Goal: Task Accomplishment & Management: Manage account settings

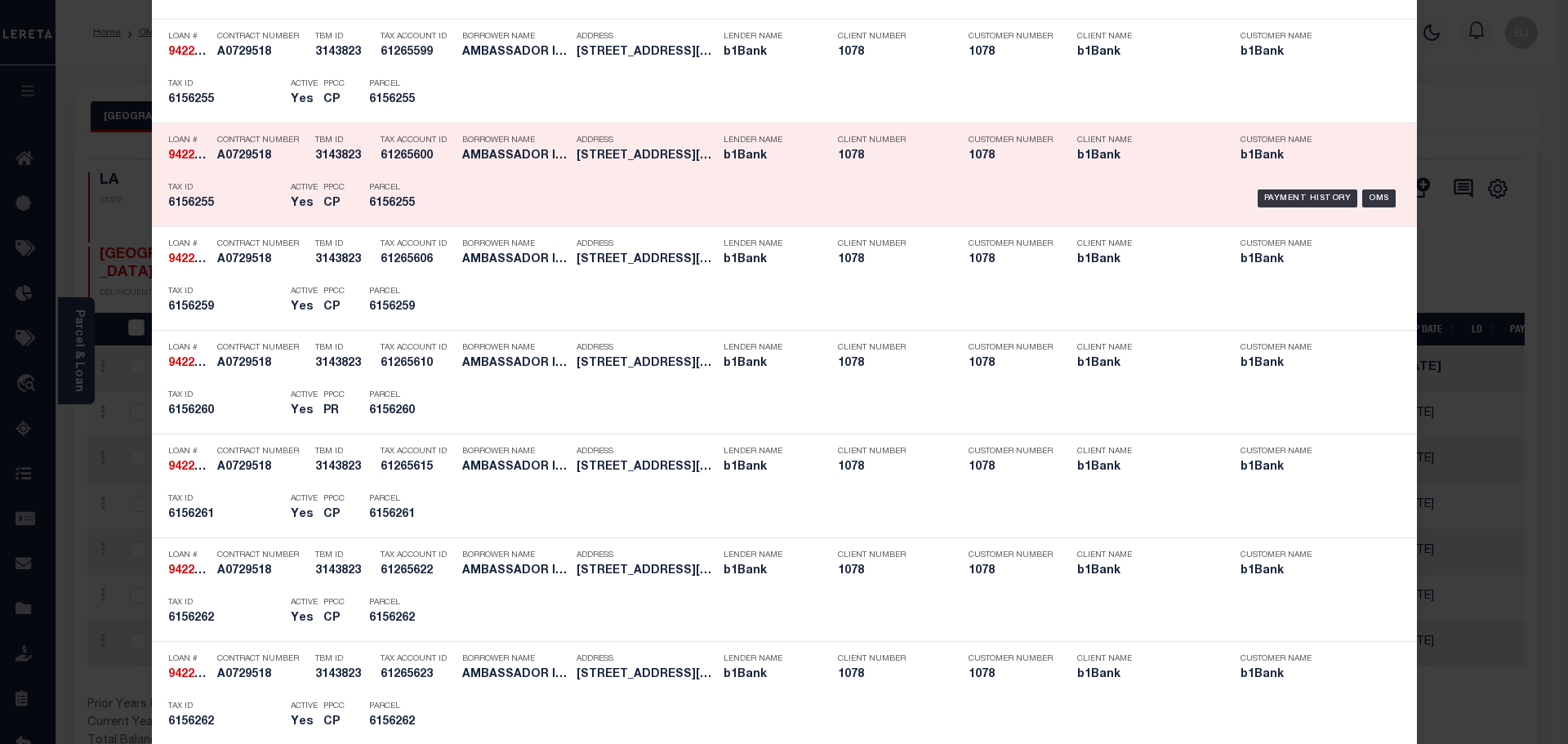
scroll to position [816, 0]
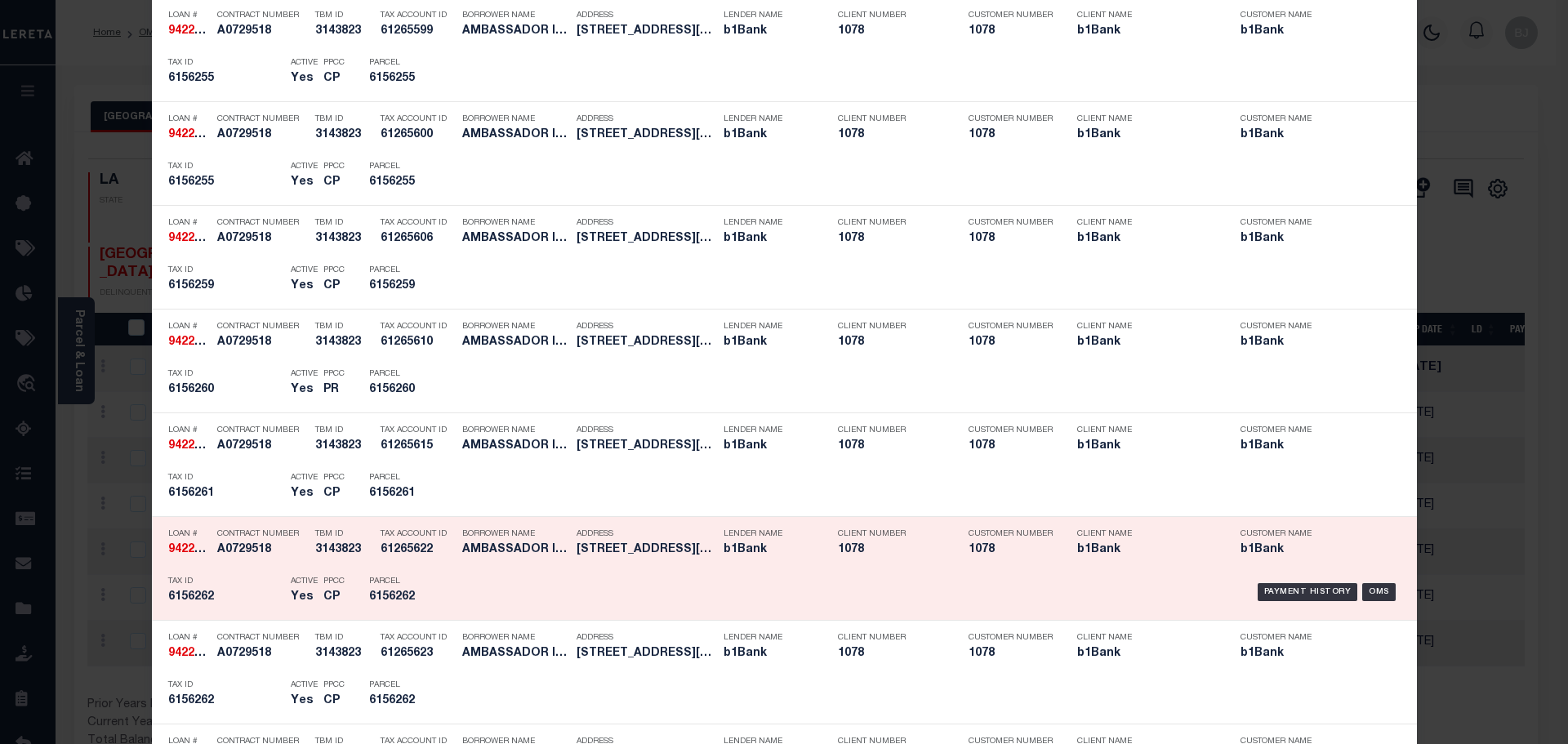
click at [481, 609] on div "Payment History OMS" at bounding box center [933, 592] width 933 height 47
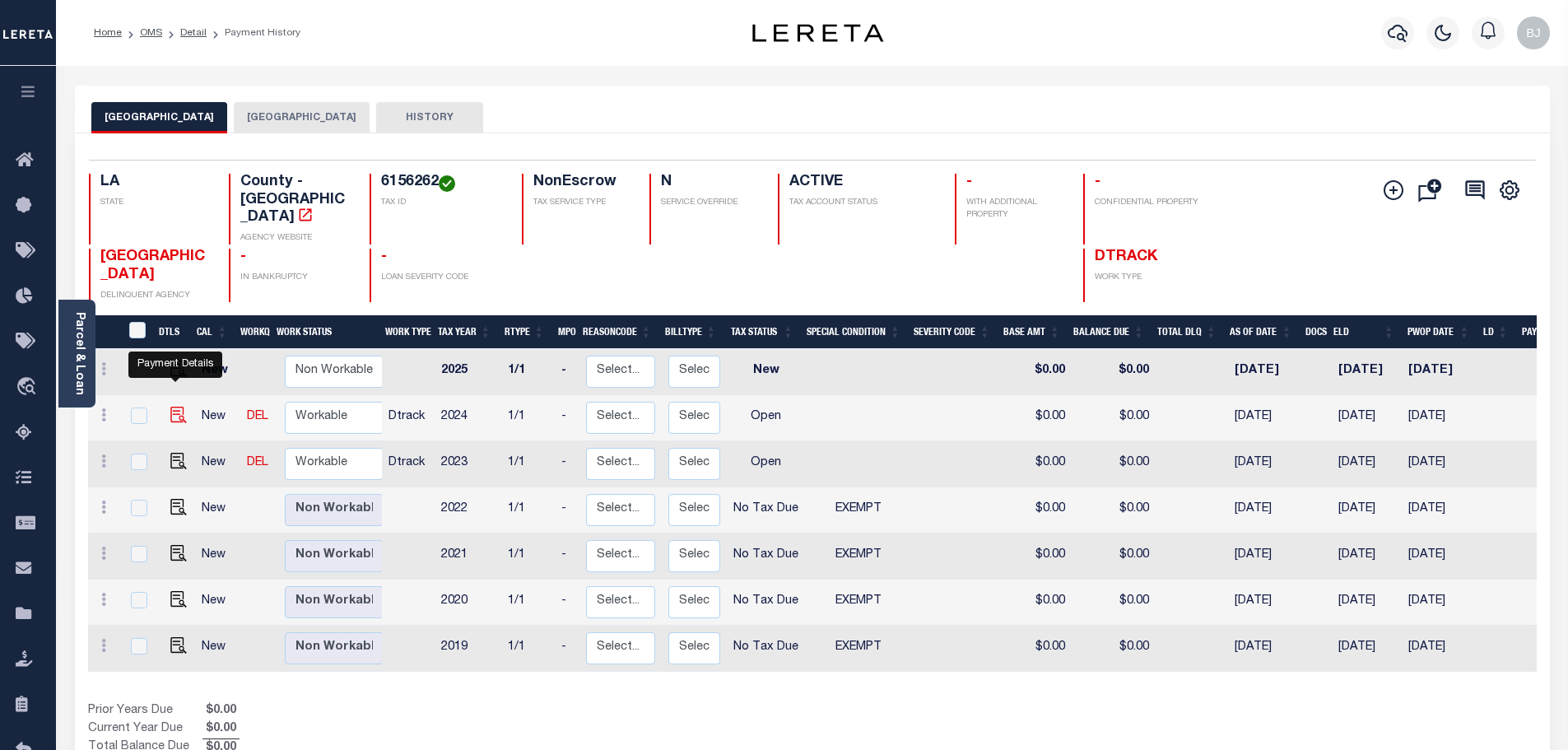
click at [176, 406] on img "" at bounding box center [179, 415] width 17 height 17
checkbox input "true"
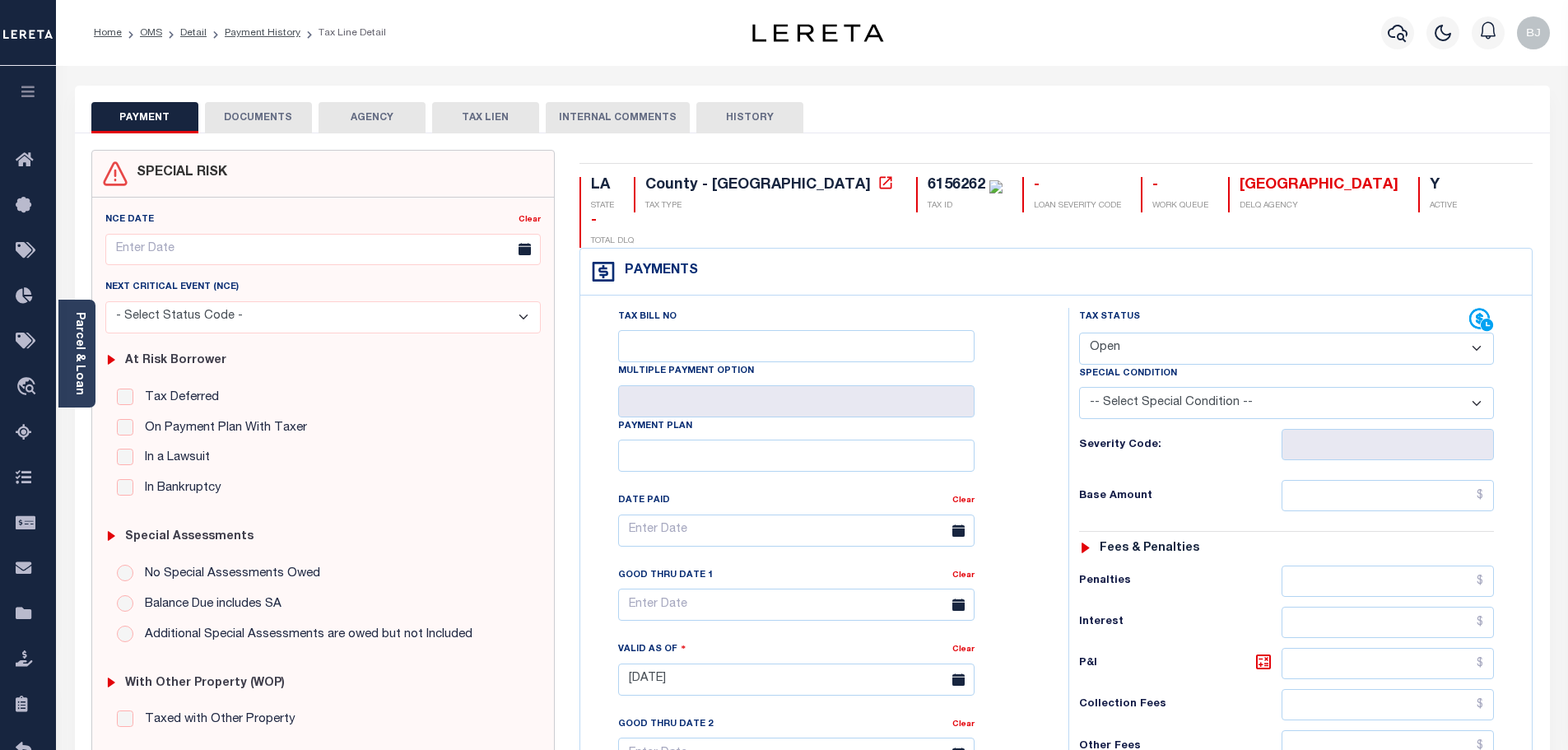
click at [1162, 365] on div "Special Condition" at bounding box center [1286, 375] width 415 height 23
drag, startPoint x: 1135, startPoint y: 308, endPoint x: 1132, endPoint y: 320, distance: 12.4
click at [1135, 333] on select "- Select Status Code - Open Due/Unpaid Paid Incomplete No Tax Due Internal Refu…" at bounding box center [1286, 349] width 415 height 32
select select "PYD"
click at [1079, 333] on select "- Select Status Code - Open Due/Unpaid Paid Incomplete No Tax Due Internal Refu…" at bounding box center [1286, 349] width 415 height 32
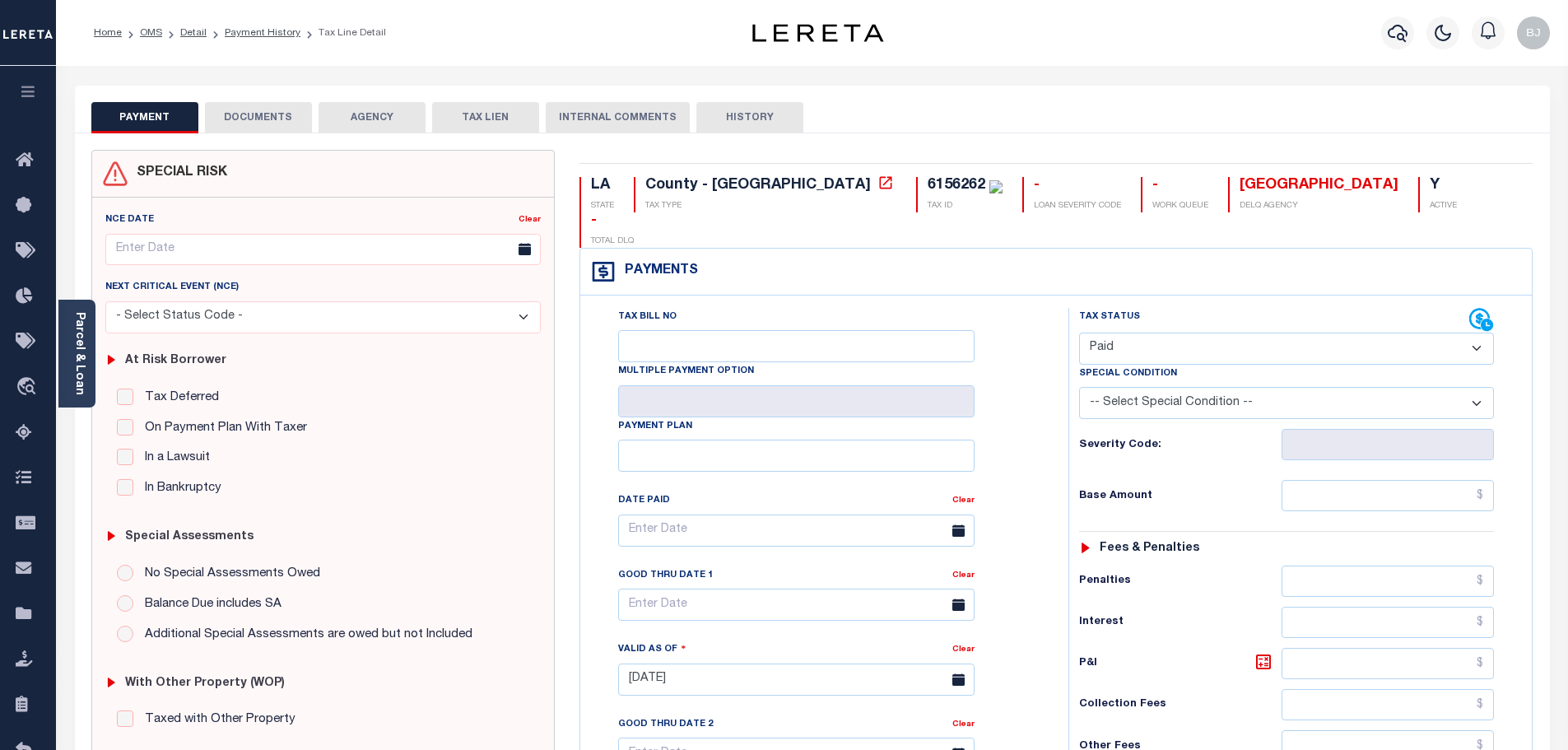
type input "10/14/2025"
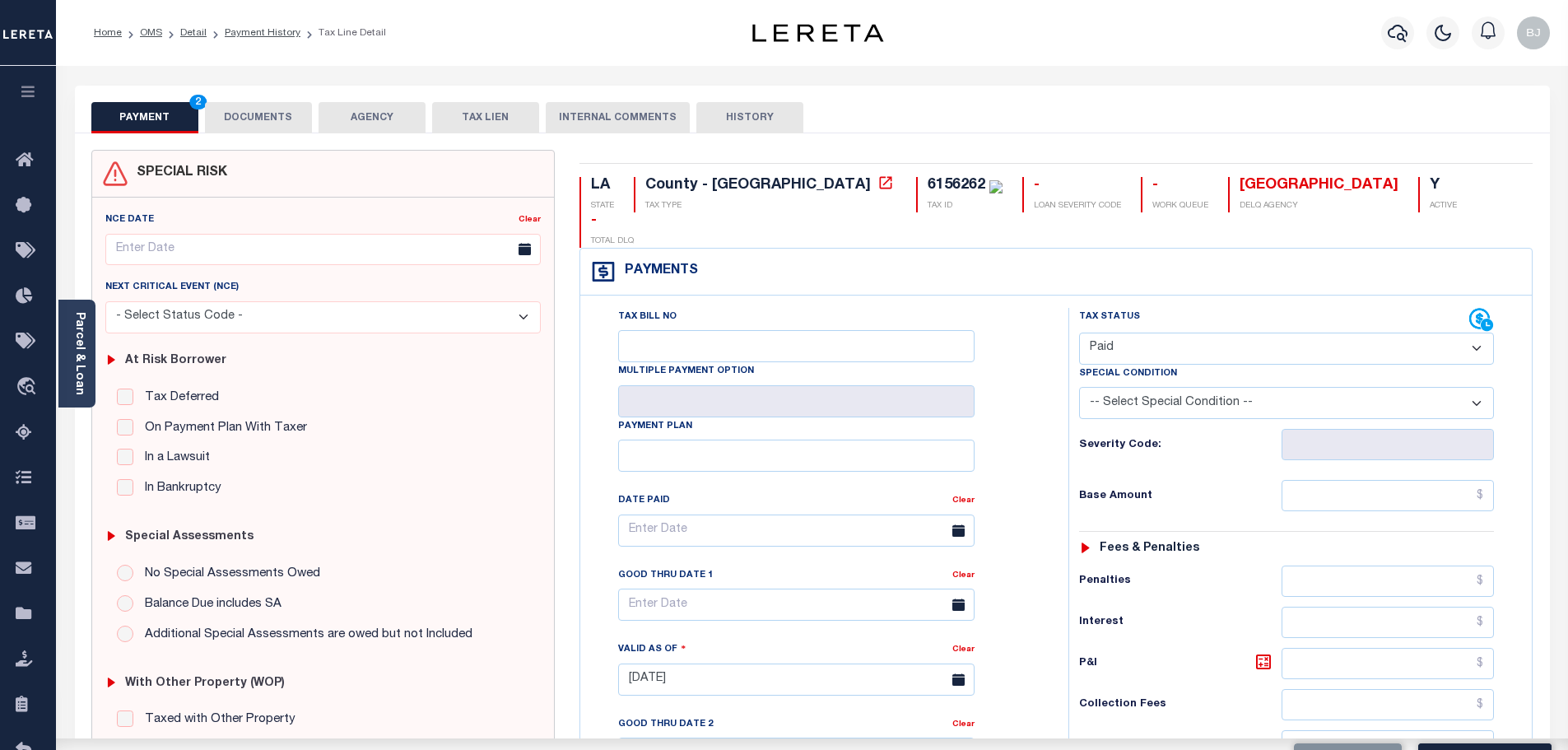
scroll to position [329, 0]
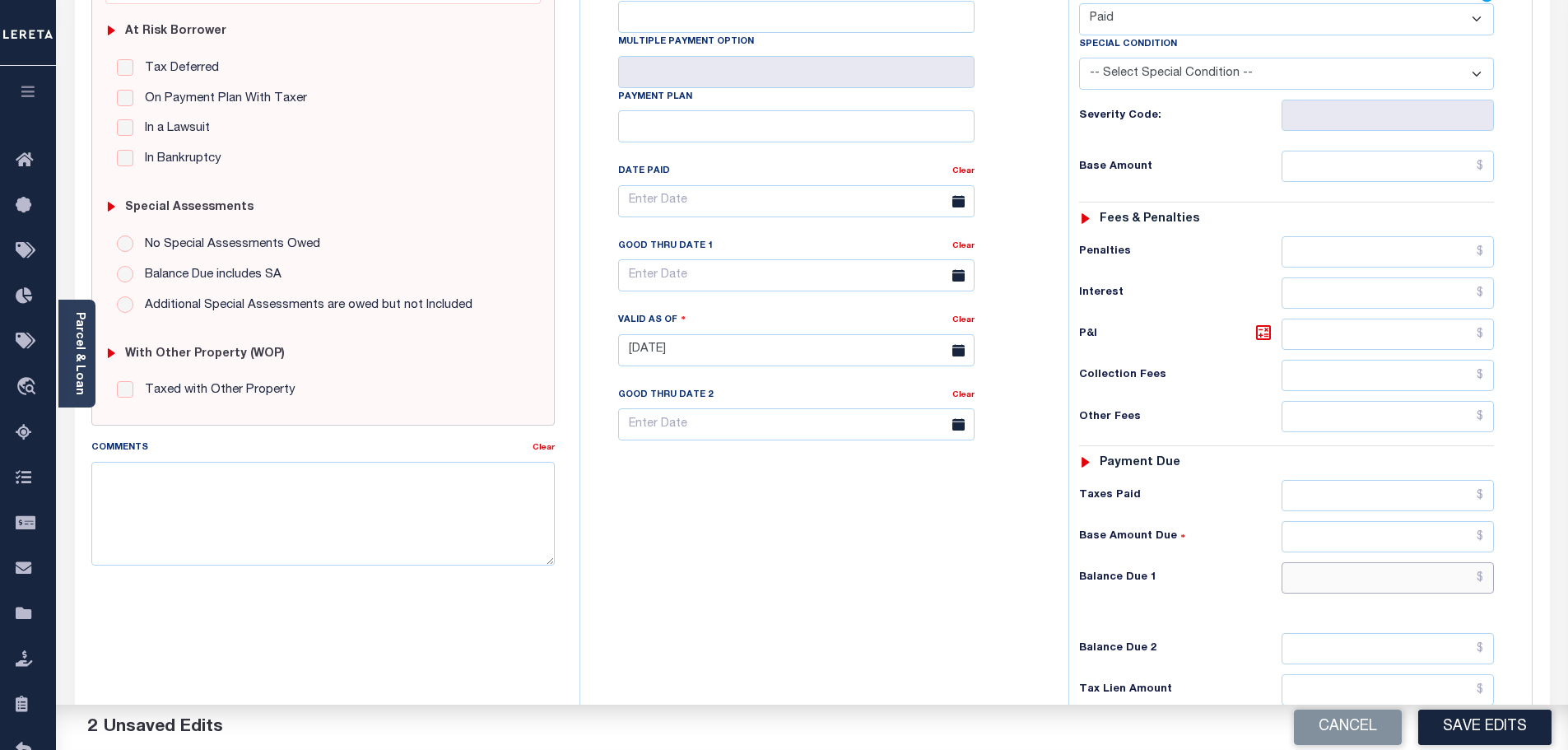
click at [1355, 563] on input "text" at bounding box center [1388, 578] width 213 height 31
type input "$0.00"
click at [416, 507] on textarea "Comments" at bounding box center [323, 514] width 464 height 104
paste textarea "Marked paid per file from tax office -bj"
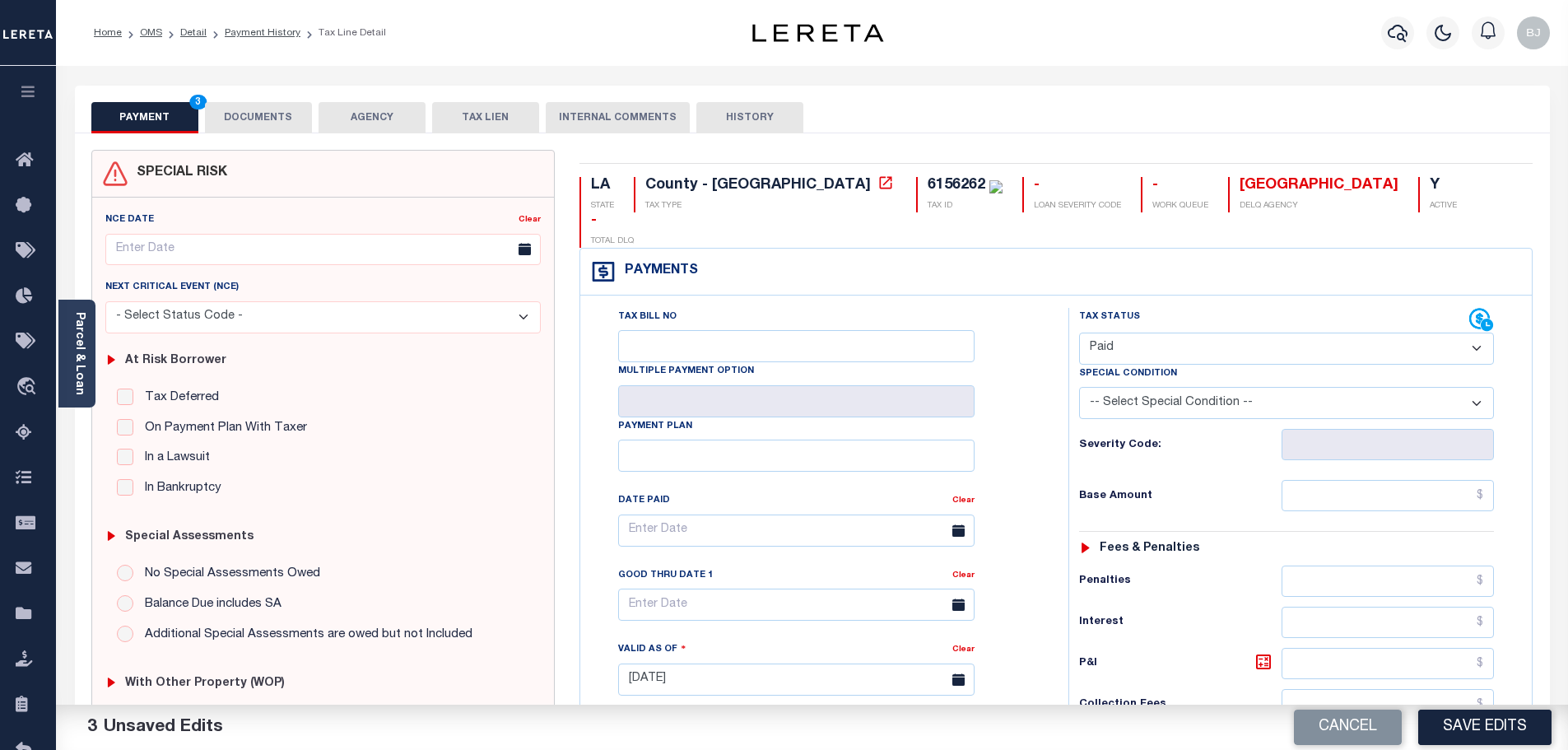
type textarea "Marked paid per file from tax office -bj"
click at [1428, 707] on div "Cancel Save Edits" at bounding box center [1190, 727] width 756 height 46
click at [1450, 725] on button "Save Edits" at bounding box center [1484, 727] width 133 height 35
checkbox input "false"
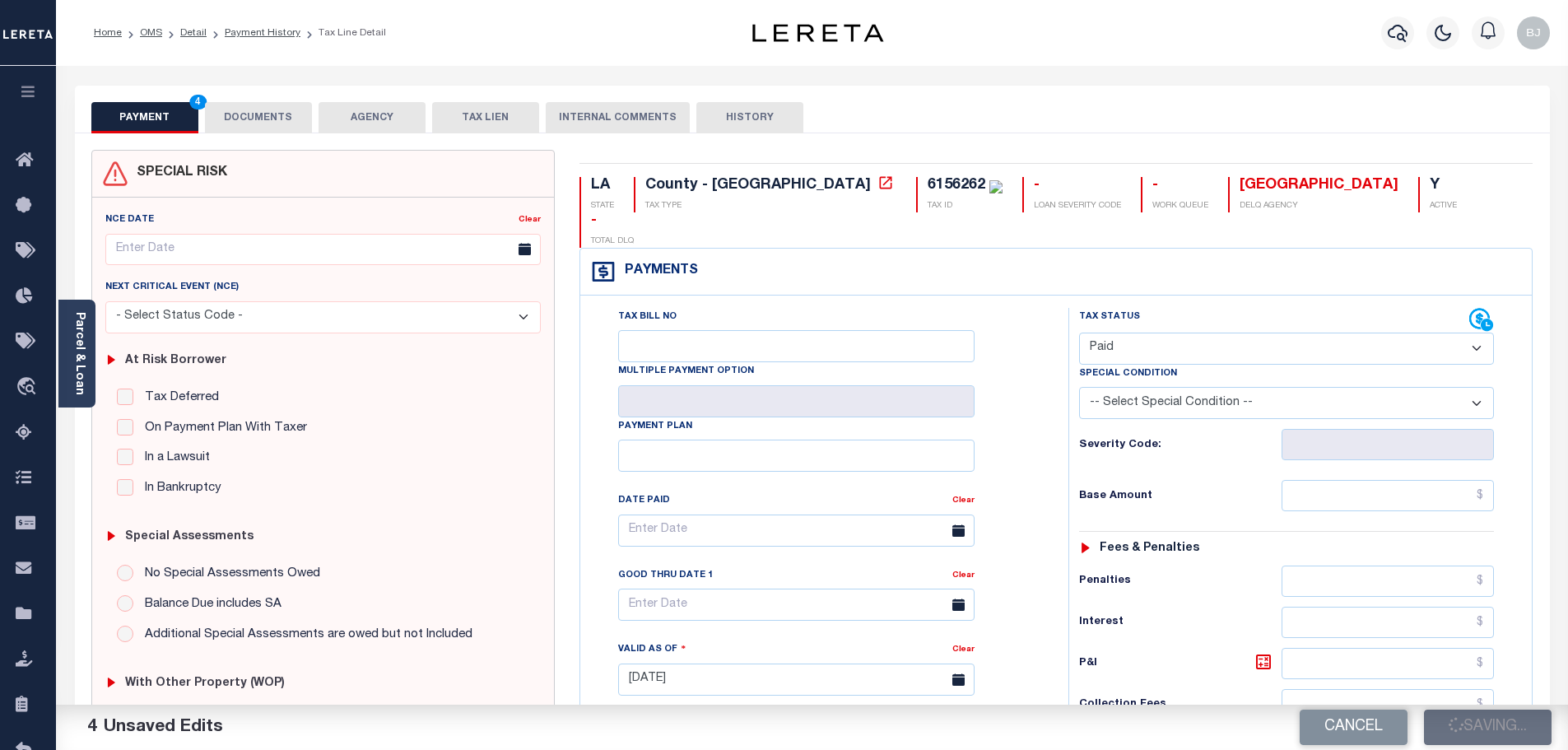
checkbox input "false"
type textarea "Marked paid per file from tax office -bj"
type input "$0"
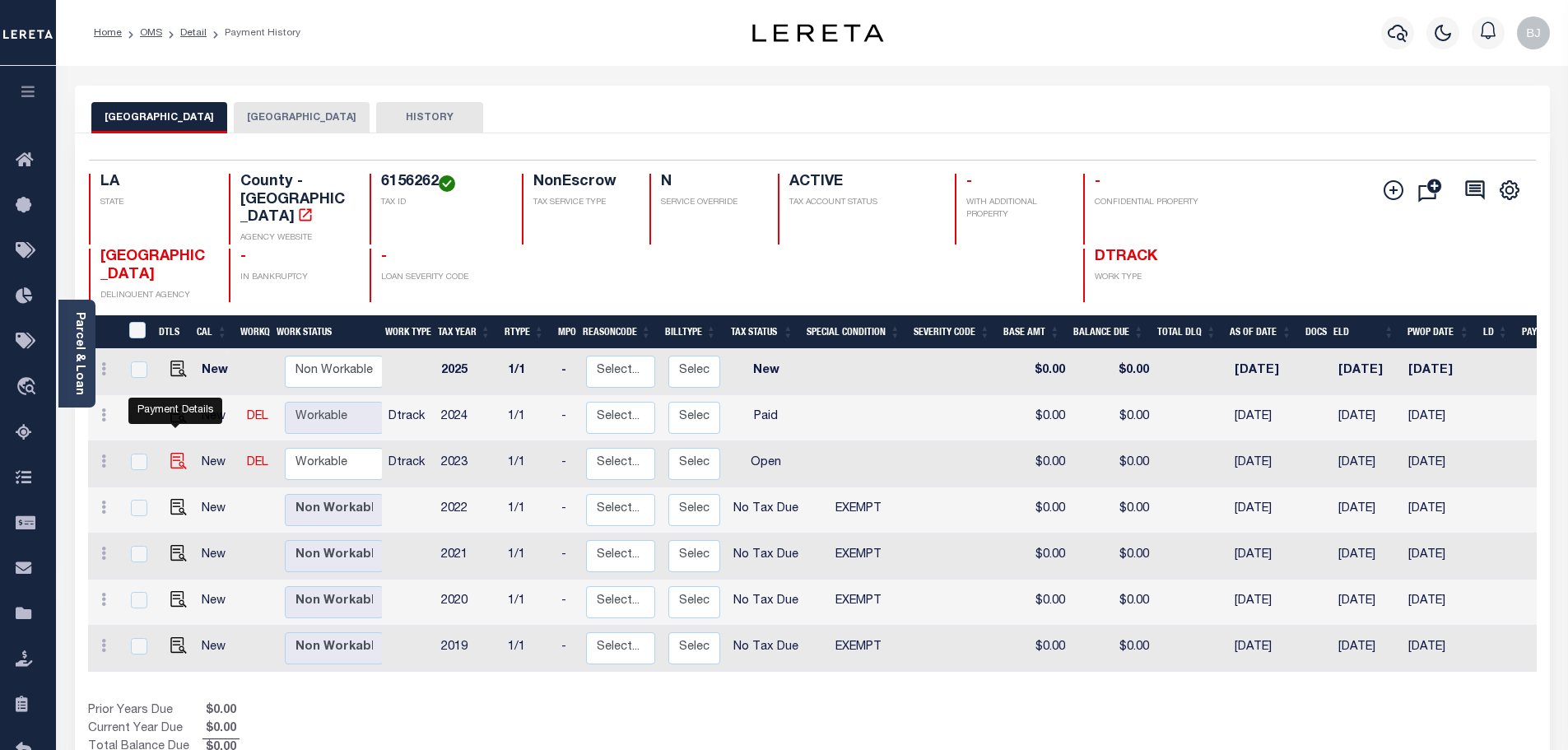
click at [171, 453] on img "" at bounding box center [179, 461] width 17 height 17
checkbox input "true"
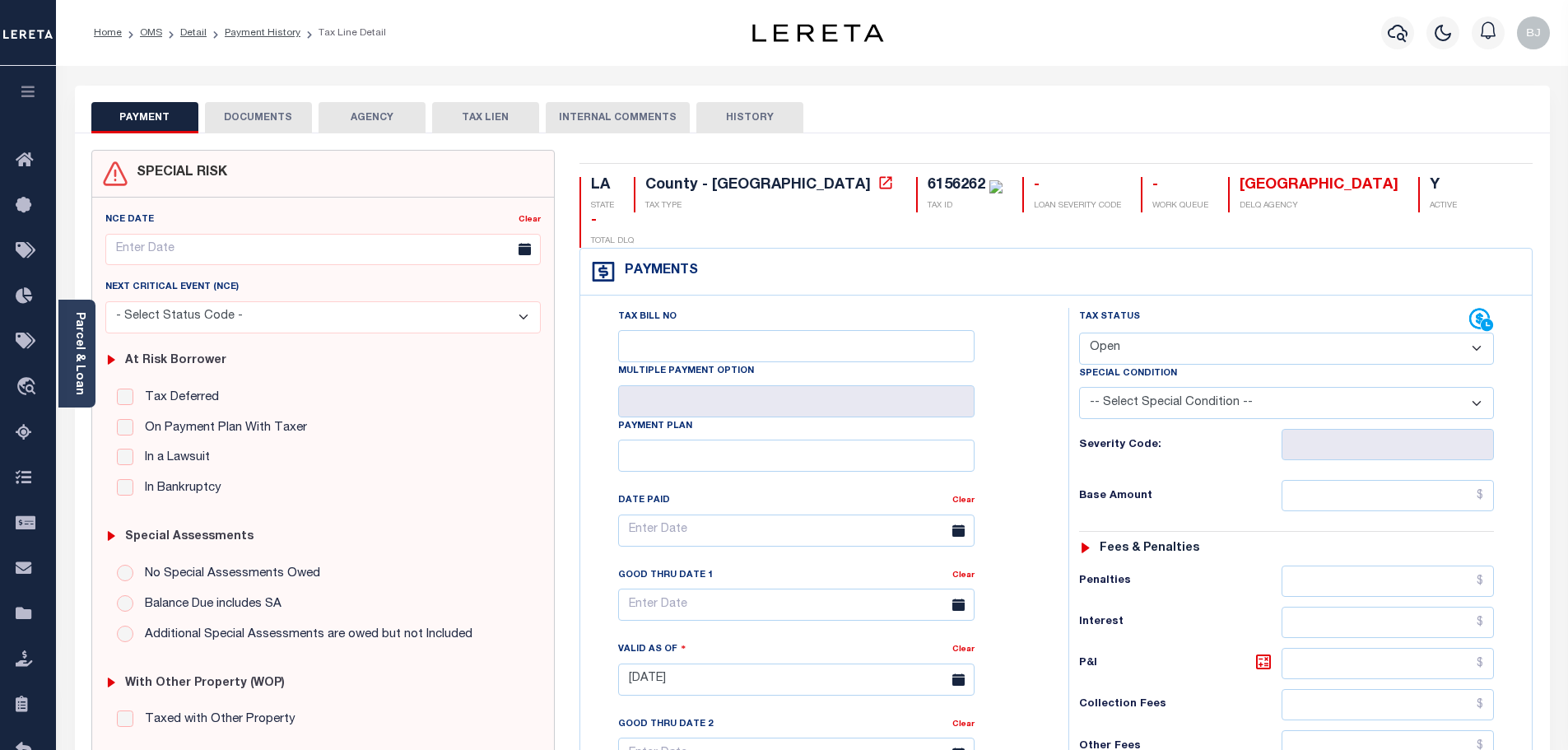
click at [1147, 333] on select "- Select Status Code - Open Due/Unpaid Paid Incomplete No Tax Due Internal Refu…" at bounding box center [1286, 349] width 415 height 32
select select "PYD"
click at [1079, 333] on select "- Select Status Code - Open Due/Unpaid Paid Incomplete No Tax Due Internal Refu…" at bounding box center [1286, 349] width 415 height 32
type input "[DATE]"
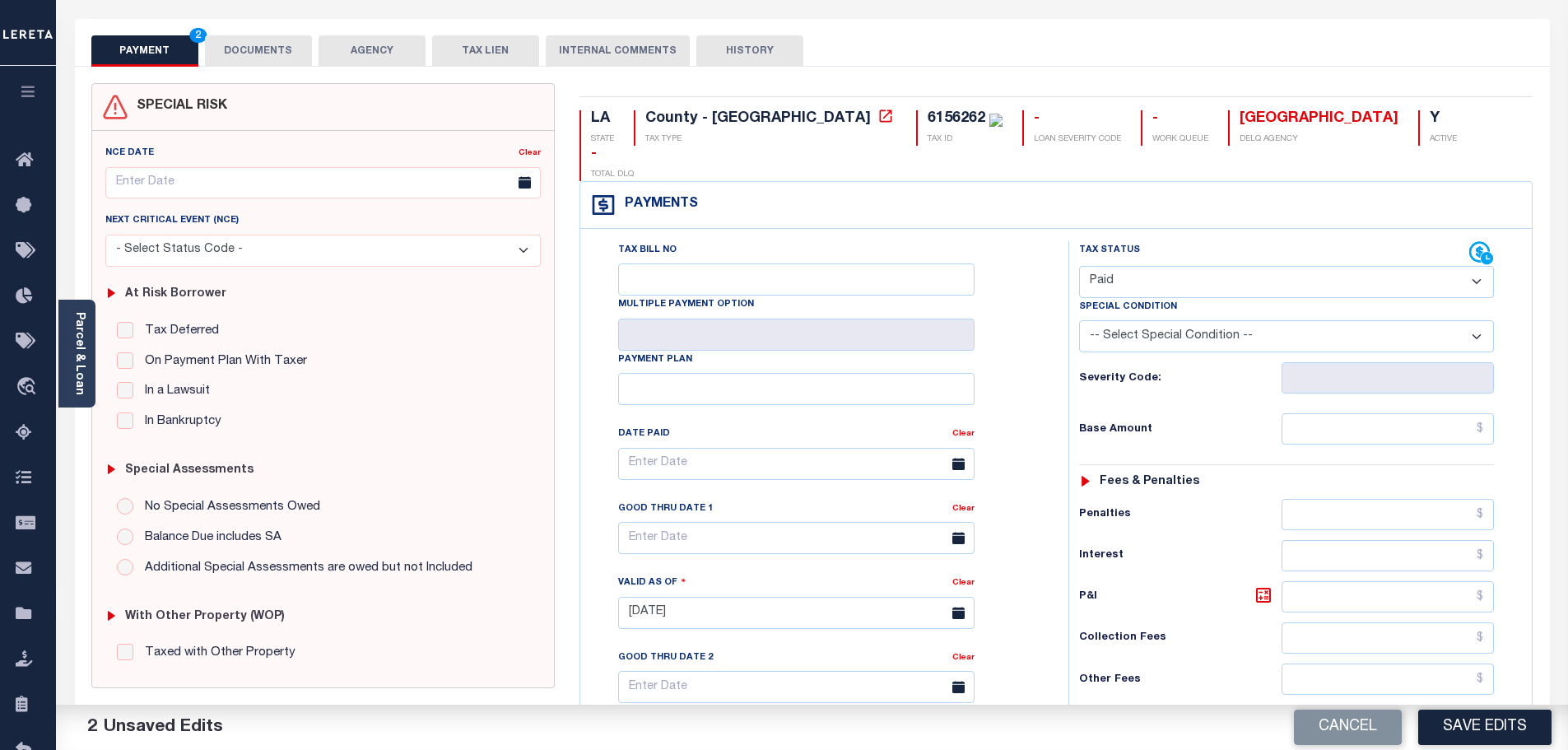
scroll to position [412, 0]
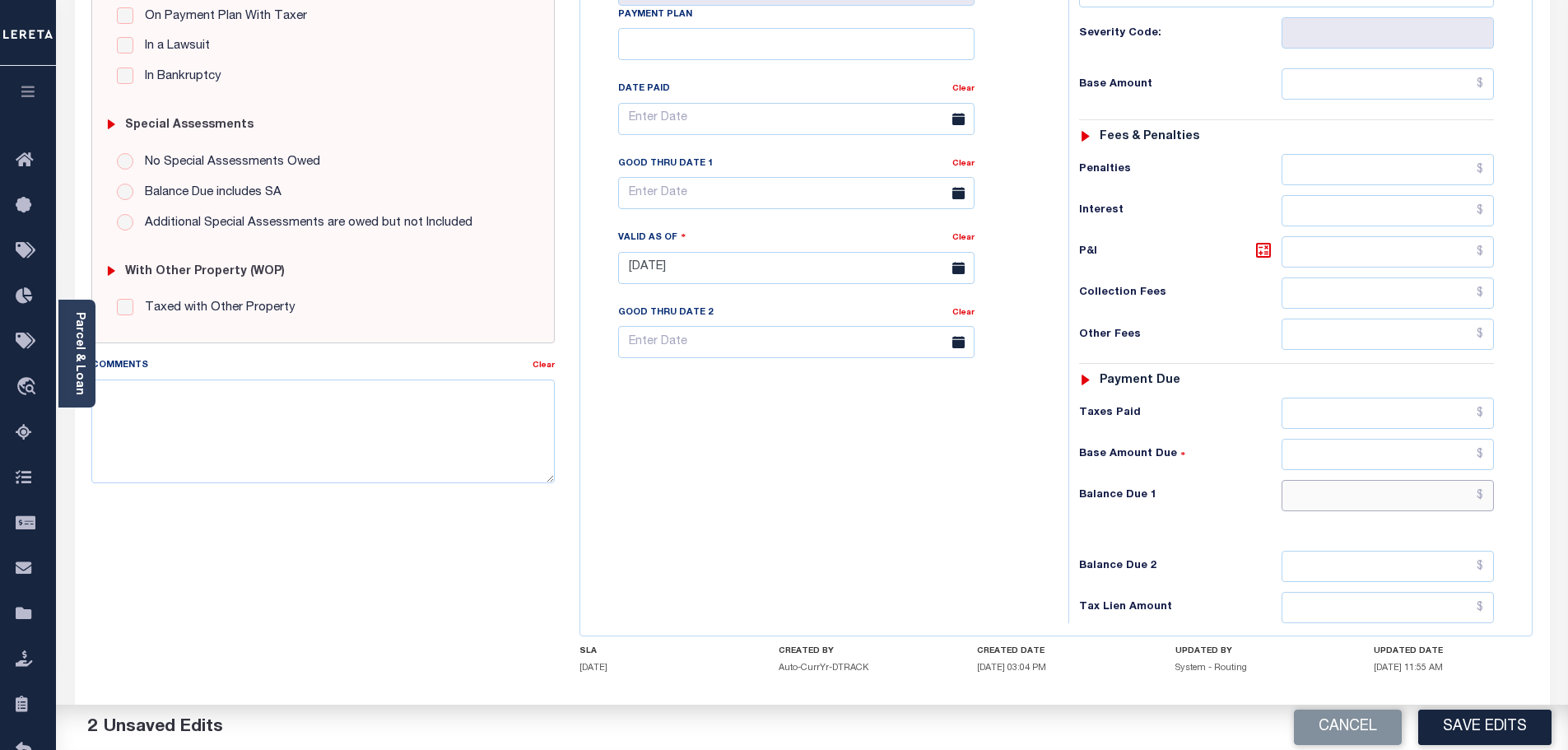
click at [1378, 480] on input "text" at bounding box center [1388, 496] width 213 height 31
type input "$0.00"
click at [356, 434] on textarea "Comments" at bounding box center [323, 432] width 464 height 104
paste textarea "Marked paid per file from tax office -bj"
type textarea "Marked paid per file from tax office -bj"
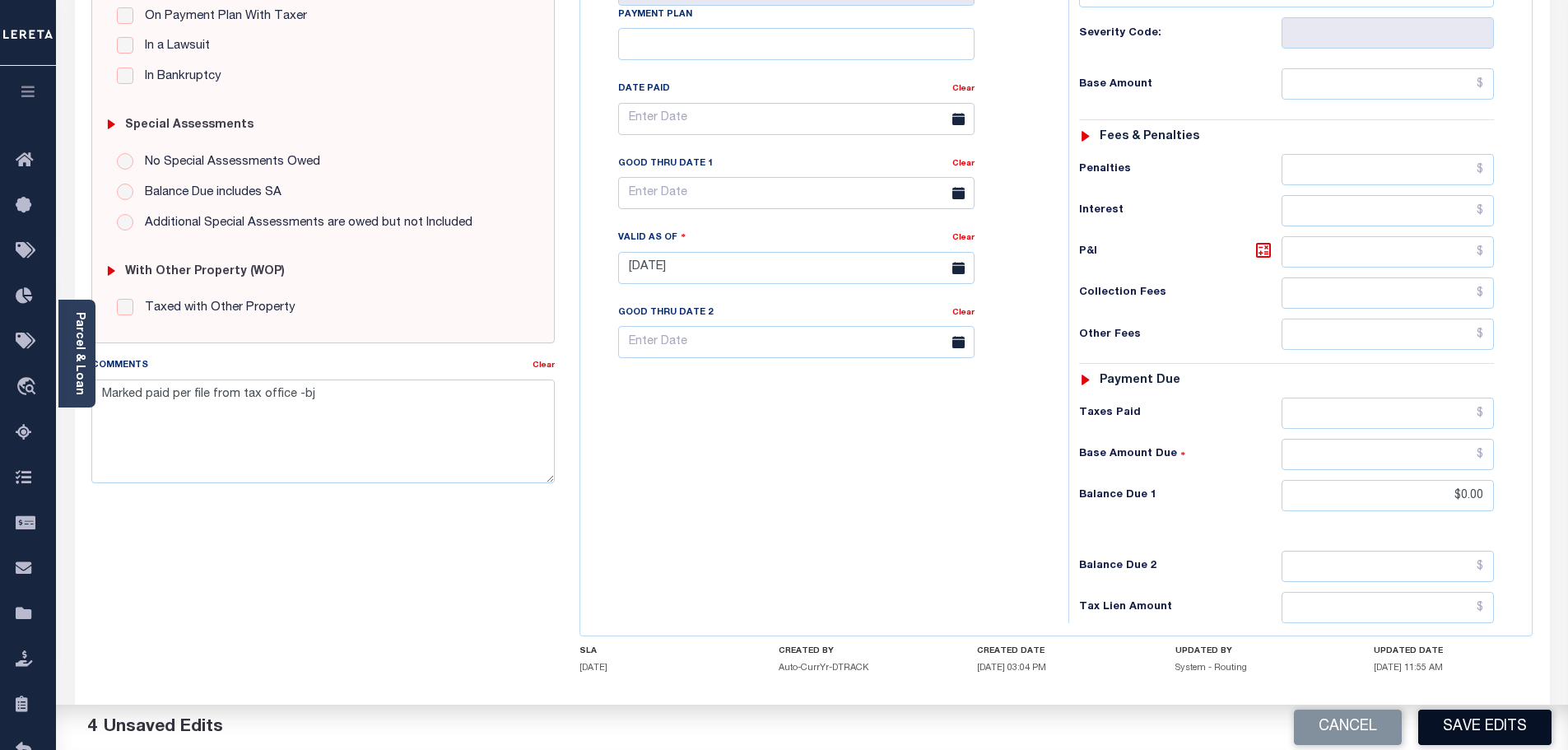
click at [1472, 731] on button "Save Edits" at bounding box center [1484, 727] width 133 height 35
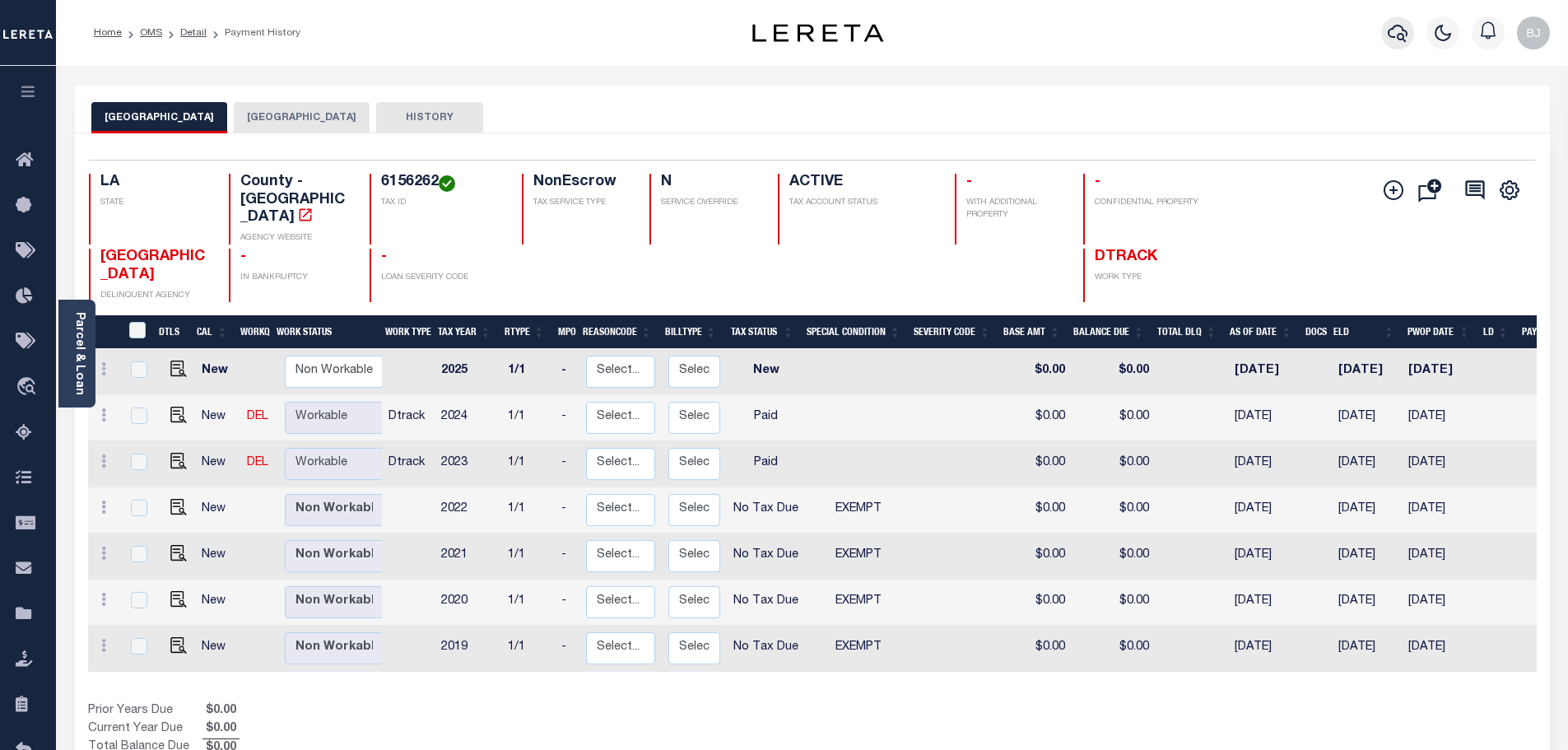
click at [1400, 28] on icon "button" at bounding box center [1398, 33] width 20 height 18
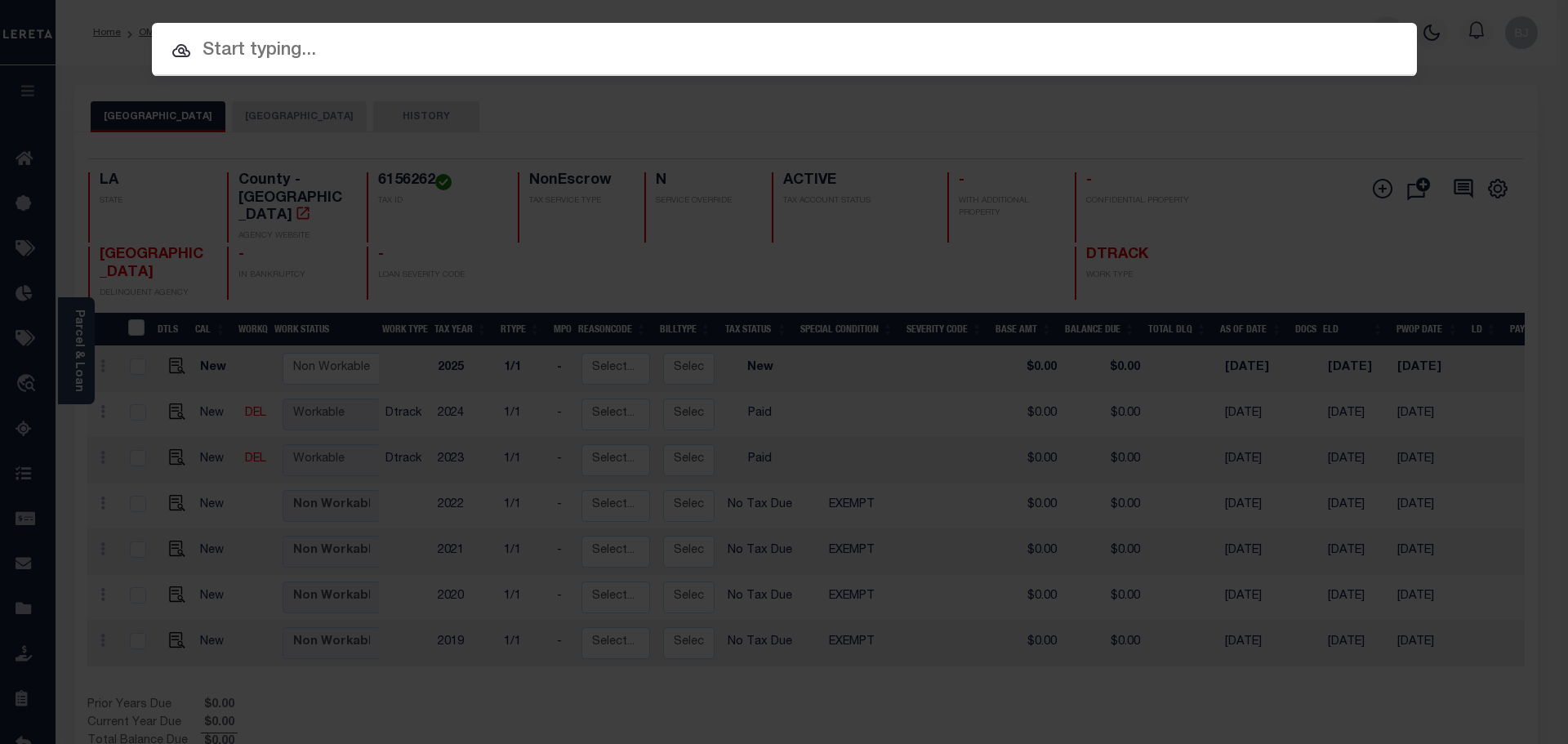
paste input "952100002338"
type input "952100002338"
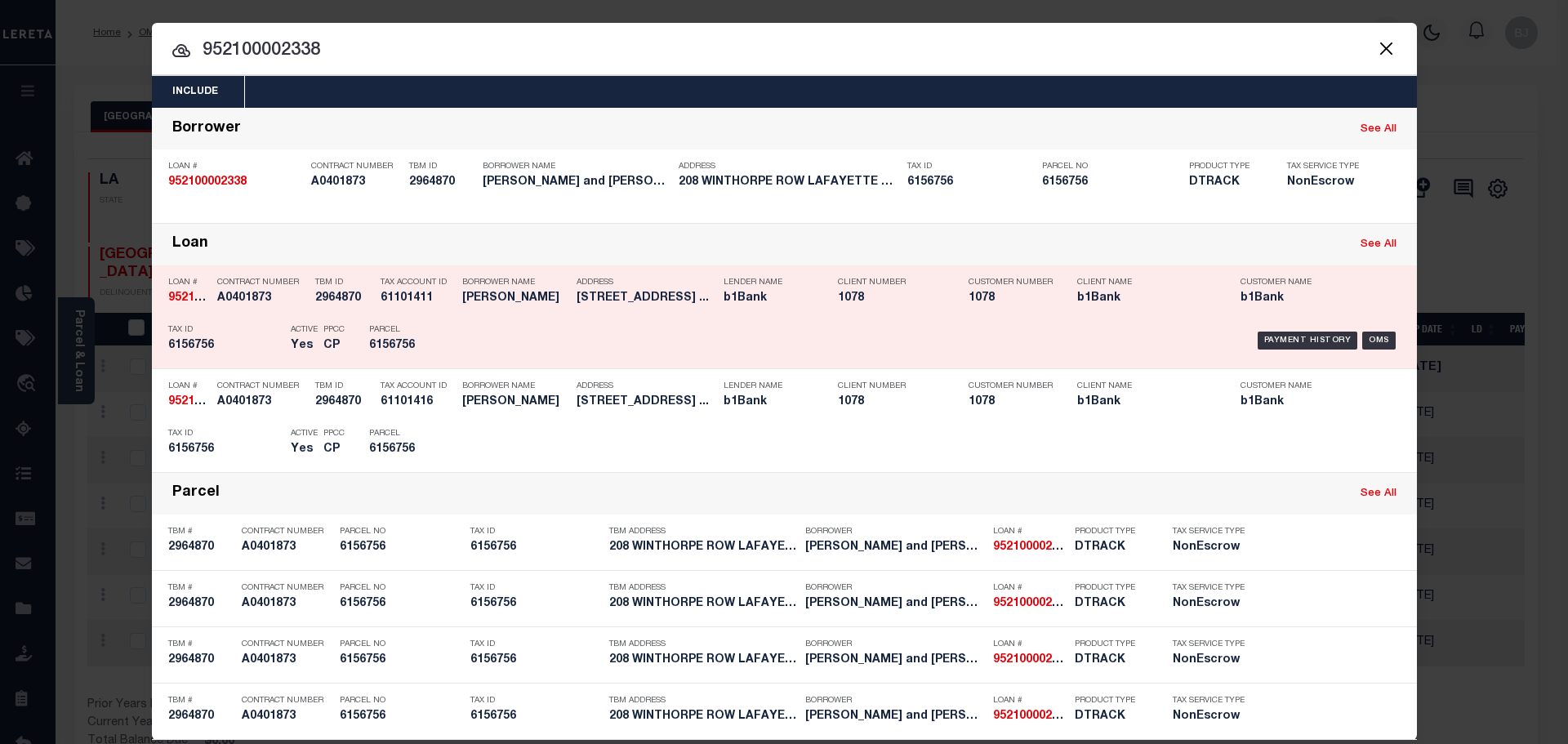
click at [533, 337] on div "Payment History OMS" at bounding box center [933, 340] width 933 height 47
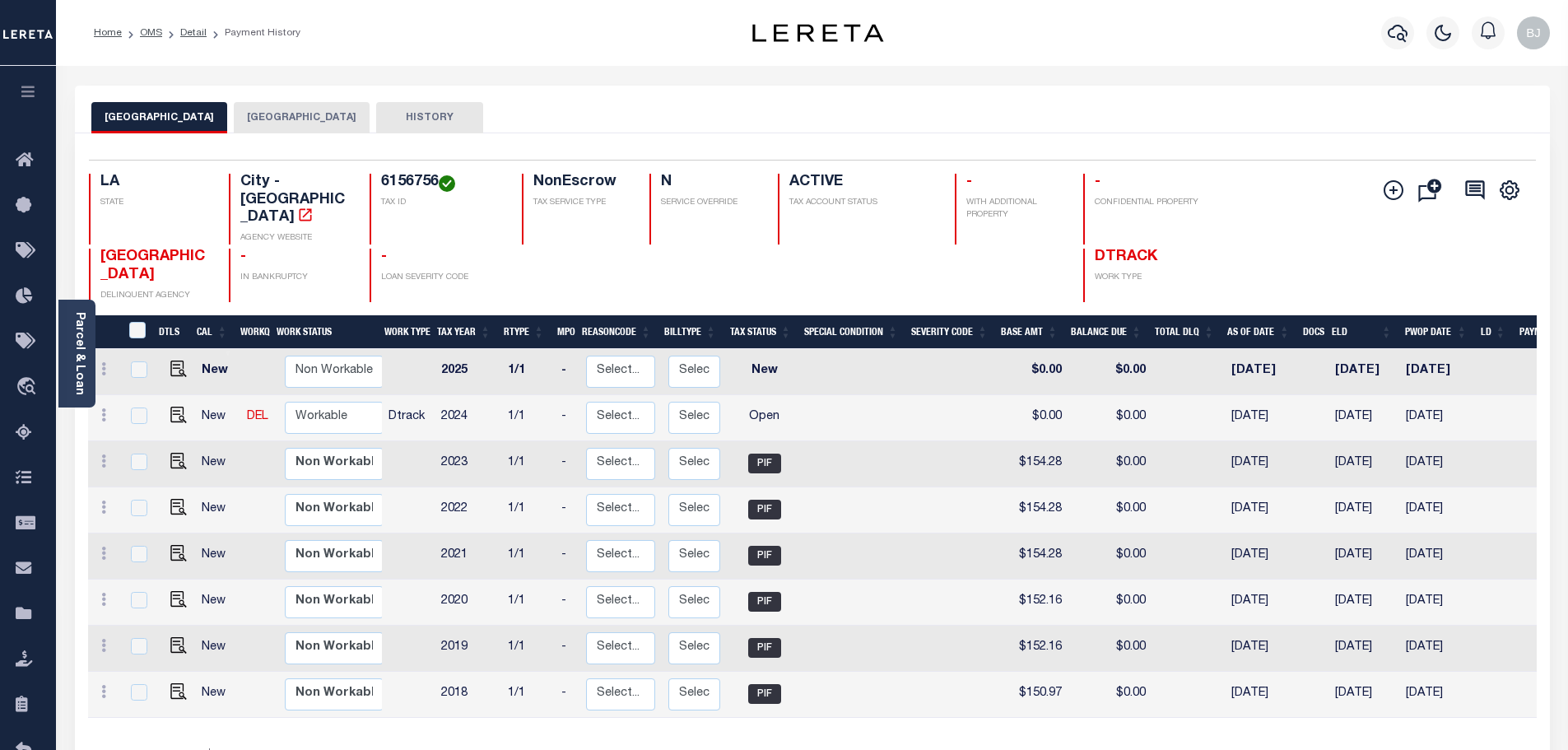
click at [301, 121] on button "[GEOGRAPHIC_DATA]" at bounding box center [301, 118] width 136 height 31
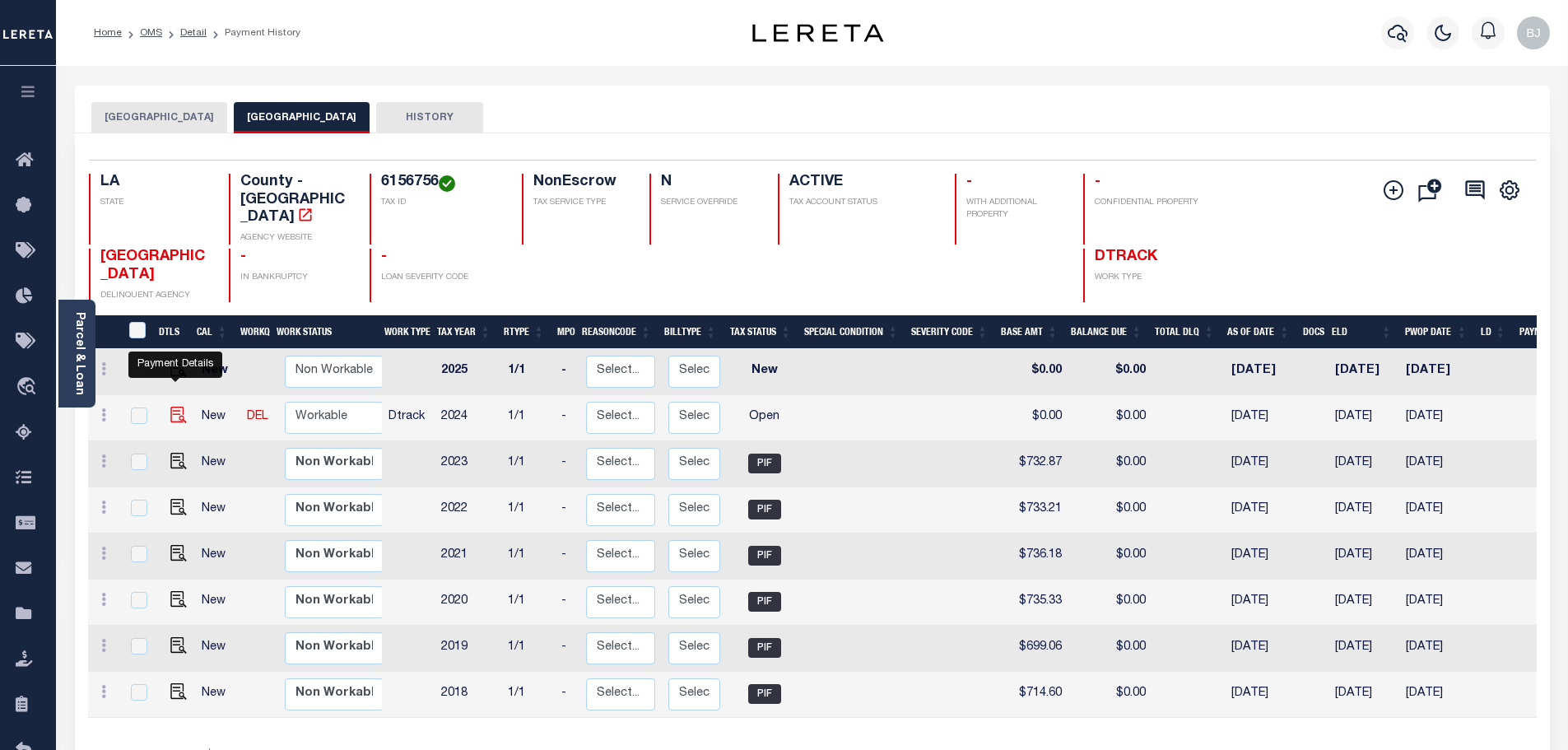
click at [171, 406] on img "" at bounding box center [179, 415] width 17 height 17
checkbox input "true"
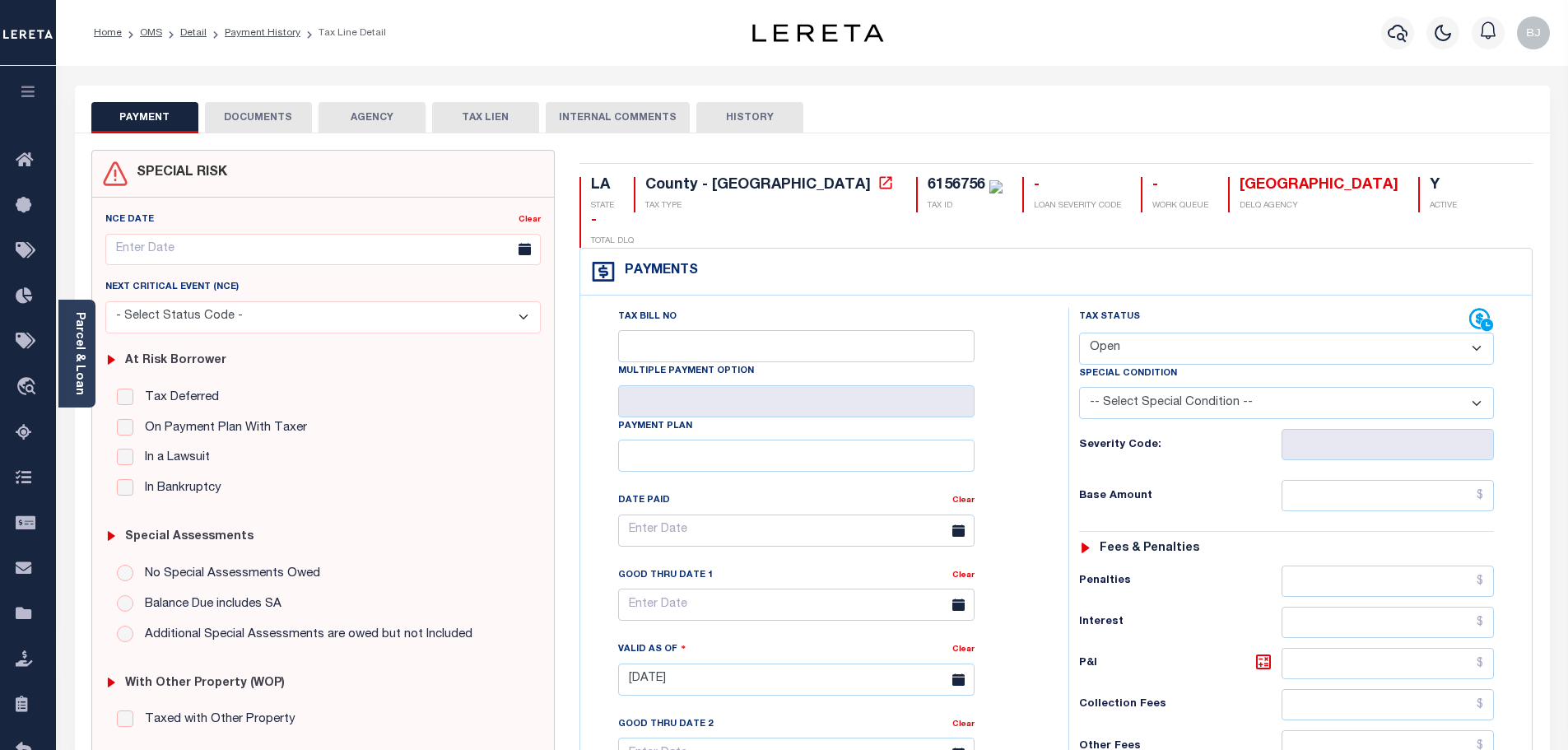
click at [1138, 333] on select "- Select Status Code - Open Due/Unpaid Paid Incomplete No Tax Due Internal Refu…" at bounding box center [1286, 349] width 415 height 32
select select "DUE"
click at [1079, 333] on select "- Select Status Code - Open Due/Unpaid Paid Incomplete No Tax Due Internal Refu…" at bounding box center [1286, 349] width 415 height 32
type input "[DATE]"
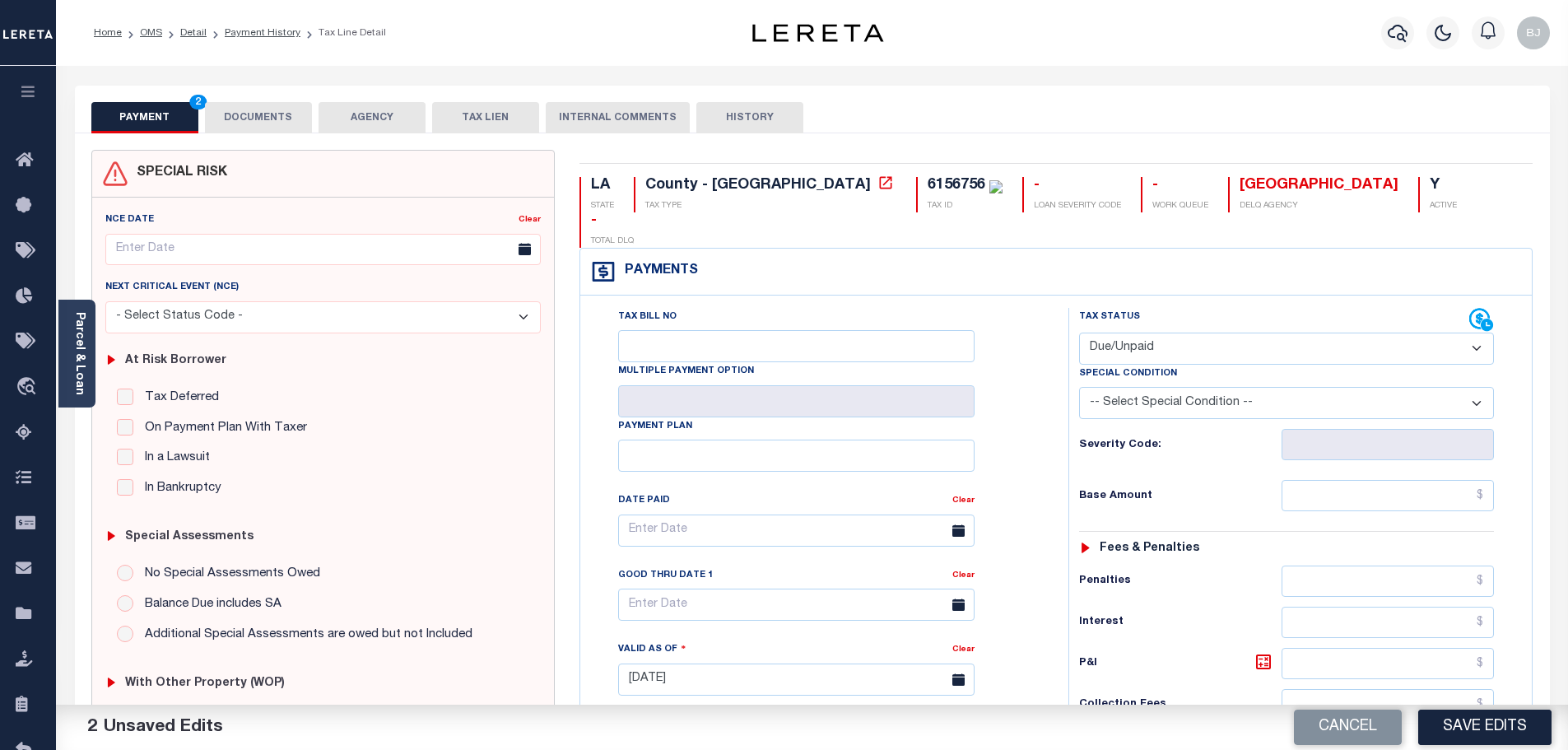
select select "PYD"
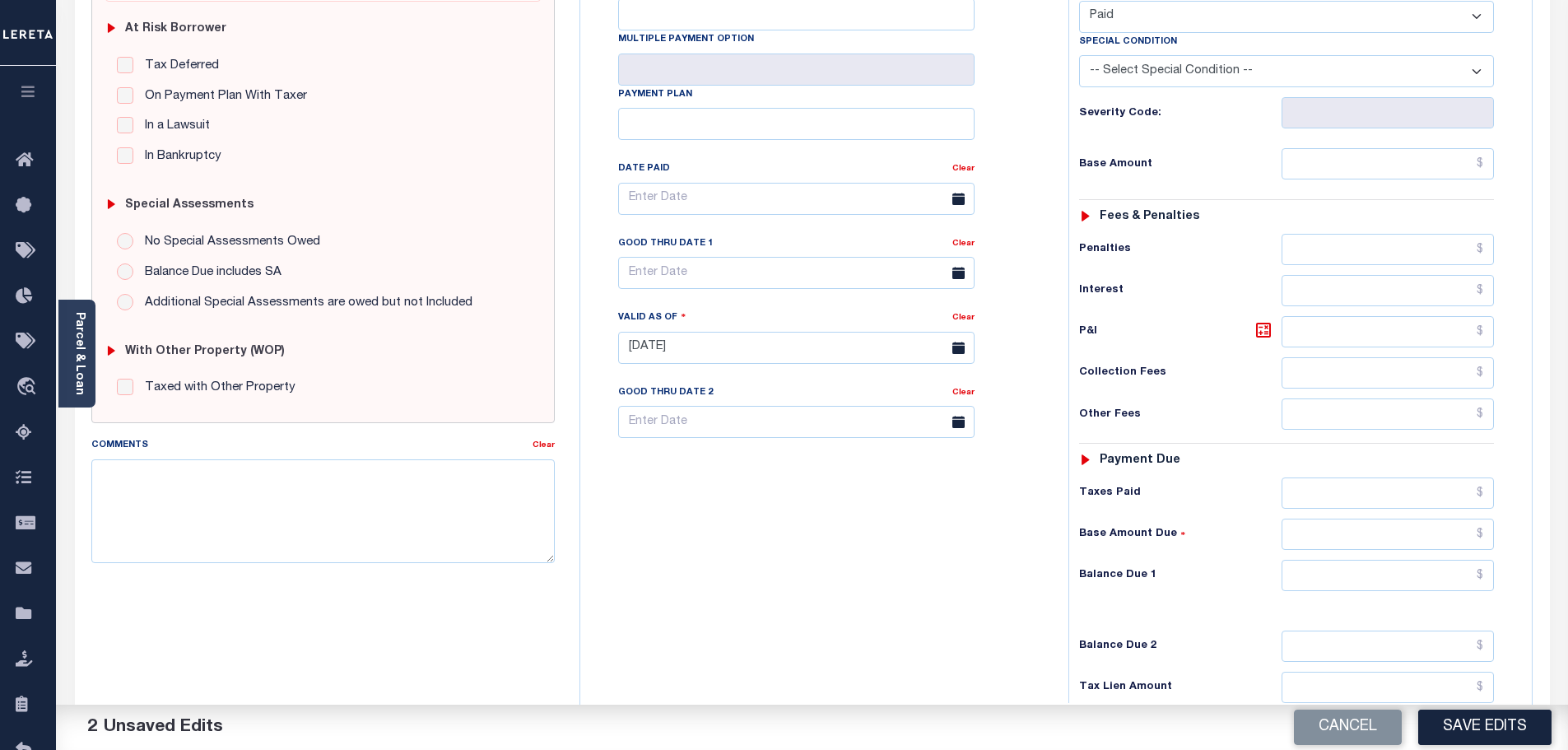
scroll to position [412, 0]
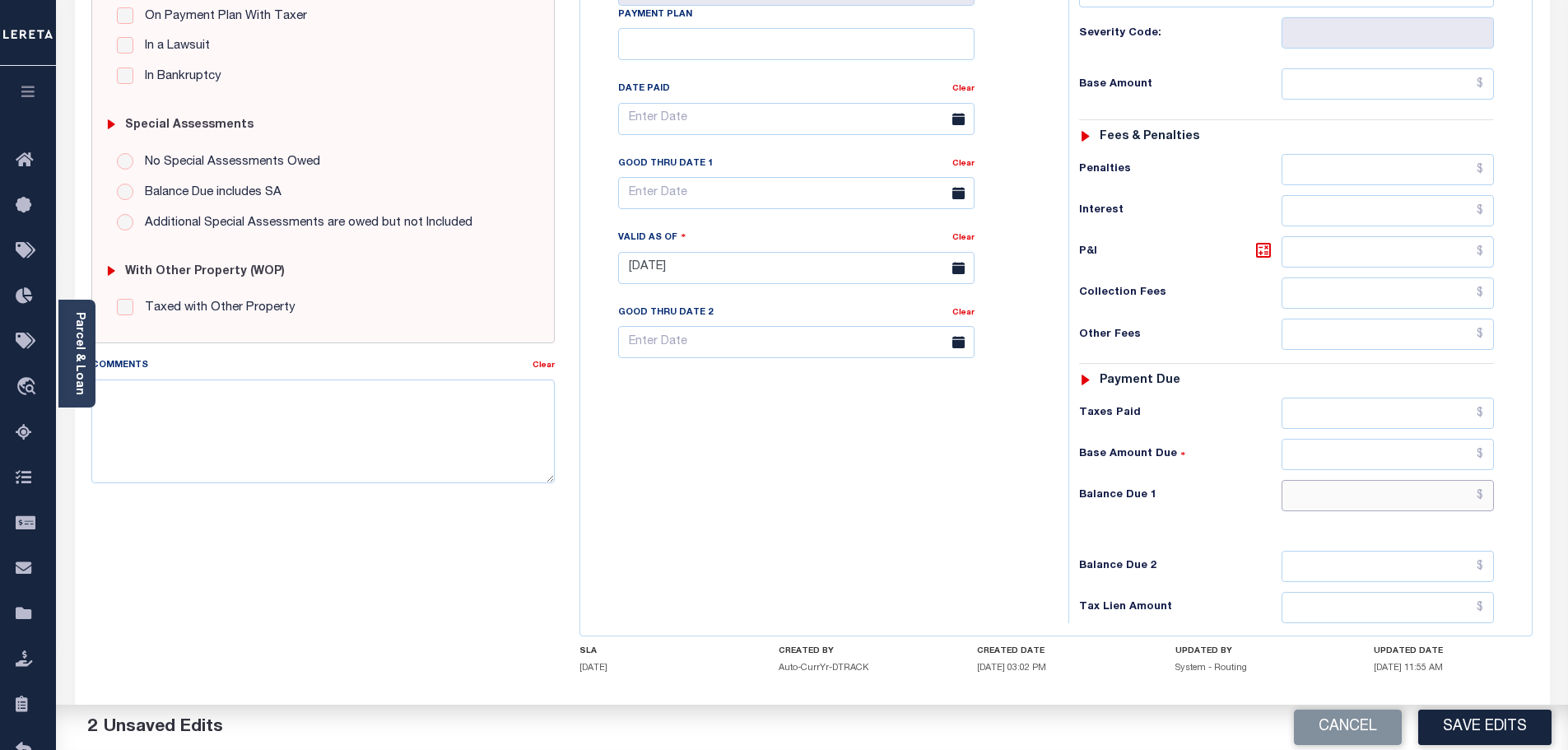
click at [1364, 480] on input "text" at bounding box center [1388, 496] width 213 height 31
type input "$0.00"
click at [358, 429] on textarea "Comments" at bounding box center [323, 432] width 464 height 104
paste textarea "Marked paid per file from tax office -bj"
type textarea "Marked paid per file from tax office -bj"
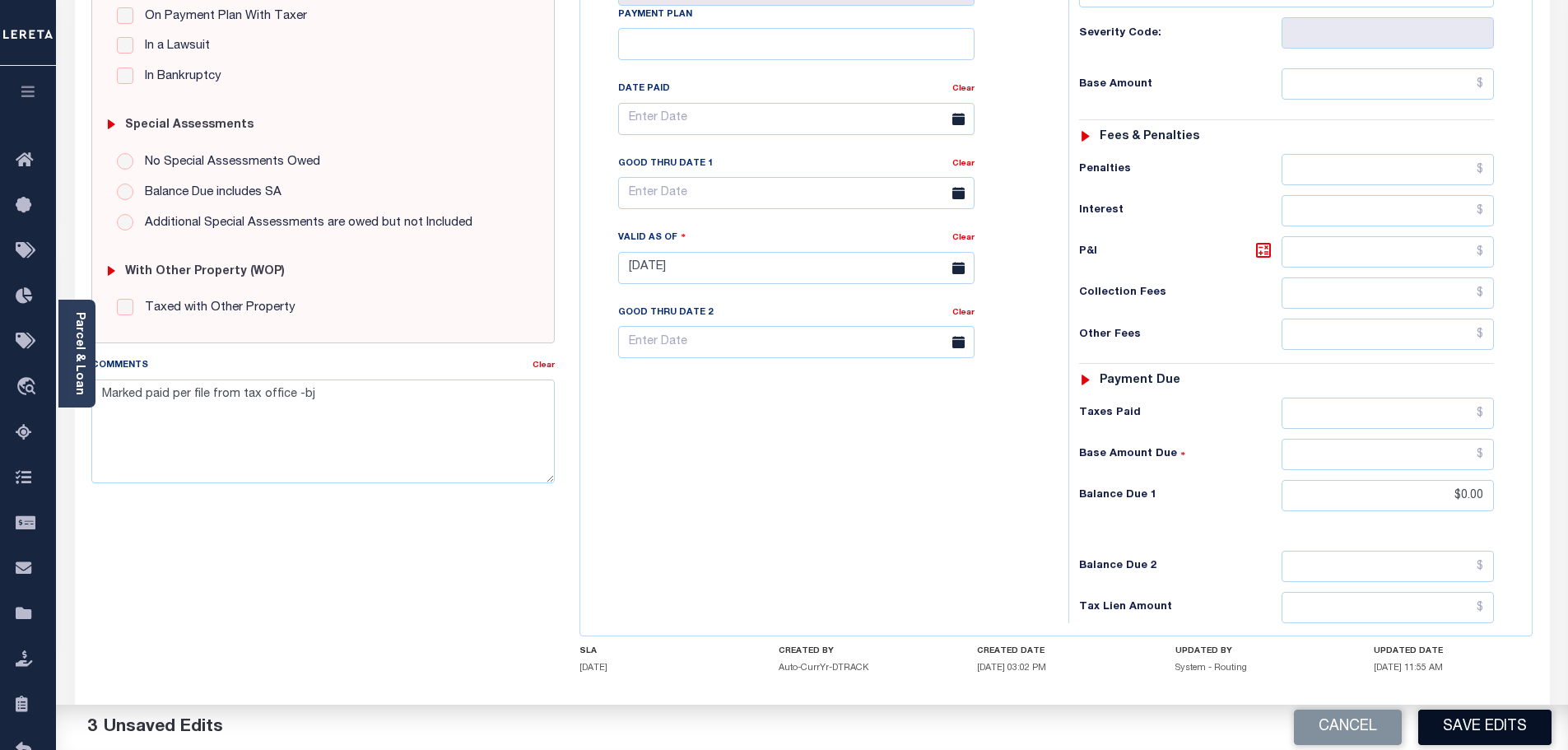
click at [1521, 722] on button "Save Edits" at bounding box center [1484, 727] width 133 height 35
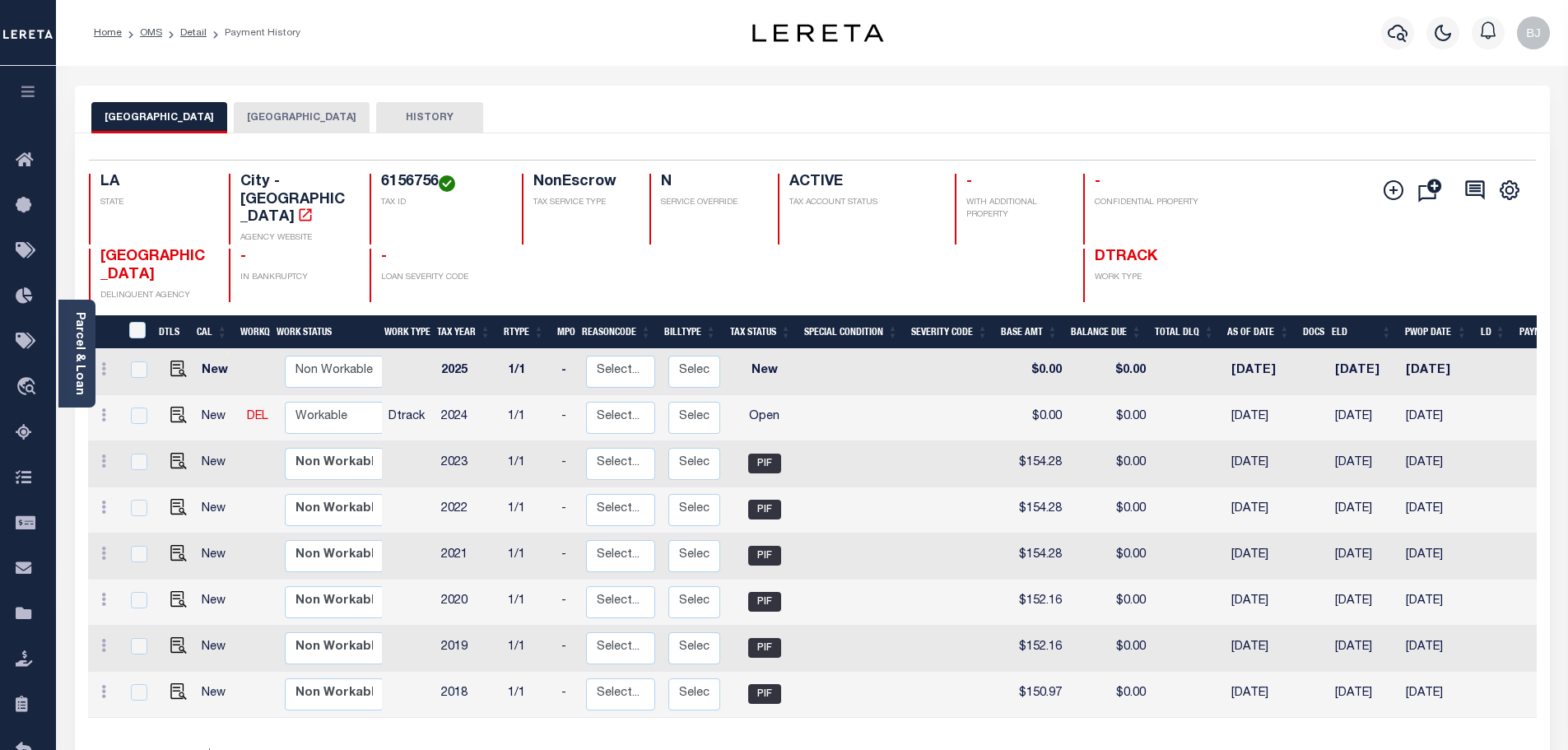
click at [273, 119] on button "[GEOGRAPHIC_DATA]" at bounding box center [301, 118] width 136 height 31
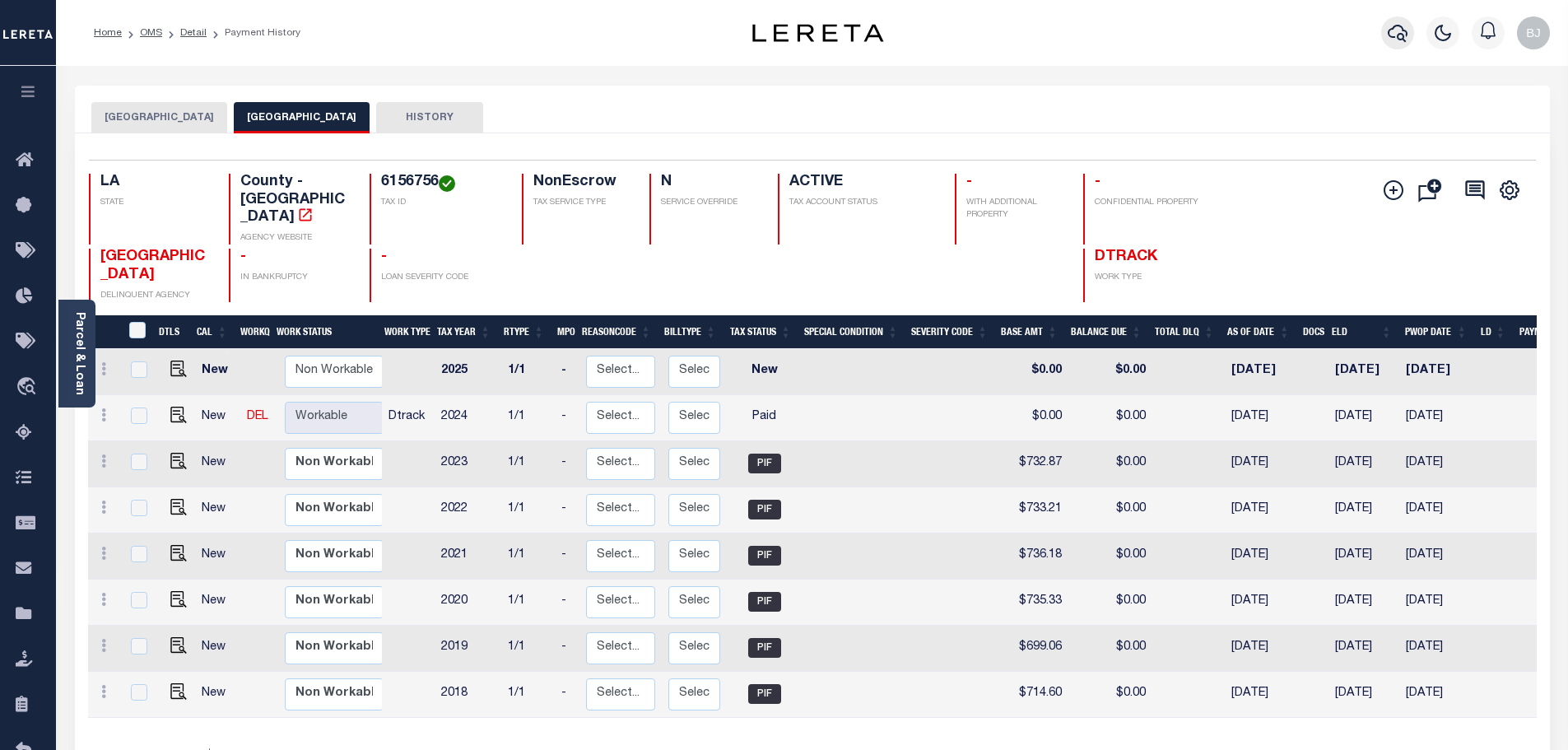
click at [1395, 25] on icon "button" at bounding box center [1398, 33] width 20 height 20
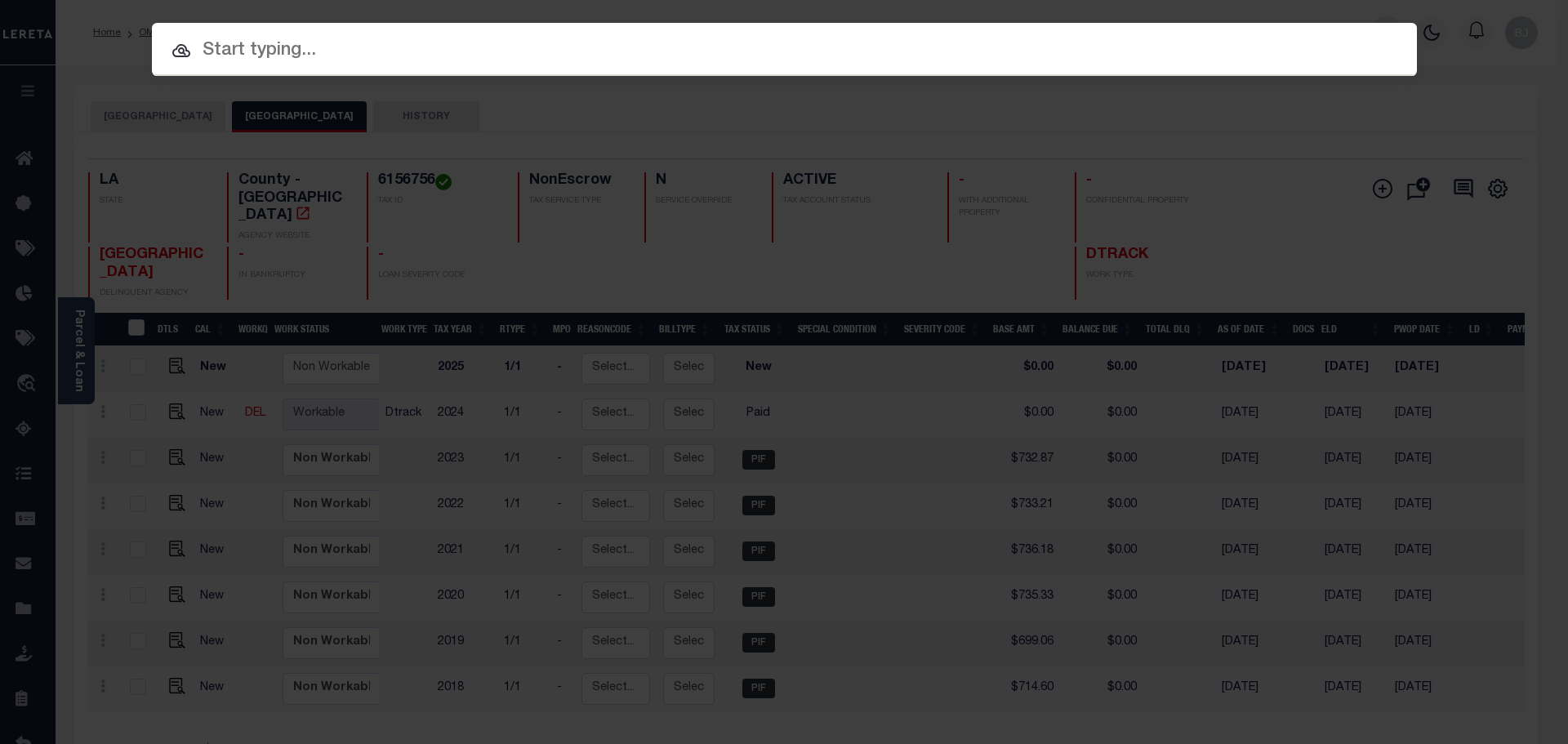
paste input "952200007906"
type input "952200007906"
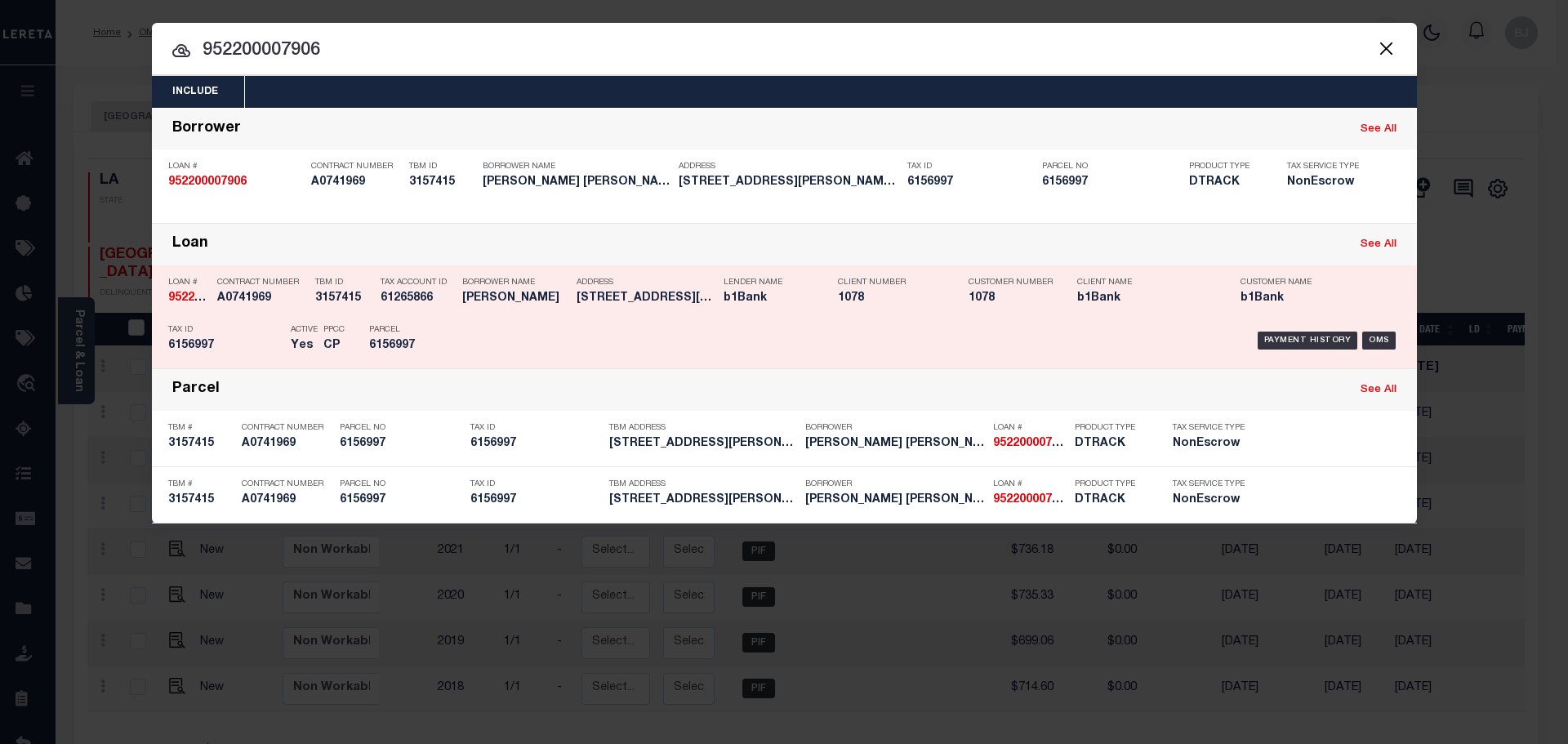
click at [510, 306] on h5 "MARCUS MURPHY" at bounding box center [515, 298] width 106 height 14
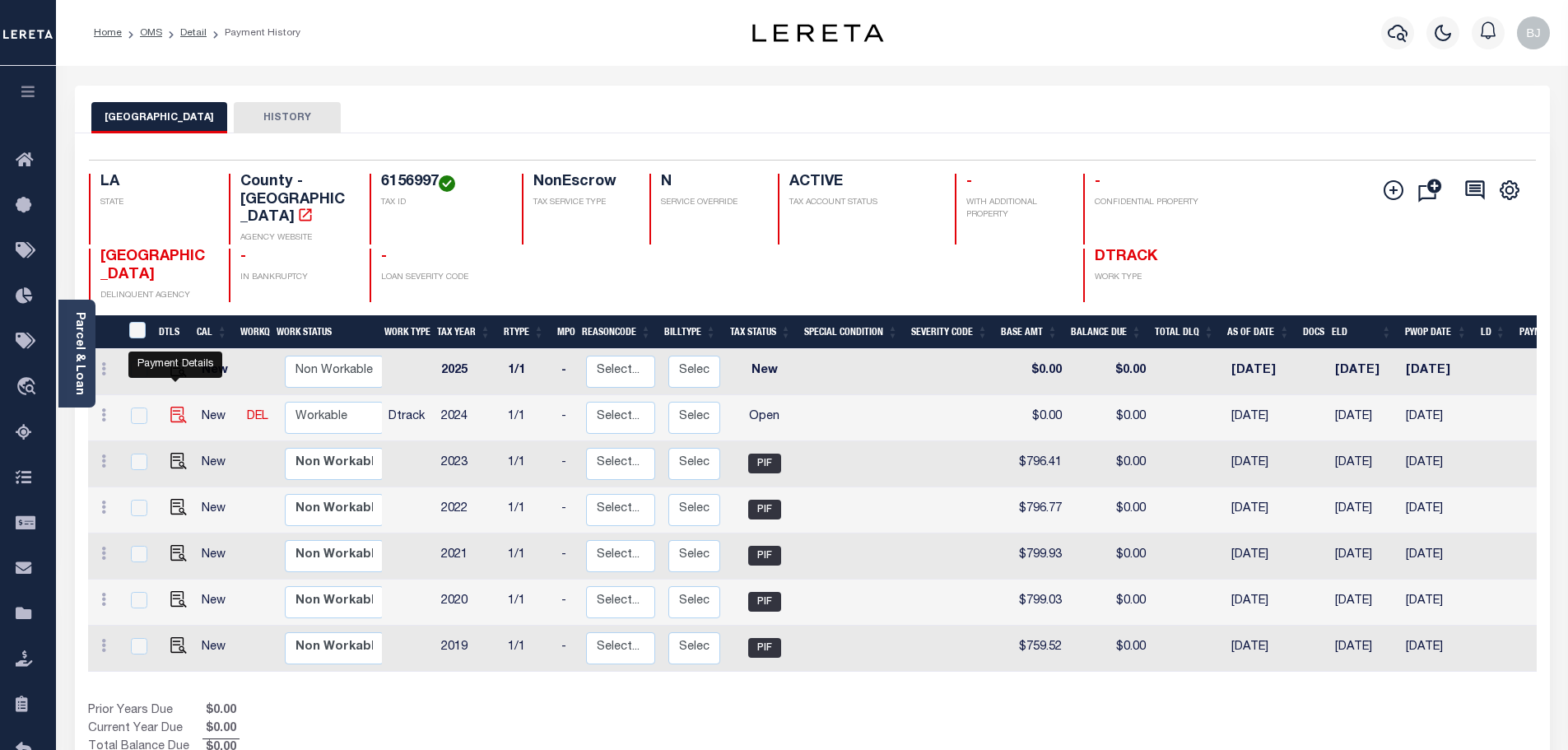
click at [170, 406] on img "" at bounding box center [179, 415] width 17 height 17
checkbox input "true"
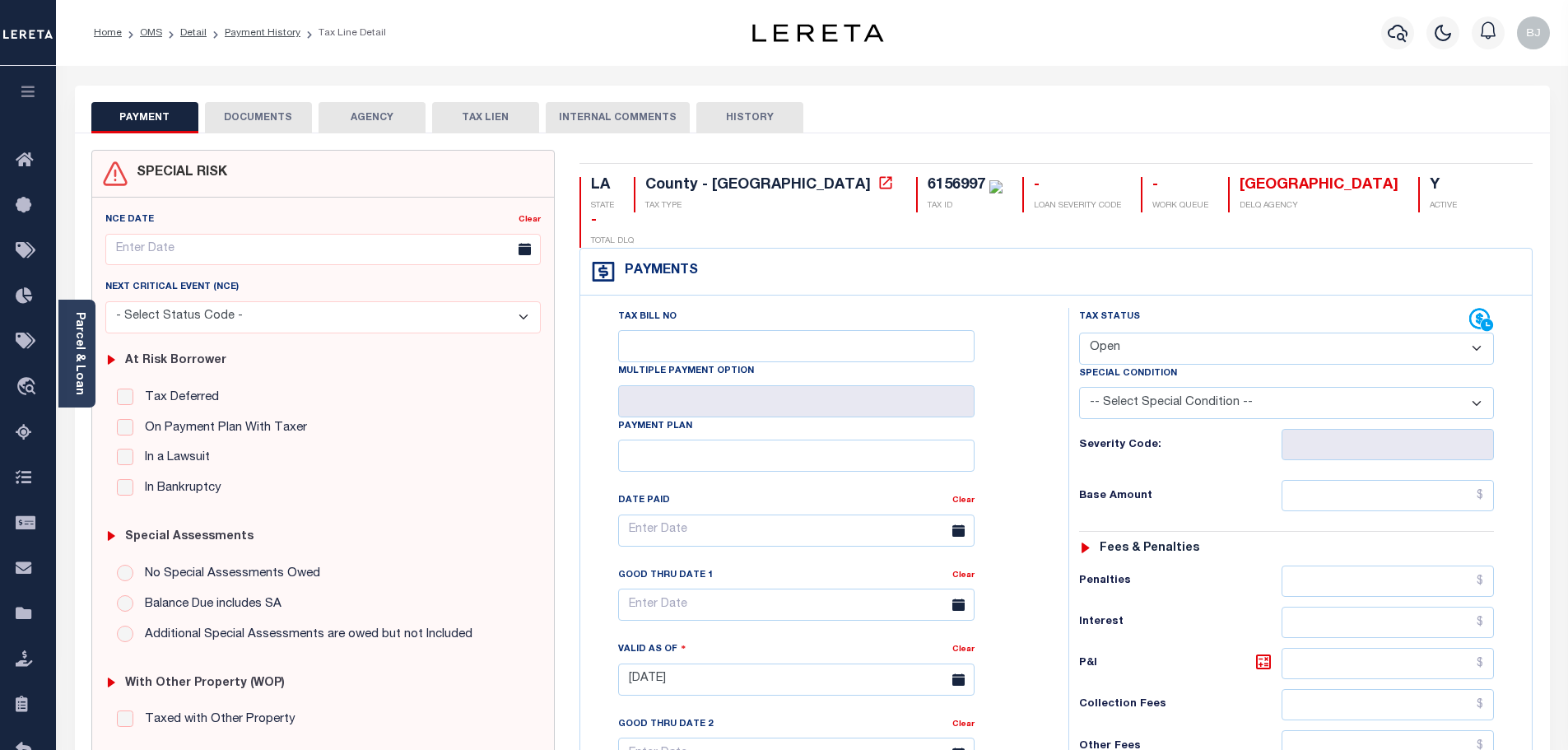
drag, startPoint x: 1183, startPoint y: 310, endPoint x: 1182, endPoint y: 327, distance: 17.0
click at [1183, 333] on select "- Select Status Code - Open Due/Unpaid Paid Incomplete No Tax Due Internal Refu…" at bounding box center [1286, 349] width 415 height 32
select select "PYD"
click at [1079, 333] on select "- Select Status Code - Open Due/Unpaid Paid Incomplete No Tax Due Internal Refu…" at bounding box center [1286, 349] width 415 height 32
type input "[DATE]"
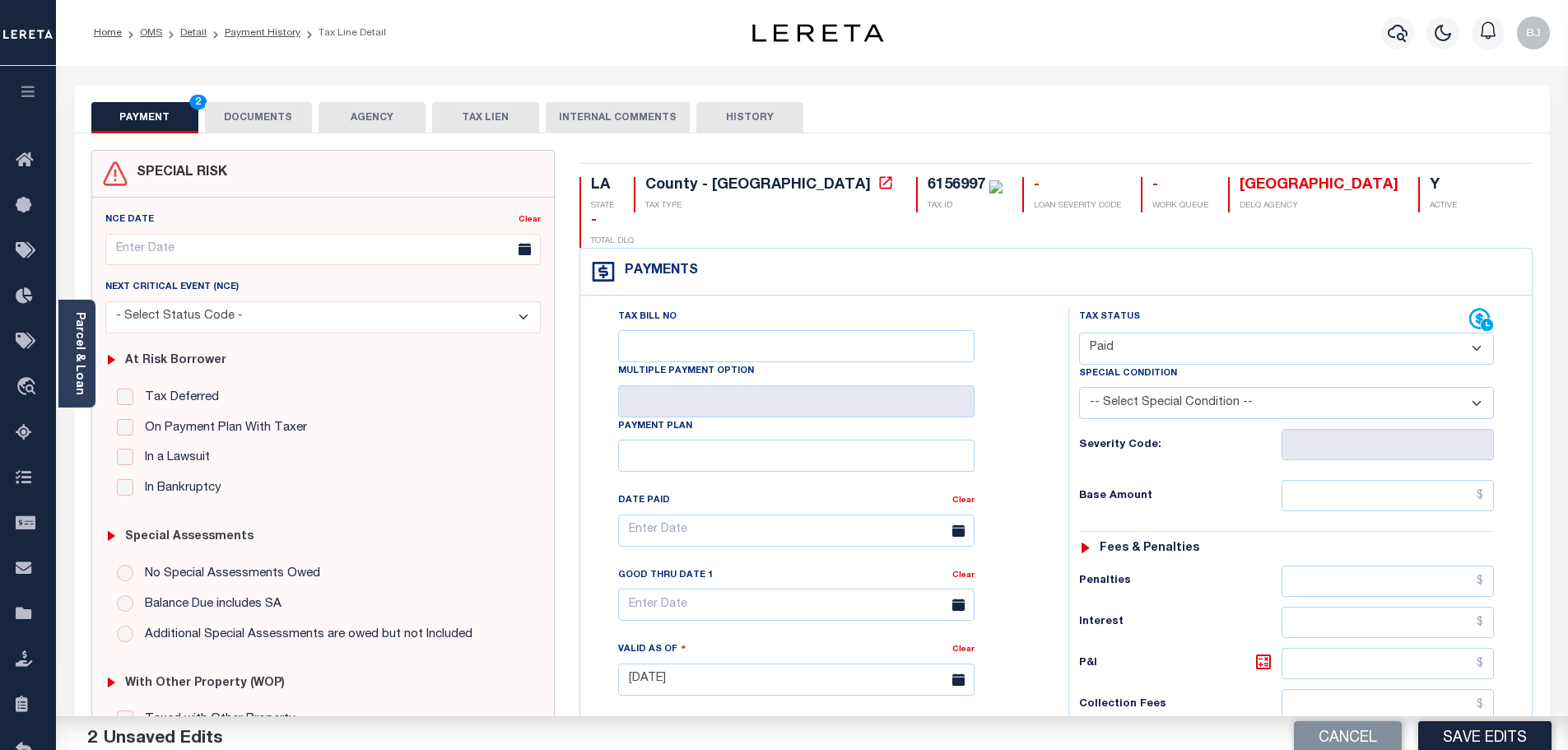
scroll to position [329, 0]
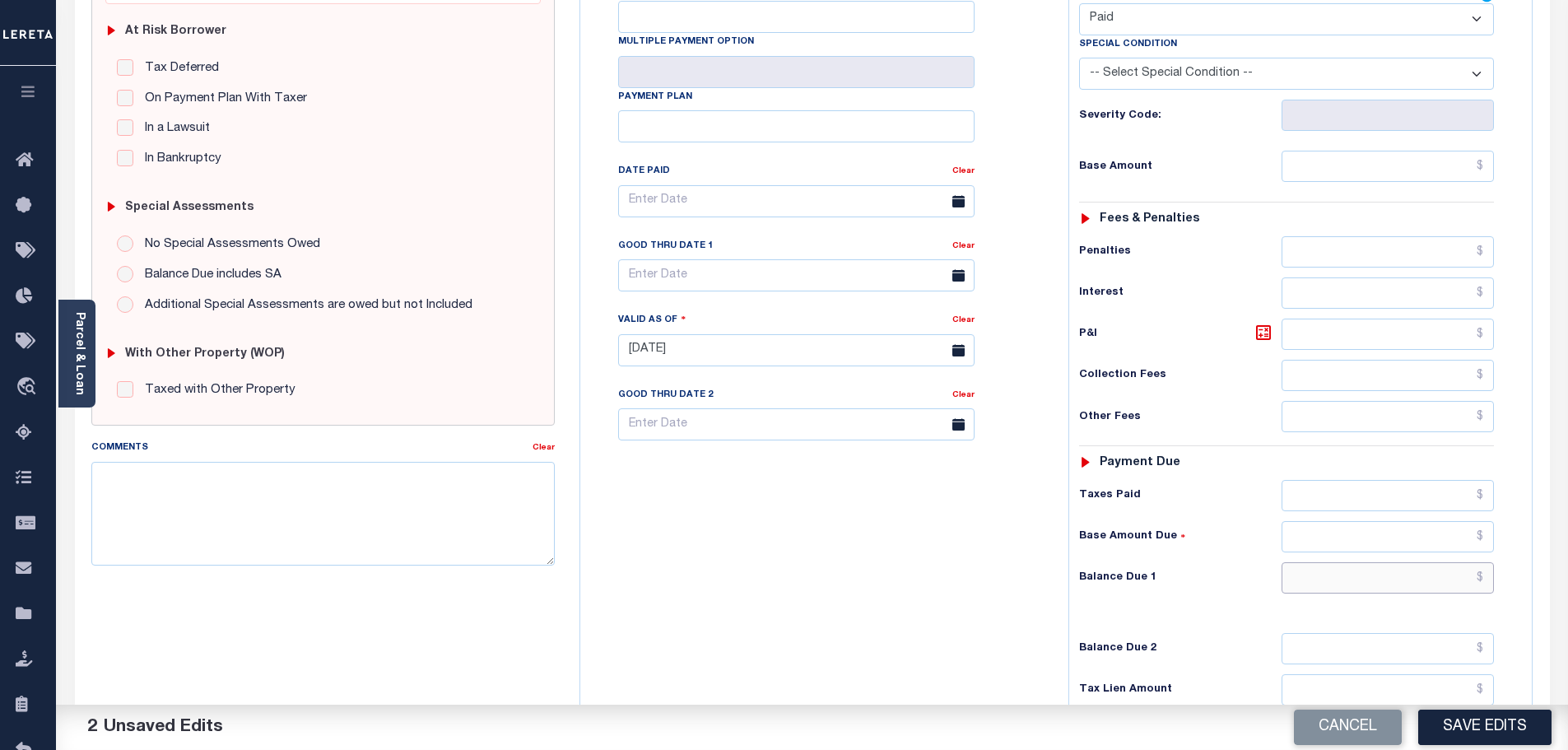
click at [1343, 563] on input "text" at bounding box center [1388, 578] width 213 height 31
type input "$0.00"
click at [379, 510] on textarea "Comments" at bounding box center [323, 514] width 464 height 104
paste textarea "Marked paid per file from tax office -bj"
type textarea "Marked paid per file from tax office -bj"
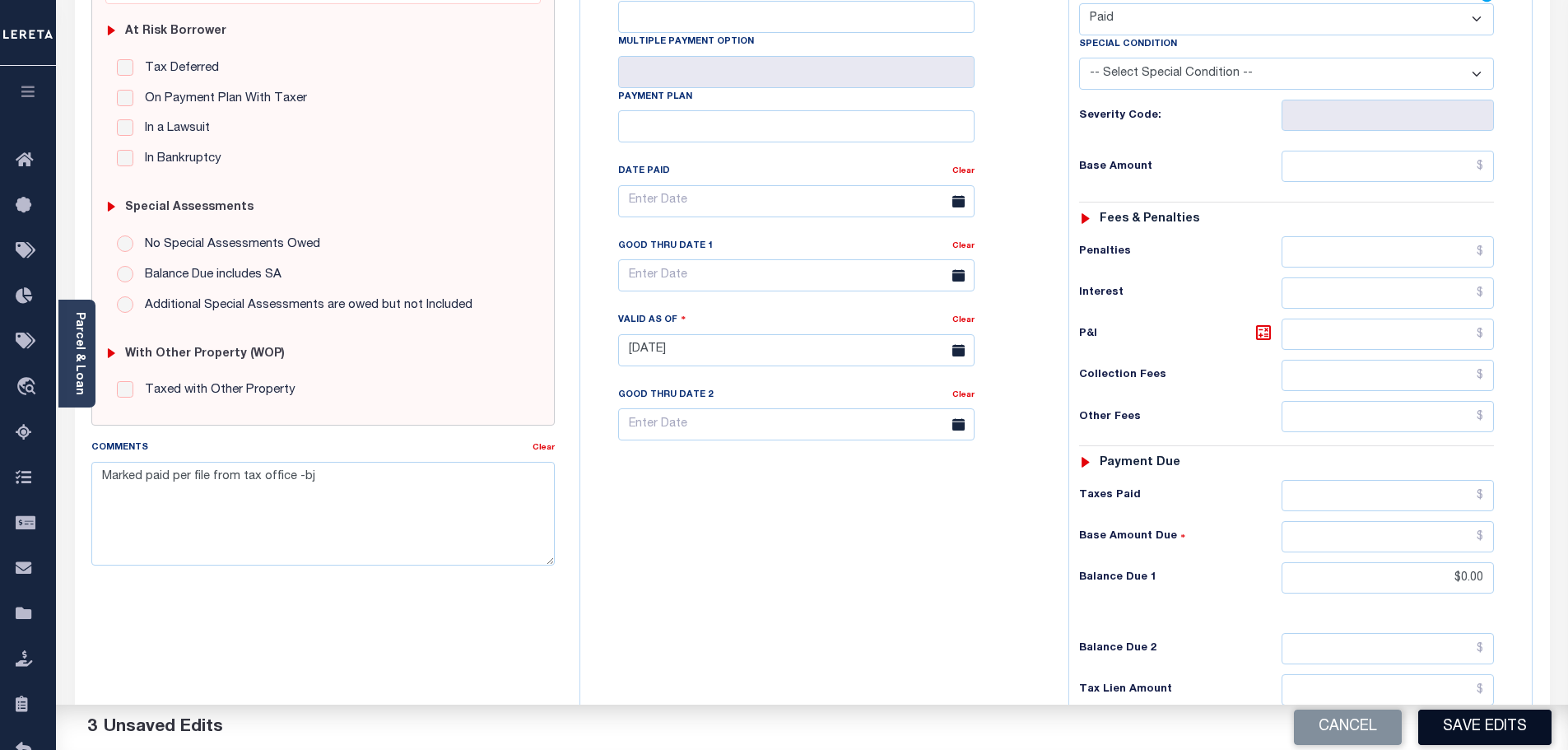
click at [1445, 727] on button "Save Edits" at bounding box center [1484, 727] width 133 height 35
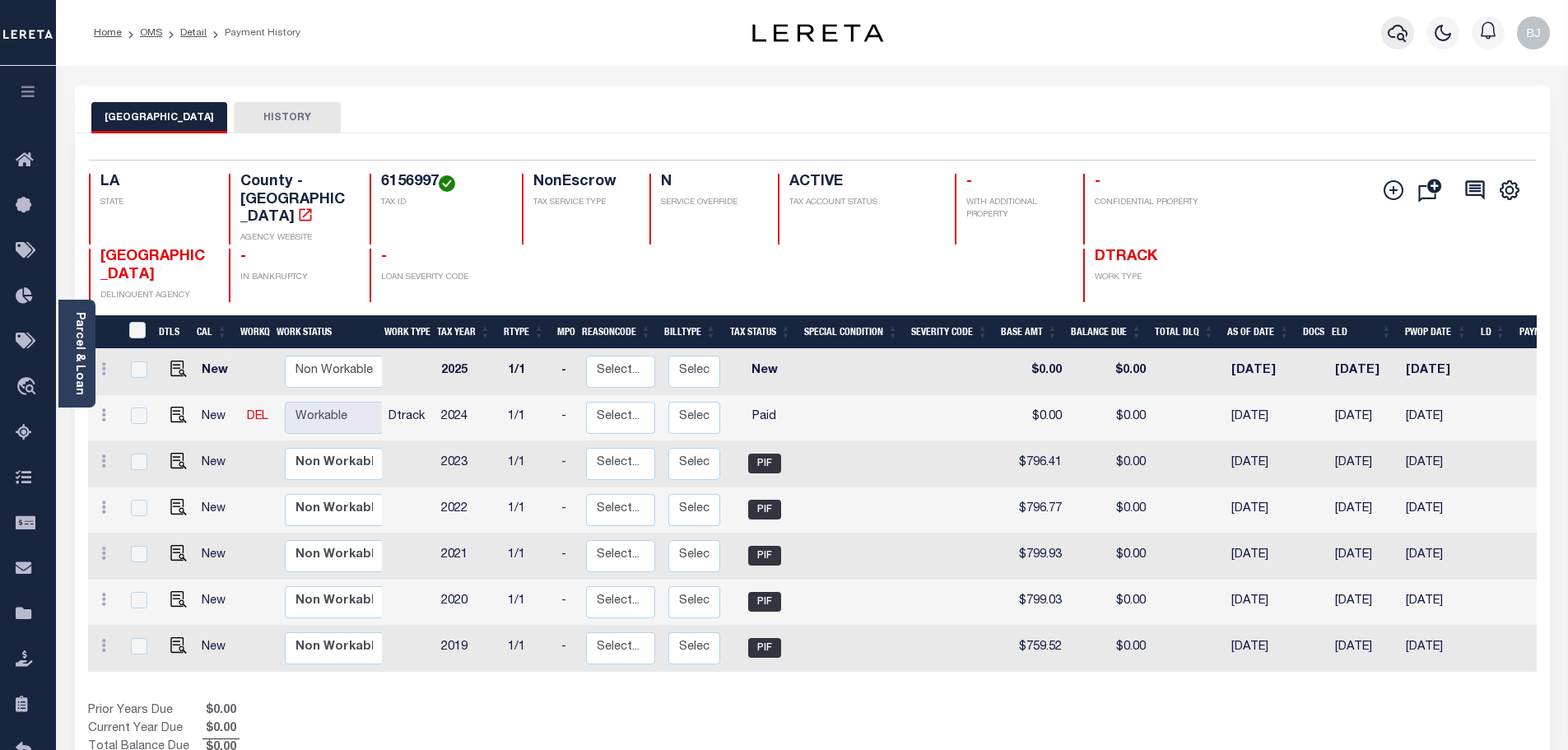
click at [1404, 22] on button "button" at bounding box center [1397, 33] width 33 height 33
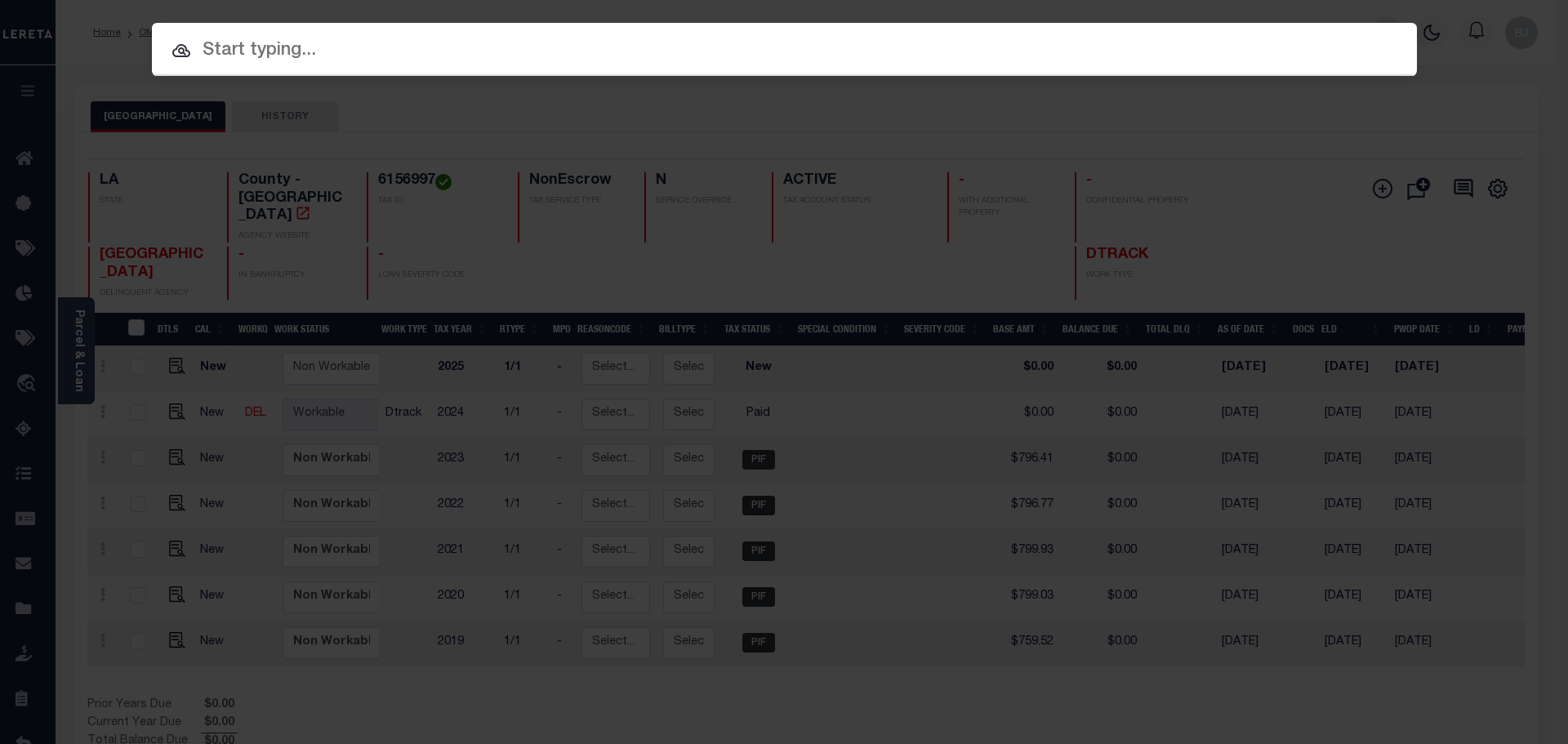
paste input "962300002111"
type input "962300002111"
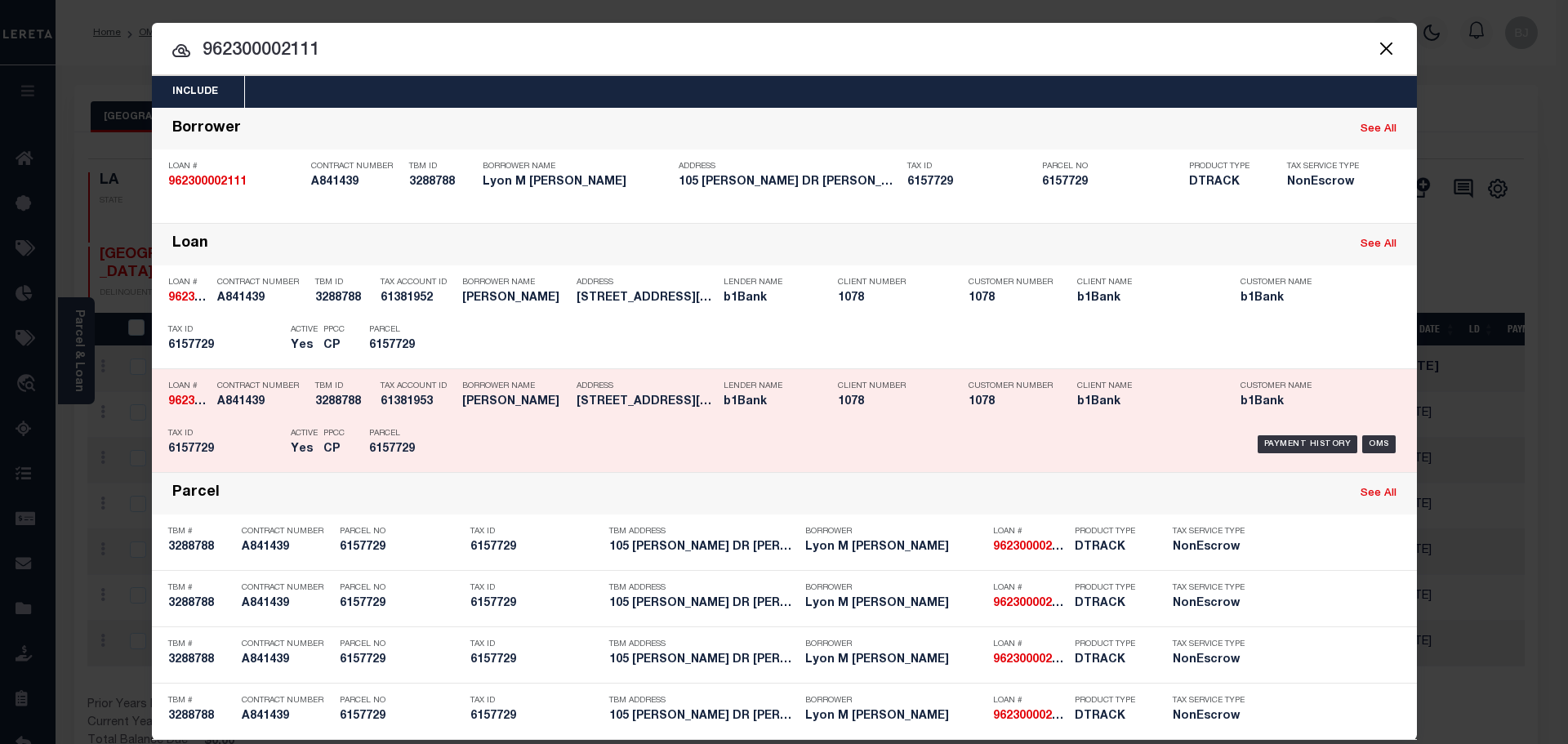
click at [666, 390] on p "Address" at bounding box center [645, 387] width 139 height 10
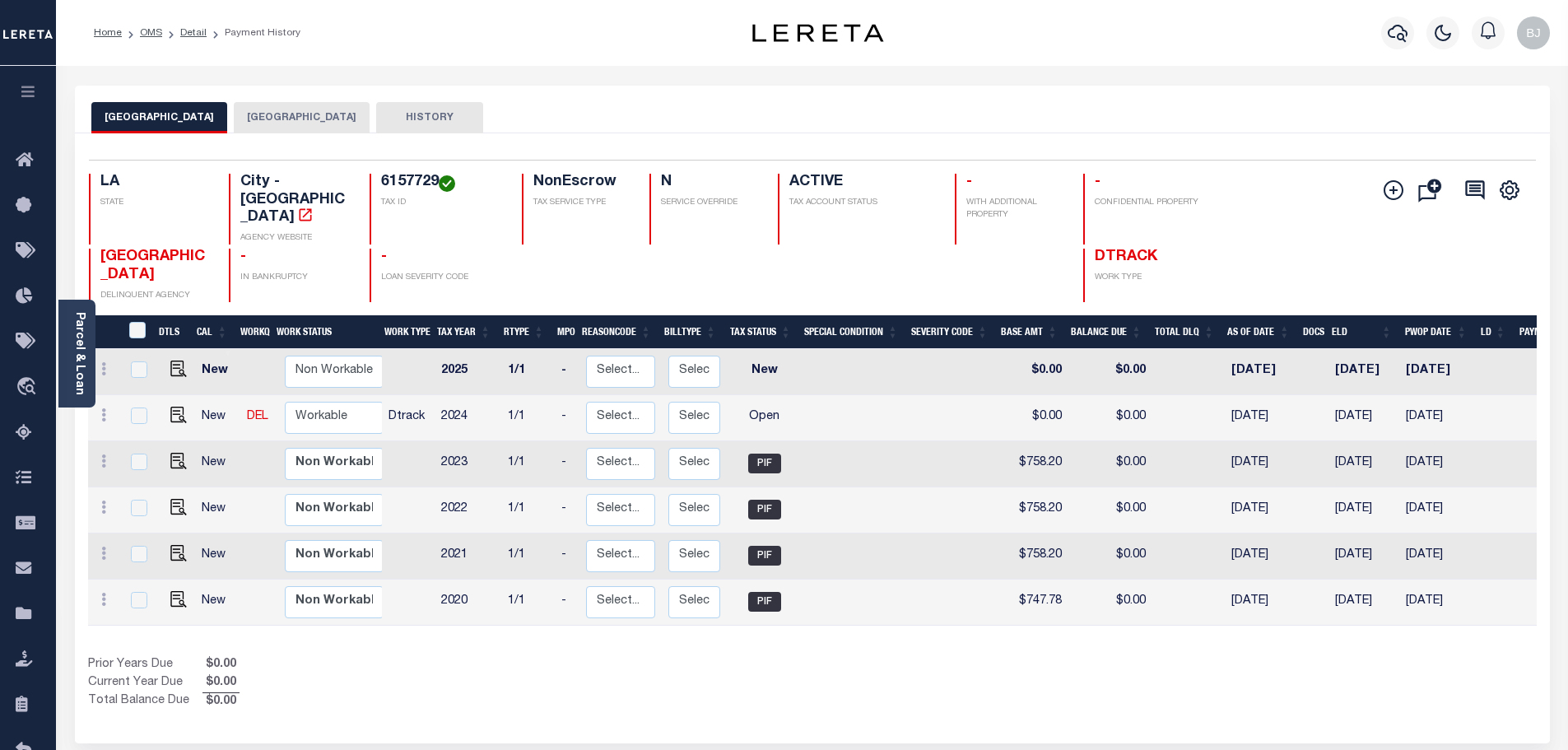
click at [246, 118] on button "[GEOGRAPHIC_DATA]" at bounding box center [301, 118] width 136 height 31
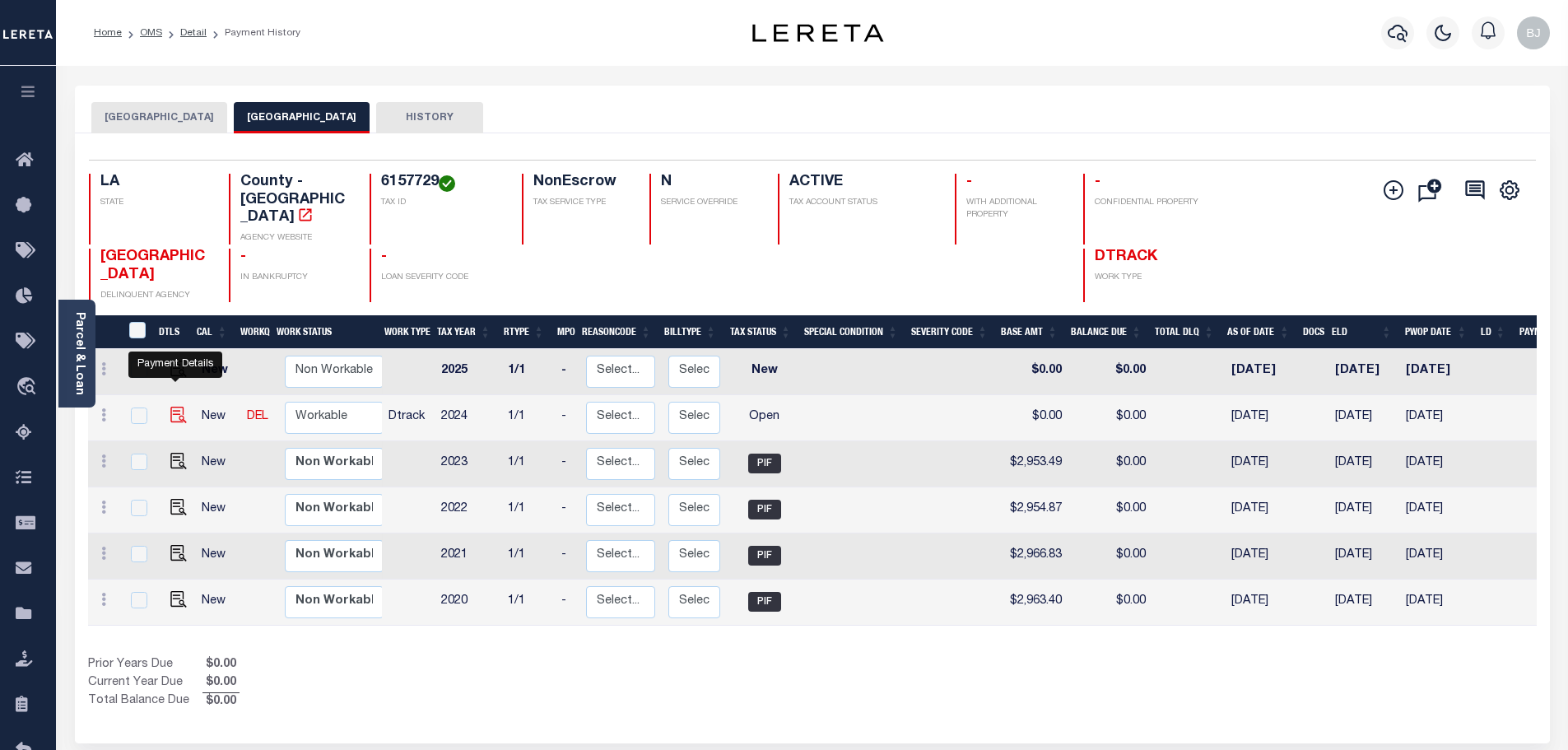
click at [176, 406] on img "" at bounding box center [179, 415] width 17 height 17
checkbox input "true"
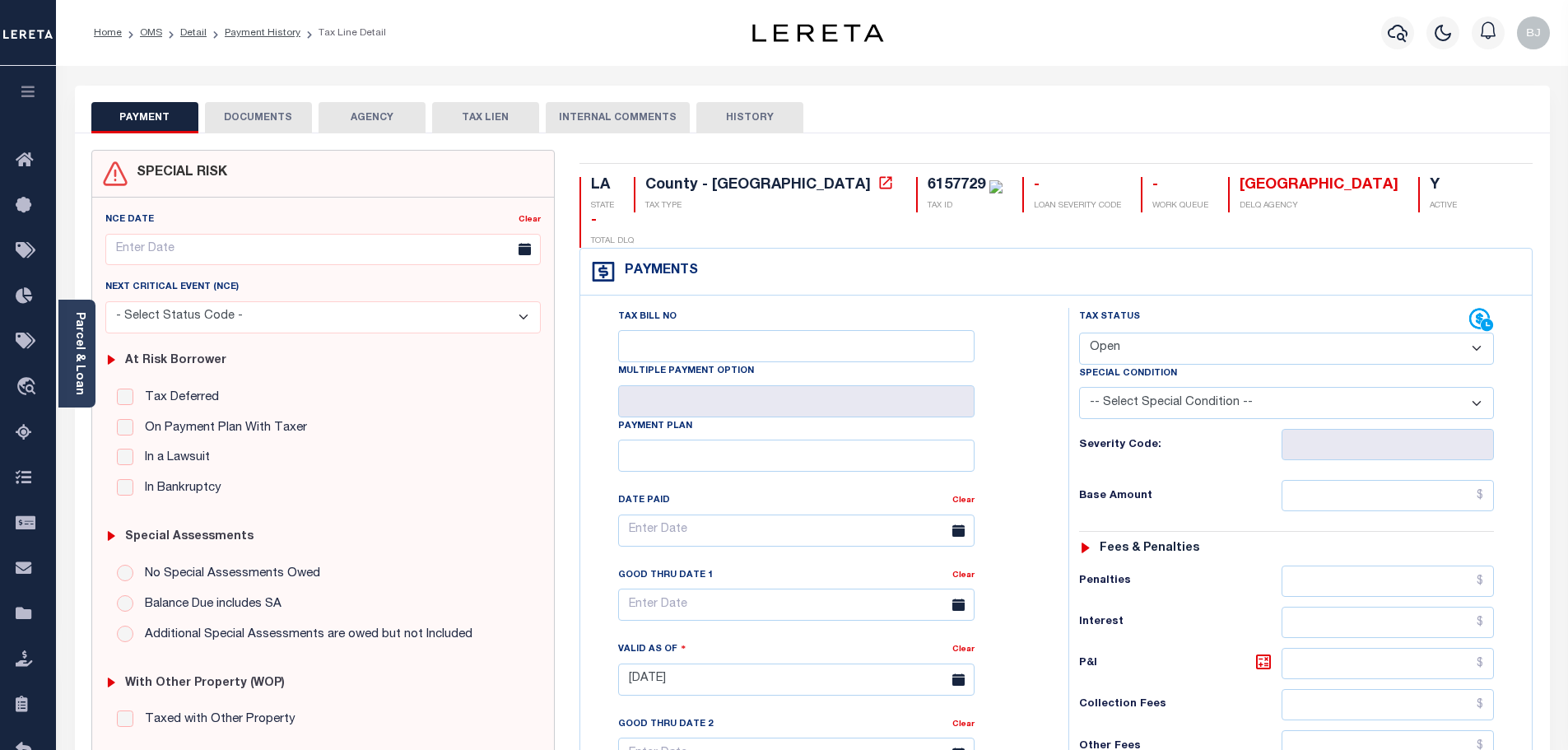
click at [1175, 308] on div "Tax Status Status" at bounding box center [1273, 320] width 390 height 24
click at [1151, 333] on select "- Select Status Code - Open Due/Unpaid Paid Incomplete No Tax Due Internal Refu…" at bounding box center [1286, 349] width 415 height 32
select select "DUE"
click at [1079, 333] on select "- Select Status Code - Open Due/Unpaid Paid Incomplete No Tax Due Internal Refu…" at bounding box center [1286, 349] width 415 height 32
type input "[DATE]"
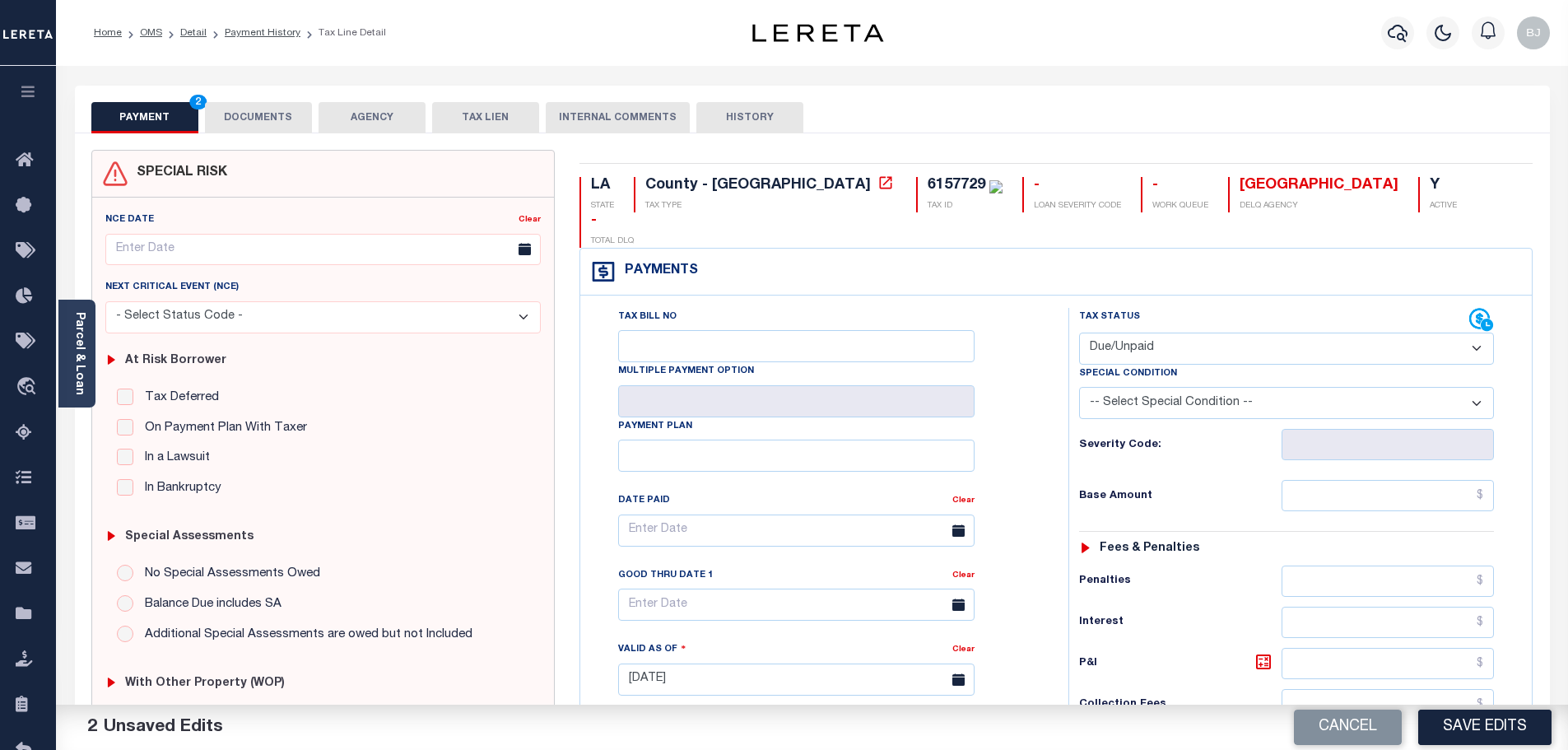
select select "PYD"
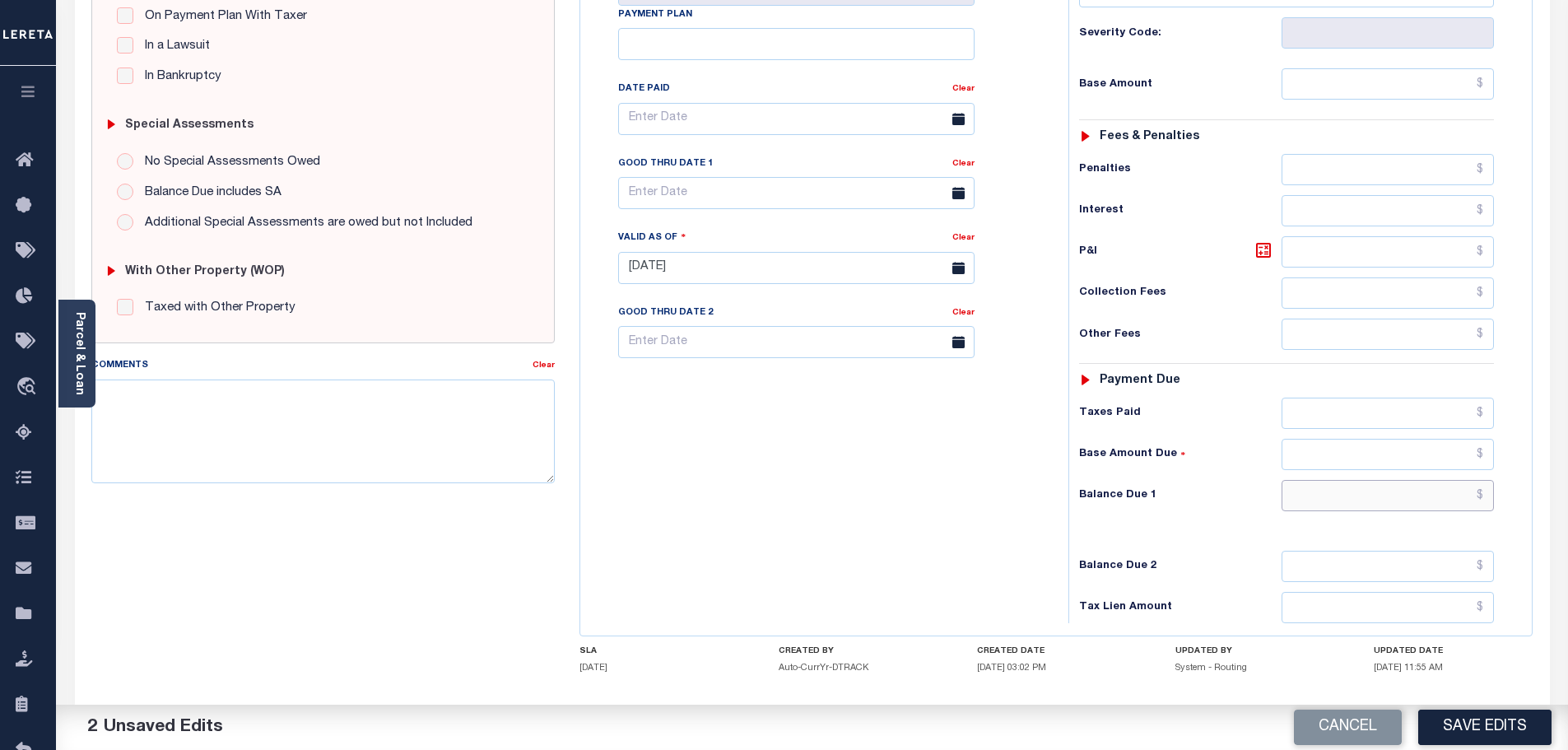
click at [1429, 480] on input "text" at bounding box center [1388, 496] width 213 height 31
type input "$0.00"
click at [272, 439] on textarea "Comments" at bounding box center [323, 432] width 464 height 104
paste textarea "Marked paid per file from tax office -bj"
type textarea "Marked paid per file from tax office -bj"
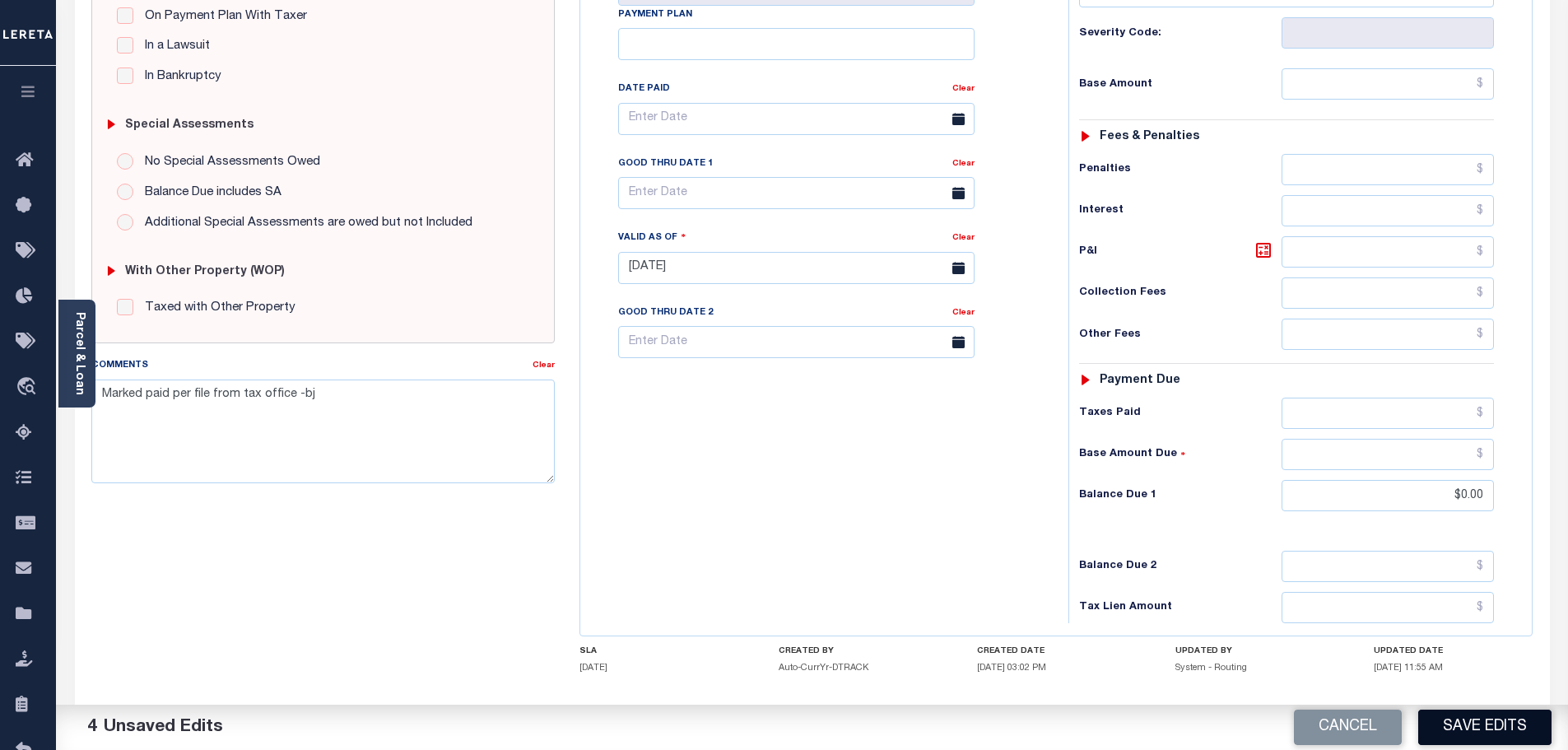
click at [1473, 732] on button "Save Edits" at bounding box center [1484, 727] width 133 height 35
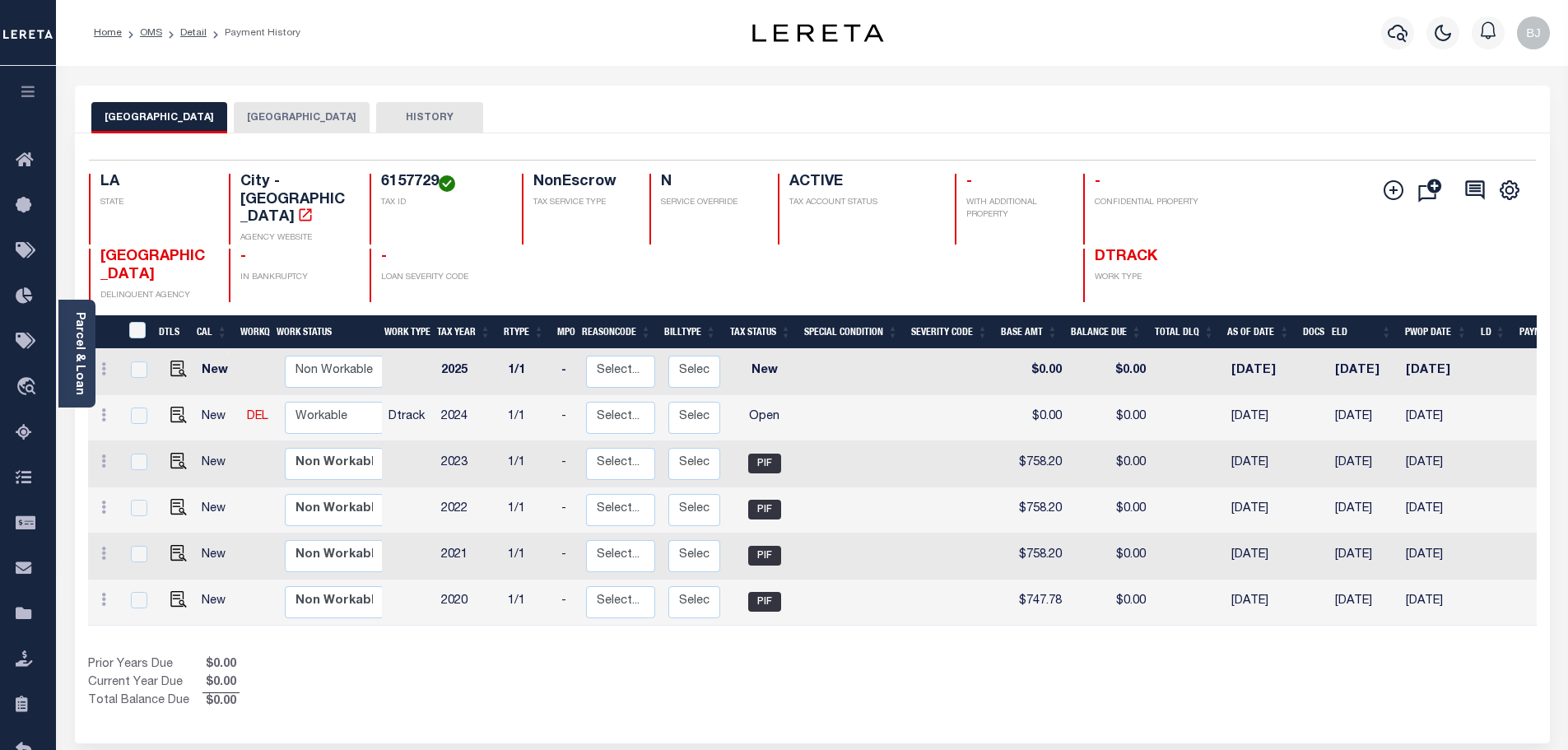
click at [260, 136] on div "Selected 6 Results 1 Items per page 25 50 100 LA STATE City - [GEOGRAPHIC_DATA]" at bounding box center [812, 438] width 1475 height 611
click at [264, 122] on button "[GEOGRAPHIC_DATA]" at bounding box center [301, 118] width 136 height 31
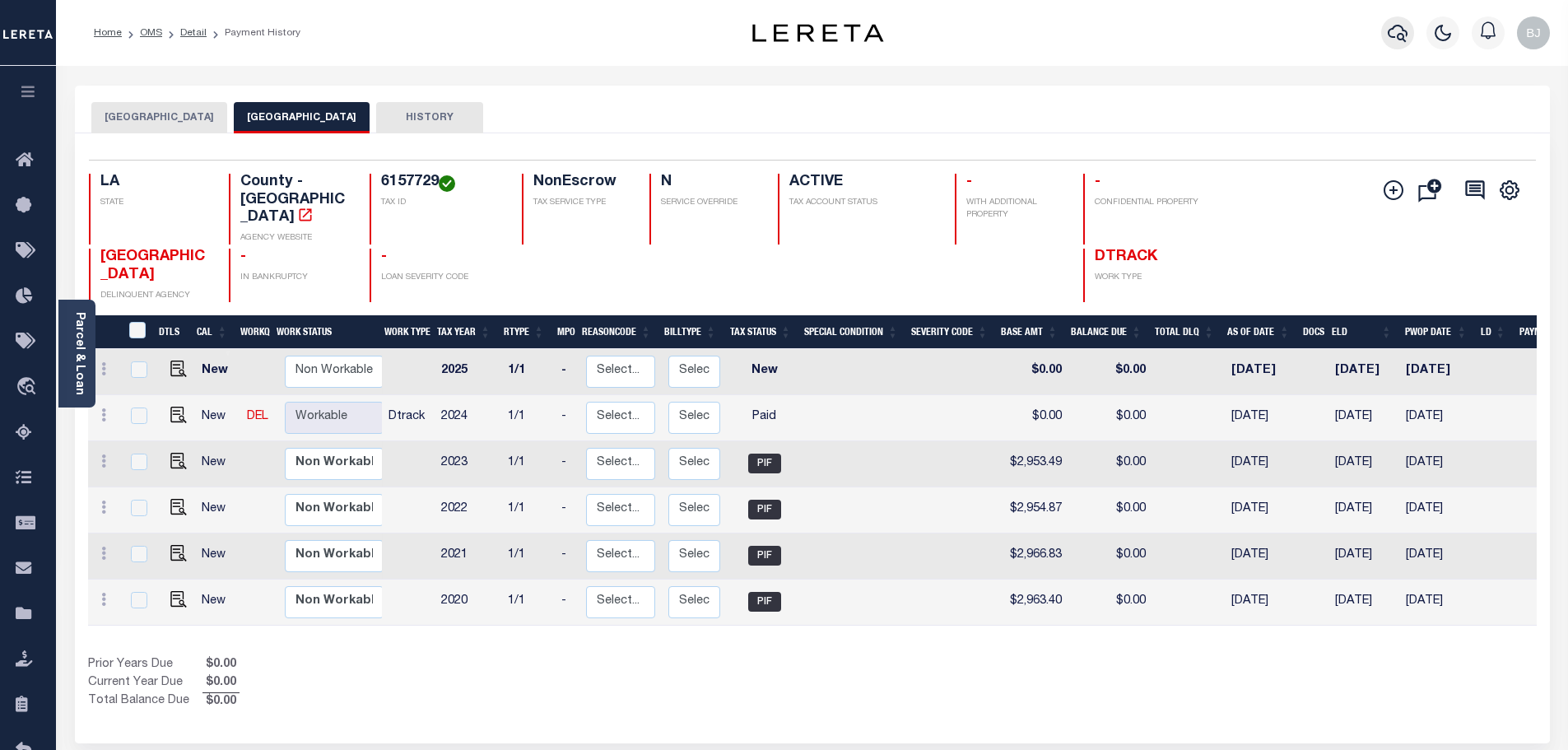
click at [1393, 43] on icon "button" at bounding box center [1398, 33] width 20 height 20
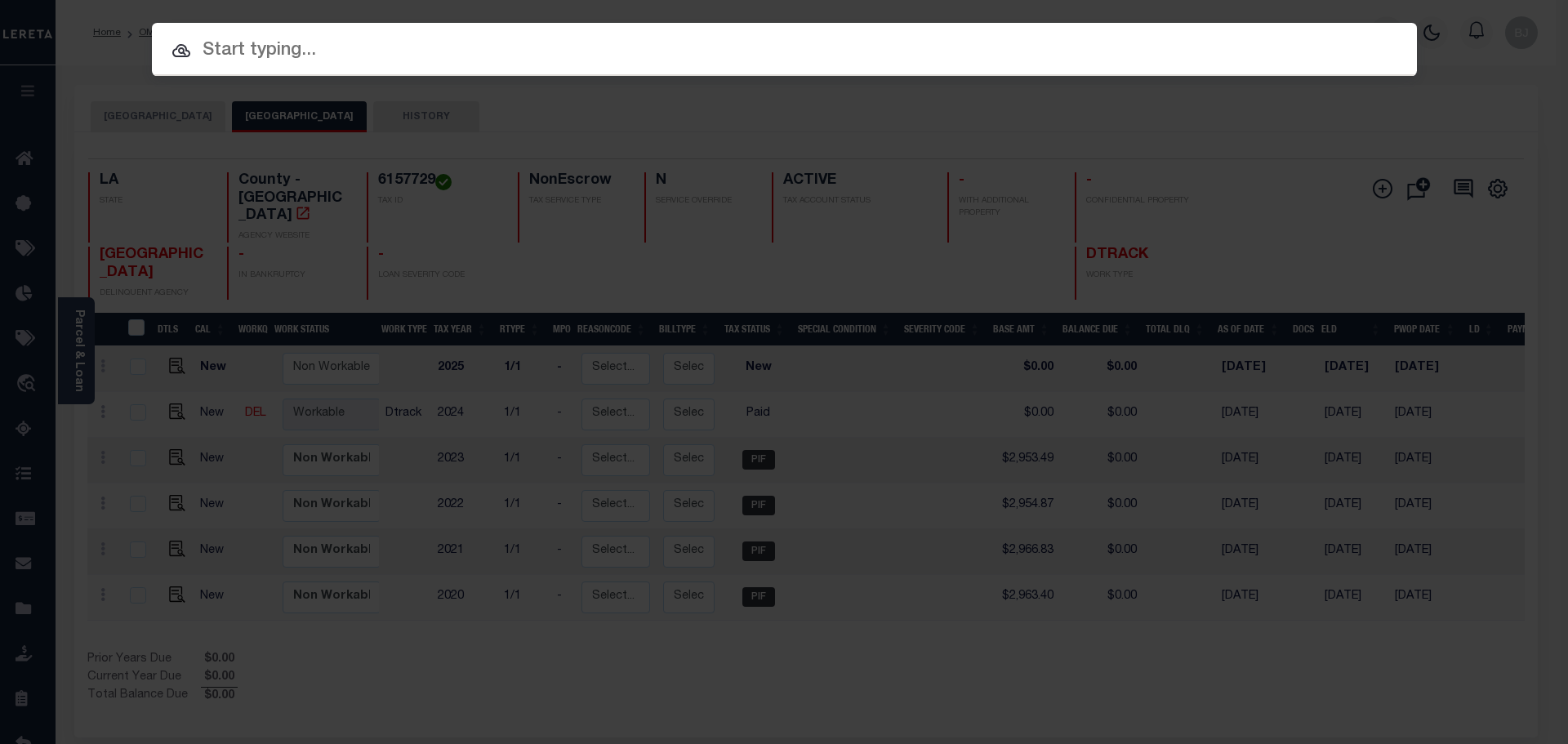
paste input "17182591"
type input "17182591"
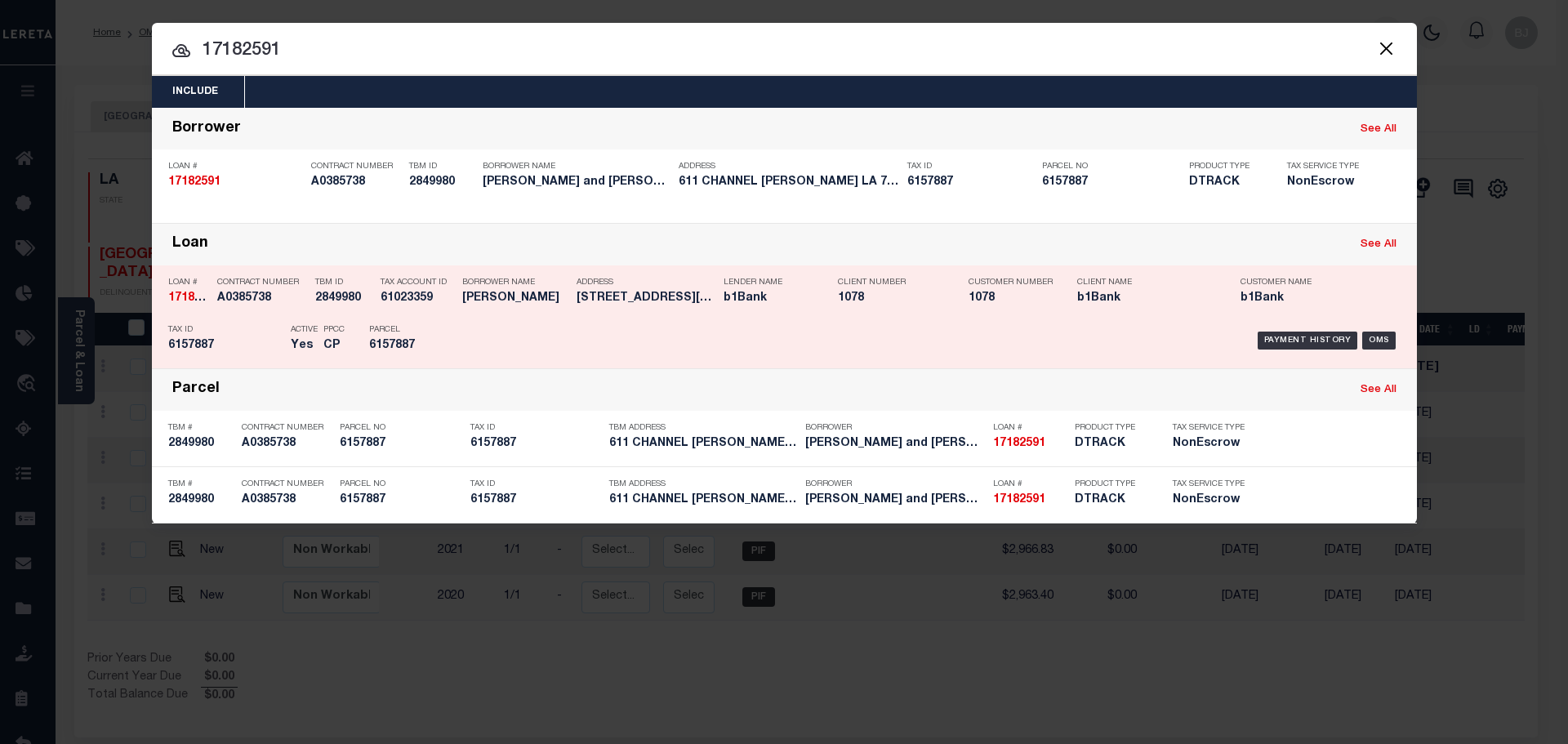
click at [508, 351] on div "Payment History OMS" at bounding box center [933, 340] width 933 height 47
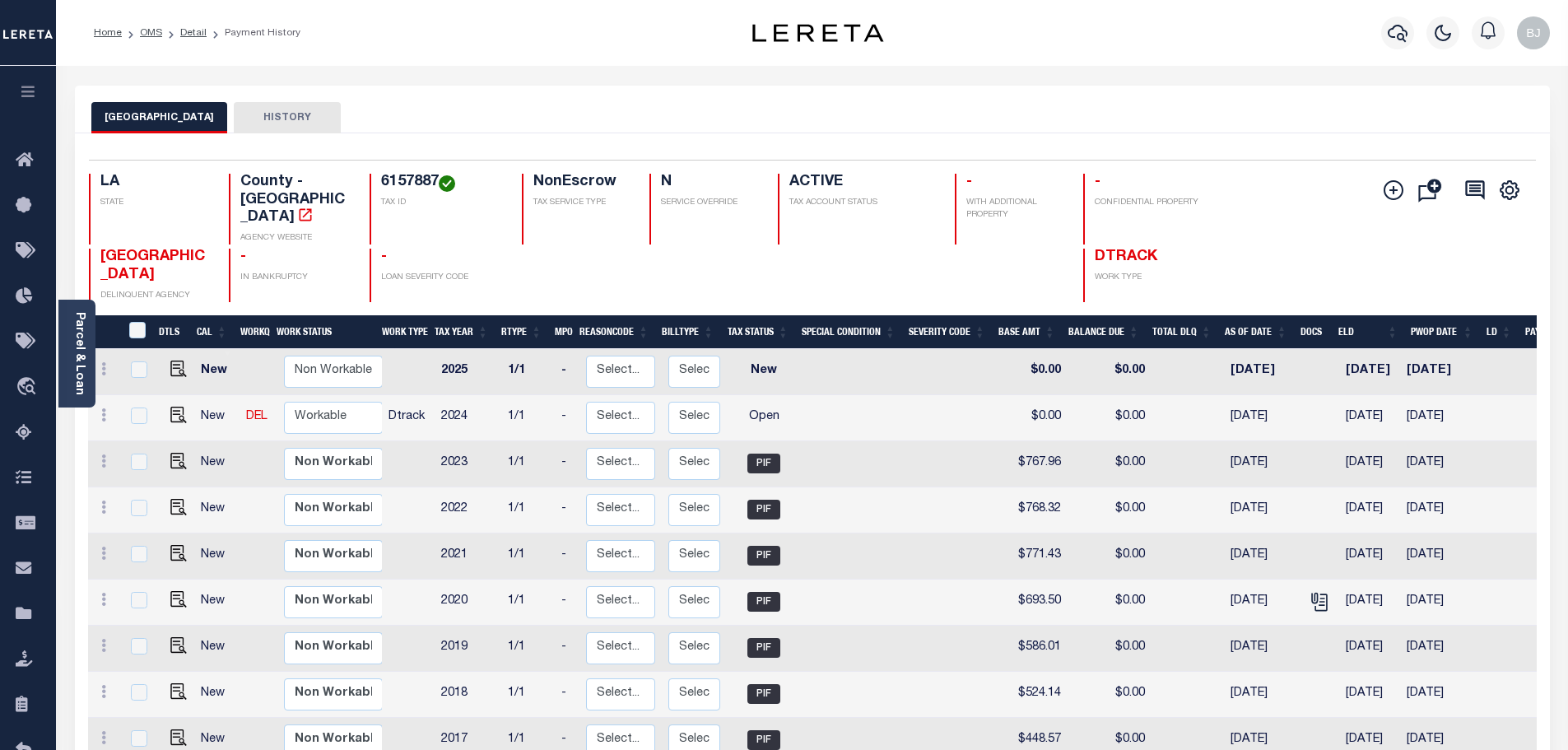
click at [398, 181] on h4 "6157887" at bounding box center [442, 183] width 121 height 18
drag, startPoint x: 170, startPoint y: 398, endPoint x: 408, endPoint y: 388, distance: 238.2
click at [170, 406] on img "" at bounding box center [179, 415] width 17 height 17
checkbox input "true"
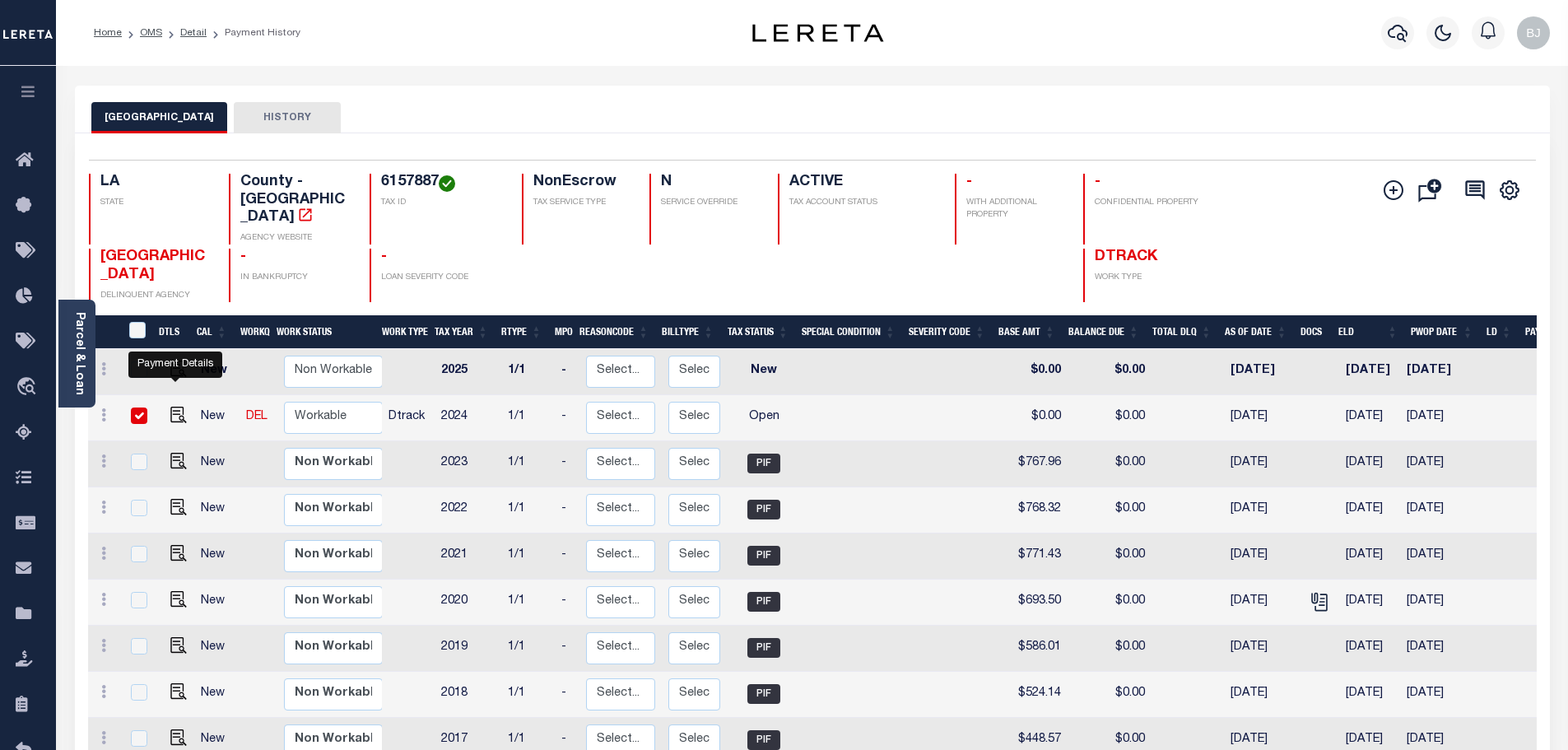
checkbox input "true"
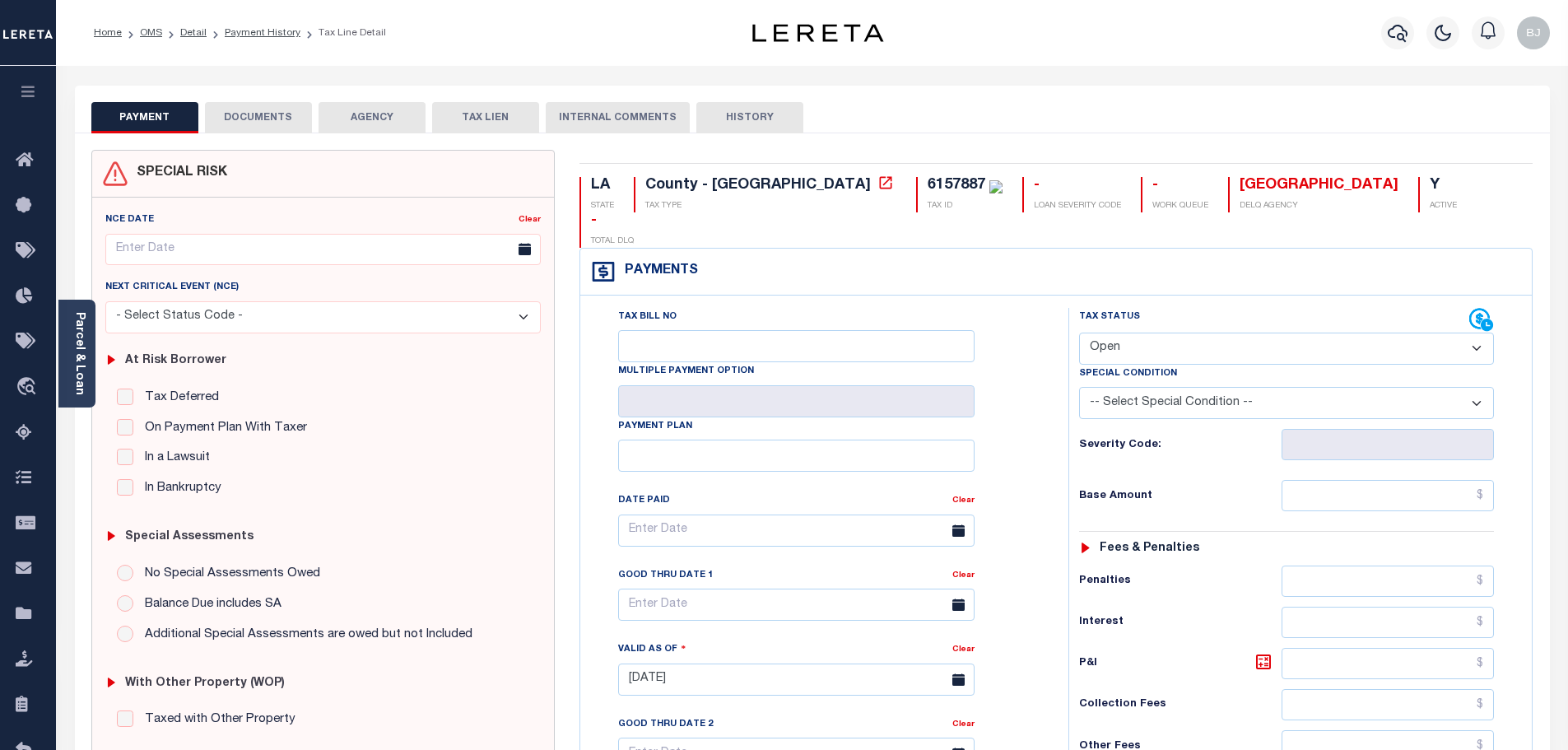
click at [1217, 308] on div "Tax Status Status" at bounding box center [1273, 320] width 390 height 24
drag, startPoint x: 1194, startPoint y: 308, endPoint x: 1018, endPoint y: 317, distance: 176.2
click at [1191, 333] on select "- Select Status Code - Open Due/Unpaid Paid Incomplete No Tax Due Internal Refu…" at bounding box center [1286, 349] width 415 height 32
select select "PYD"
click at [1079, 333] on select "- Select Status Code - Open Due/Unpaid Paid Incomplete No Tax Due Internal Refu…" at bounding box center [1286, 349] width 415 height 32
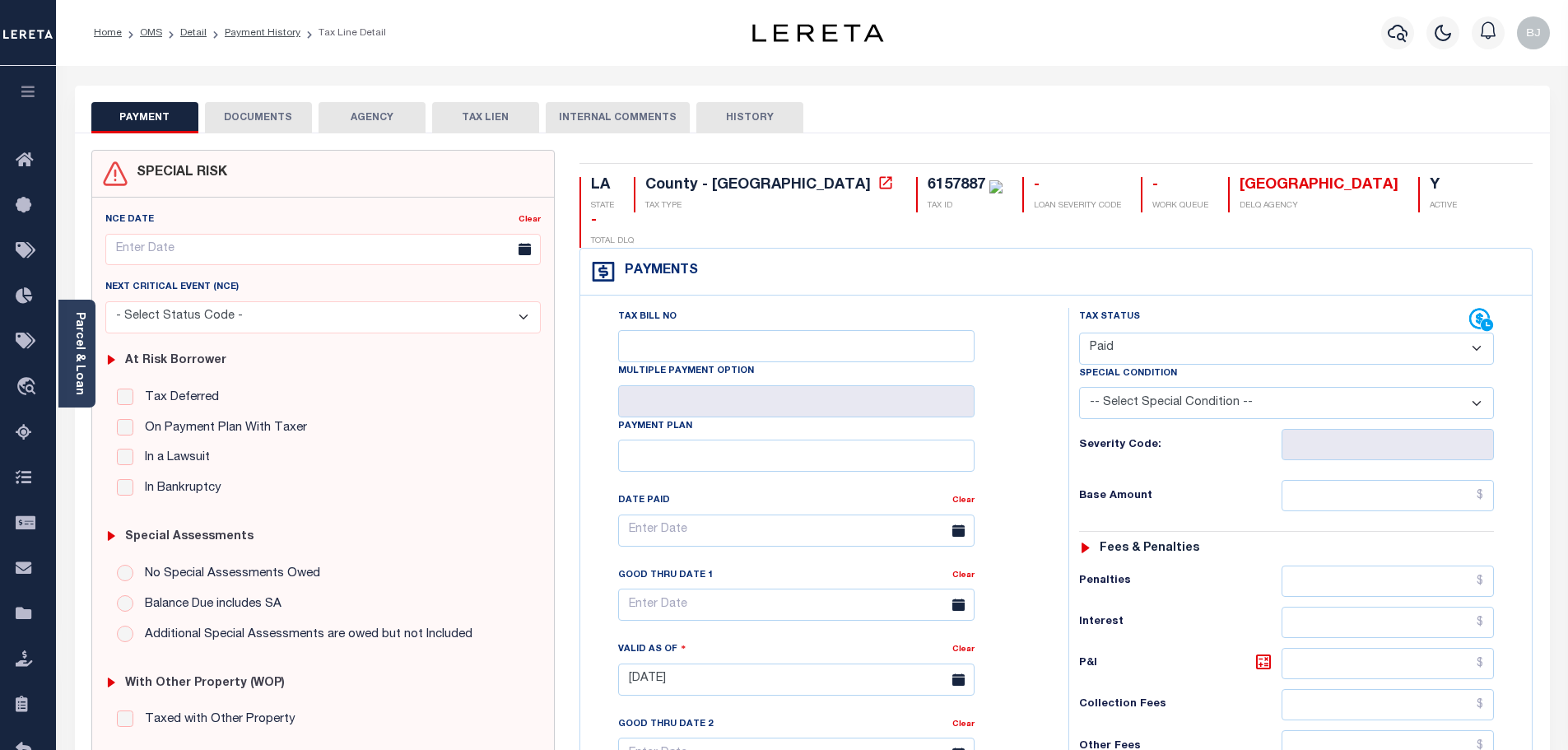
type input "10/14/2025"
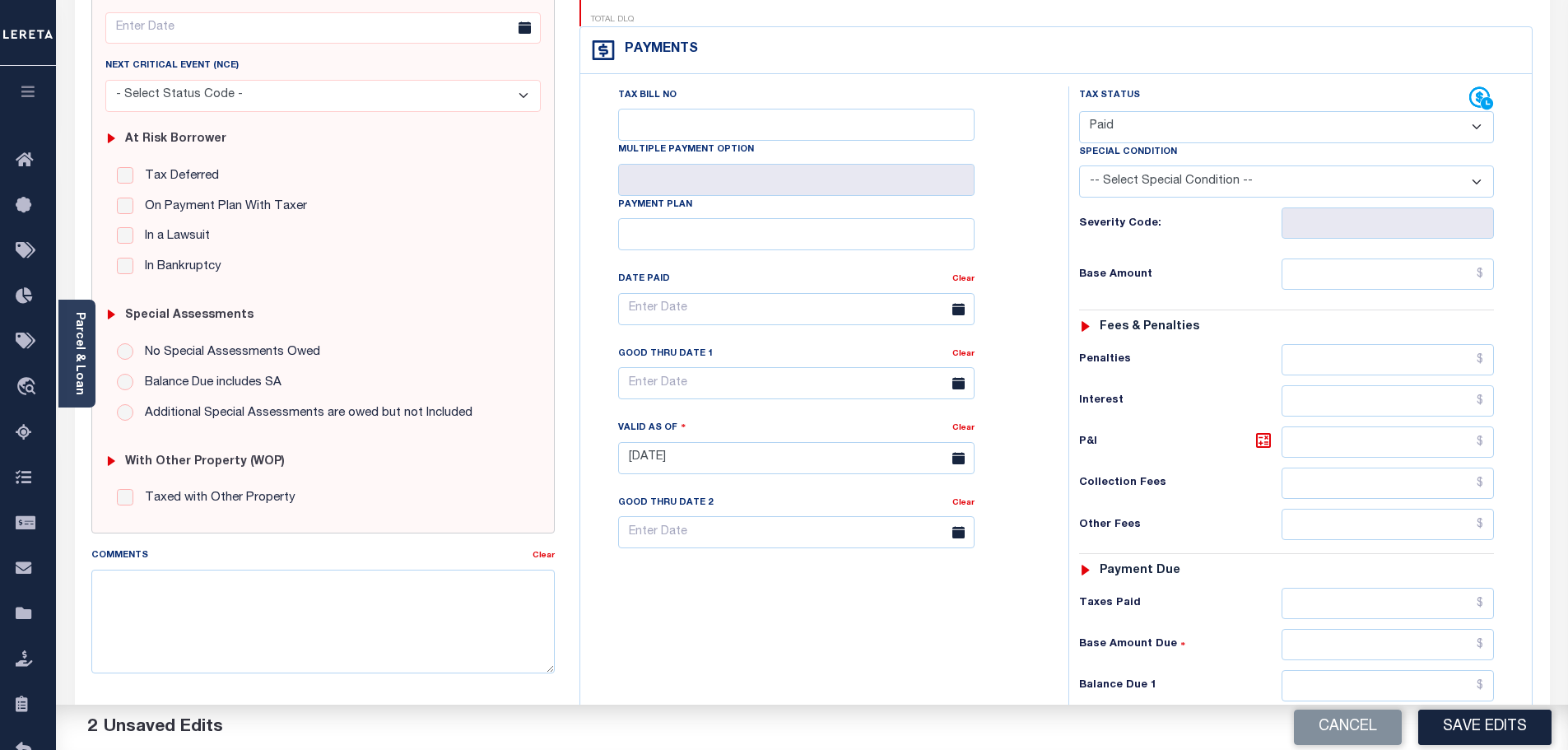
scroll to position [247, 0]
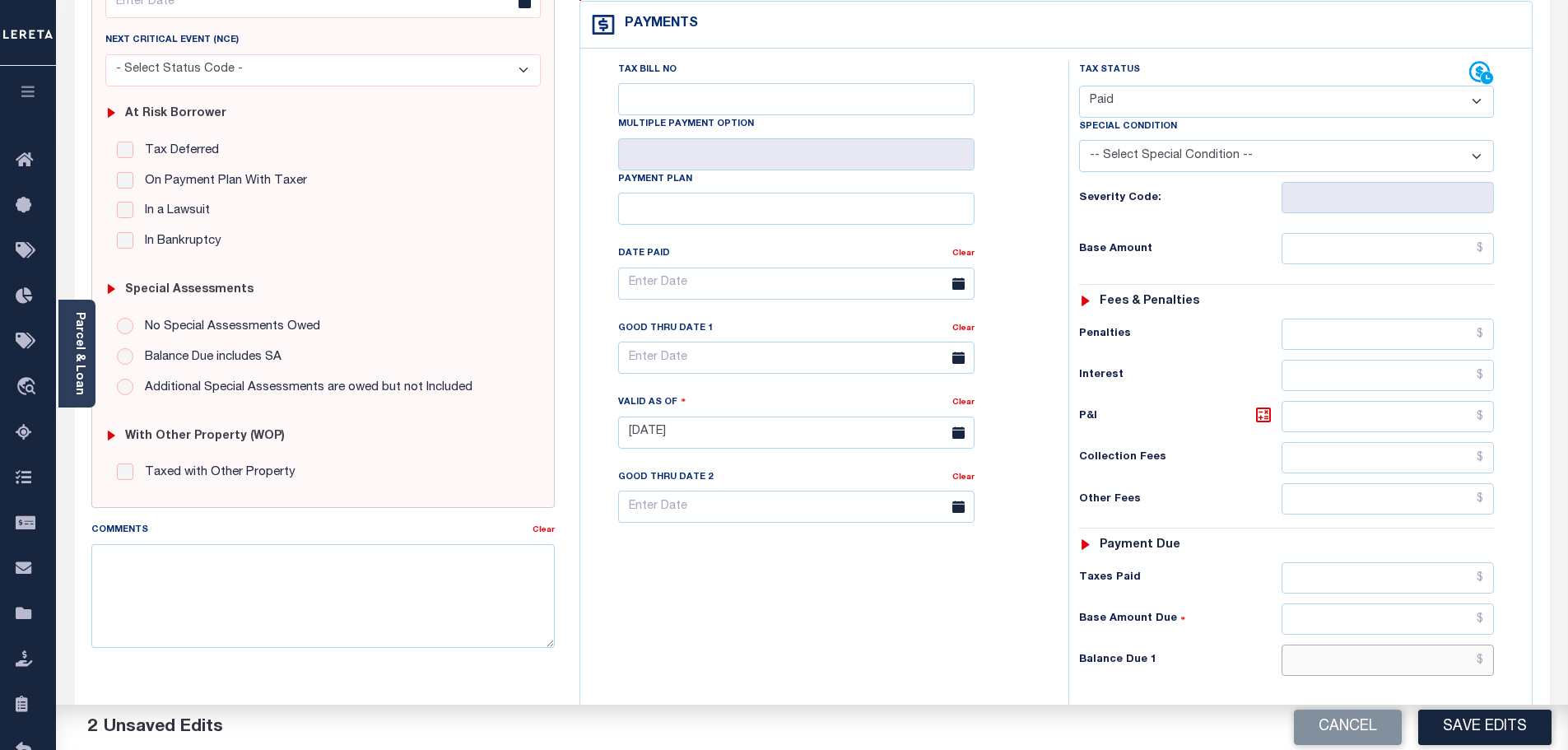
click at [1390, 645] on input "text" at bounding box center [1388, 660] width 213 height 31
type input "$0.00"
click at [508, 577] on textarea "Comments" at bounding box center [323, 596] width 464 height 104
paste textarea "Marked paid per file from tax office -bj"
click at [1485, 716] on button "Save Edits" at bounding box center [1484, 727] width 133 height 35
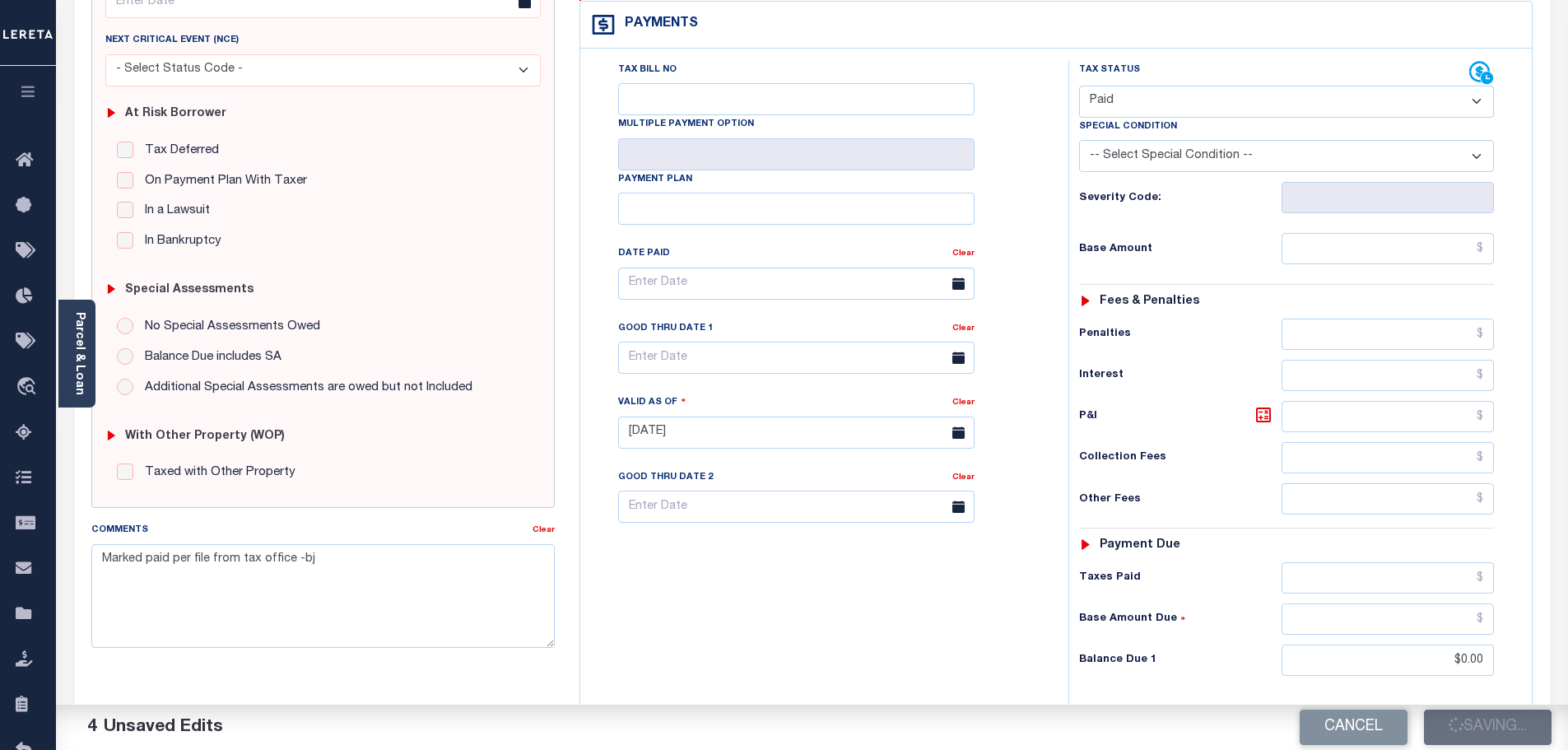
type textarea "Marked paid per file from tax office -bj"
type input "$0"
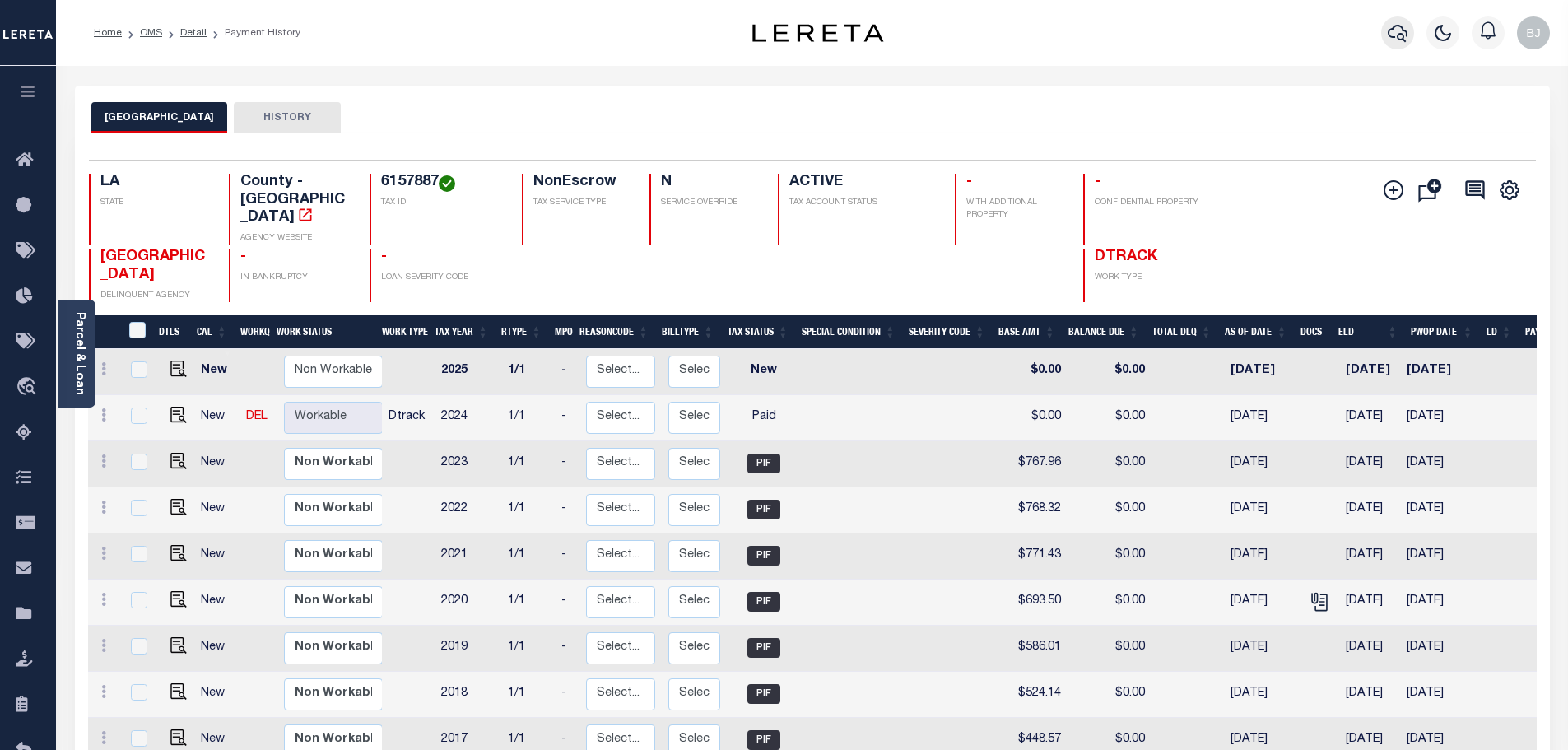
drag, startPoint x: 1414, startPoint y: 27, endPoint x: 1384, endPoint y: 27, distance: 30.0
click at [1404, 27] on div at bounding box center [1397, 33] width 45 height 58
click at [1384, 27] on button "button" at bounding box center [1397, 33] width 33 height 33
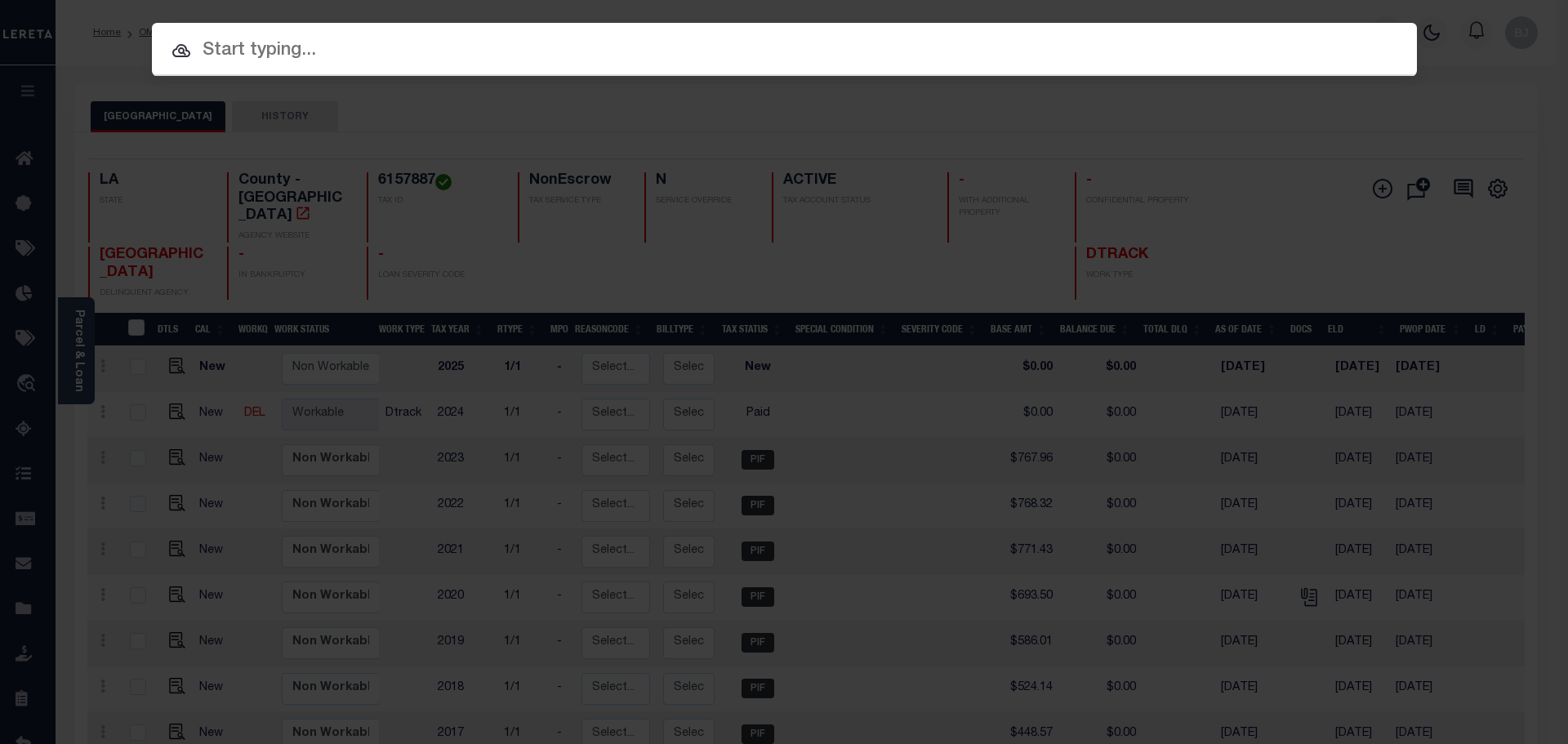
paste input "942300015149"
type input "942300015149"
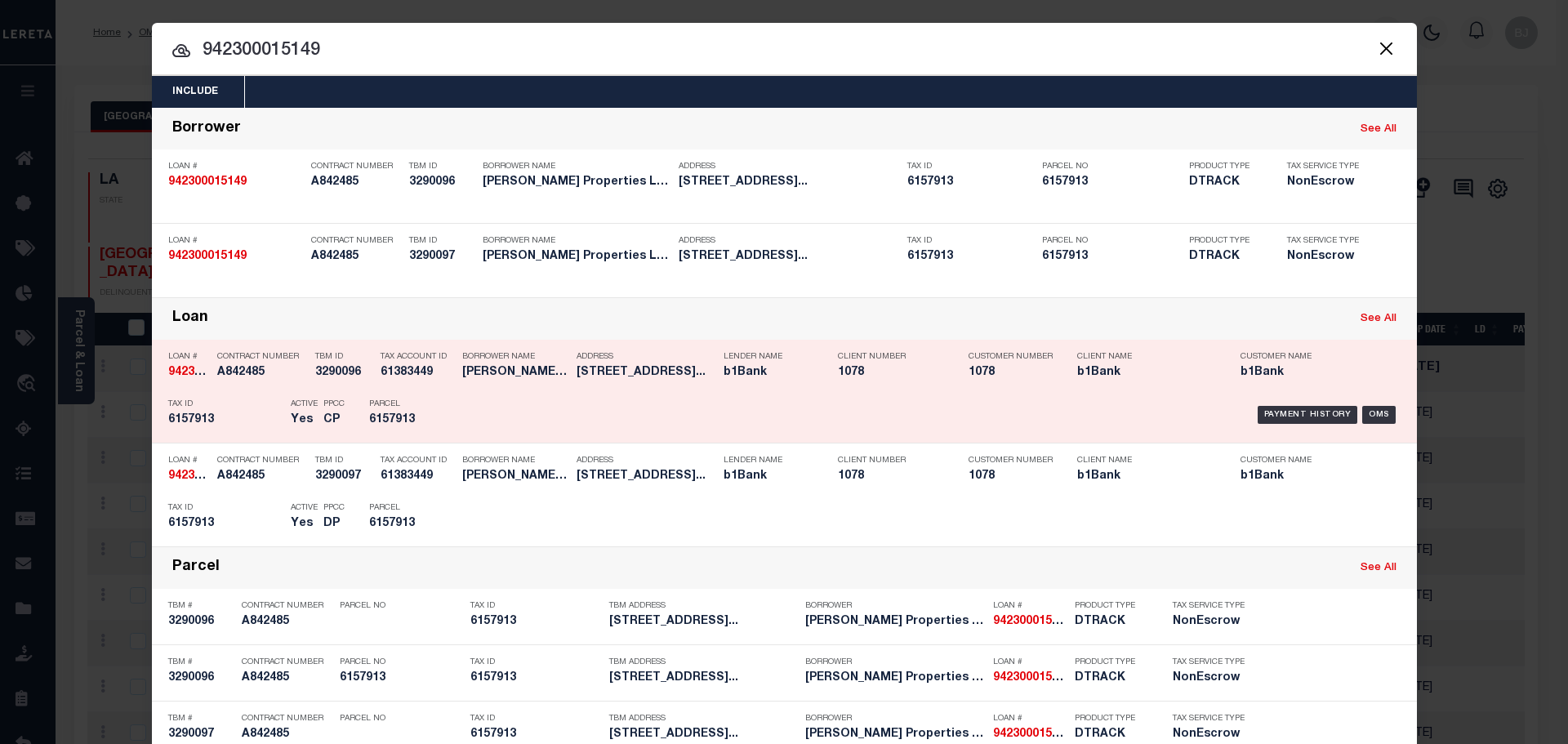
click at [504, 401] on div "Payment History OMS" at bounding box center [933, 415] width 933 height 47
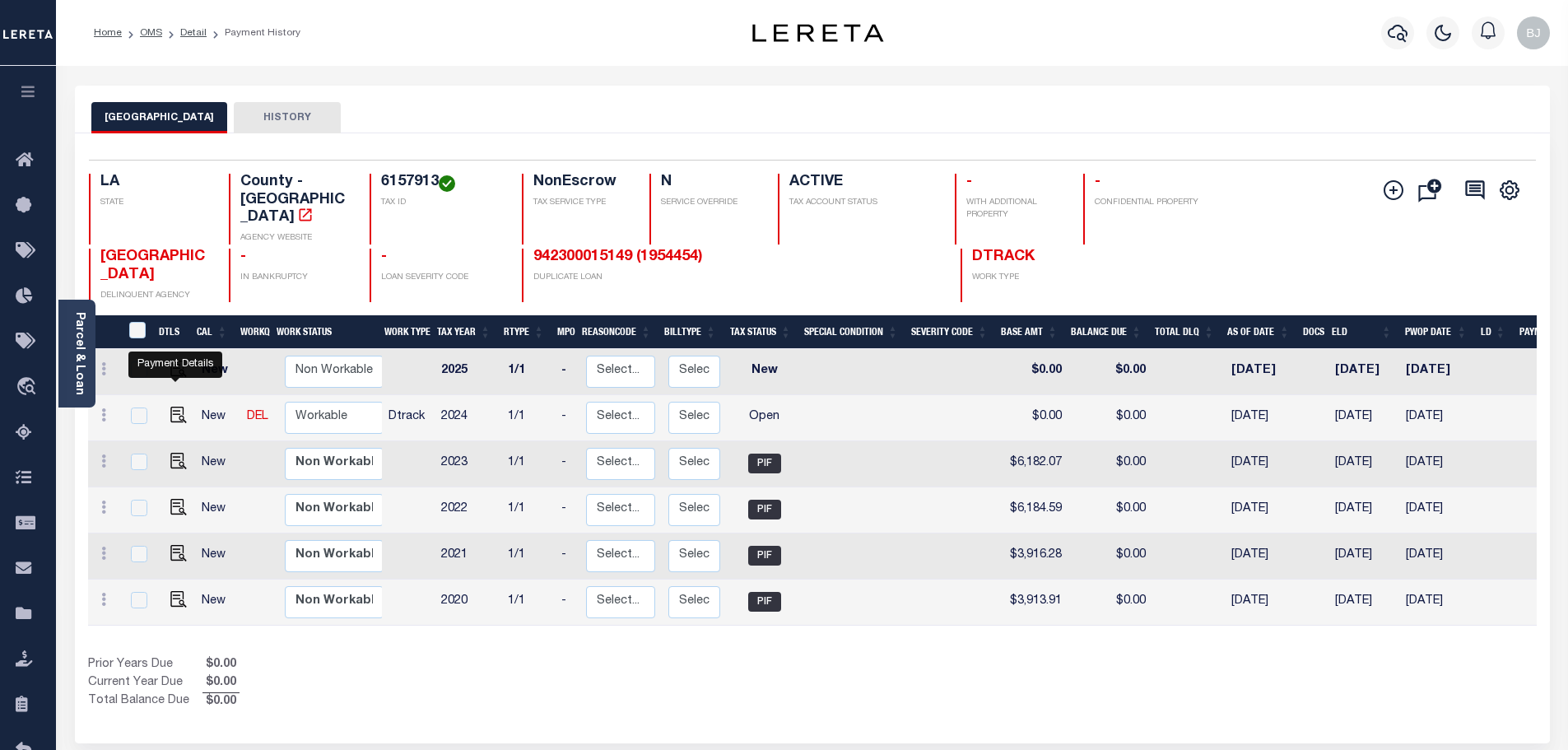
drag, startPoint x: 179, startPoint y: 392, endPoint x: 215, endPoint y: 391, distance: 36.0
click at [179, 406] on img "" at bounding box center [179, 415] width 17 height 17
checkbox input "true"
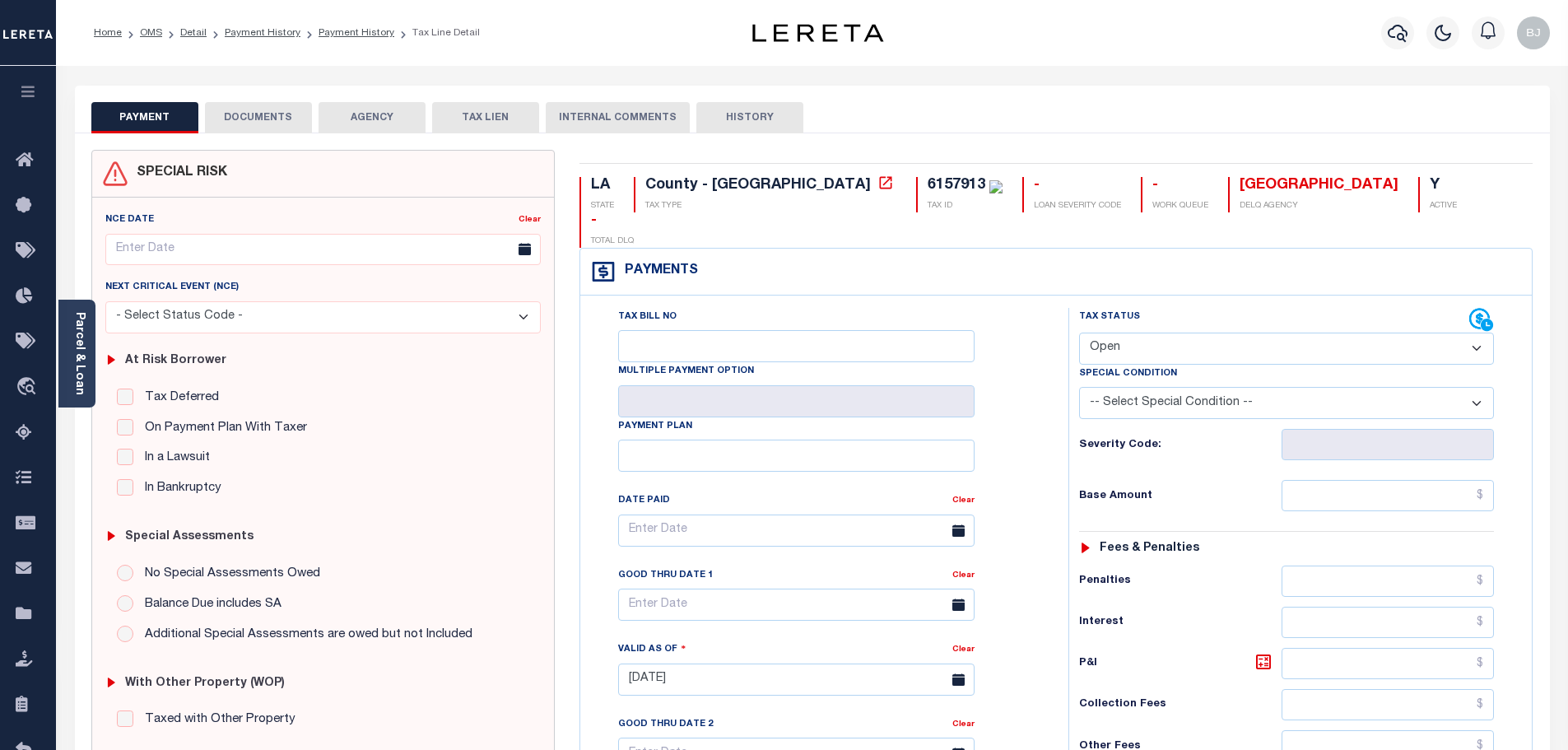
click at [1192, 333] on select "- Select Status Code - Open Due/Unpaid Paid Incomplete No Tax Due Internal Refu…" at bounding box center [1286, 349] width 415 height 32
select select "PYD"
click at [1079, 333] on select "- Select Status Code - Open Due/Unpaid Paid Incomplete No Tax Due Internal Refu…" at bounding box center [1286, 349] width 415 height 32
type input "[DATE]"
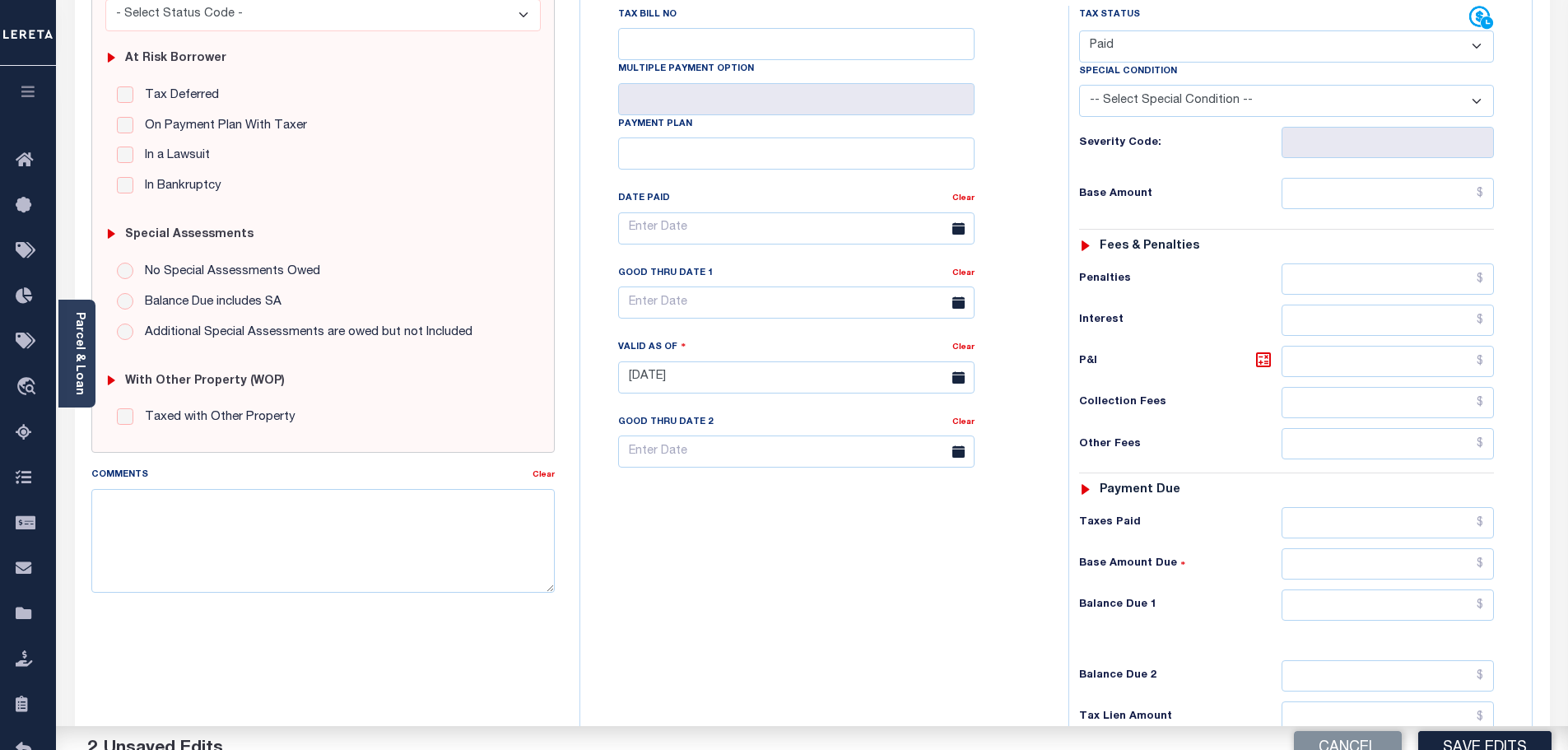
scroll to position [329, 0]
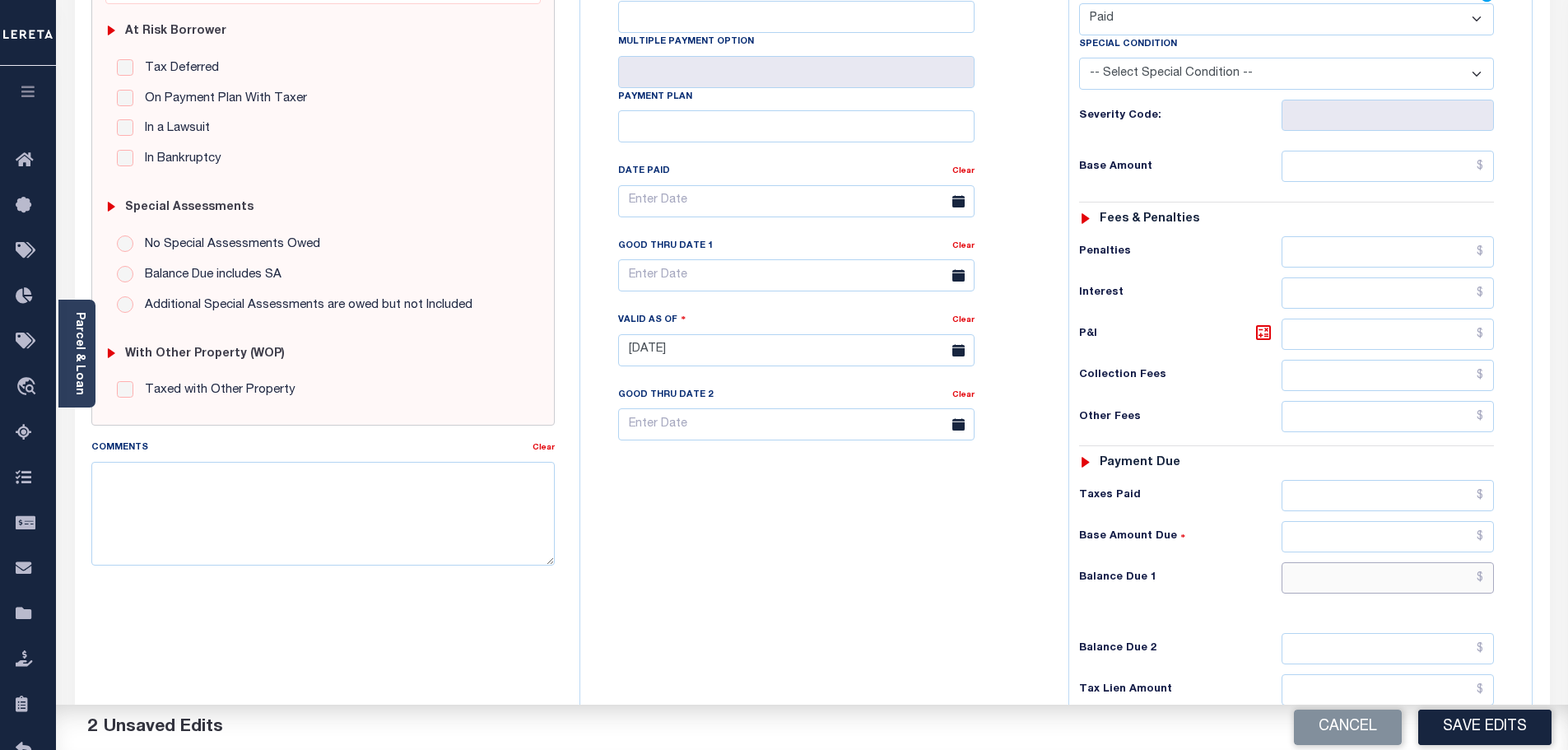
click at [1405, 563] on input "text" at bounding box center [1388, 578] width 213 height 31
type input "$0.00"
click at [416, 542] on textarea "Comments" at bounding box center [323, 514] width 464 height 104
paste textarea "Marked paid per file from tax office -bj"
type textarea "Marked paid per file from tax office -bj"
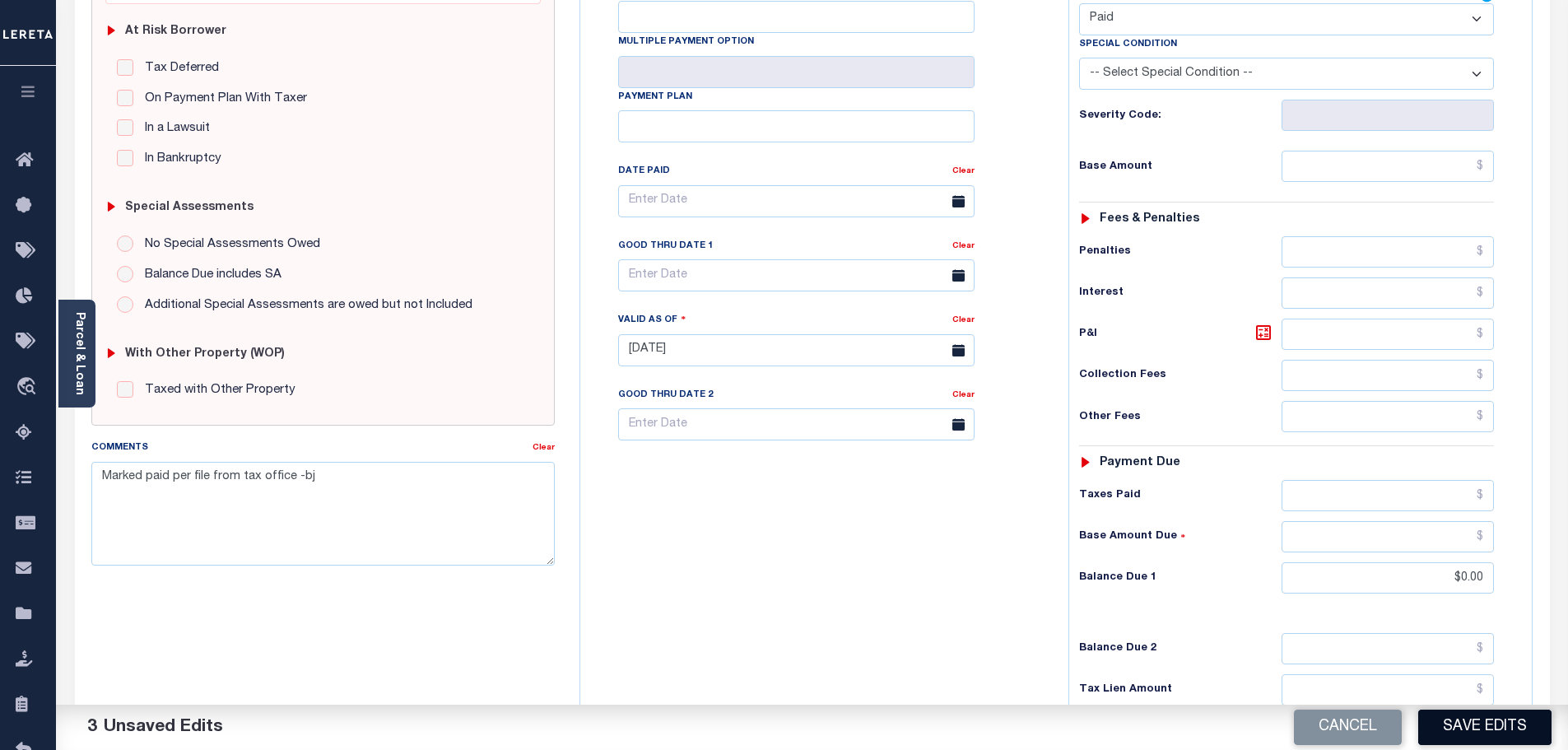
click at [1478, 725] on button "Save Edits" at bounding box center [1484, 727] width 133 height 35
checkbox input "false"
type textarea "Marked paid per file from tax office -bj"
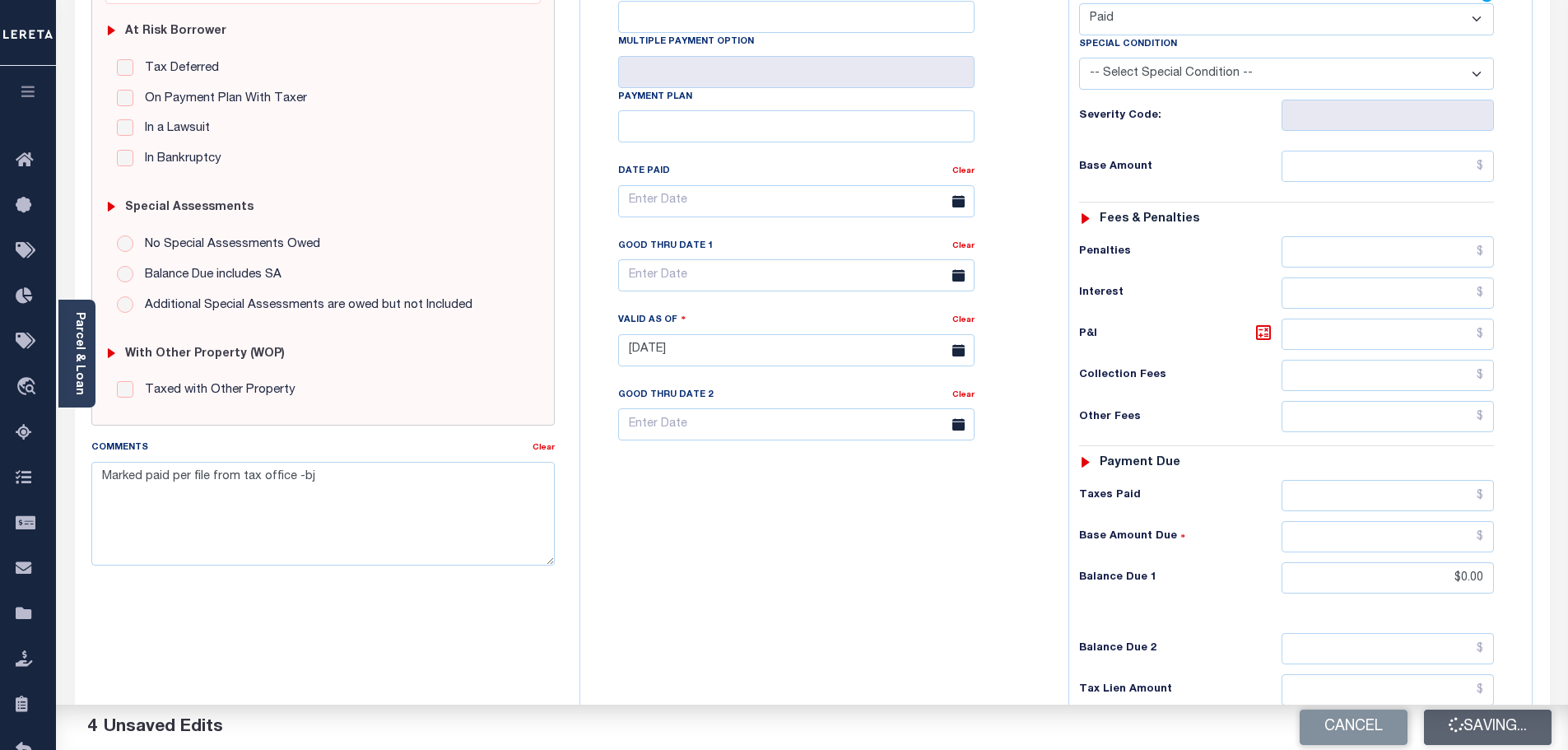
type input "$0"
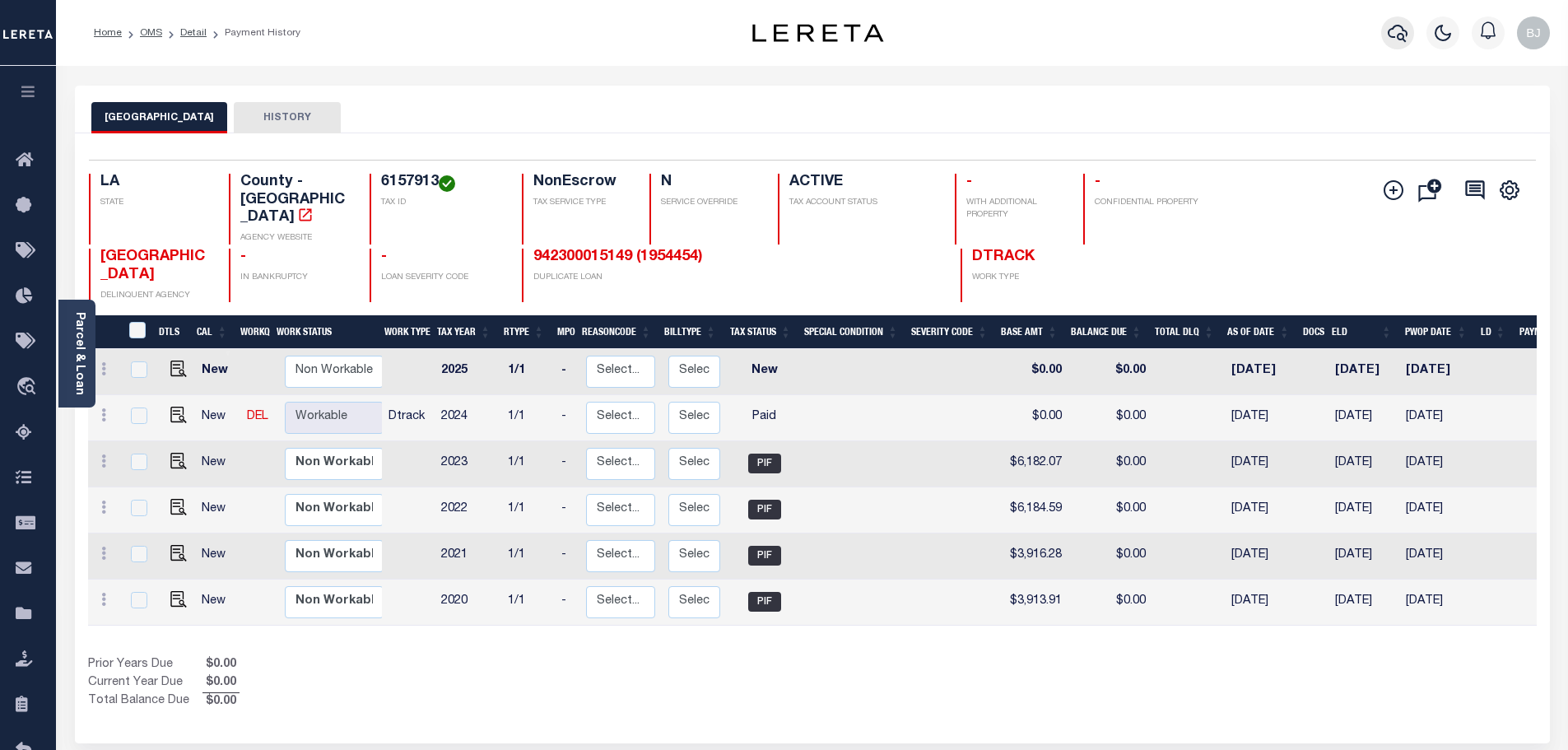
click at [1403, 26] on icon "button" at bounding box center [1398, 33] width 20 height 20
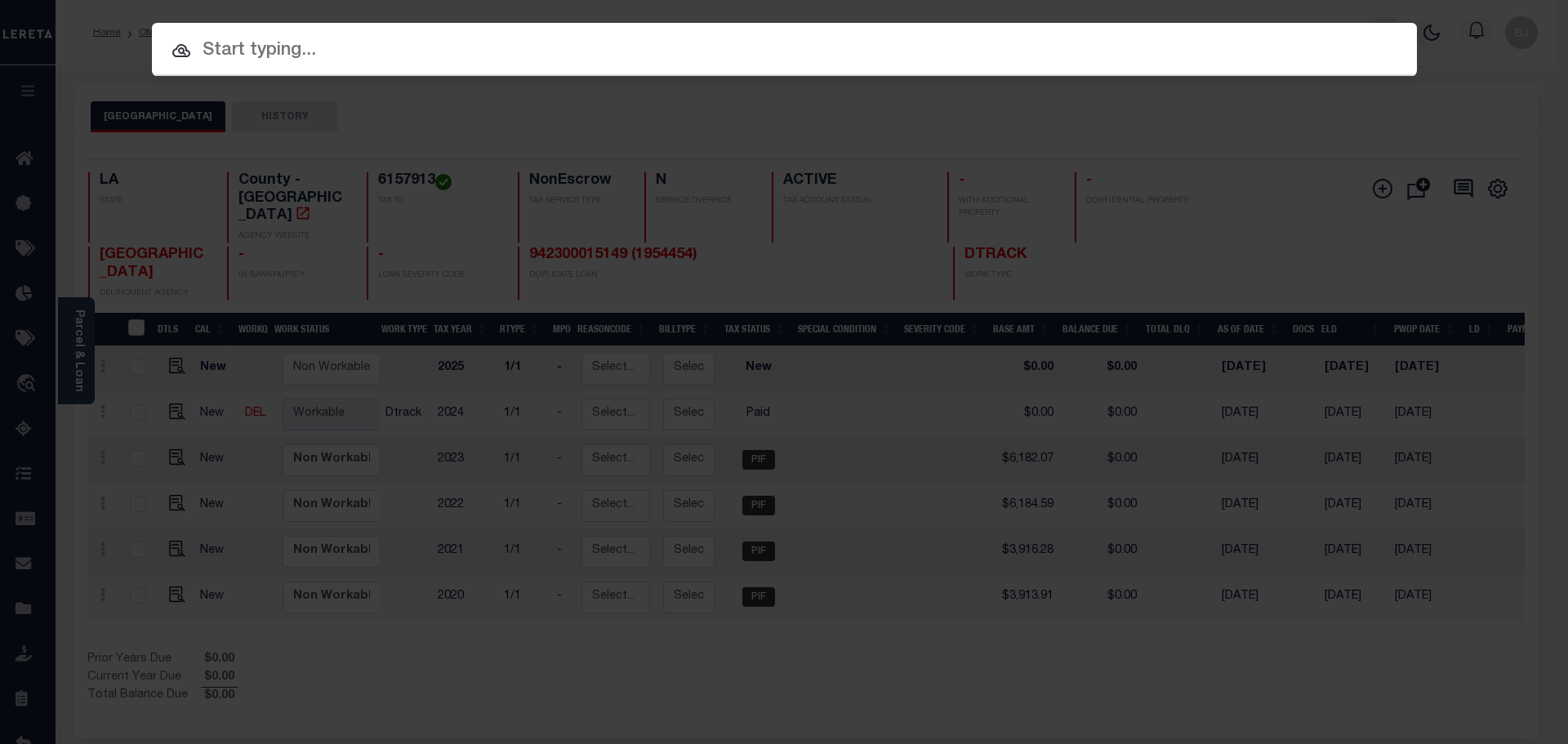
paste input "17018772"
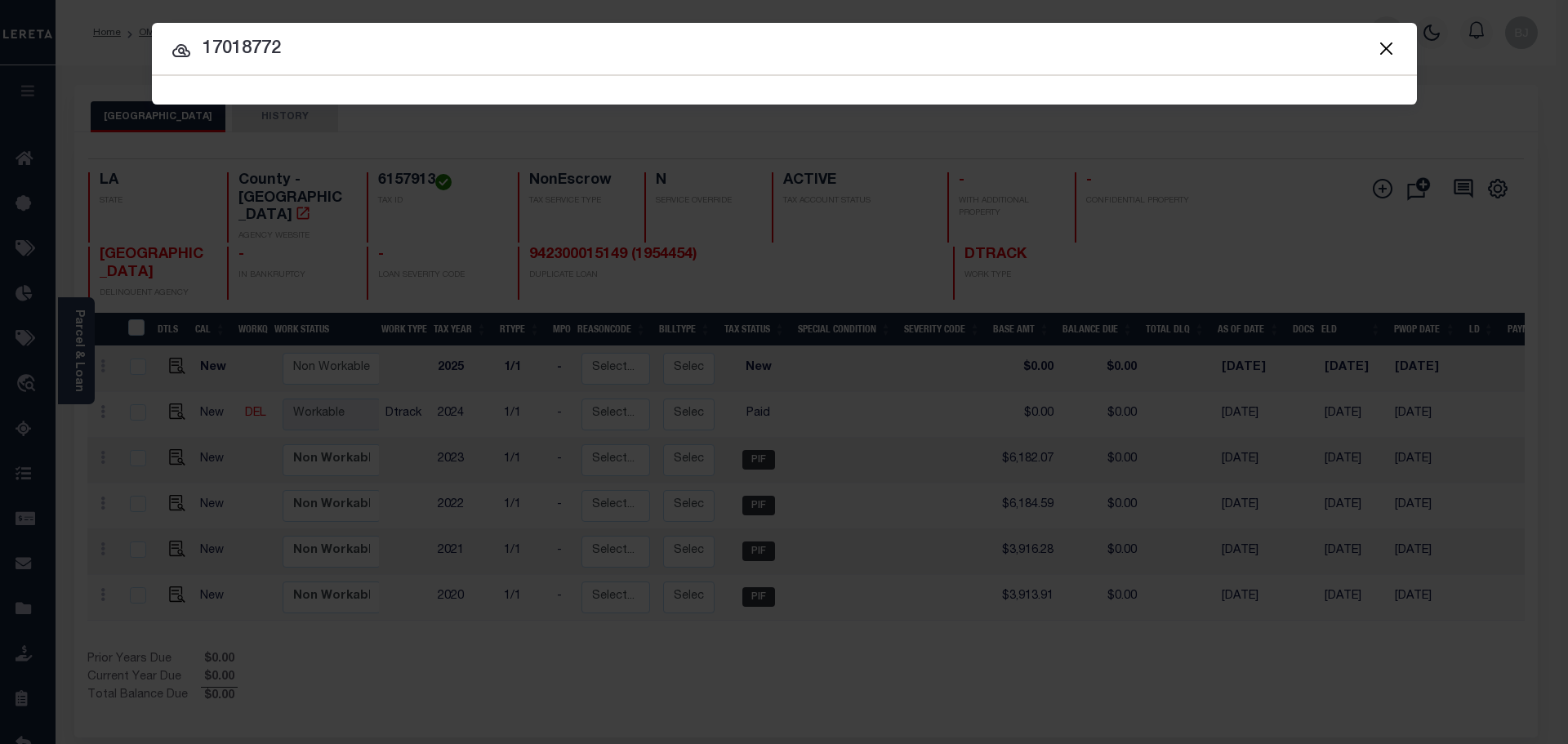
type input "17018772"
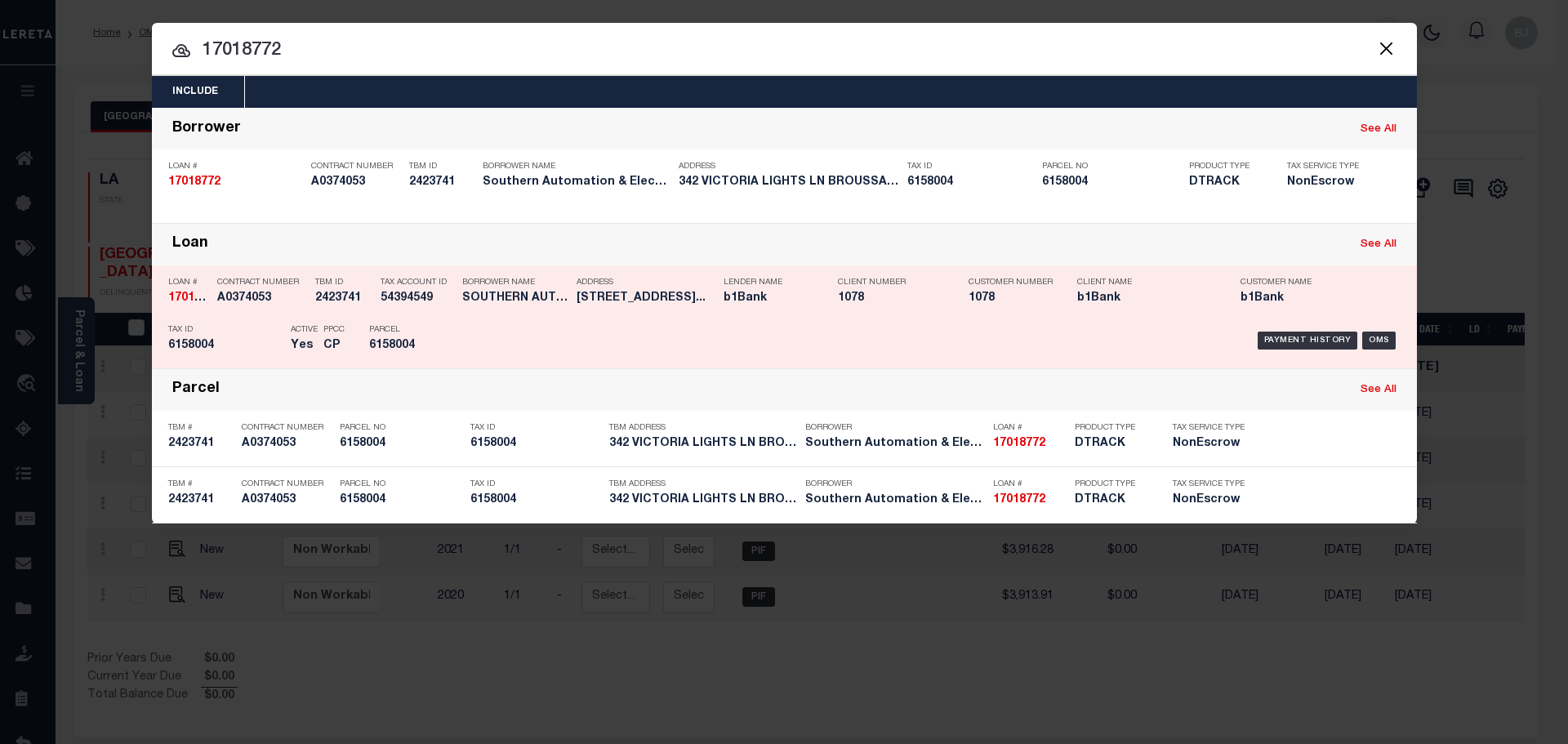
click at [818, 315] on div "Lender Name b1Bank" at bounding box center [768, 293] width 114 height 47
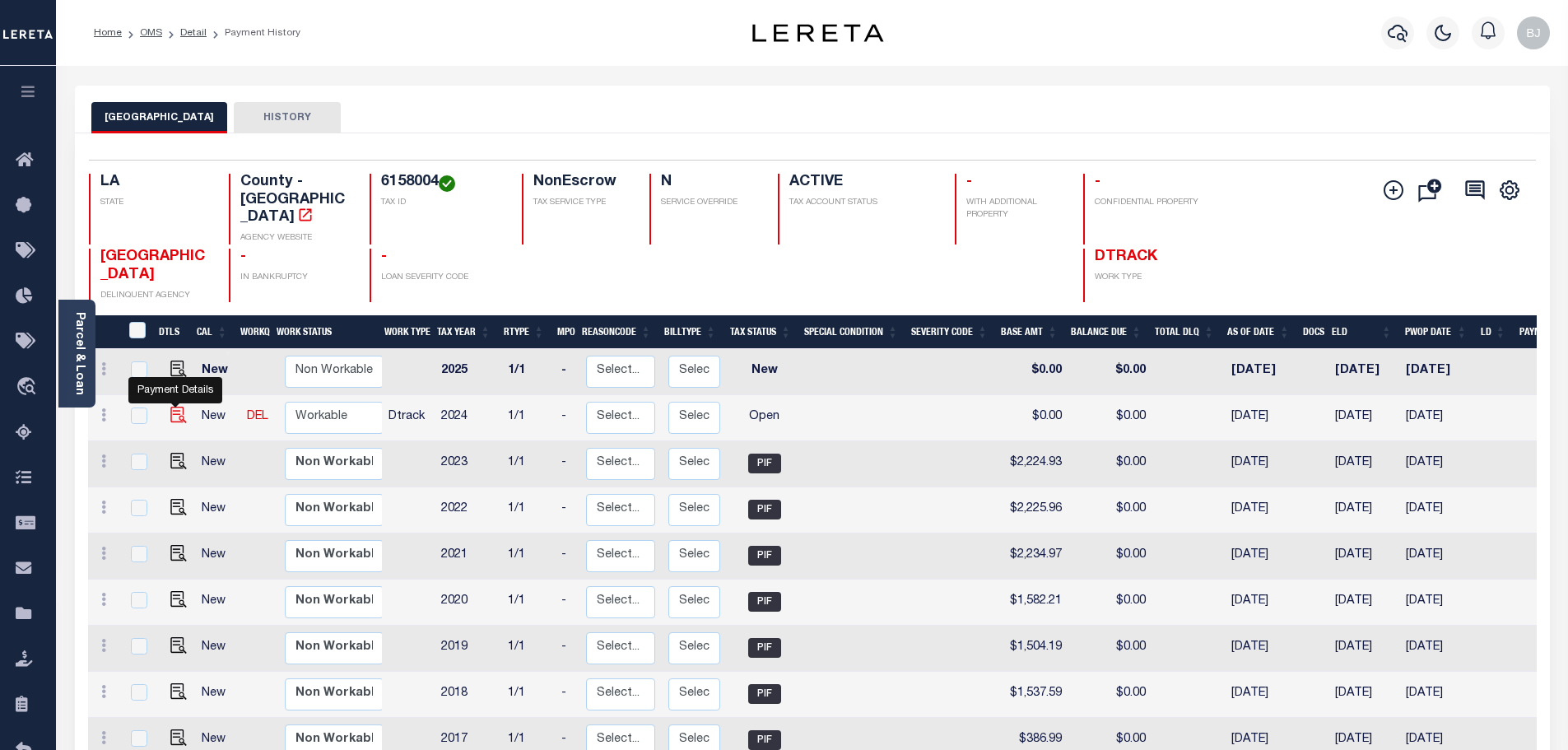
click at [170, 406] on img "" at bounding box center [179, 415] width 17 height 17
checkbox input "true"
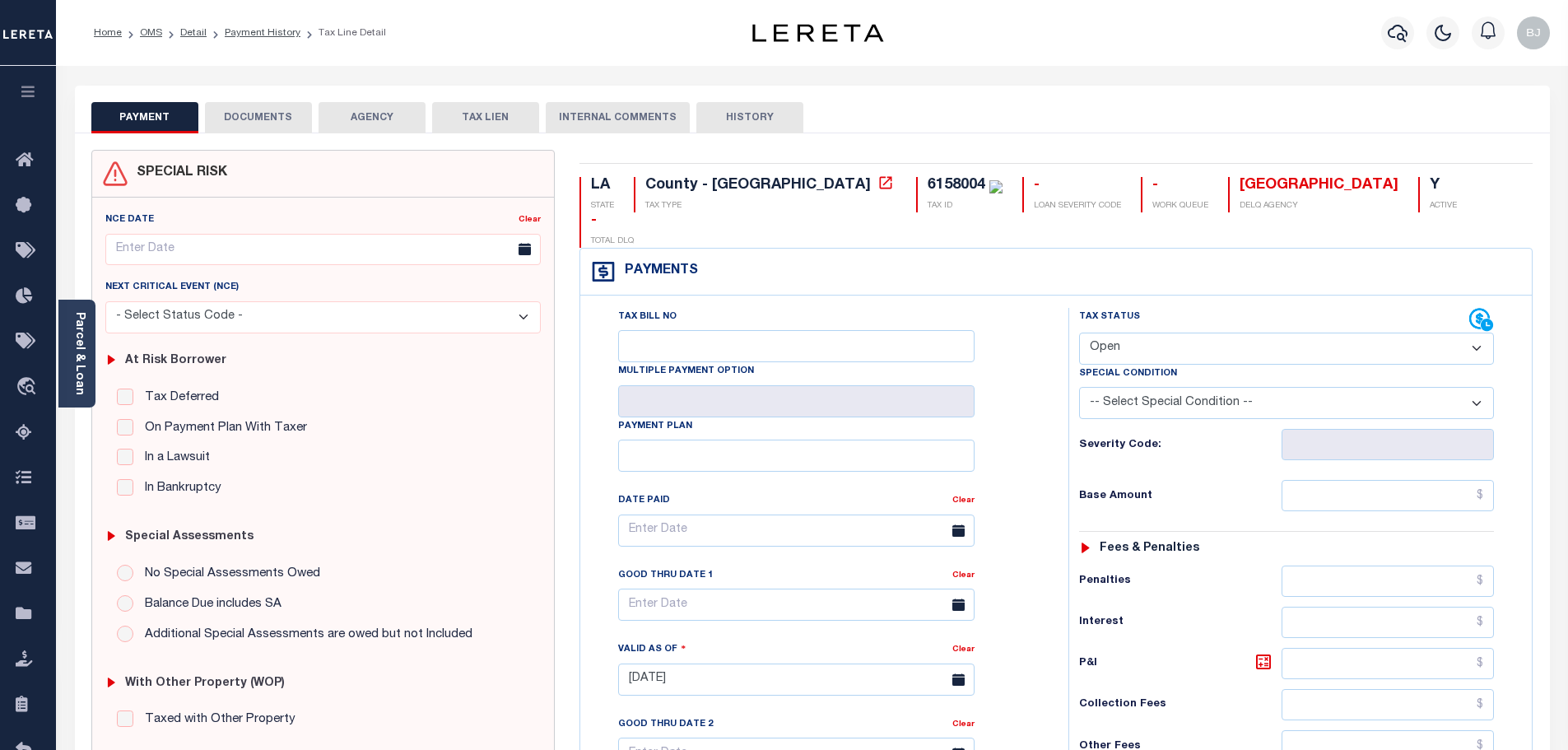
click at [1168, 333] on select "- Select Status Code - Open Due/Unpaid Paid Incomplete No Tax Due Internal Refu…" at bounding box center [1286, 349] width 415 height 32
select select "PYD"
click at [1079, 333] on select "- Select Status Code - Open Due/Unpaid Paid Incomplete No Tax Due Internal Refu…" at bounding box center [1286, 349] width 415 height 32
type input "[DATE]"
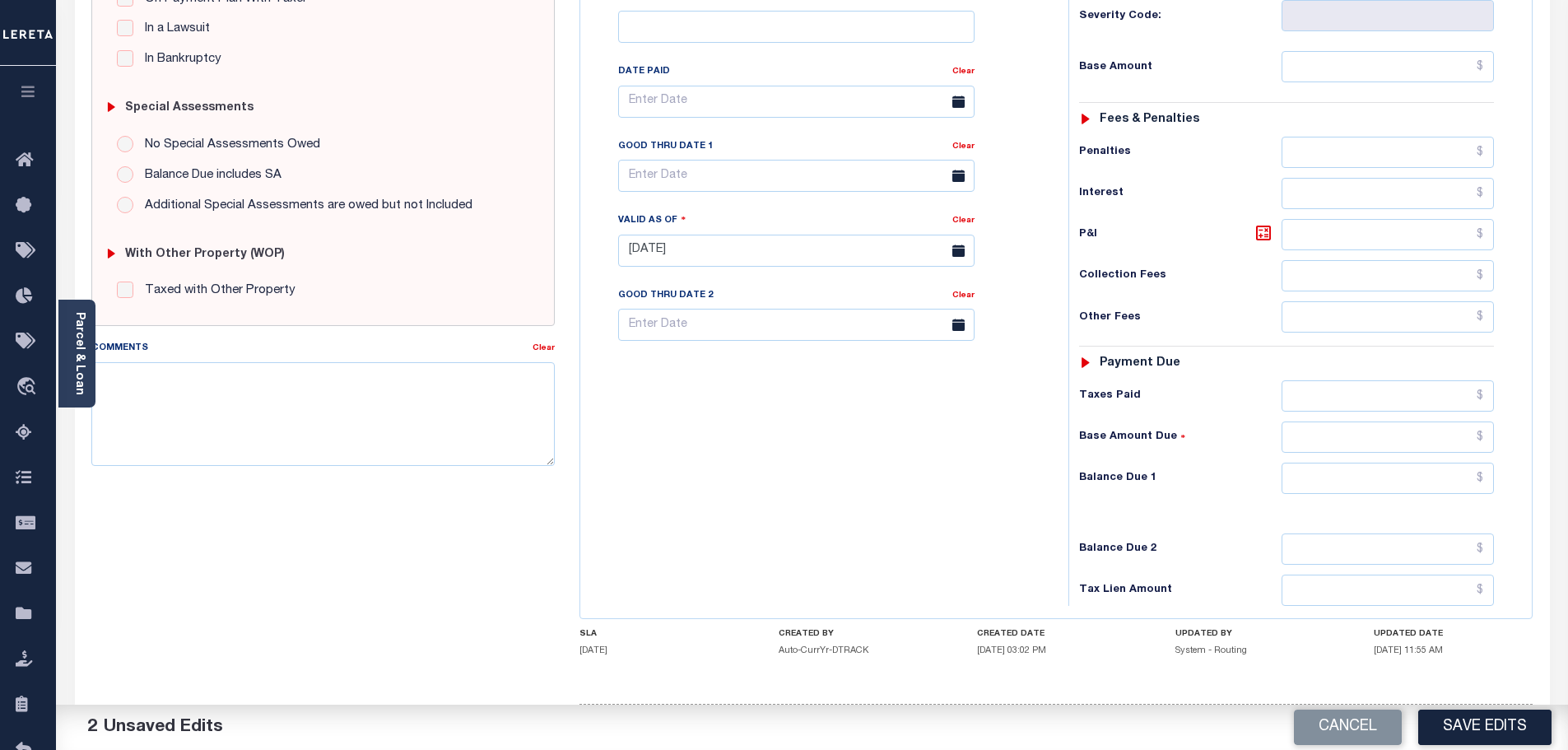
scroll to position [462, 0]
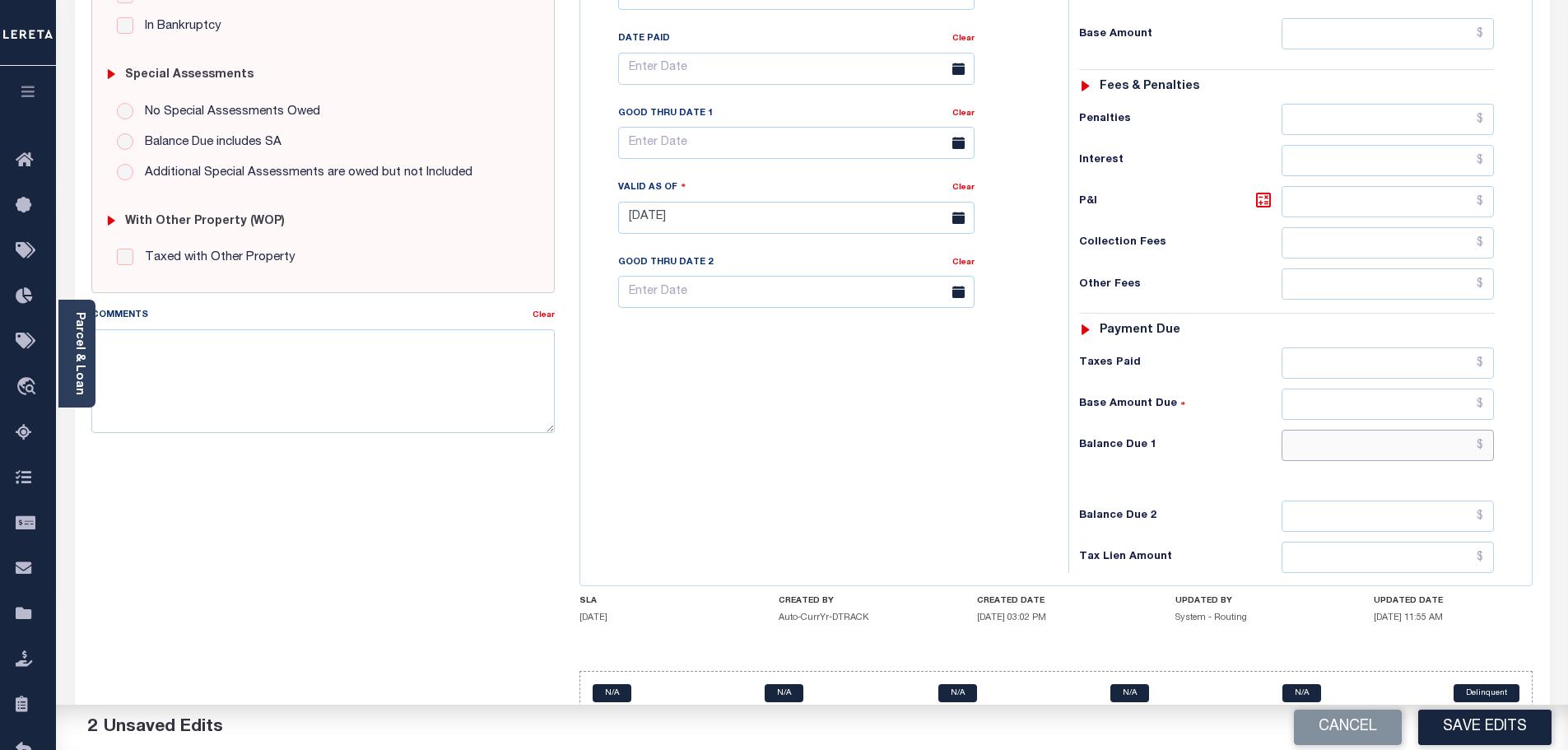
click at [1388, 430] on input "text" at bounding box center [1388, 445] width 213 height 31
type input "$0.00"
click at [364, 355] on textarea "Comments" at bounding box center [323, 381] width 464 height 104
paste textarea "Marked paid per file from tax office -bj"
click at [1482, 735] on button "Save Edits" at bounding box center [1484, 727] width 133 height 35
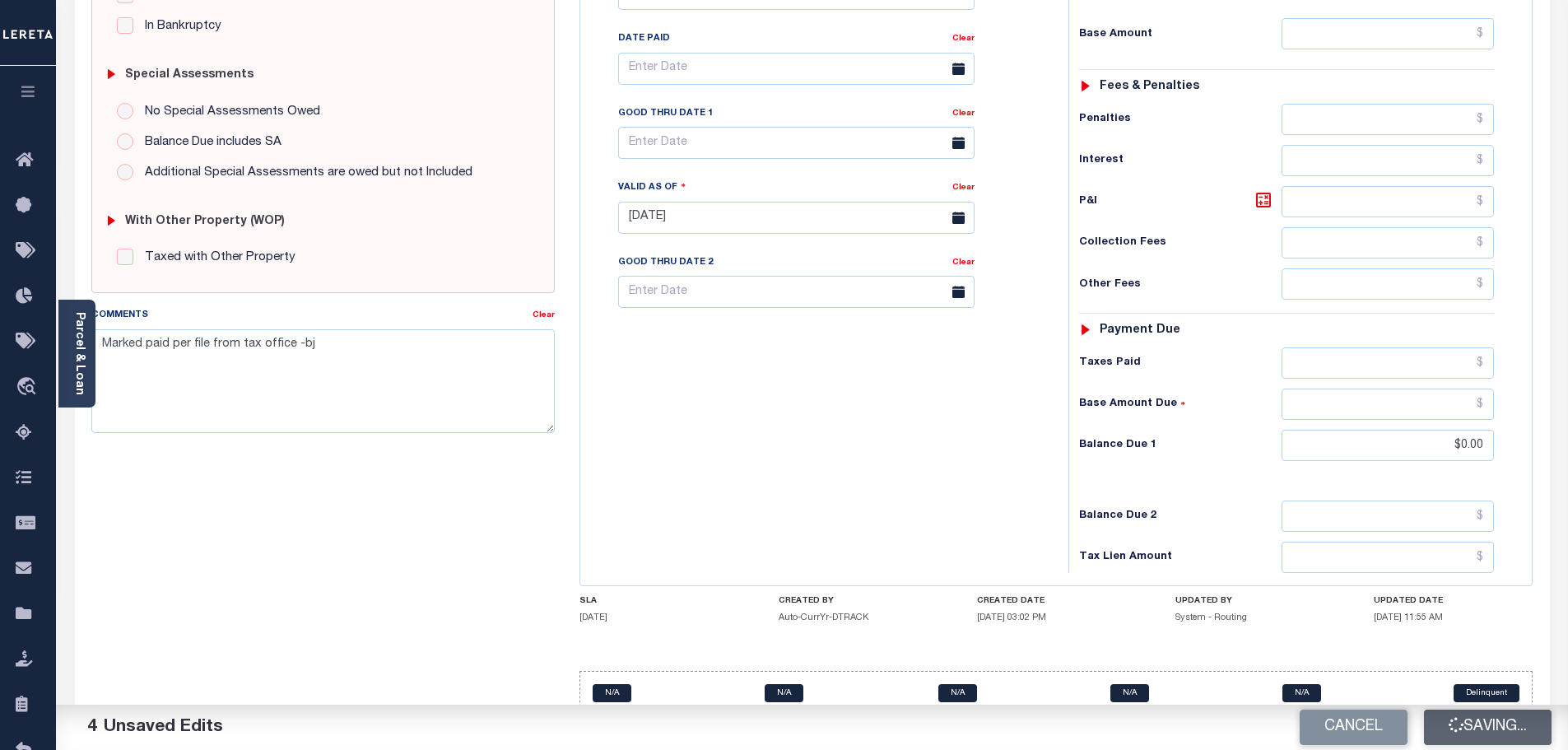
type textarea "Marked paid per file from tax office -bj"
type input "$0"
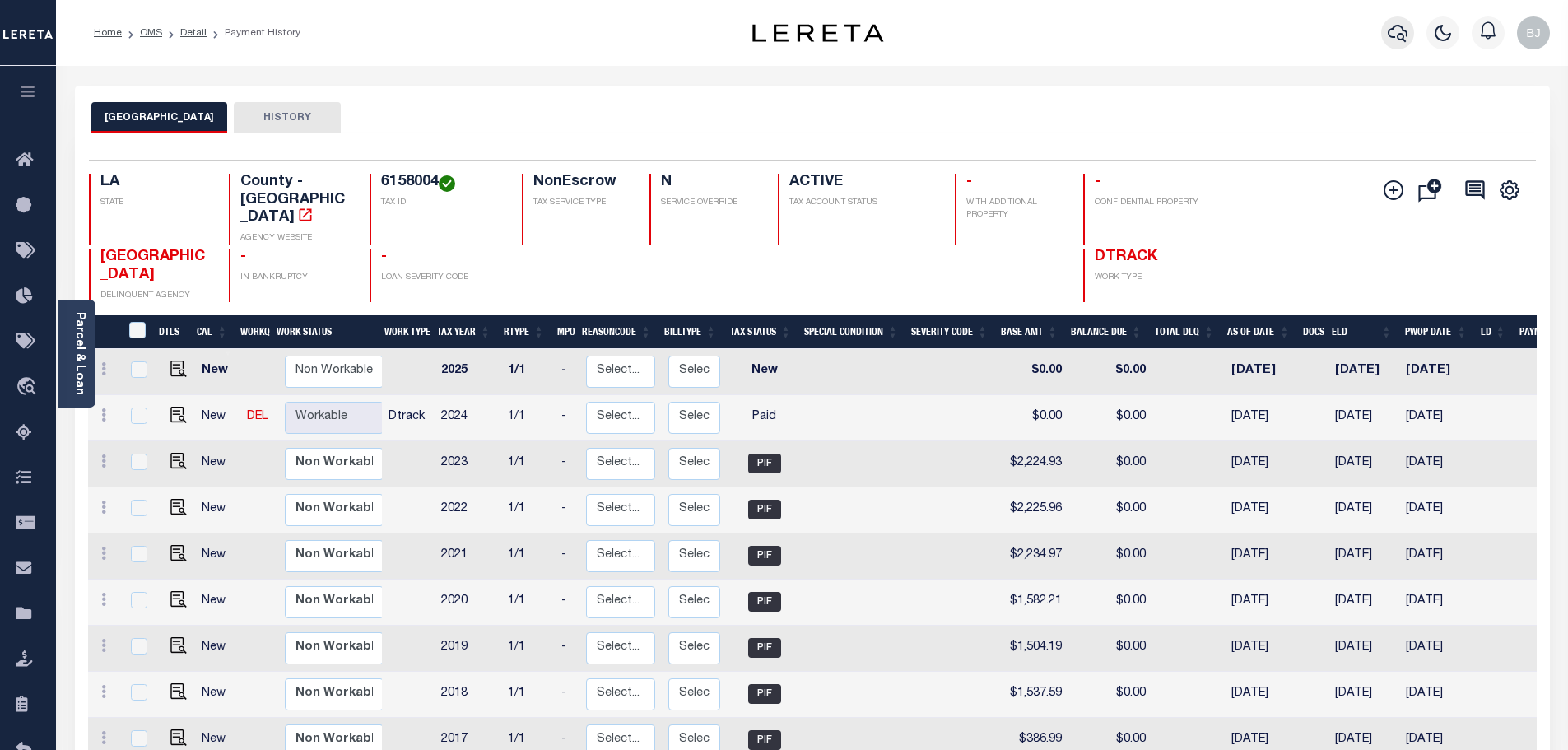
click at [1403, 33] on icon "button" at bounding box center [1398, 33] width 20 height 20
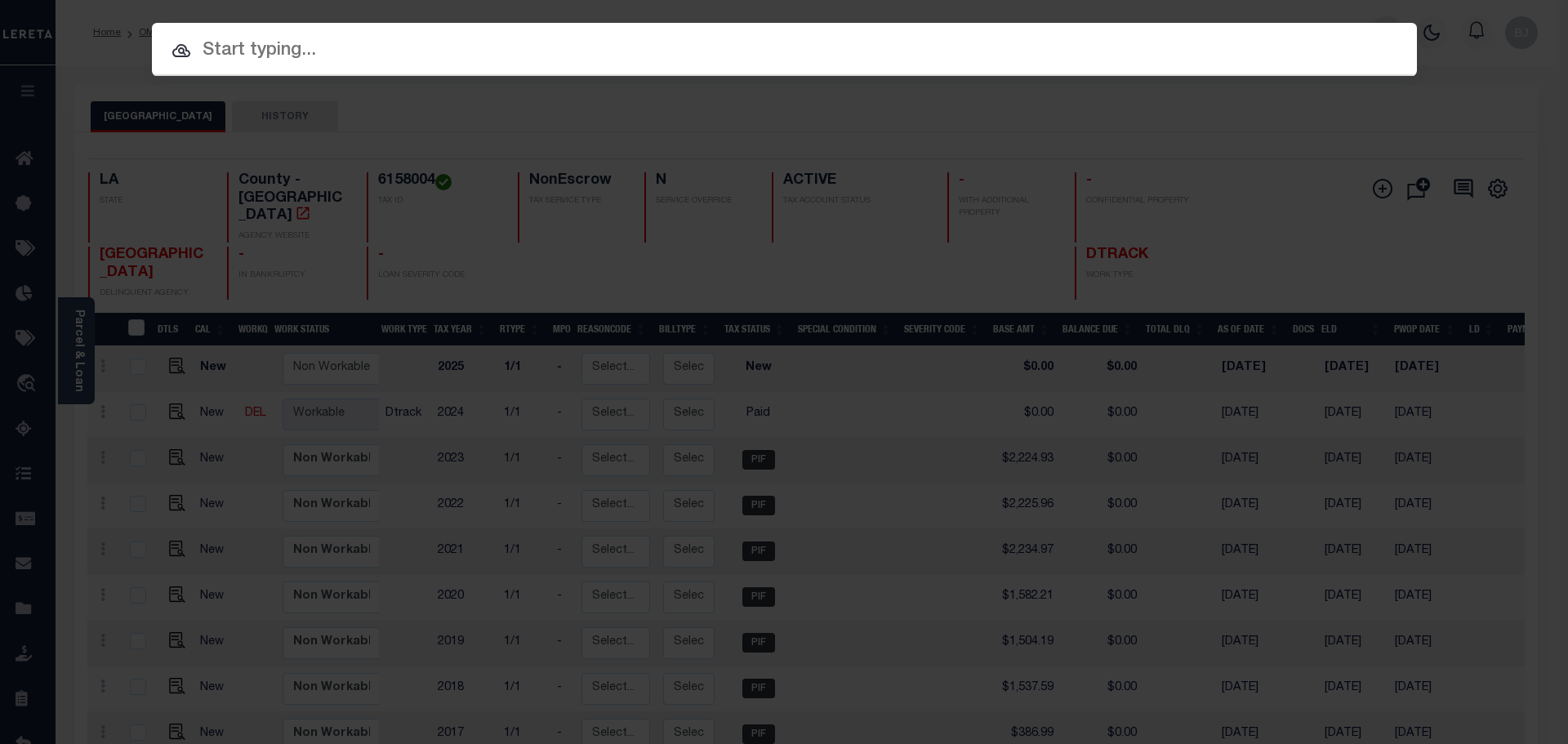
paste input "952100005414"
type input "952100005414"
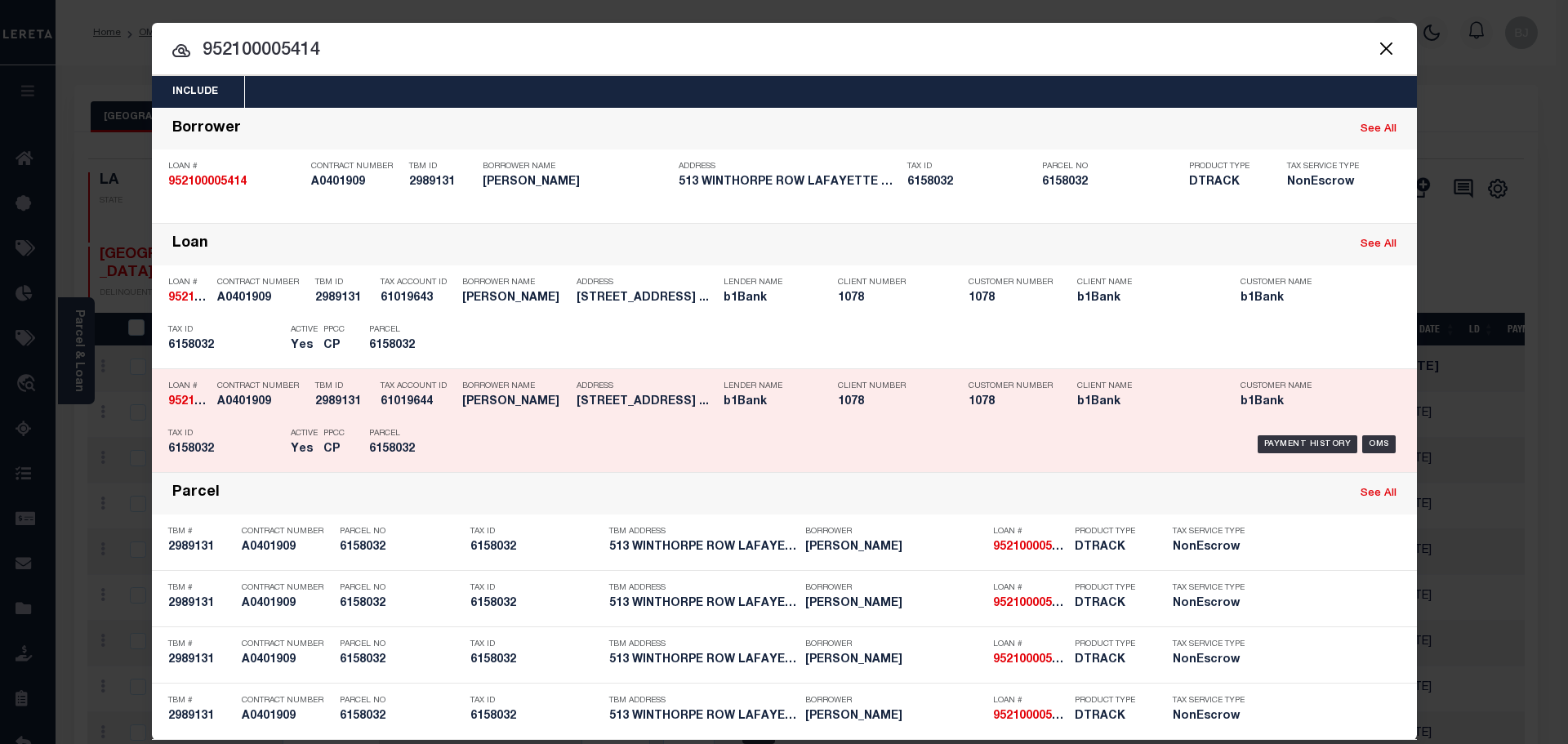
click at [623, 403] on h5 "513 Winthorpe Row Lafayette LA ..." at bounding box center [645, 402] width 139 height 14
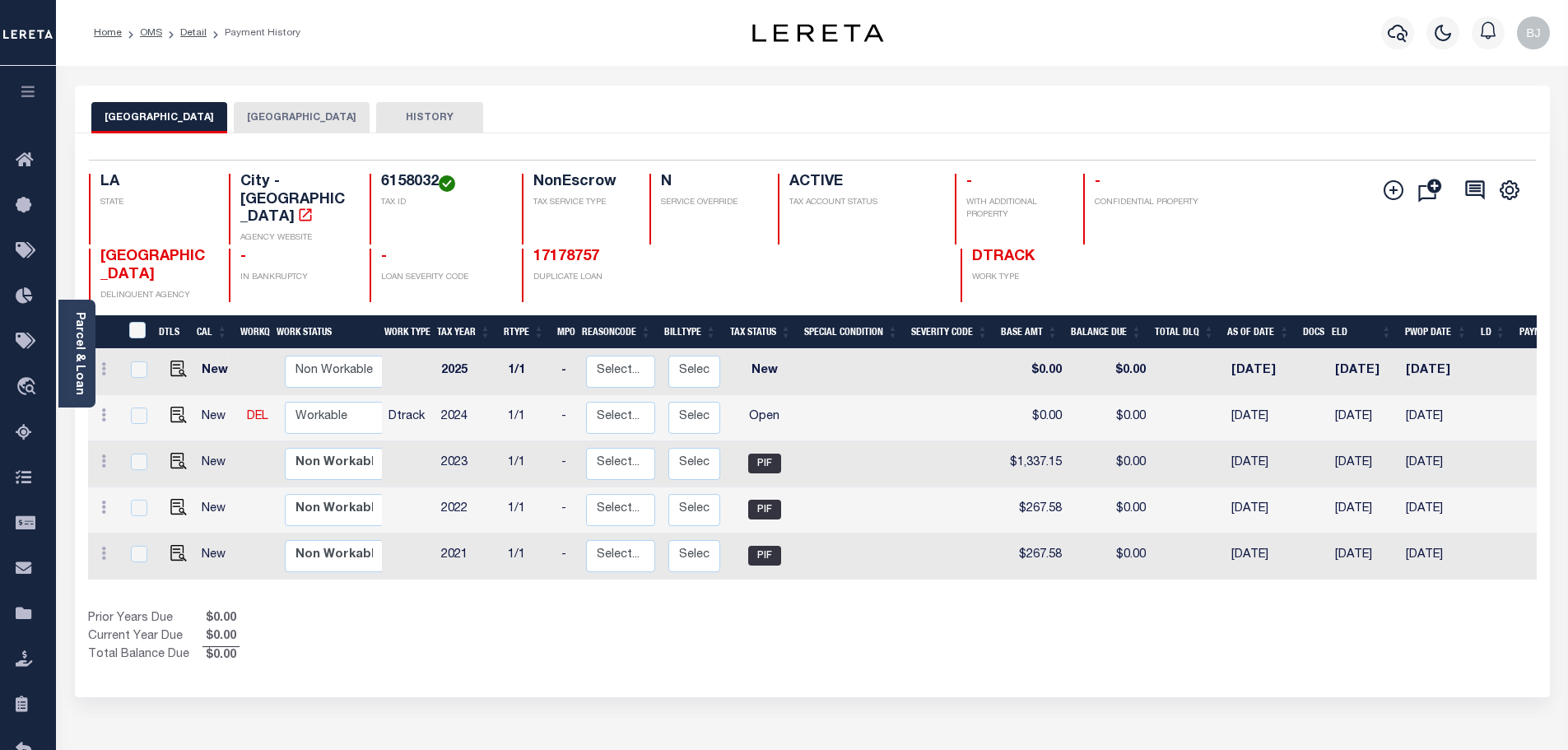
click at [280, 91] on div "LAFAYETTE CITY LAFAYETTE PARISH HISTORY" at bounding box center [812, 109] width 1475 height 48
click at [278, 116] on button "[GEOGRAPHIC_DATA]" at bounding box center [301, 118] width 136 height 31
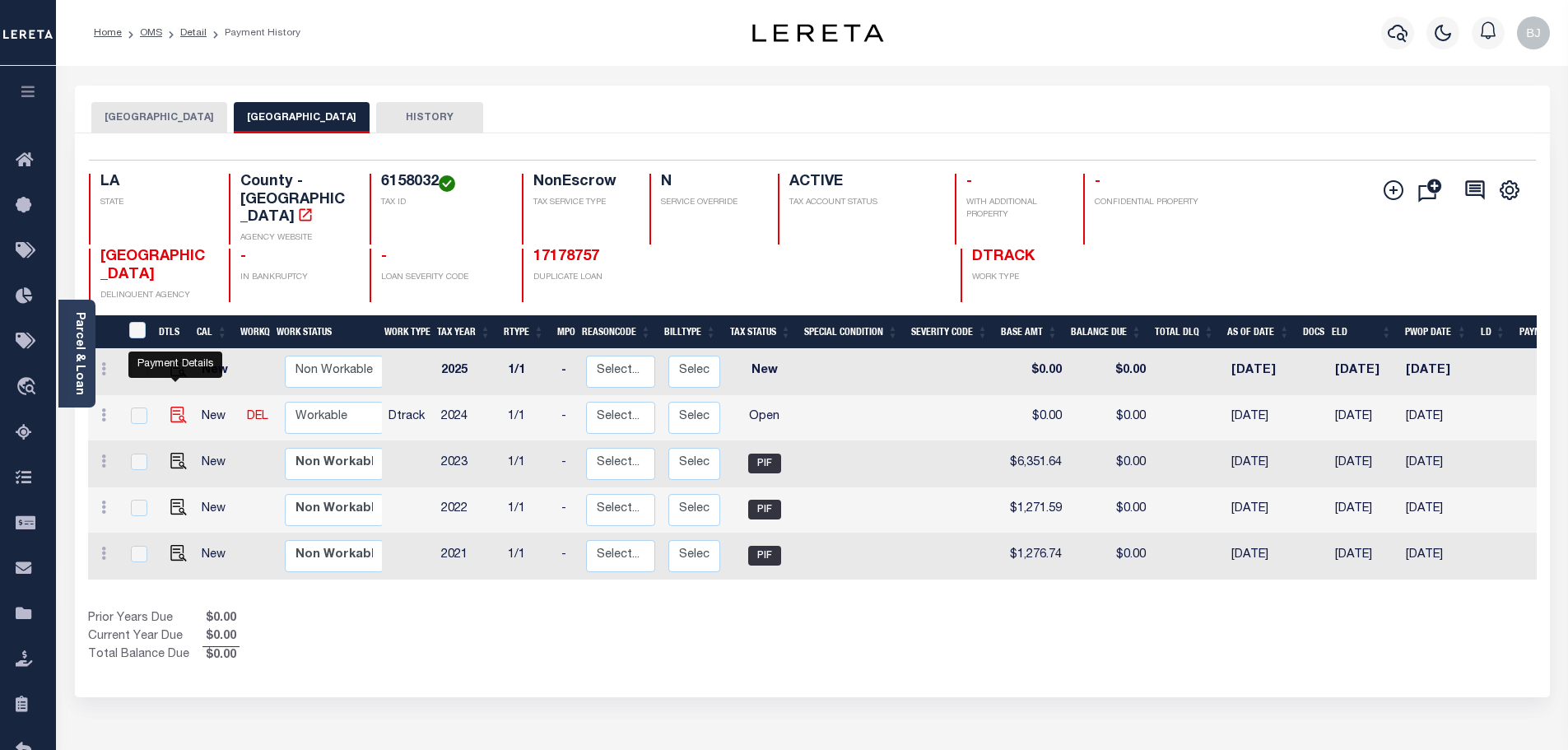
click at [175, 406] on img "" at bounding box center [179, 415] width 17 height 17
checkbox input "true"
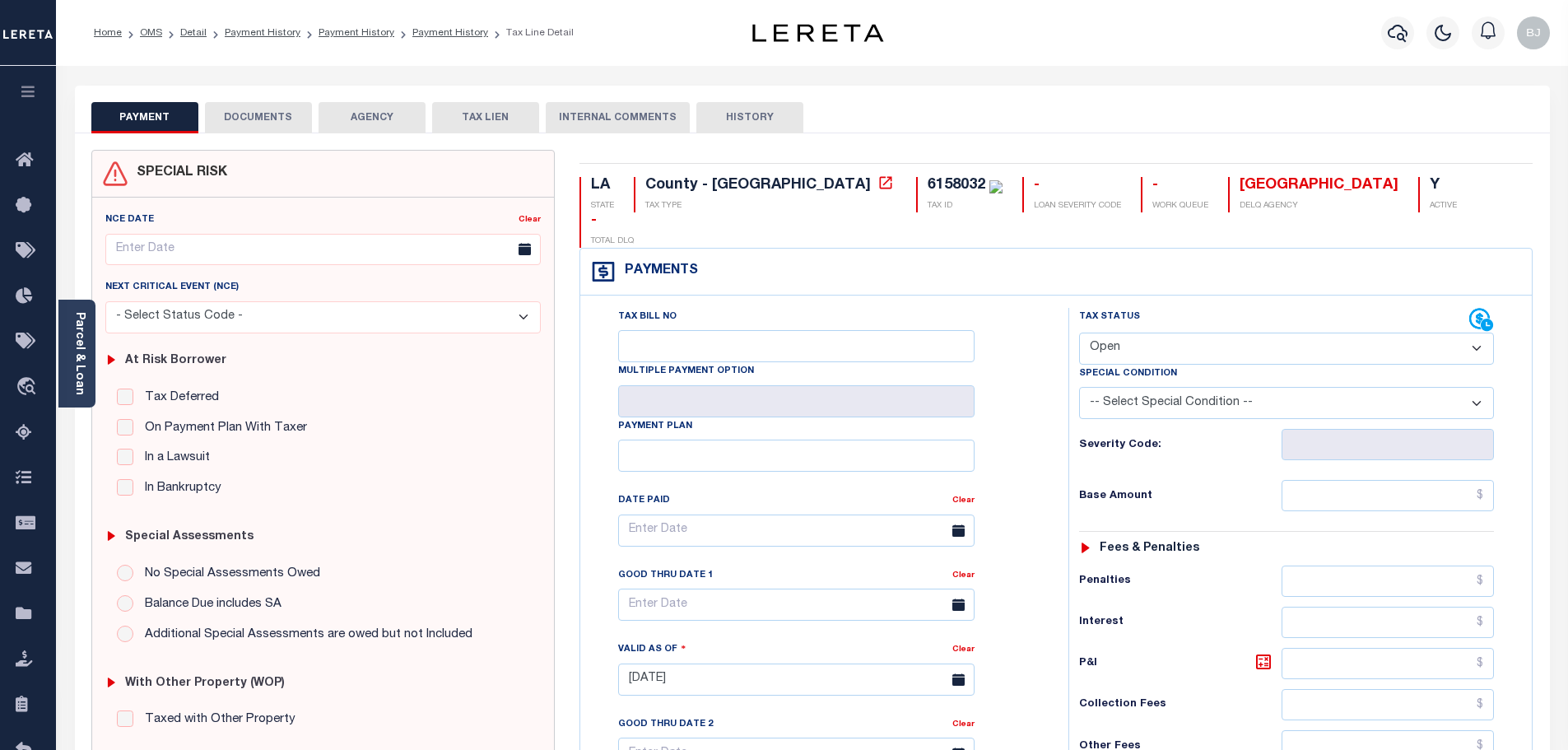
click at [1172, 333] on select "- Select Status Code - Open Due/Unpaid Paid Incomplete No Tax Due Internal Refu…" at bounding box center [1286, 349] width 415 height 32
select select "PYD"
click at [1079, 333] on select "- Select Status Code - Open Due/Unpaid Paid Incomplete No Tax Due Internal Refu…" at bounding box center [1286, 349] width 415 height 32
type input "[DATE]"
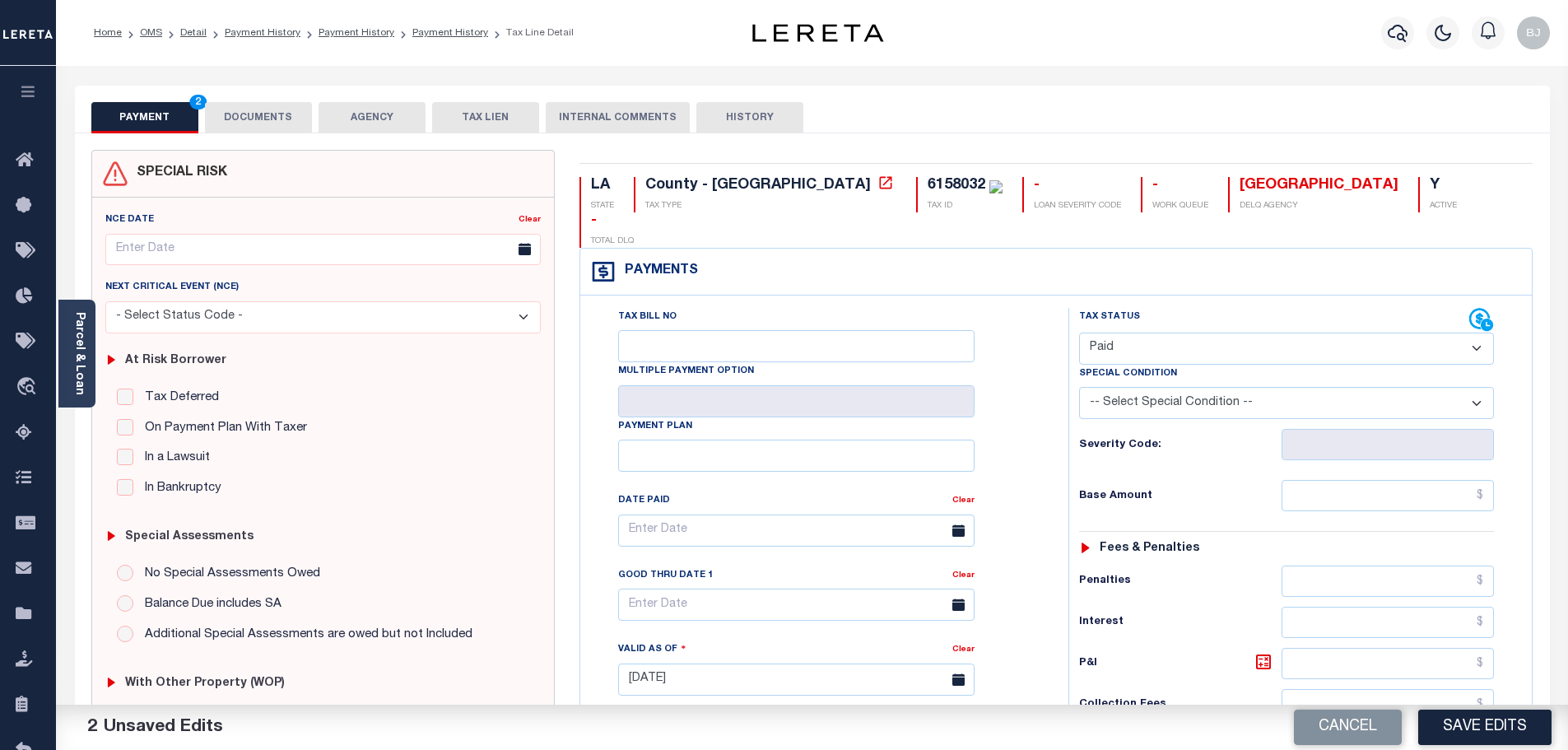
scroll to position [329, 0]
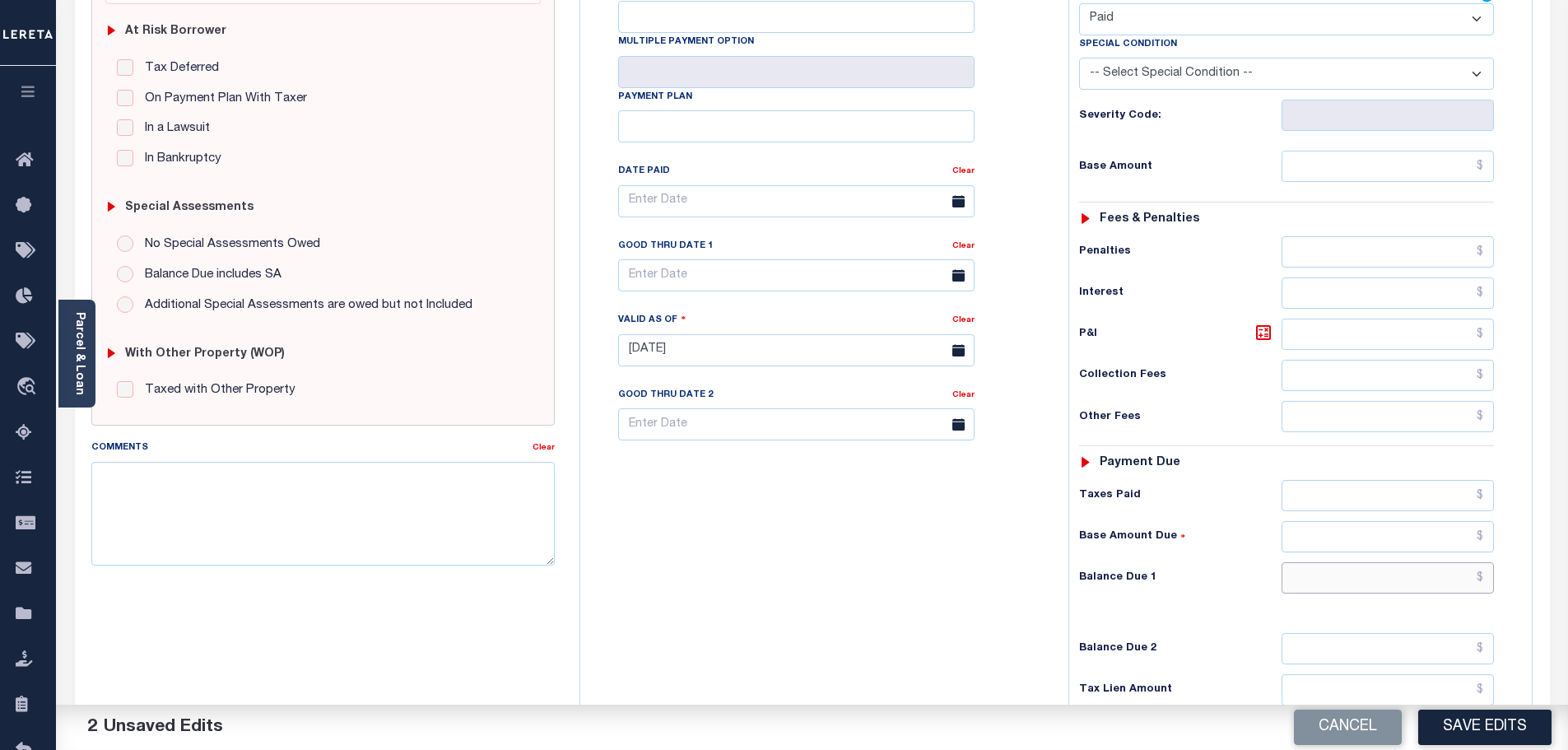
click at [1350, 563] on input "text" at bounding box center [1388, 578] width 213 height 31
type input "$0.00"
click at [425, 556] on textarea "Comments" at bounding box center [323, 514] width 464 height 104
paste textarea "Marked paid per file from tax office -bj"
click at [1434, 723] on button "Save Edits" at bounding box center [1484, 727] width 133 height 35
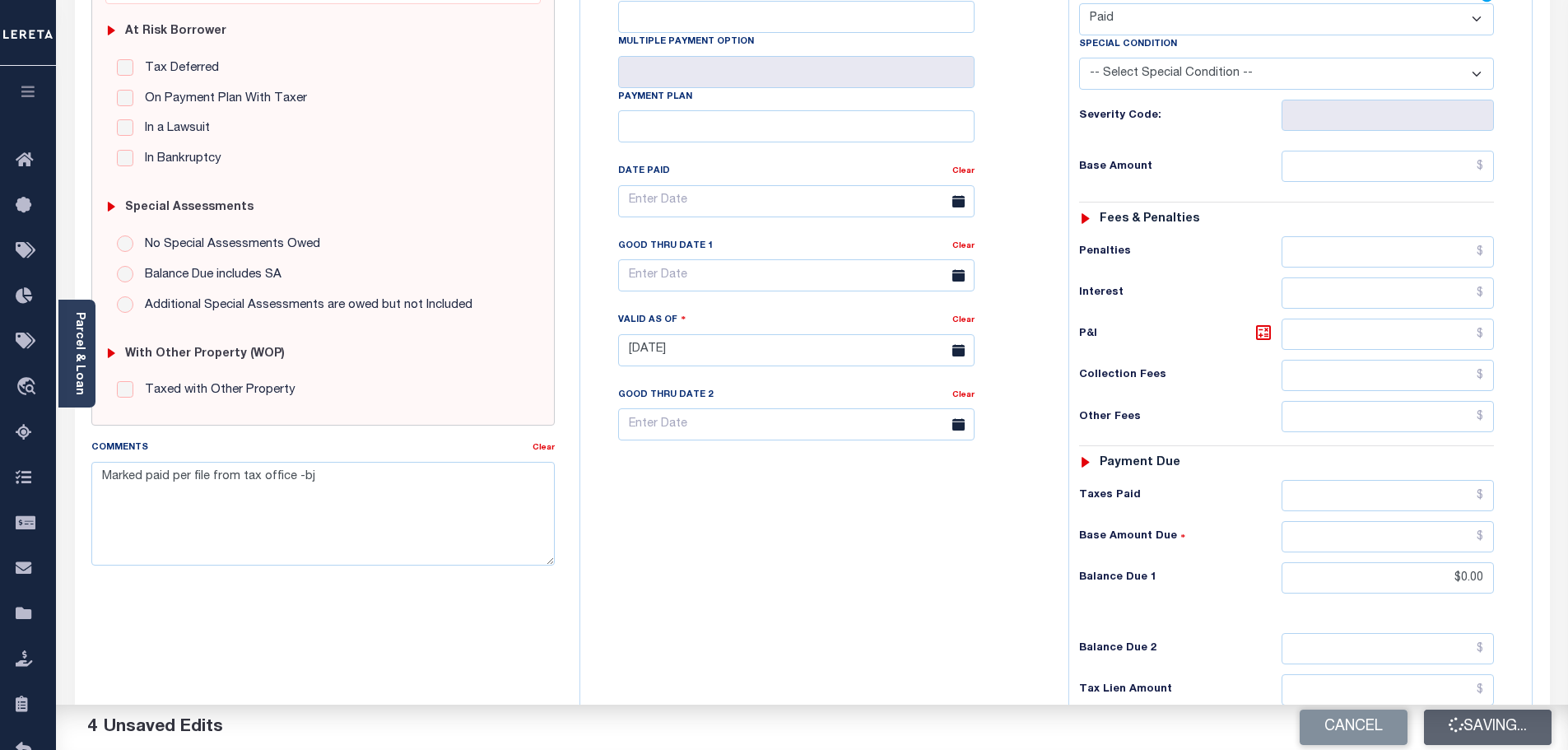
type textarea "Marked paid per file from tax office -bj"
type input "$0"
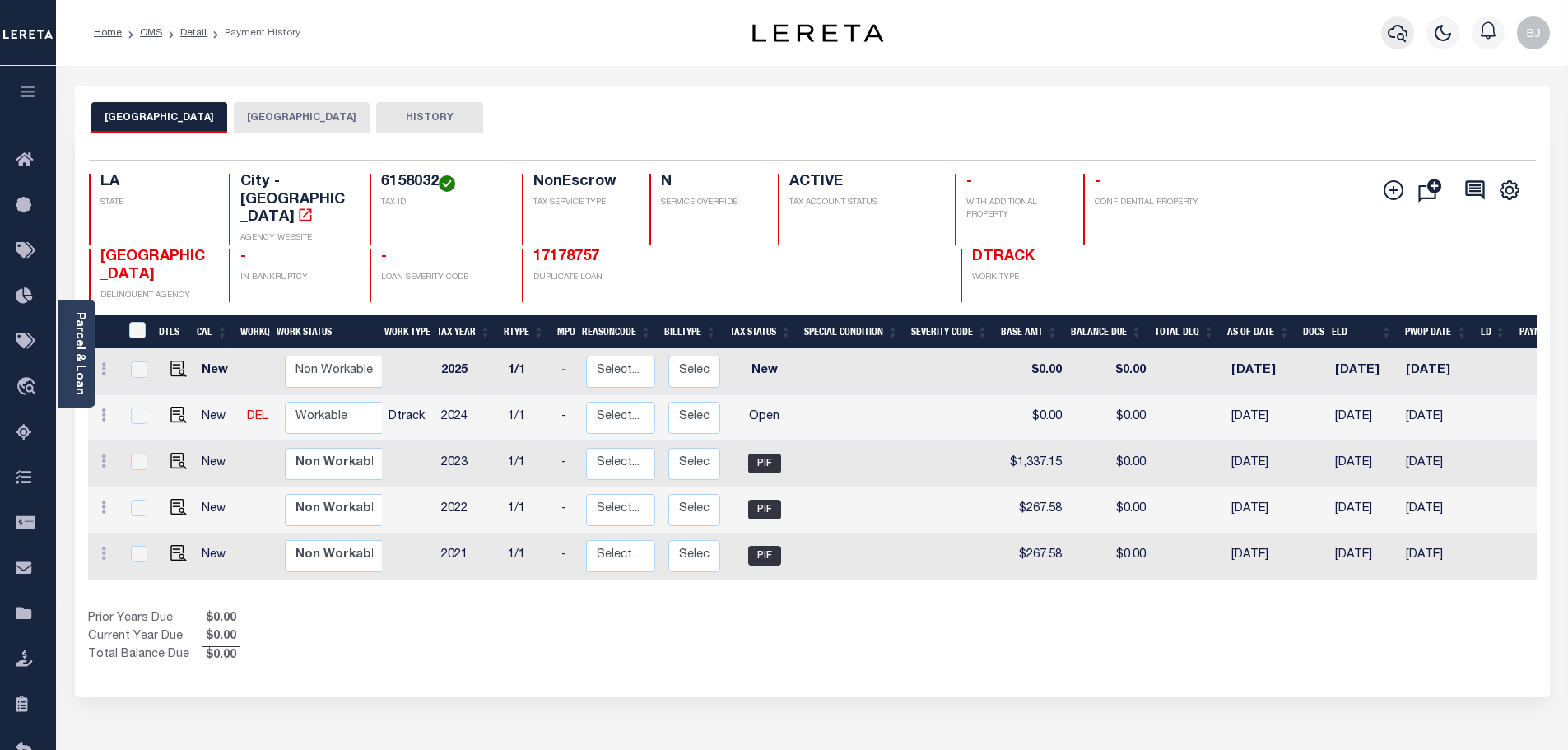
click at [1393, 27] on icon "button" at bounding box center [1398, 33] width 20 height 18
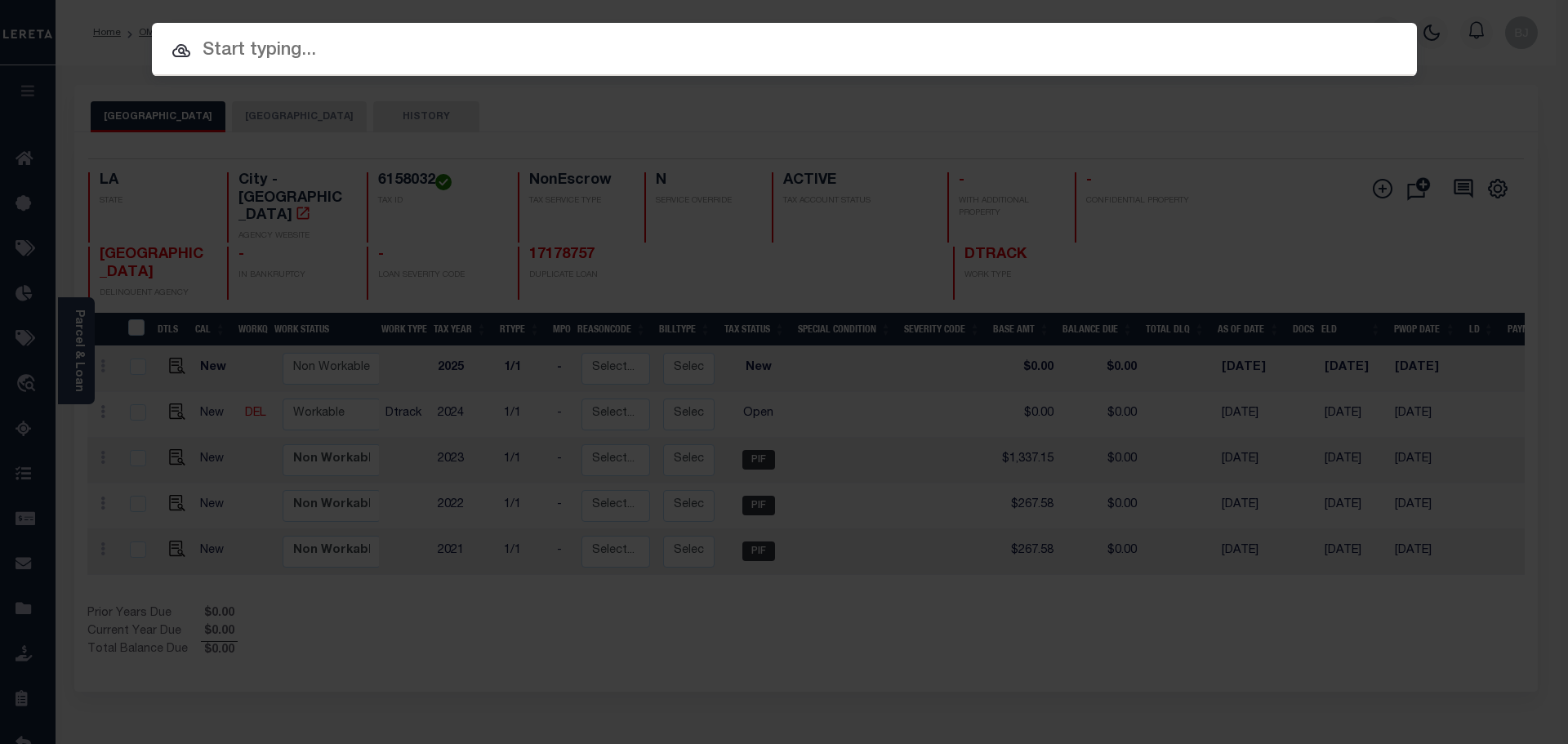
paste input "17178757"
type input "17178757"
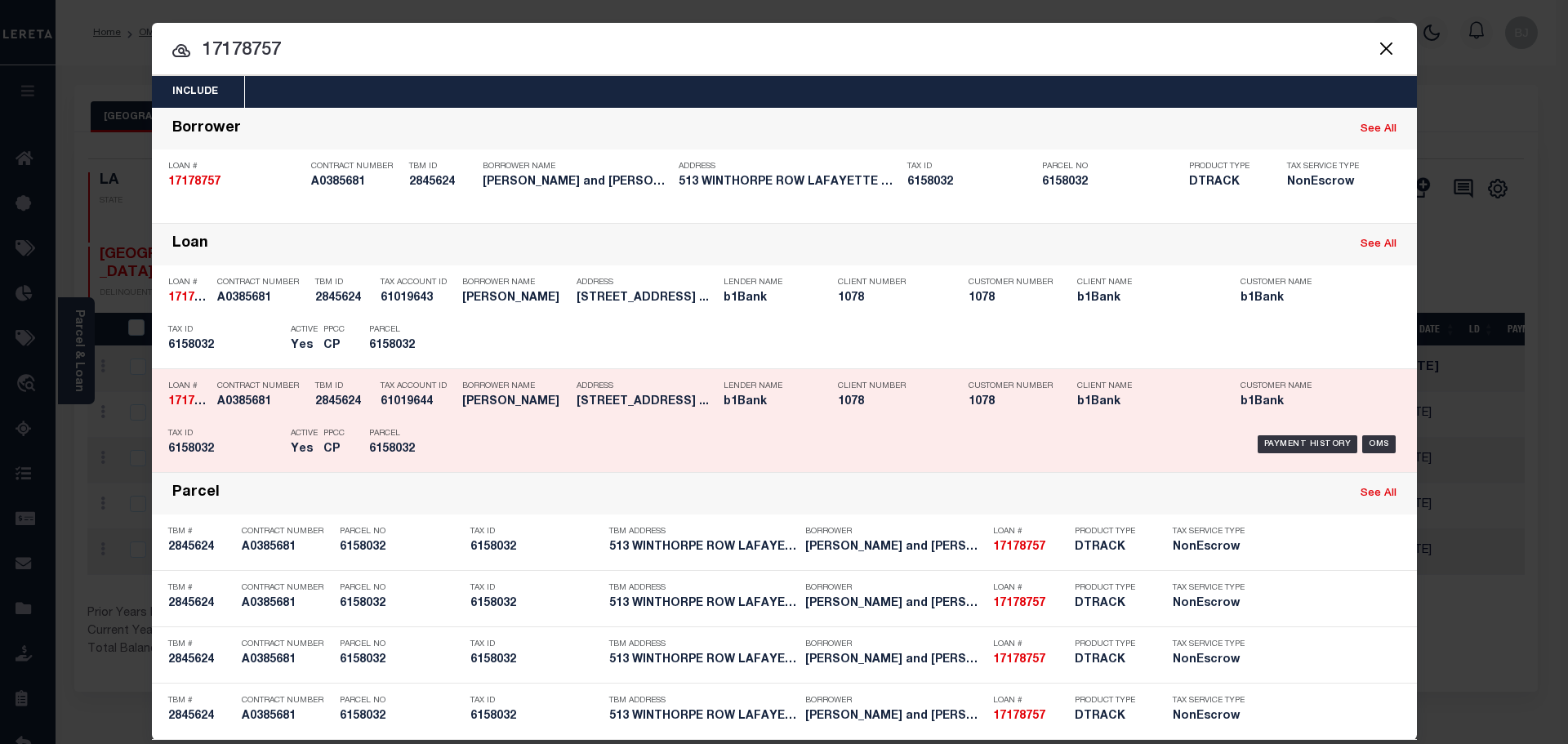
click at [720, 452] on div "Payment History OMS" at bounding box center [933, 444] width 933 height 47
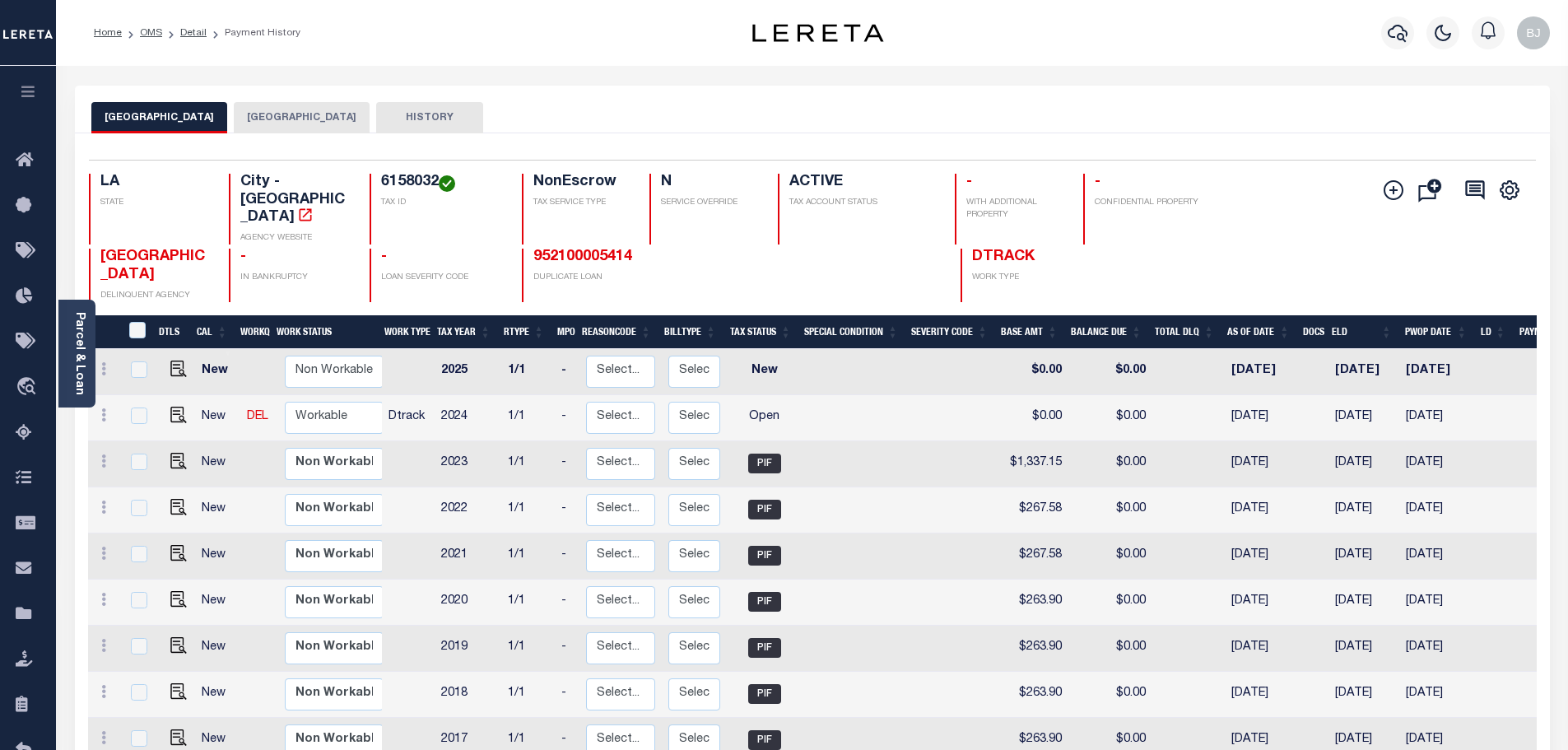
click at [245, 108] on button "[GEOGRAPHIC_DATA]" at bounding box center [301, 118] width 136 height 31
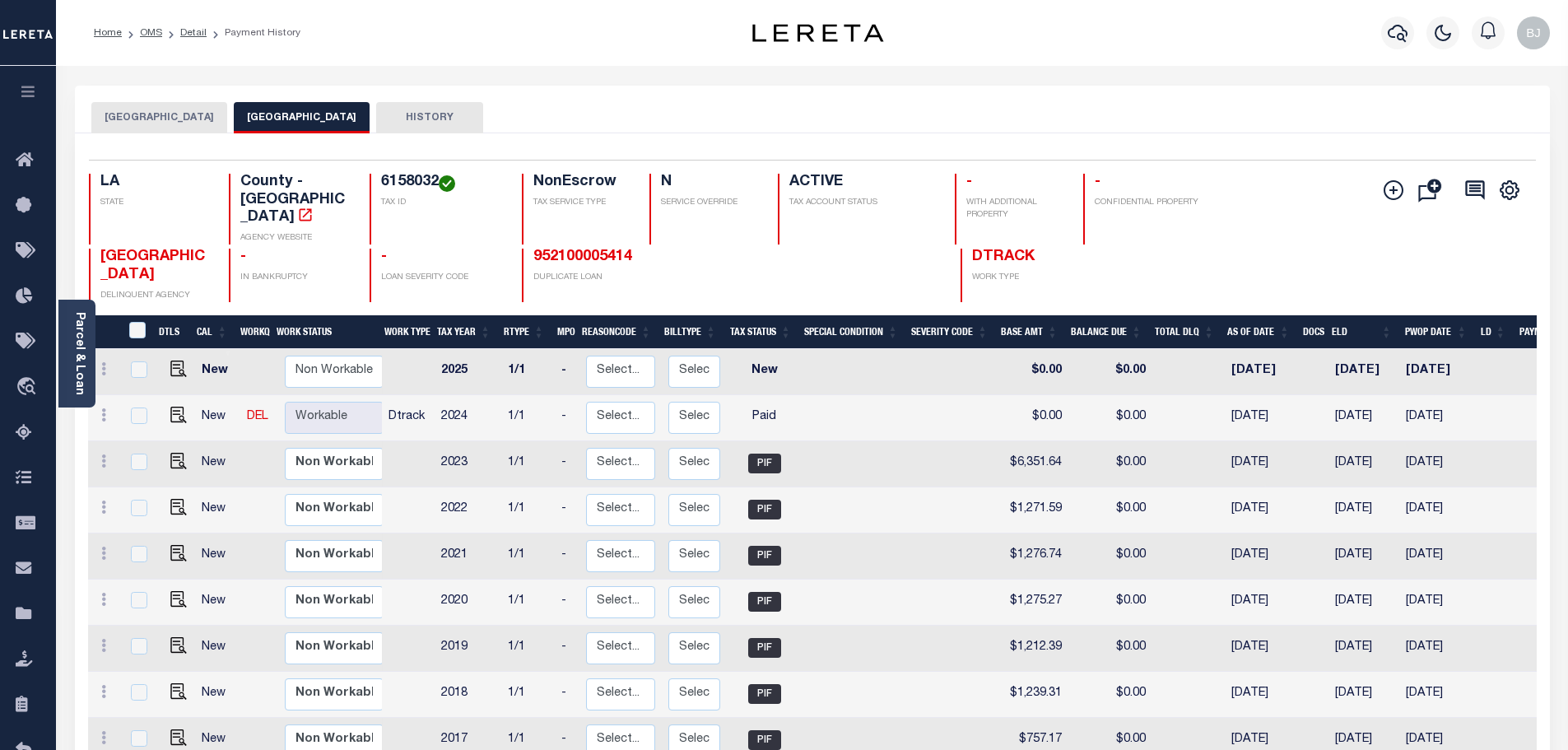
click at [1425, 18] on div at bounding box center [1442, 33] width 45 height 58
click at [1406, 34] on icon "button" at bounding box center [1398, 33] width 20 height 18
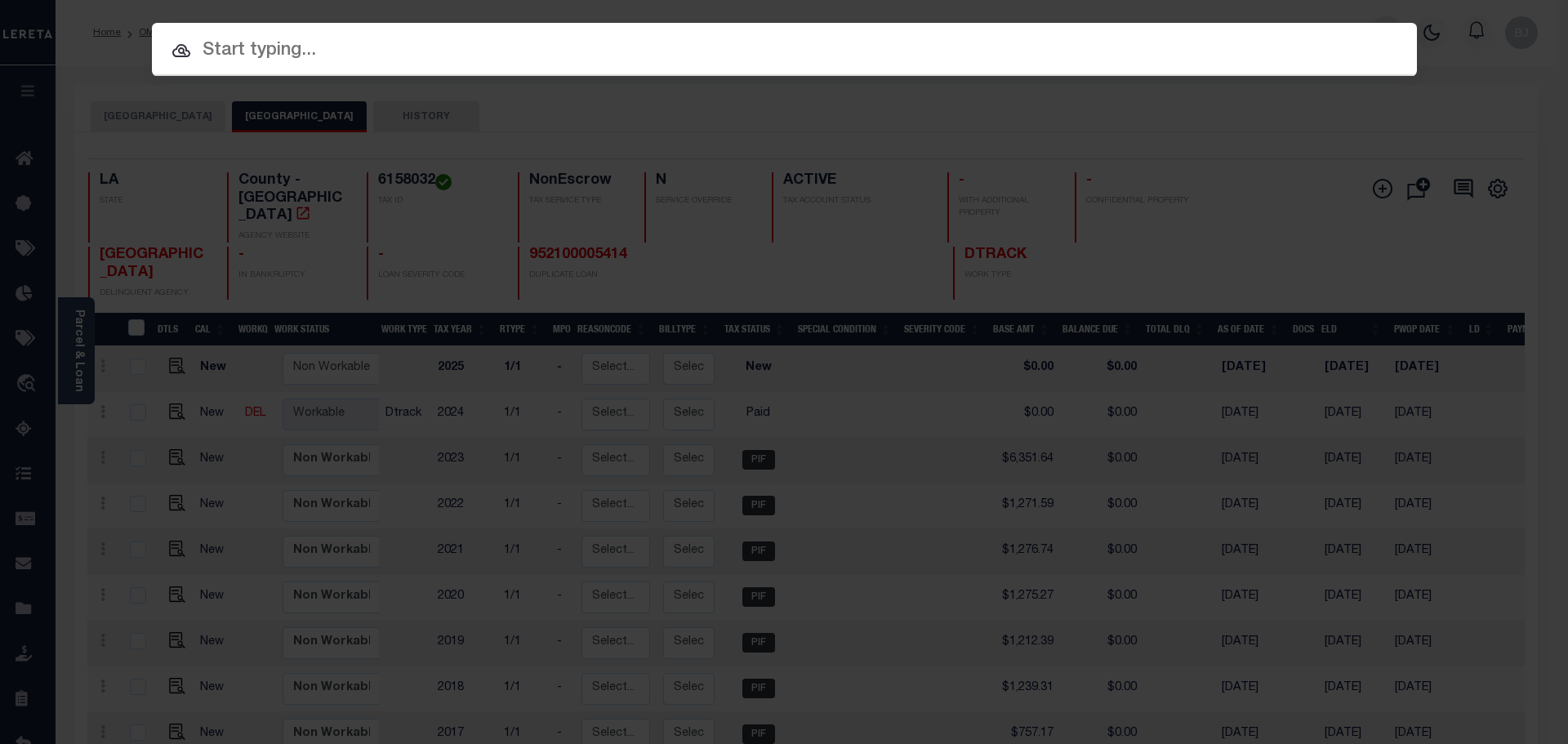
paste input "201602158"
type input "201602158"
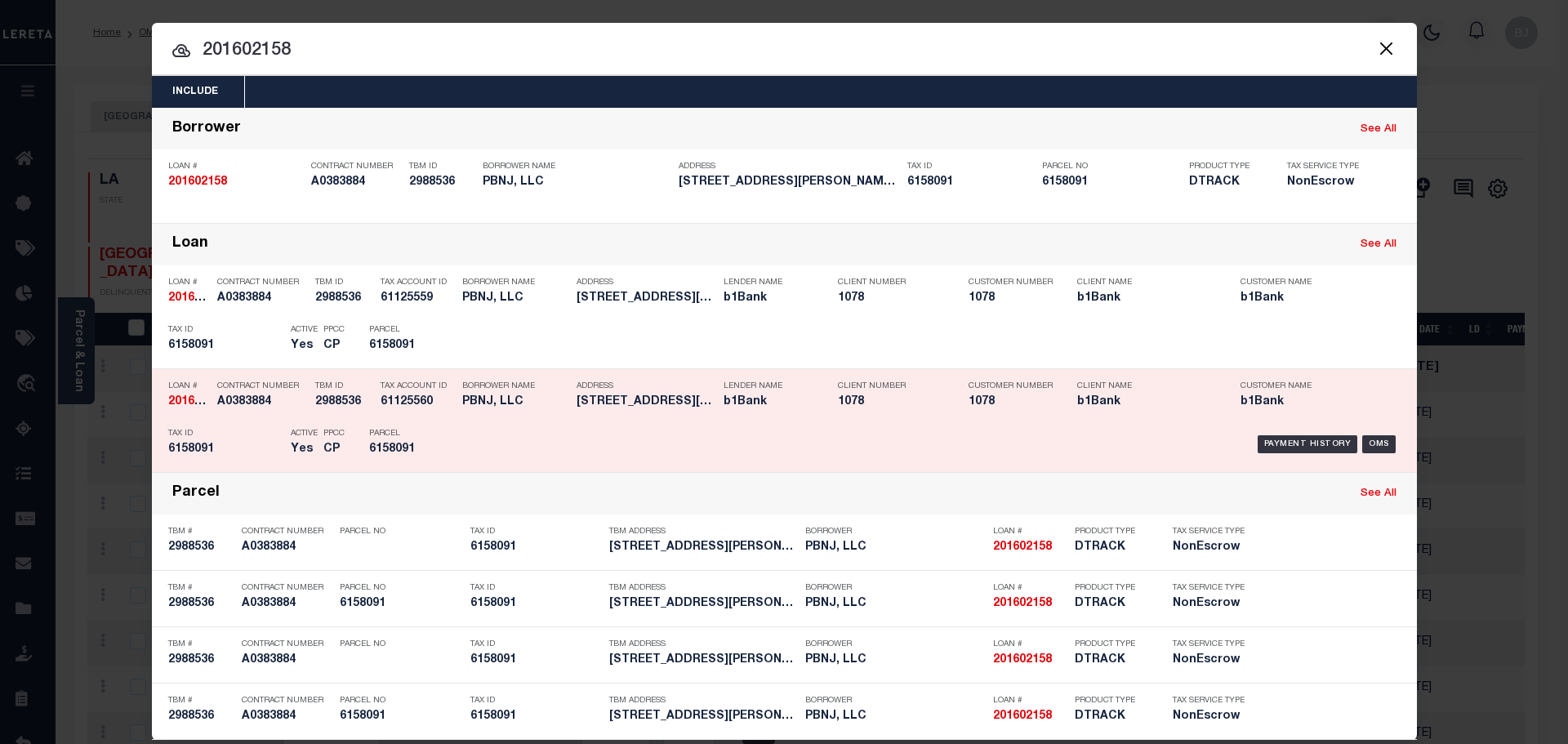
click at [571, 437] on div "Payment History OMS" at bounding box center [933, 444] width 933 height 47
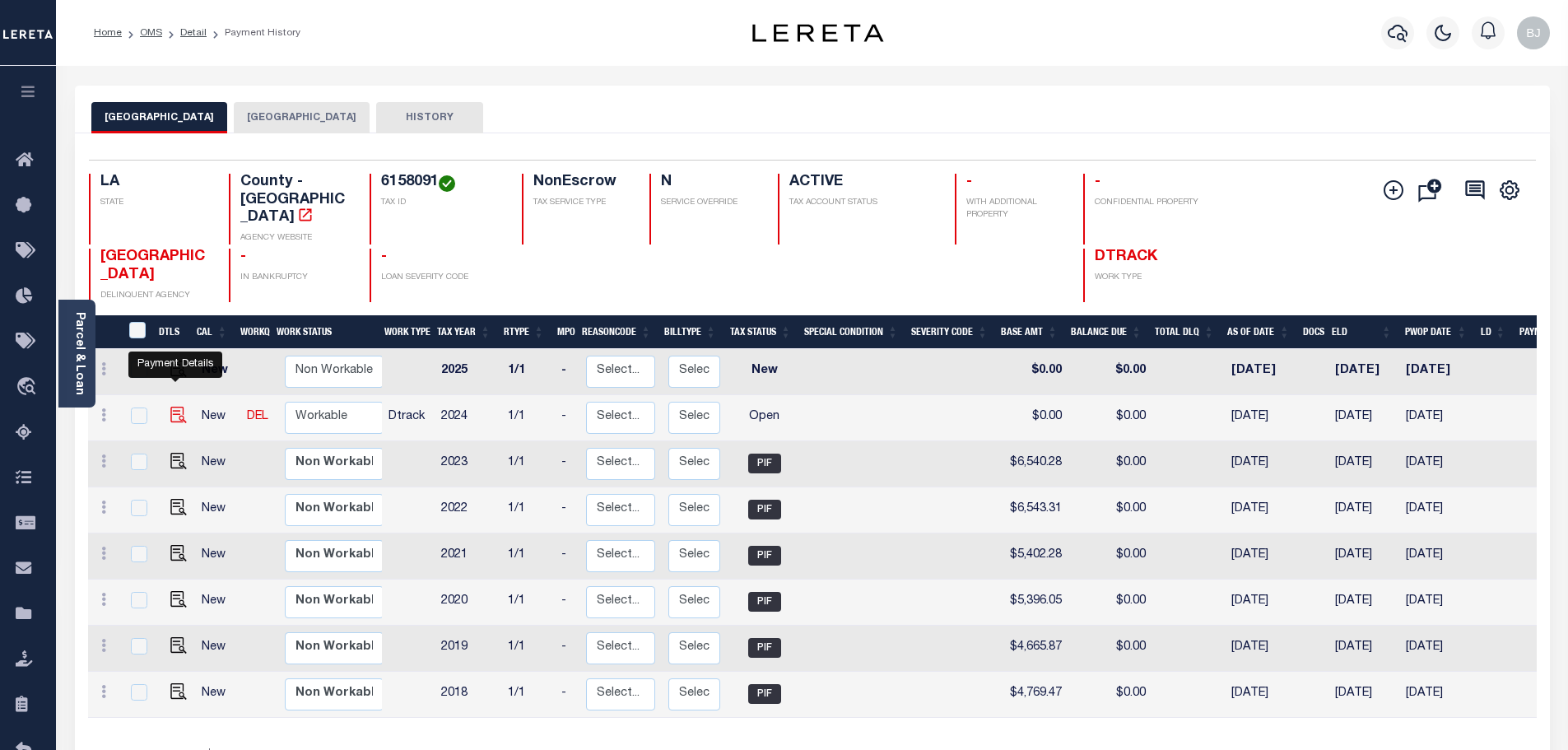
click at [171, 406] on img "" at bounding box center [179, 415] width 17 height 17
checkbox input "true"
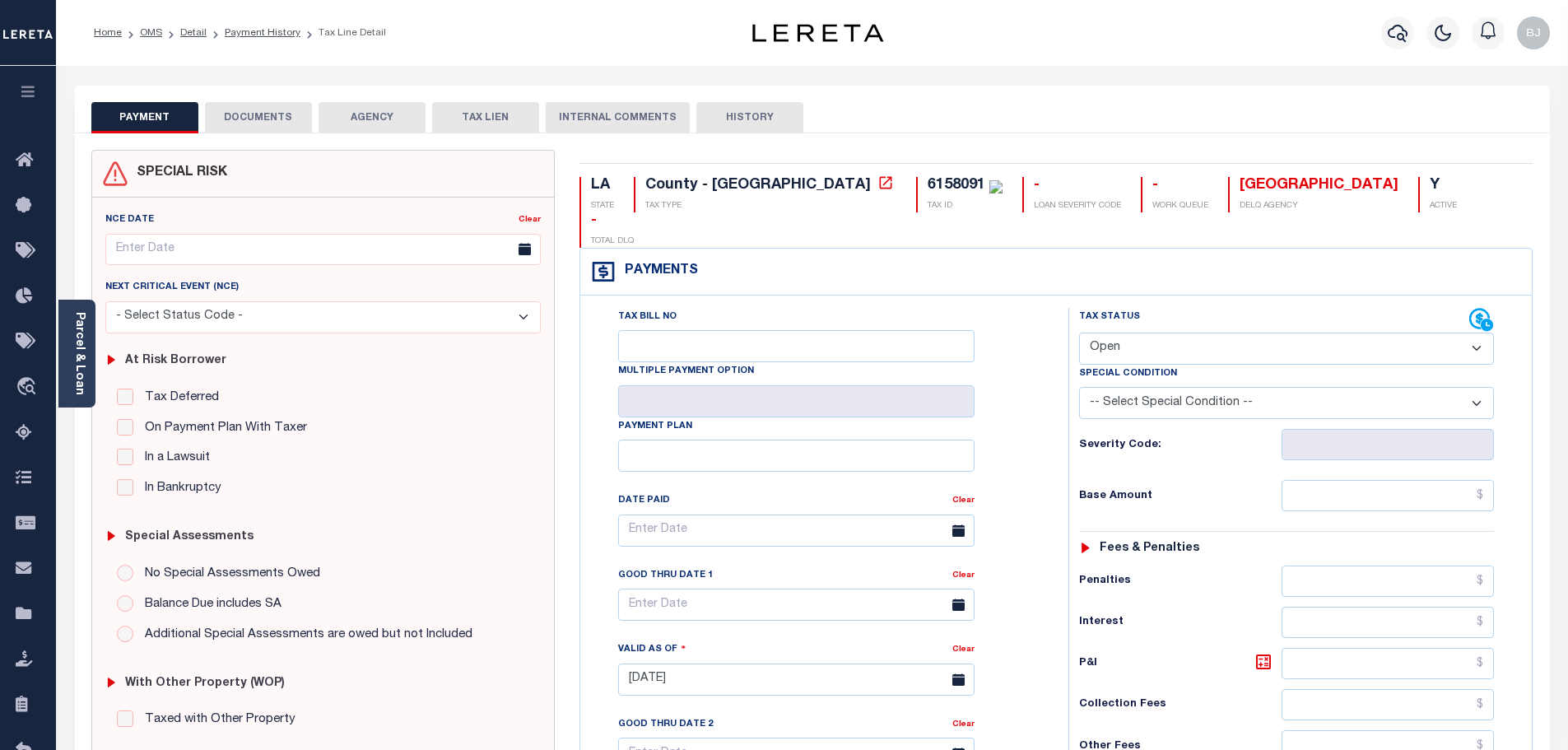
click at [1322, 333] on select "- Select Status Code - Open Due/Unpaid Paid Incomplete No Tax Due Internal Refu…" at bounding box center [1286, 349] width 415 height 32
select select "PYD"
click at [1079, 333] on select "- Select Status Code - Open Due/Unpaid Paid Incomplete No Tax Due Internal Refu…" at bounding box center [1286, 349] width 415 height 32
type input "10/14/2025"
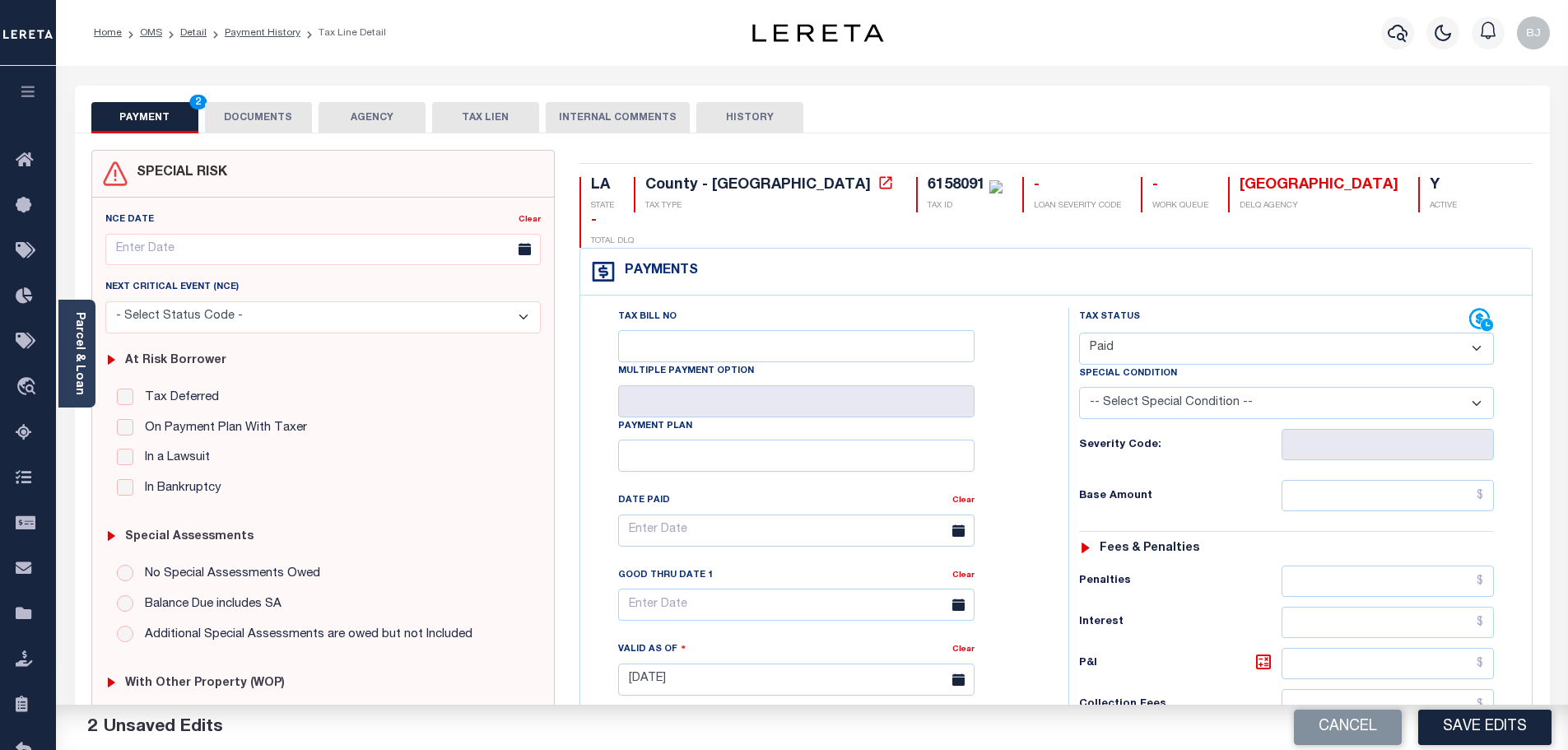
scroll to position [412, 0]
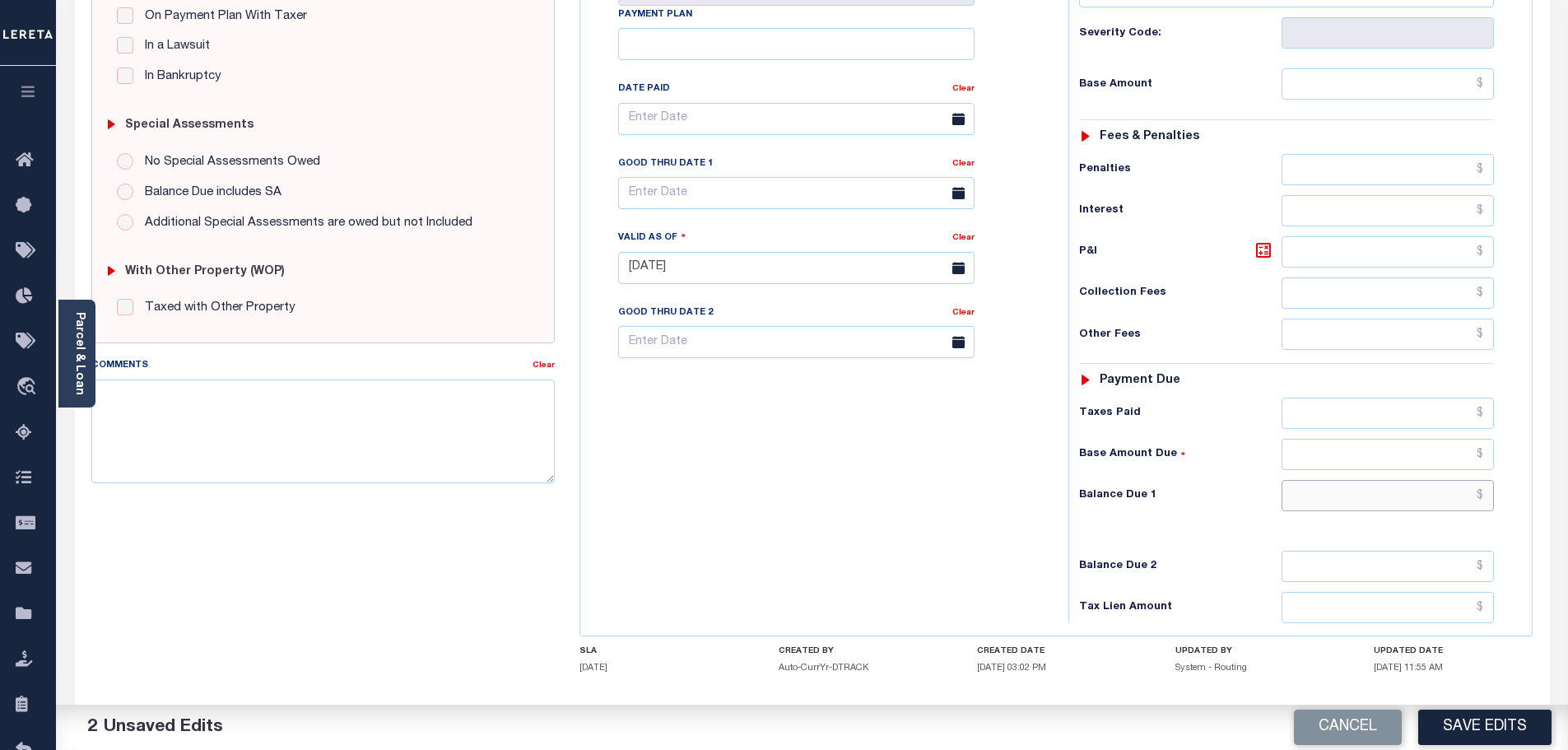
click at [1408, 480] on input "text" at bounding box center [1388, 496] width 213 height 31
type input "$0.00"
click at [328, 398] on textarea "Comments" at bounding box center [323, 432] width 464 height 104
paste textarea "Marked paid per file from tax office -bj"
type textarea "Marked paid per file from tax office -bj"
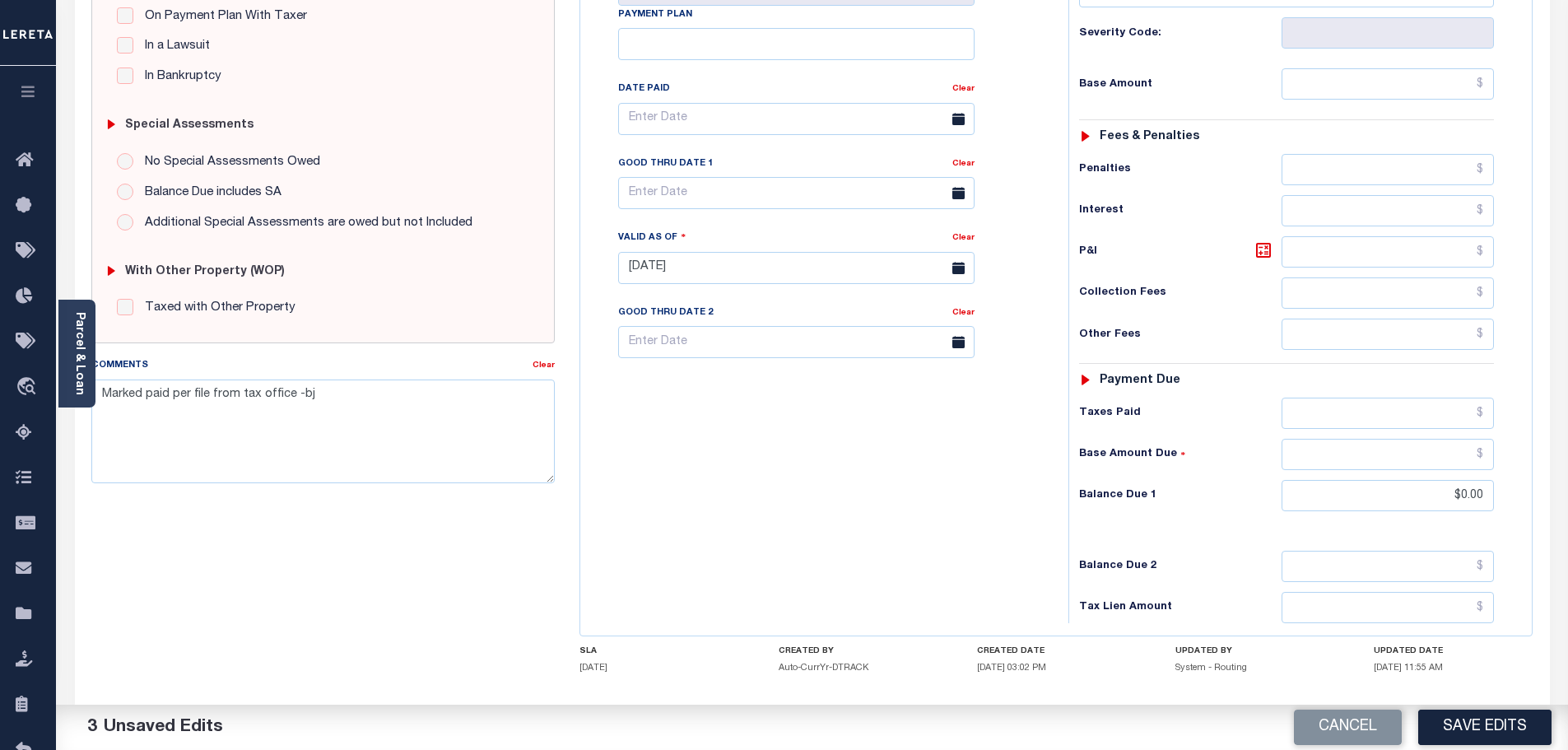
click at [1527, 745] on div "Cancel Save Edits" at bounding box center [1190, 727] width 756 height 46
click at [1528, 736] on button "Save Edits" at bounding box center [1484, 727] width 133 height 35
checkbox input "false"
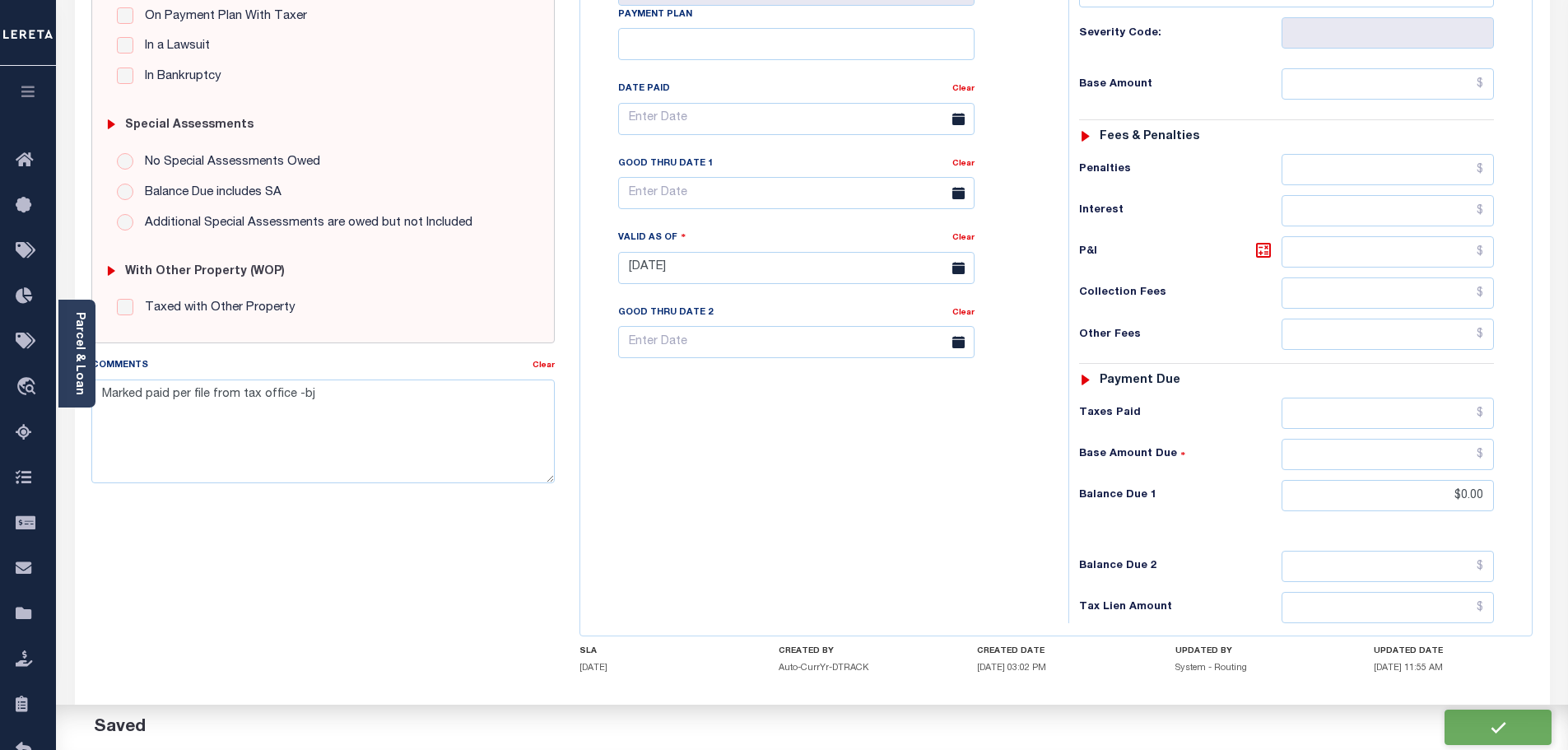
checkbox input "false"
type textarea "Marked paid per file from tax office -bj"
type input "$0"
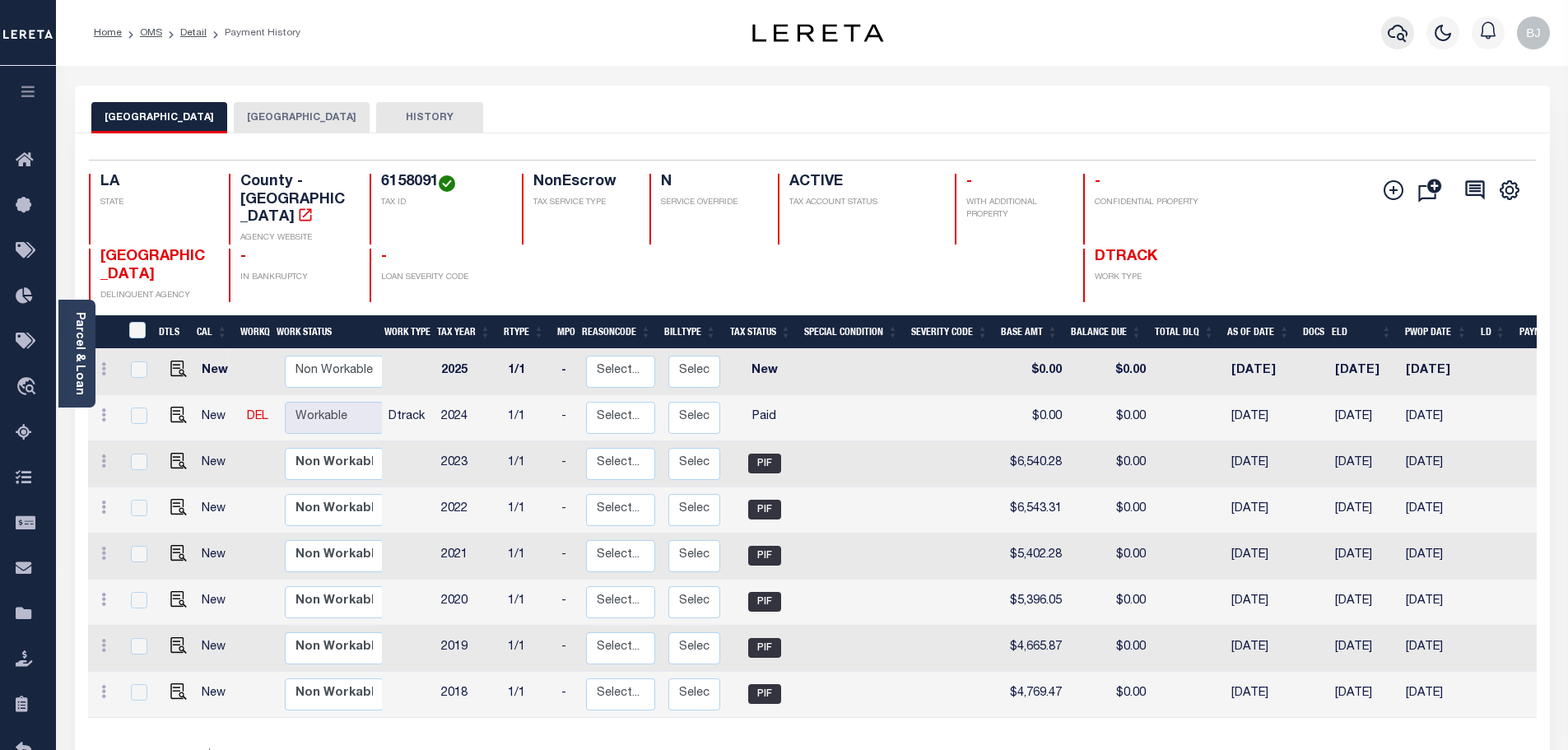
click at [1388, 40] on icon "button" at bounding box center [1398, 33] width 20 height 20
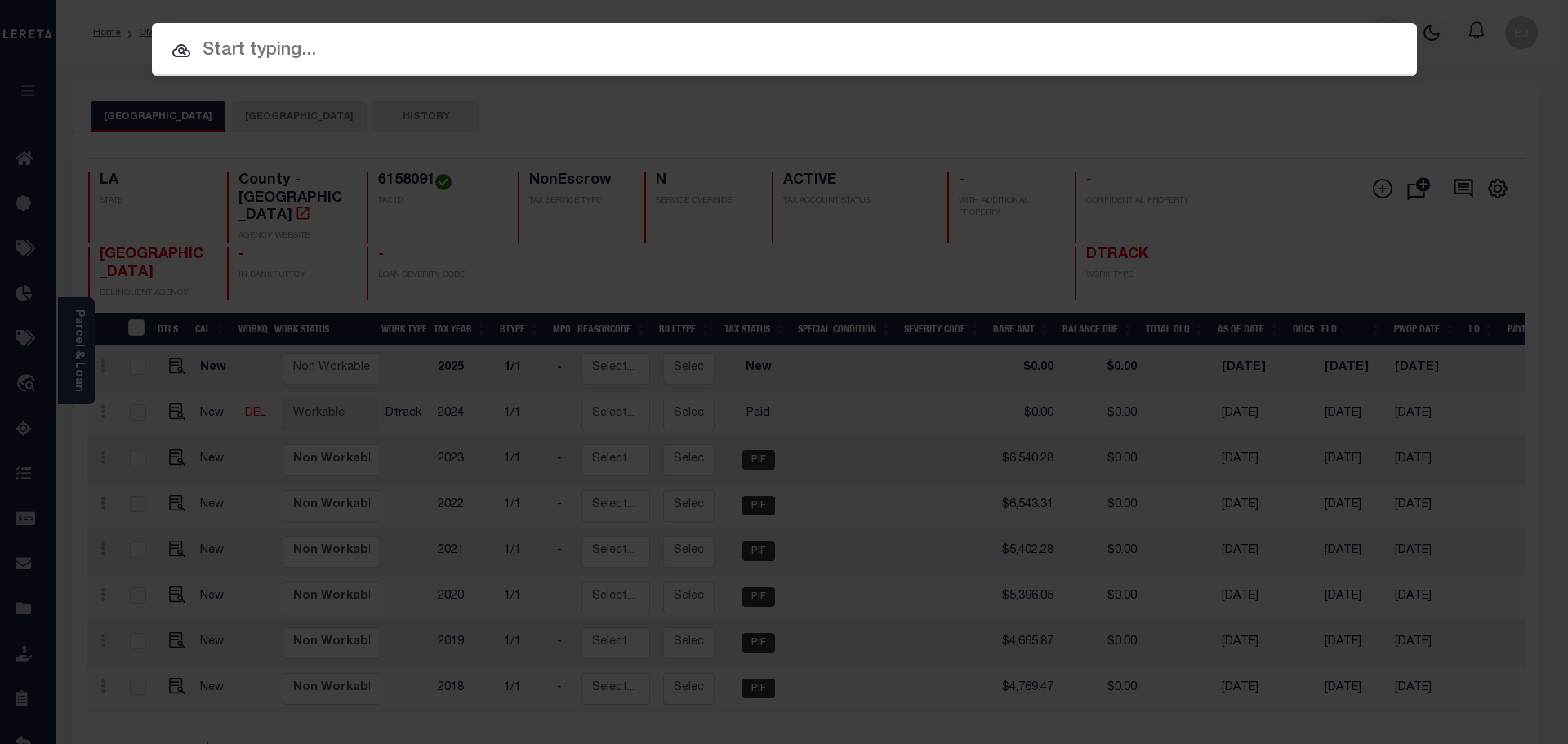
paste input "952300012939"
type input "952300012939"
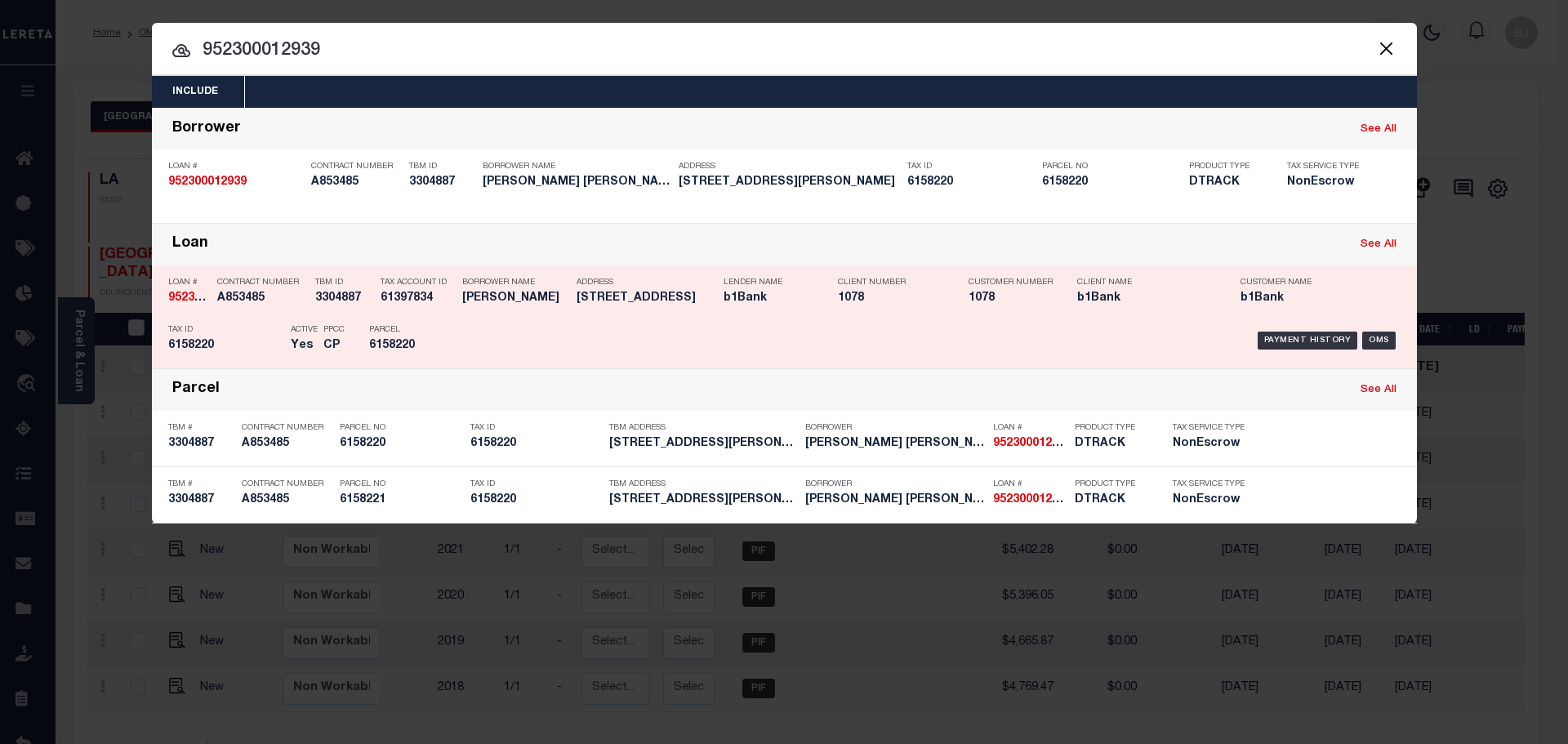
click at [533, 340] on div "Payment History OMS" at bounding box center [933, 340] width 933 height 47
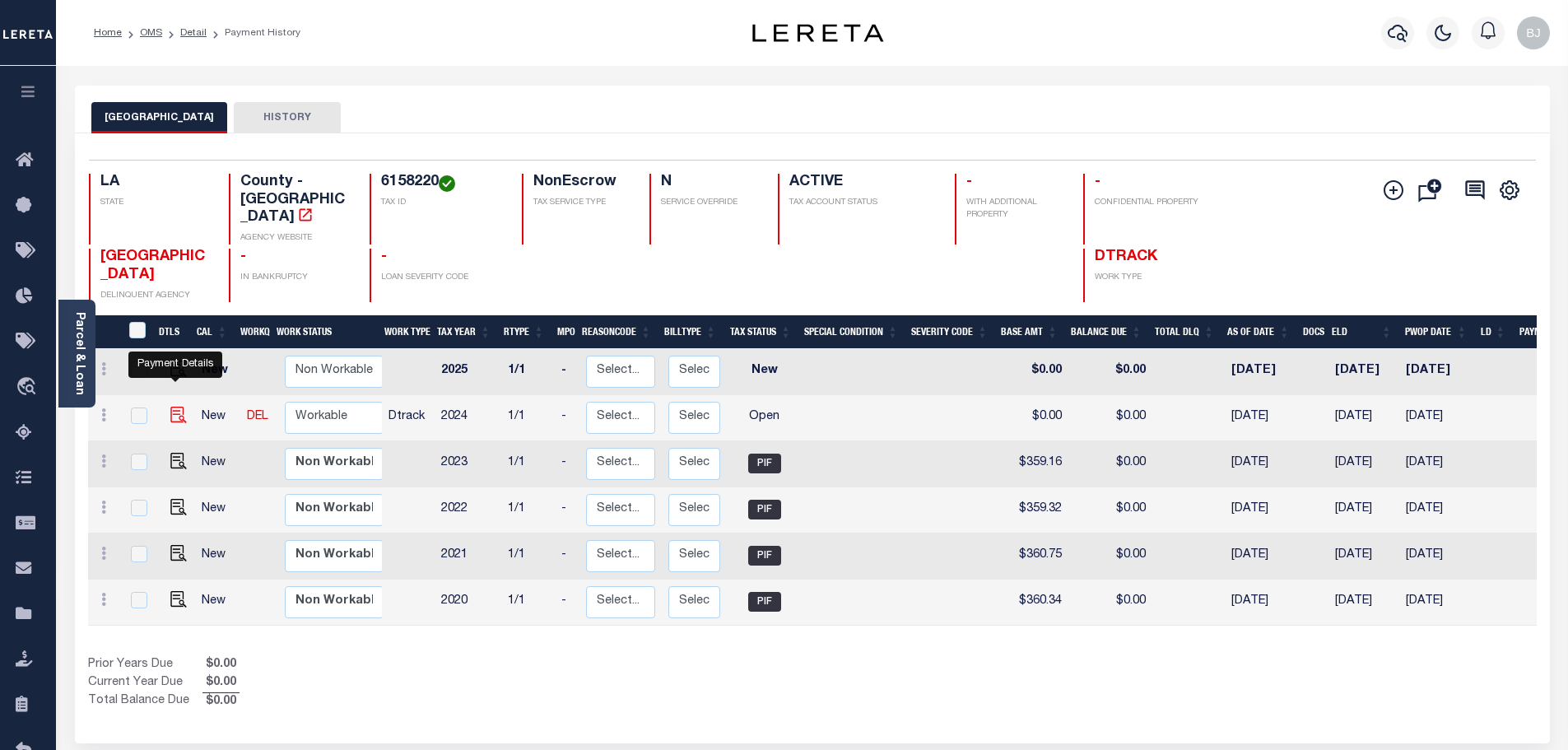
drag, startPoint x: 170, startPoint y: 396, endPoint x: 368, endPoint y: 391, distance: 198.1
click at [170, 406] on img "" at bounding box center [179, 415] width 17 height 17
checkbox input "true"
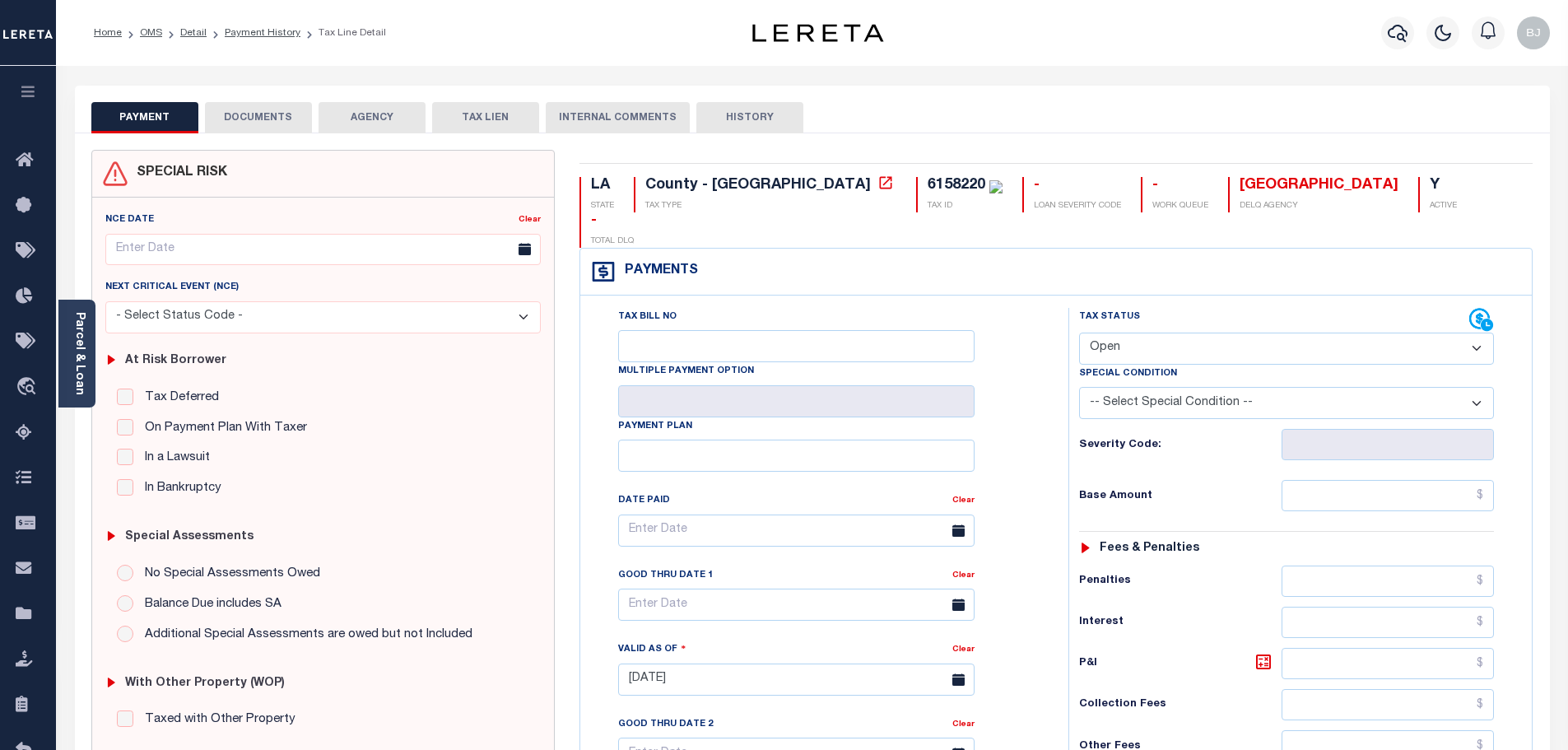
click at [1158, 308] on div "Tax Status Status" at bounding box center [1273, 320] width 390 height 24
click at [1154, 333] on select "- Select Status Code - Open Due/Unpaid Paid Incomplete No Tax Due Internal Refu…" at bounding box center [1286, 349] width 415 height 32
select select "DUE"
click at [1079, 333] on select "- Select Status Code - Open Due/Unpaid Paid Incomplete No Tax Due Internal Refu…" at bounding box center [1286, 349] width 415 height 32
type input "[DATE]"
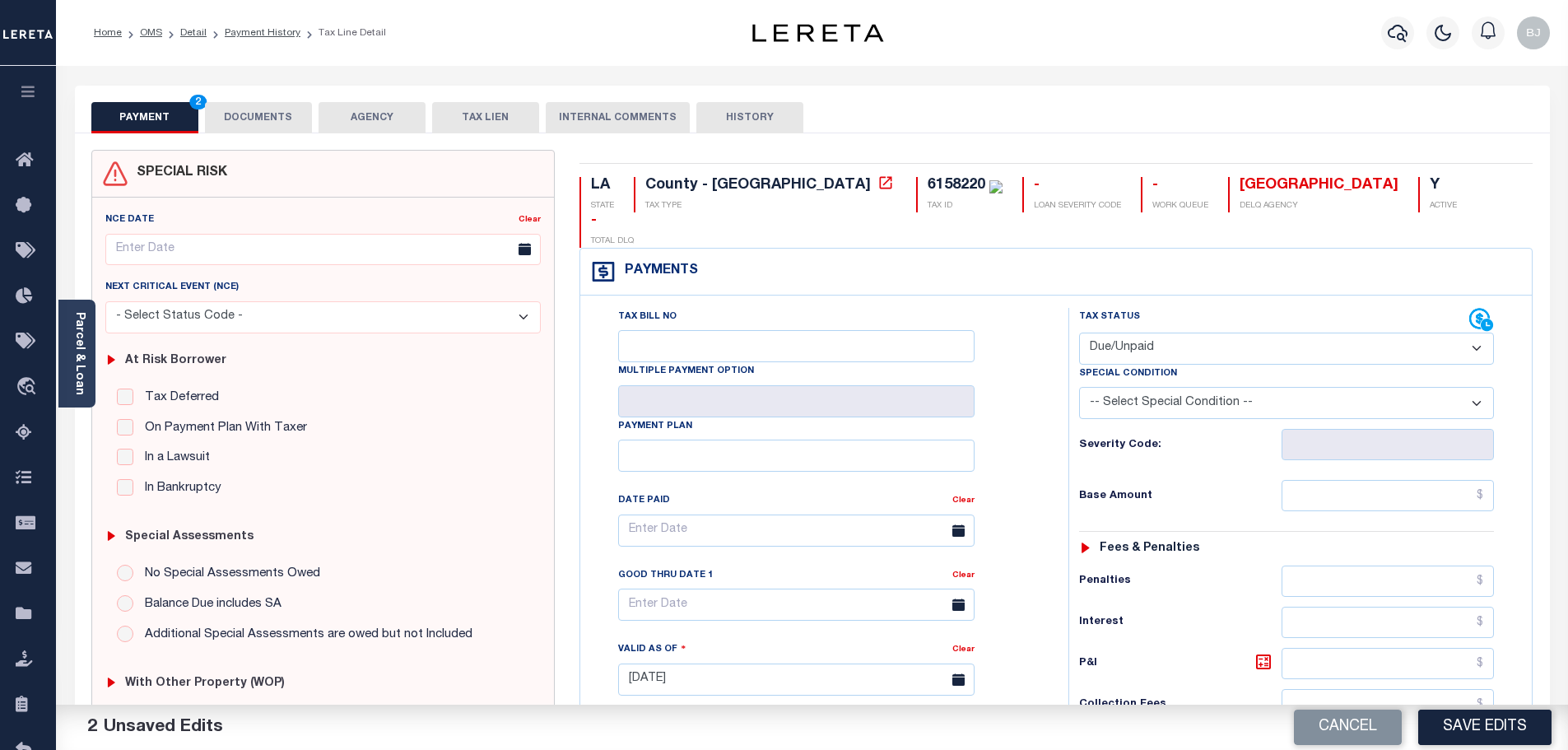
select select "PYD"
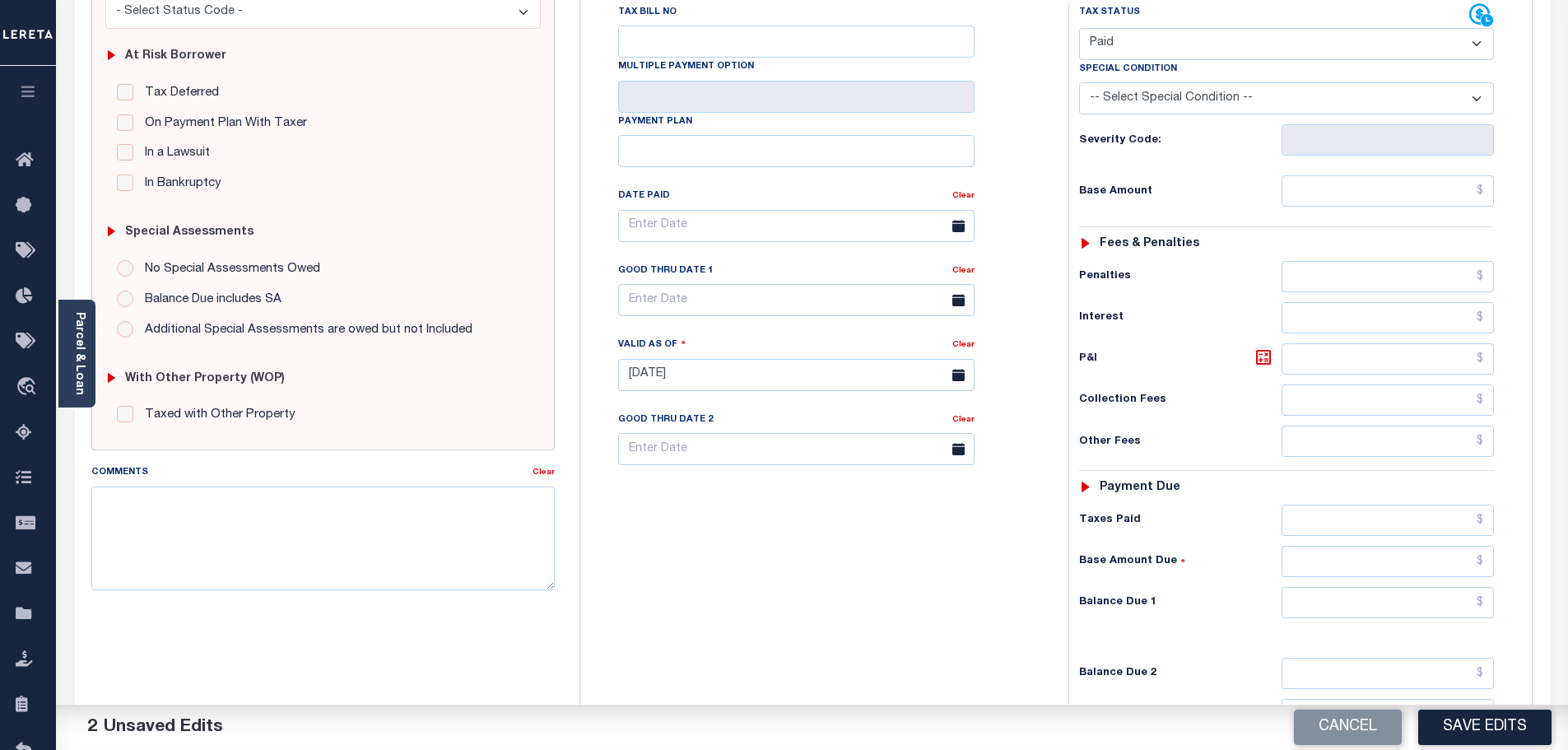
scroll to position [329, 0]
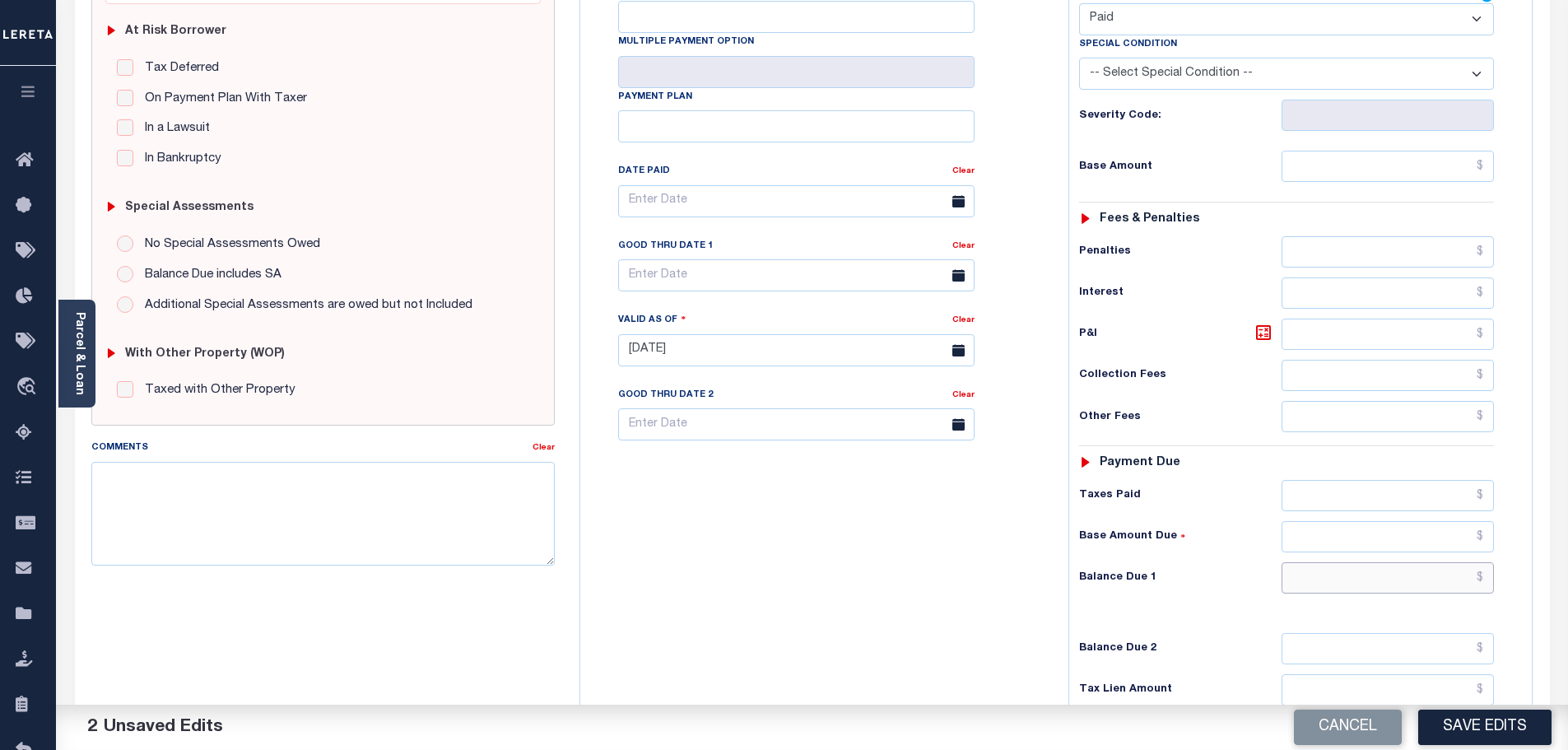
click at [1414, 563] on input "text" at bounding box center [1388, 578] width 213 height 31
type input "$0.00"
click at [478, 559] on textarea "Comments" at bounding box center [323, 514] width 464 height 104
paste textarea "Marked paid per file from tax office -bj"
type textarea "Marked paid per file from tax office -bj"
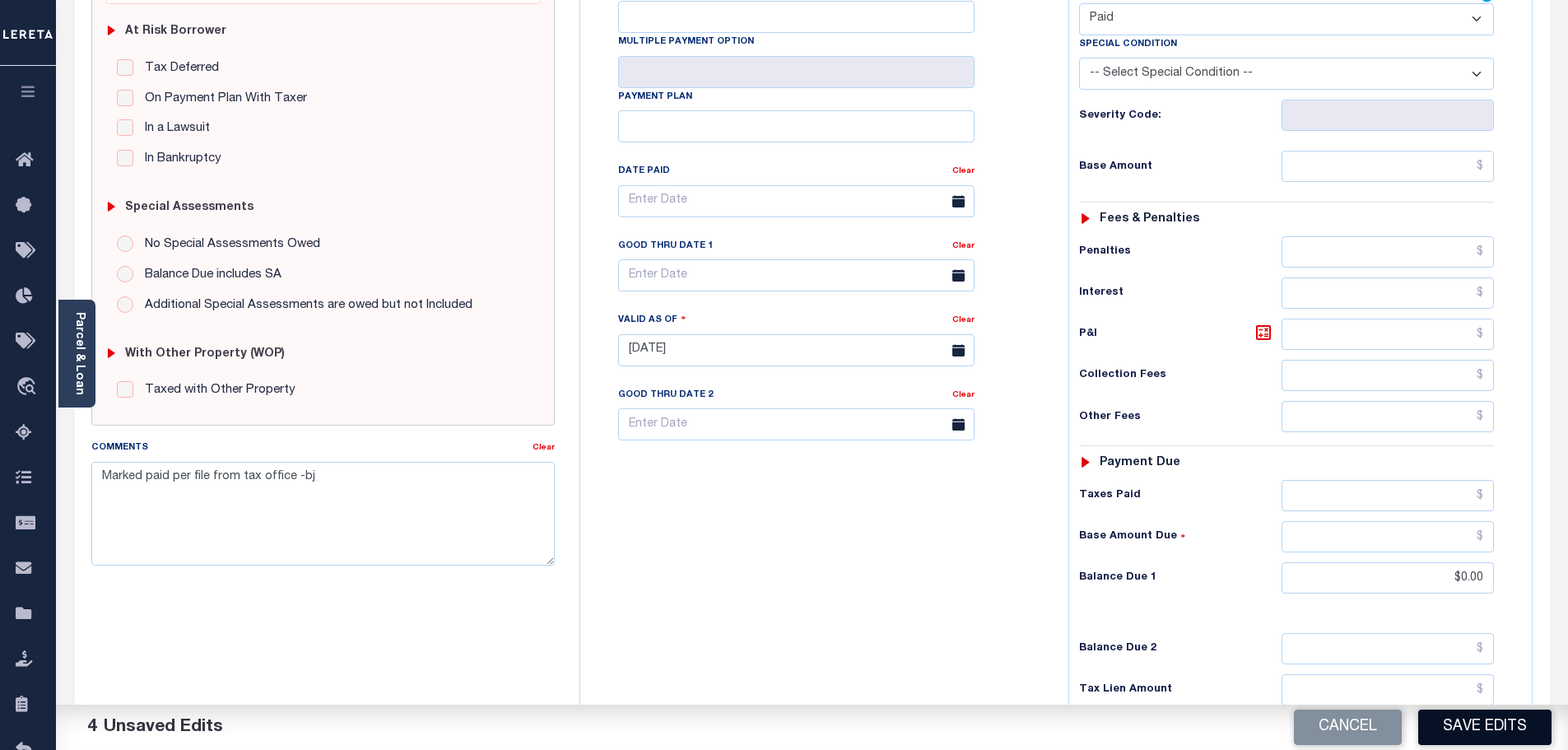
click at [1486, 731] on button "Save Edits" at bounding box center [1484, 727] width 133 height 35
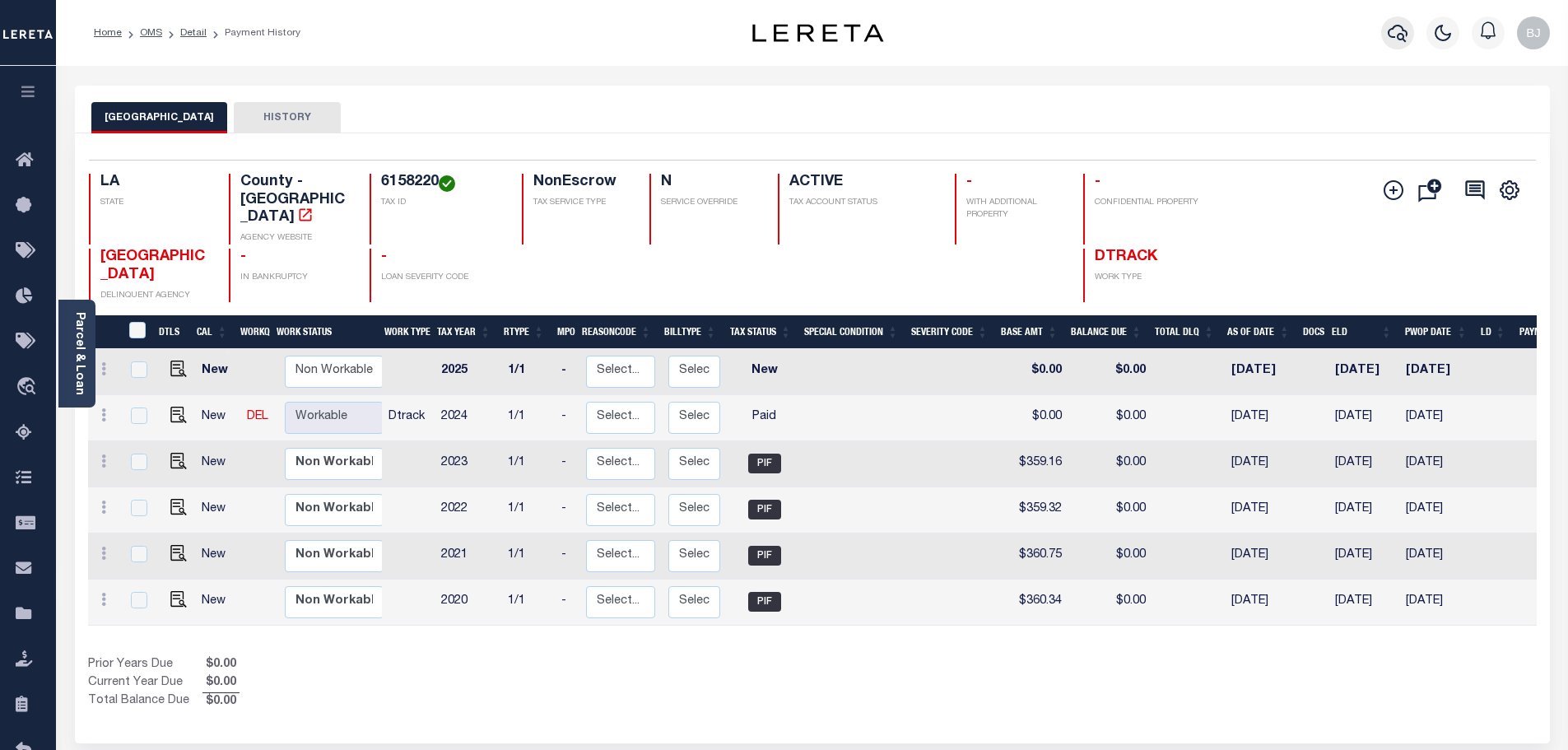
click at [1402, 35] on icon "button" at bounding box center [1398, 33] width 20 height 18
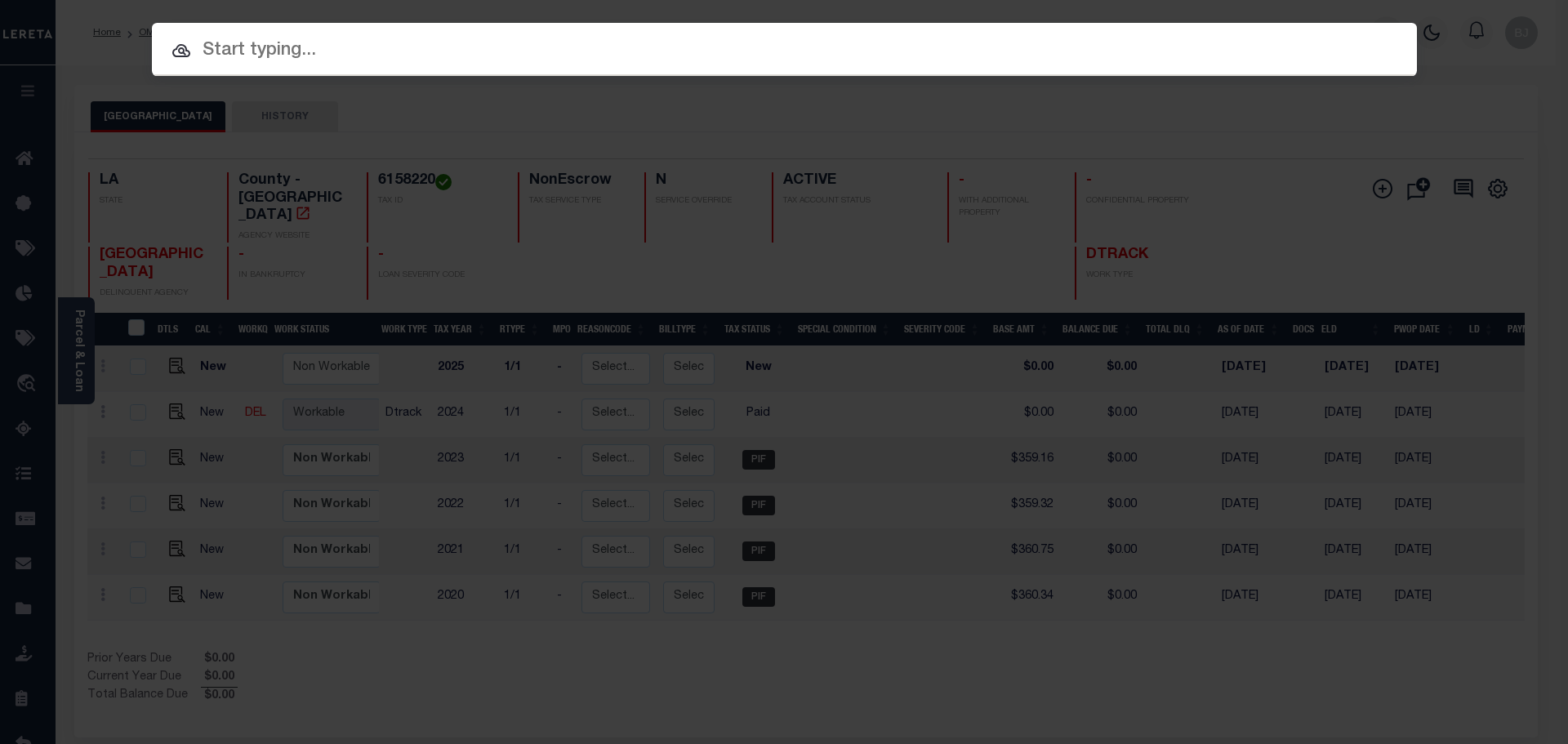
paste input "47003642"
type input "47003642"
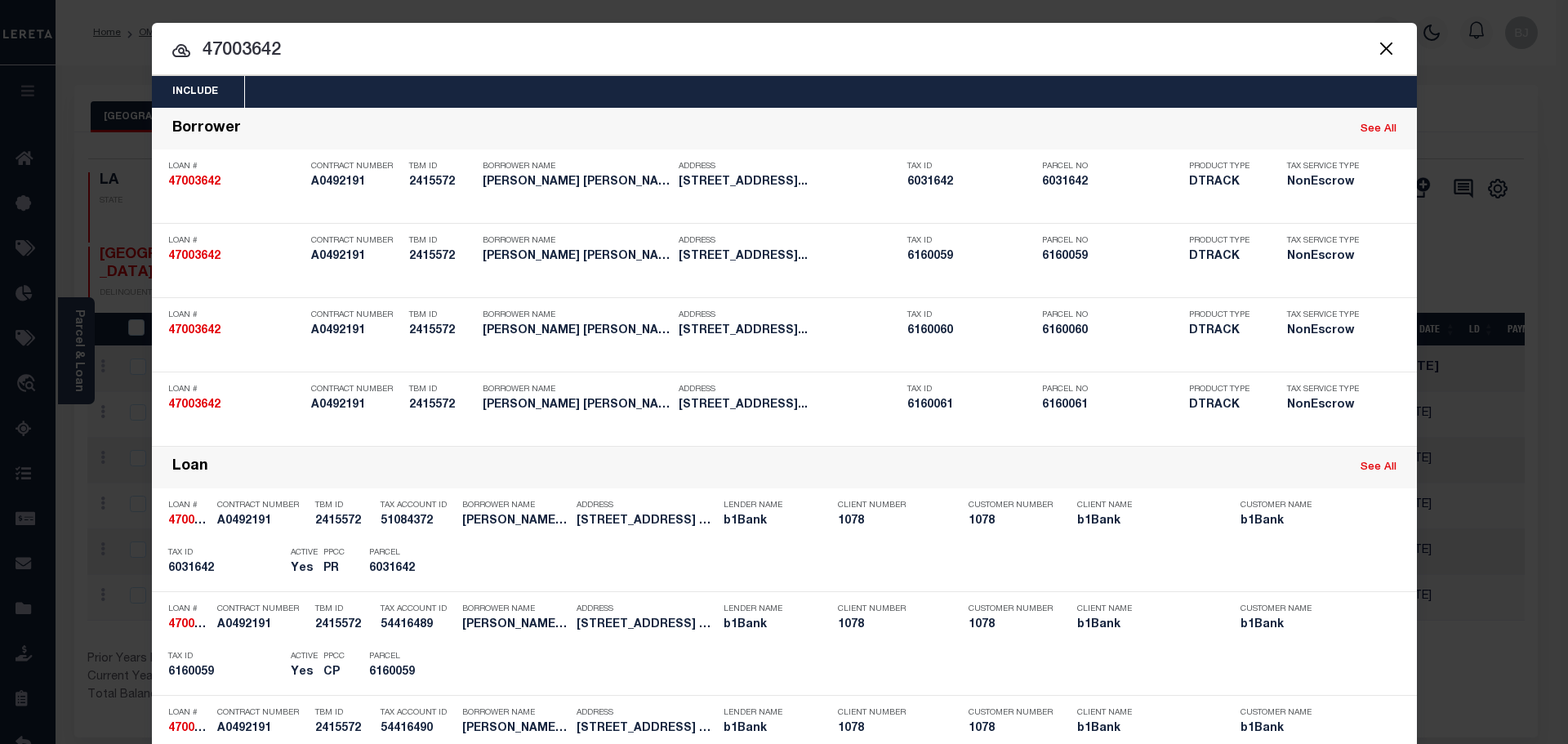
scroll to position [408, 0]
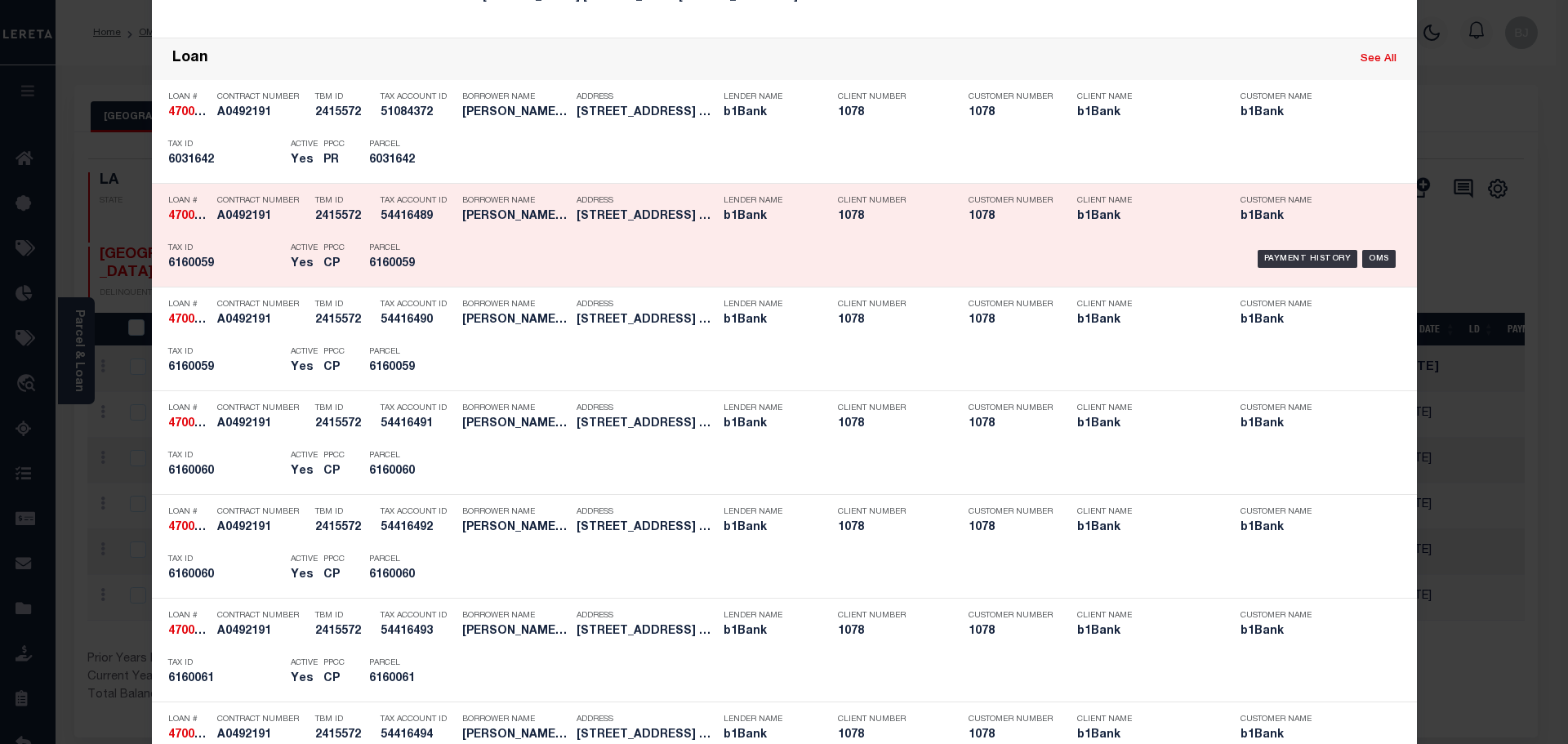
click at [335, 271] on h5 "CP" at bounding box center [333, 264] width 21 height 14
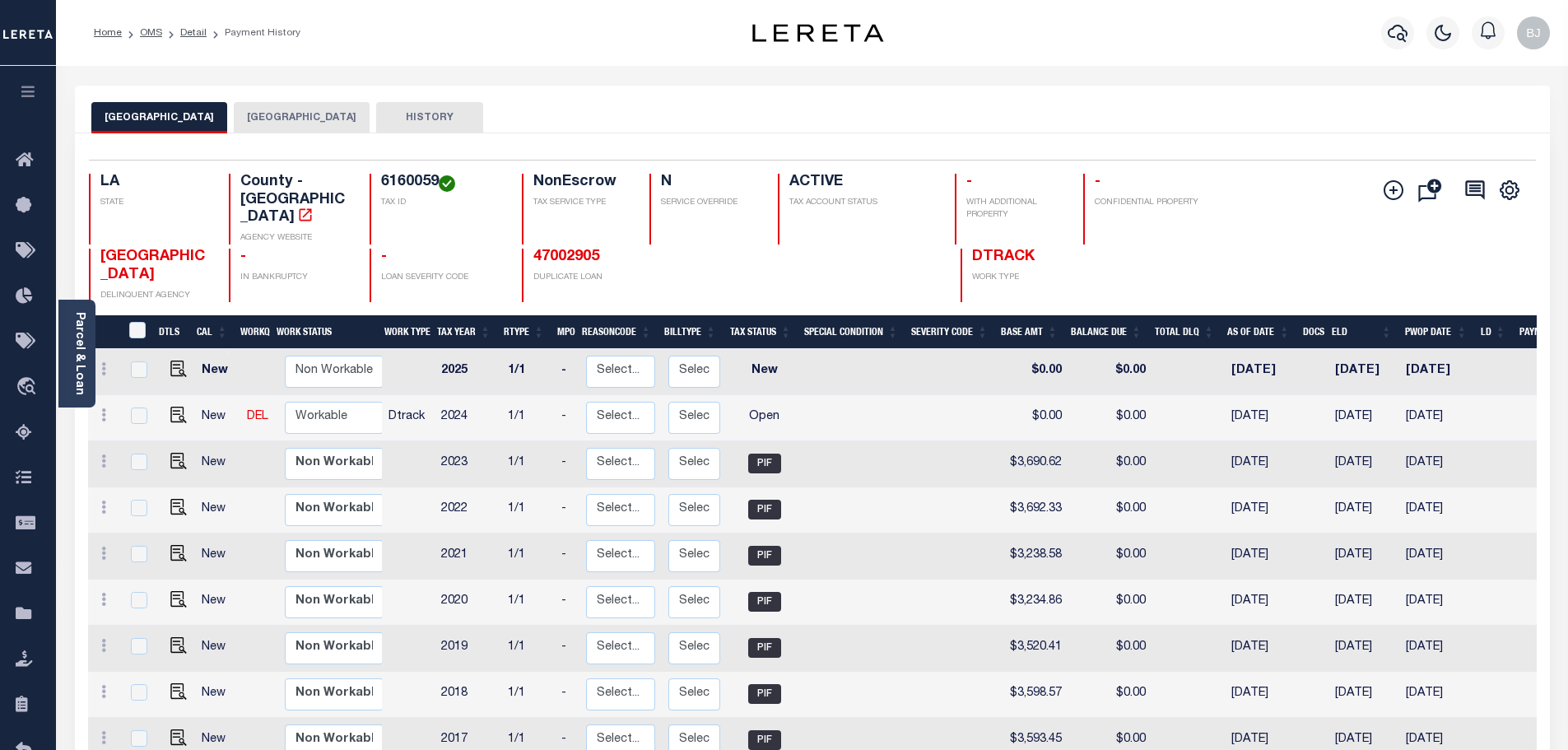
click at [415, 179] on h4 "6160059" at bounding box center [442, 183] width 121 height 18
copy h4 "6160059"
click at [173, 406] on img "" at bounding box center [179, 415] width 17 height 17
checkbox input "true"
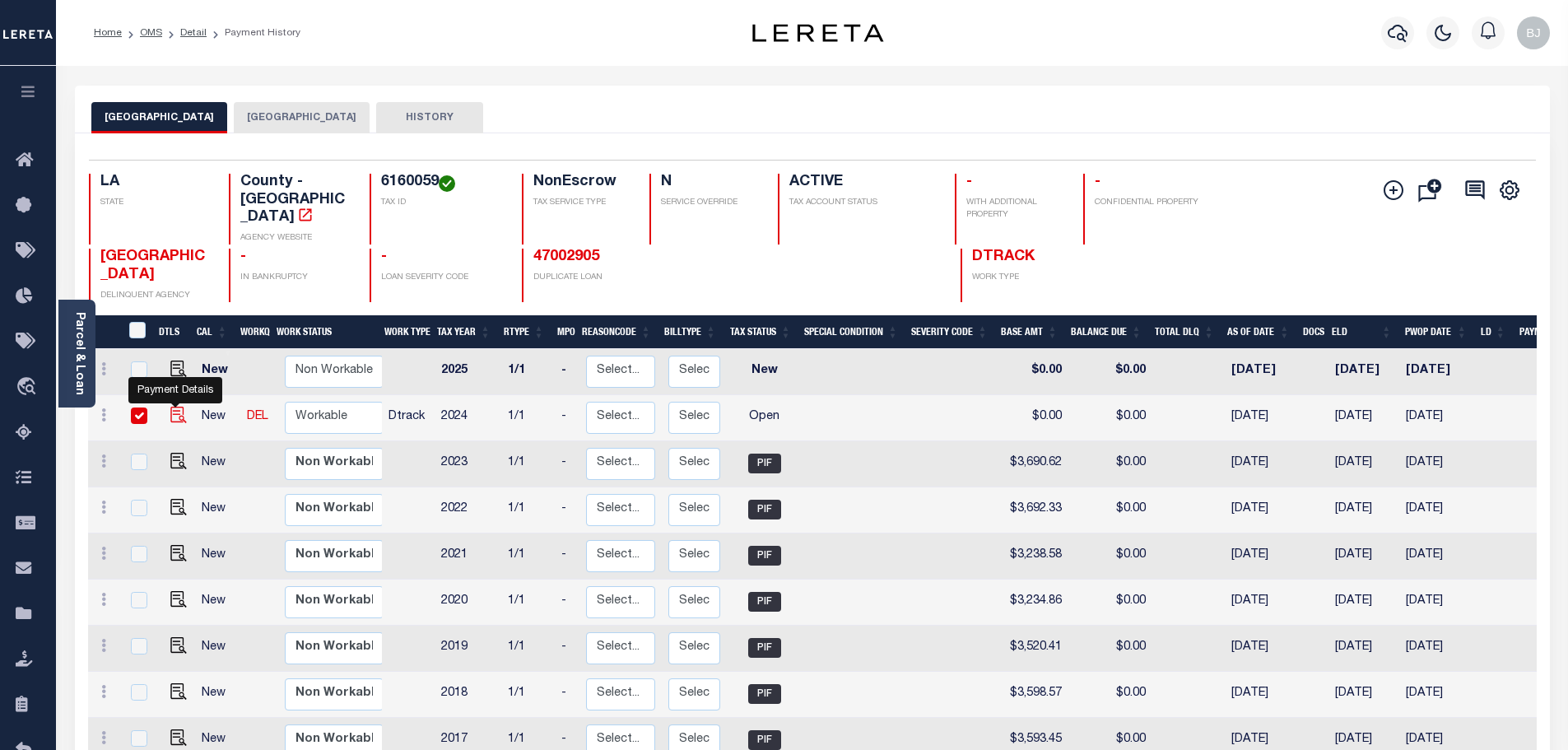
checkbox input "true"
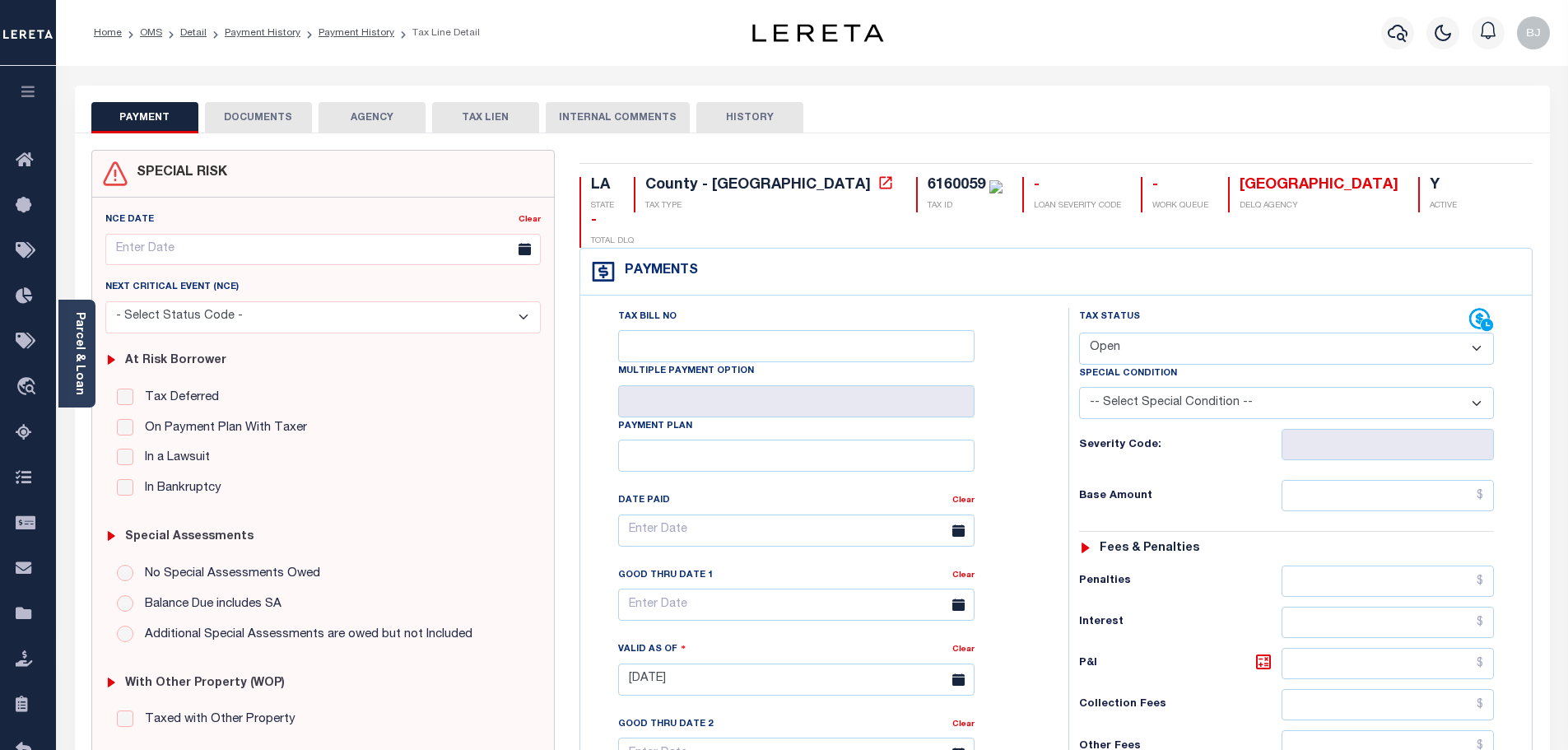
drag, startPoint x: 1155, startPoint y: 314, endPoint x: 1145, endPoint y: 326, distance: 15.6
click at [1155, 333] on select "- Select Status Code - Open Due/Unpaid Paid Incomplete No Tax Due Internal Refu…" at bounding box center [1286, 349] width 415 height 32
select select "PYD"
click at [1079, 333] on select "- Select Status Code - Open Due/Unpaid Paid Incomplete No Tax Due Internal Refu…" at bounding box center [1286, 349] width 415 height 32
type input "[DATE]"
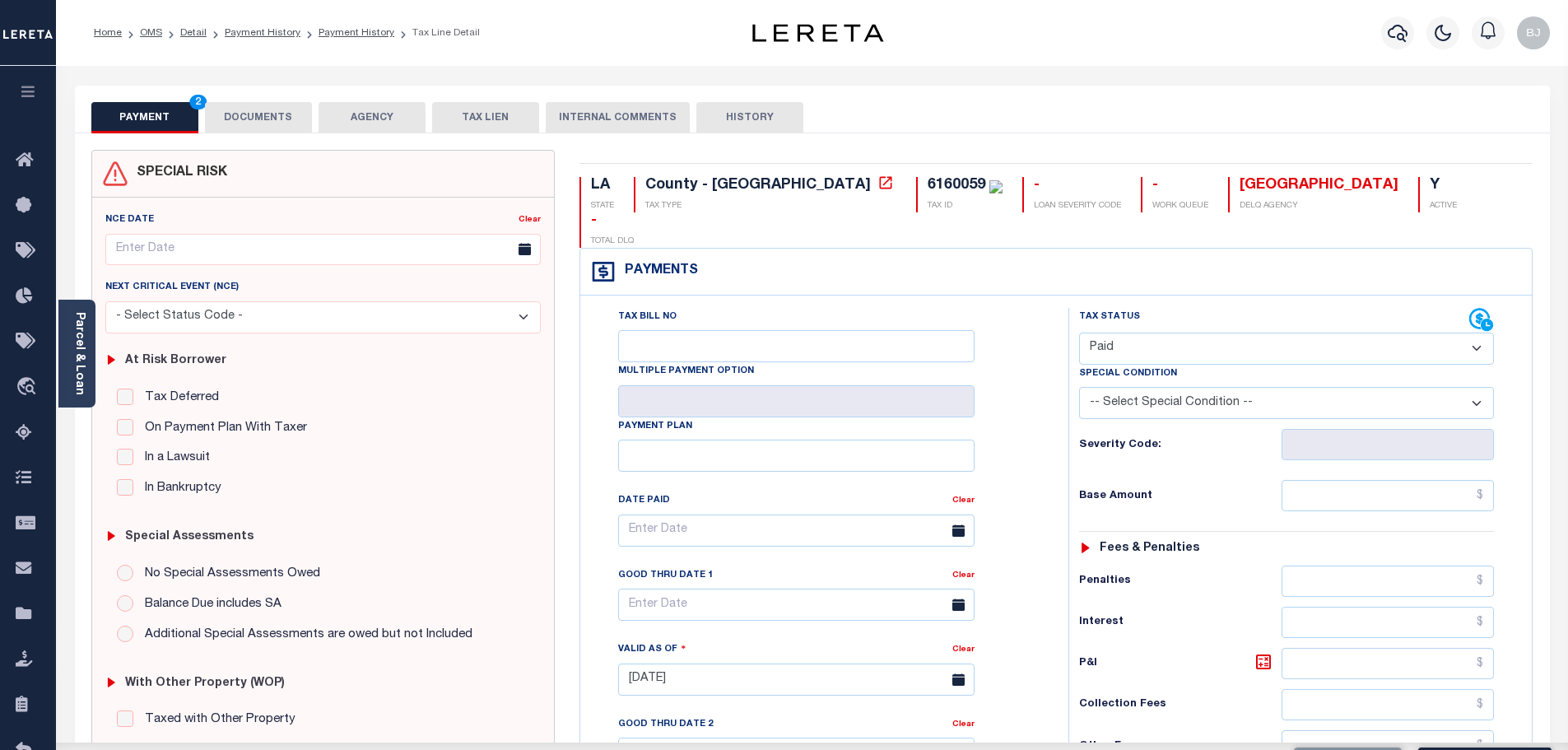
scroll to position [412, 0]
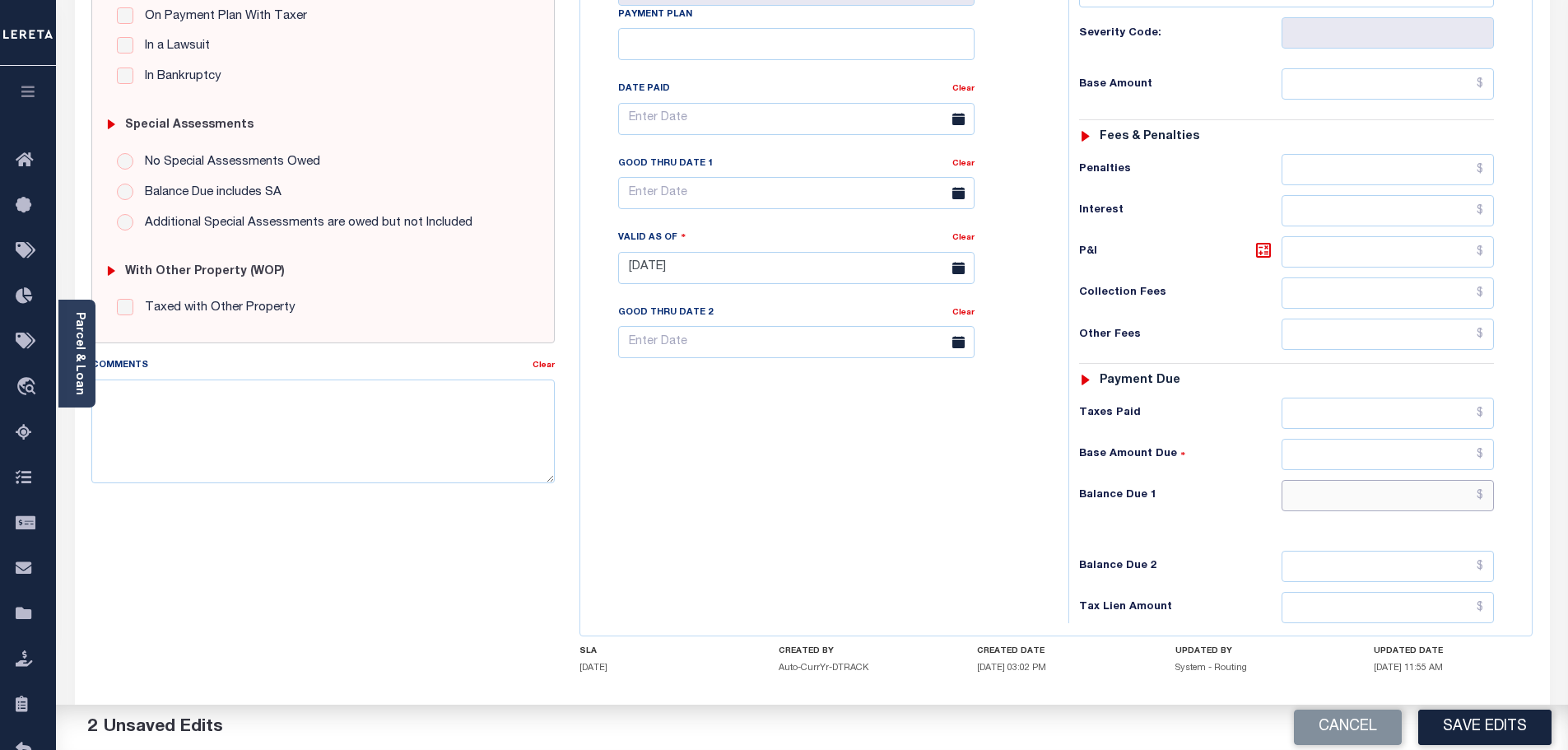
click at [1339, 480] on input "text" at bounding box center [1388, 496] width 213 height 31
type input "$0.00"
click at [248, 472] on textarea "Comments" at bounding box center [323, 432] width 464 height 104
paste textarea "Marked paid per file from tax office -bj"
type textarea "Marked paid per file from tax office -bj"
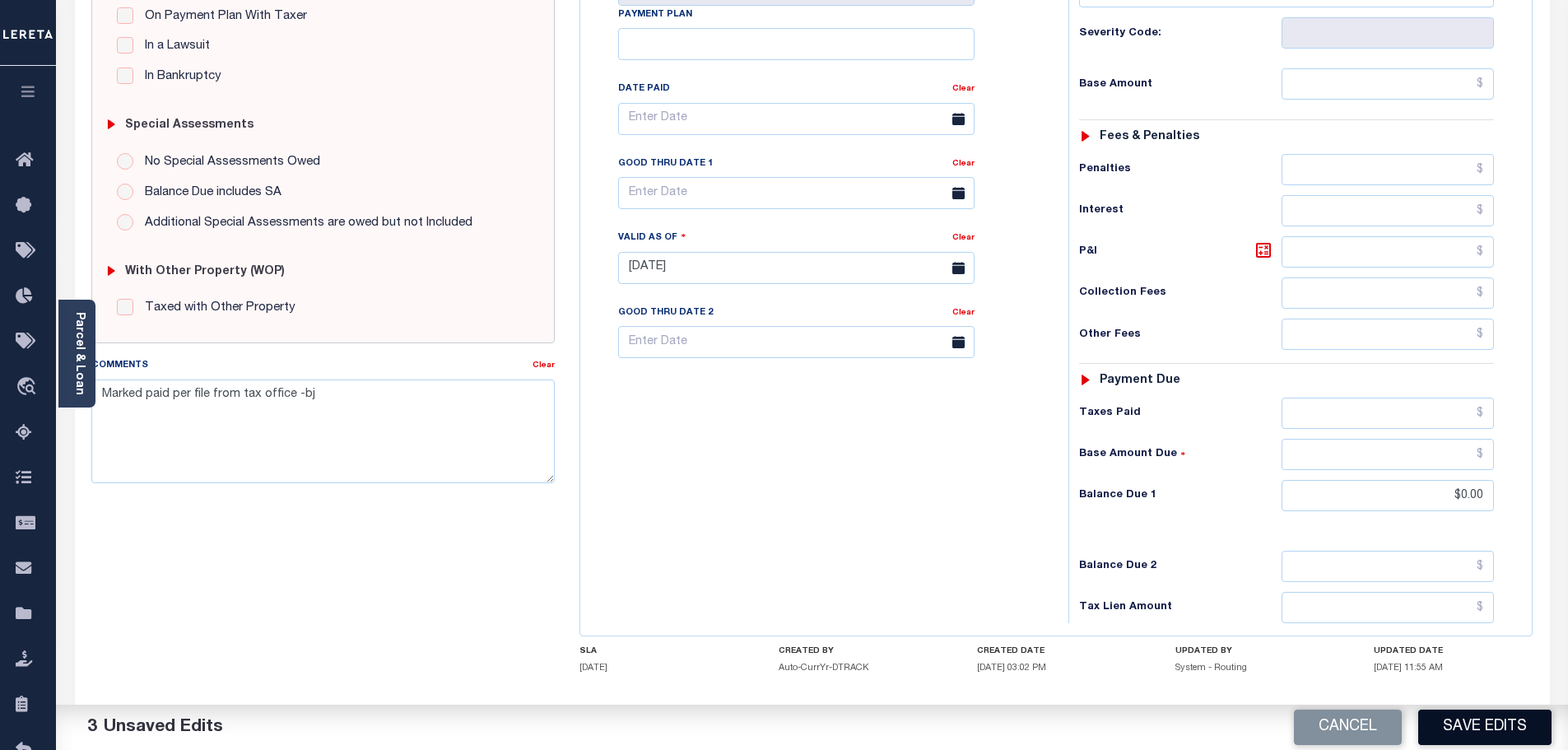
click at [1539, 731] on button "Save Edits" at bounding box center [1484, 727] width 133 height 35
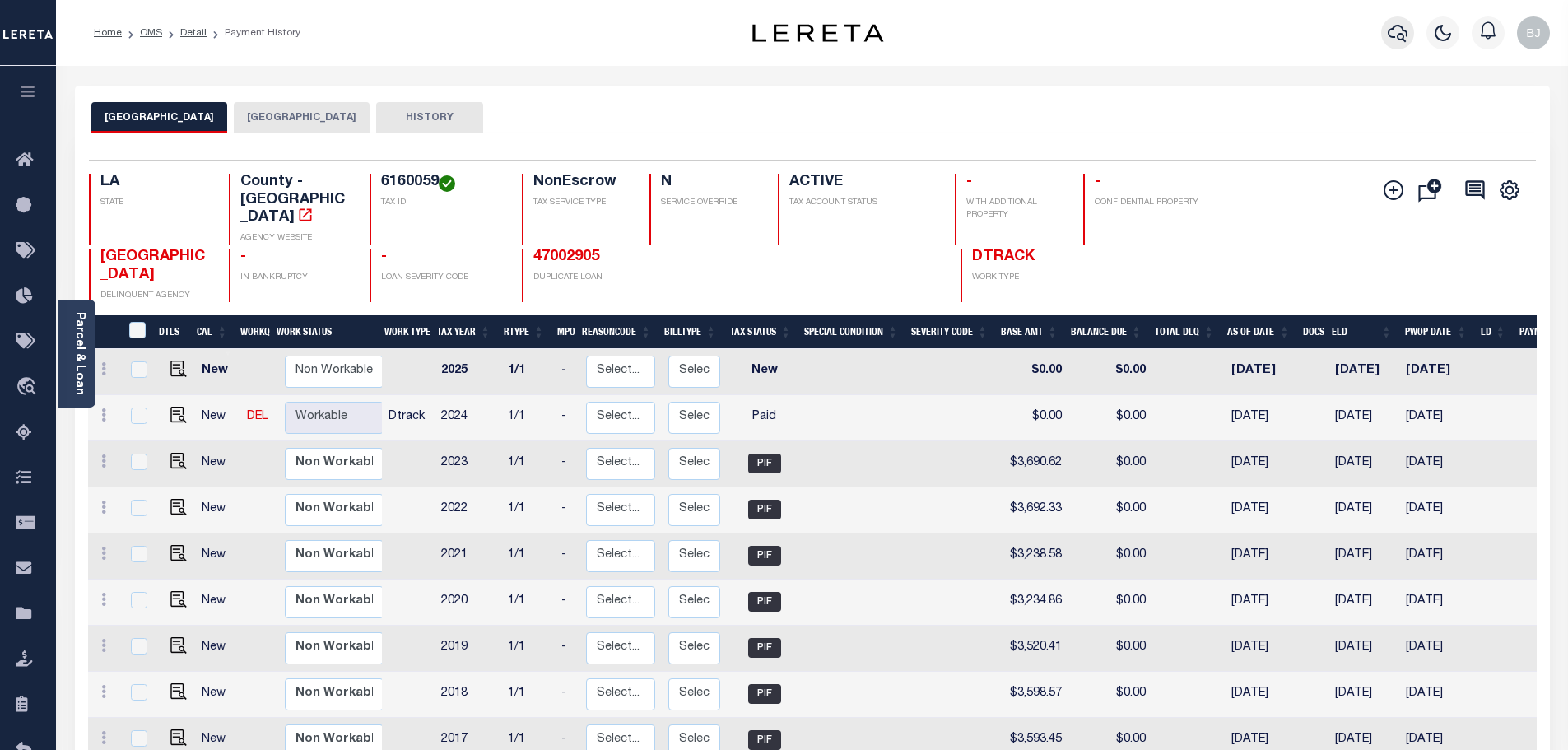
click at [1398, 33] on icon "button" at bounding box center [1398, 33] width 20 height 20
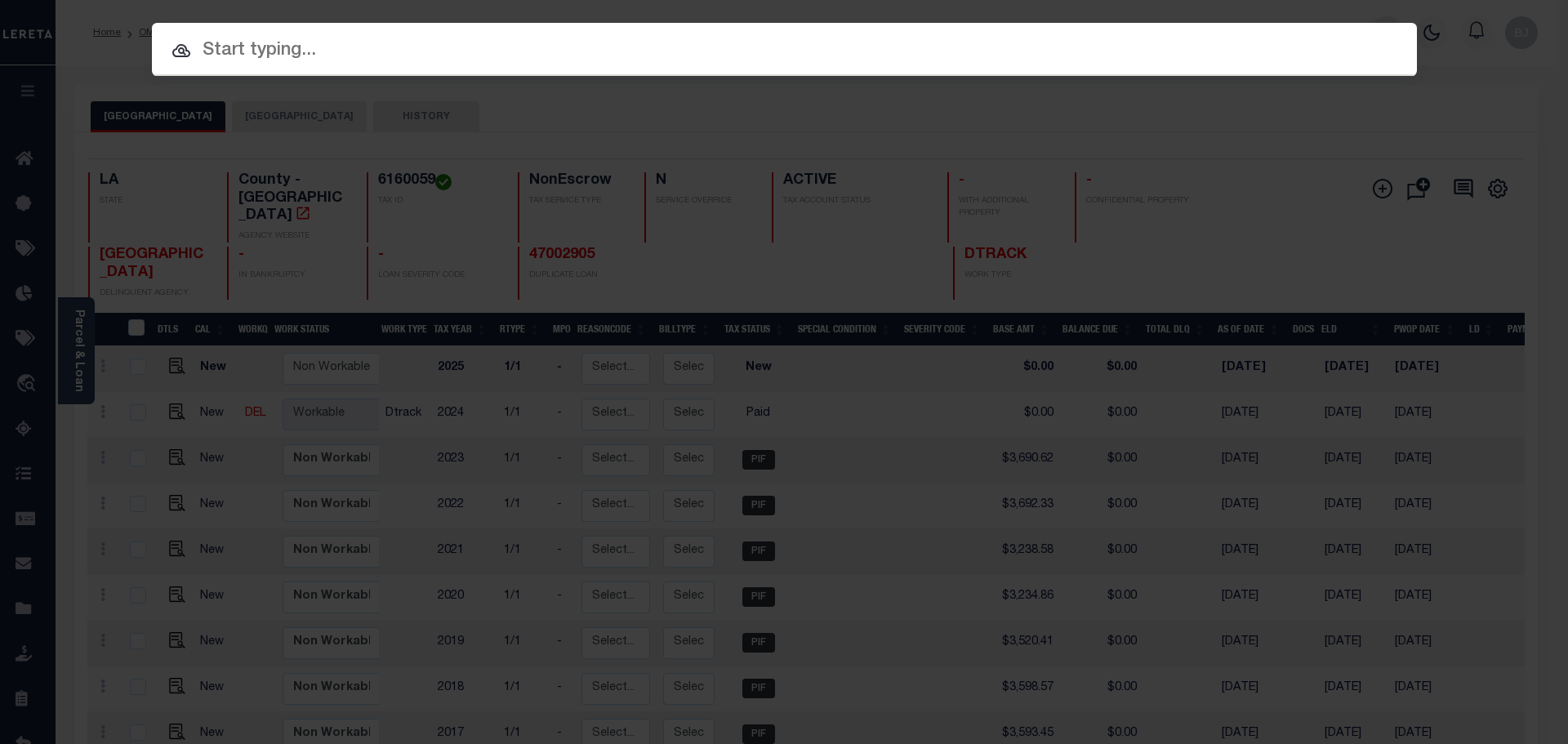
paste input "47003642"
type input "47003642"
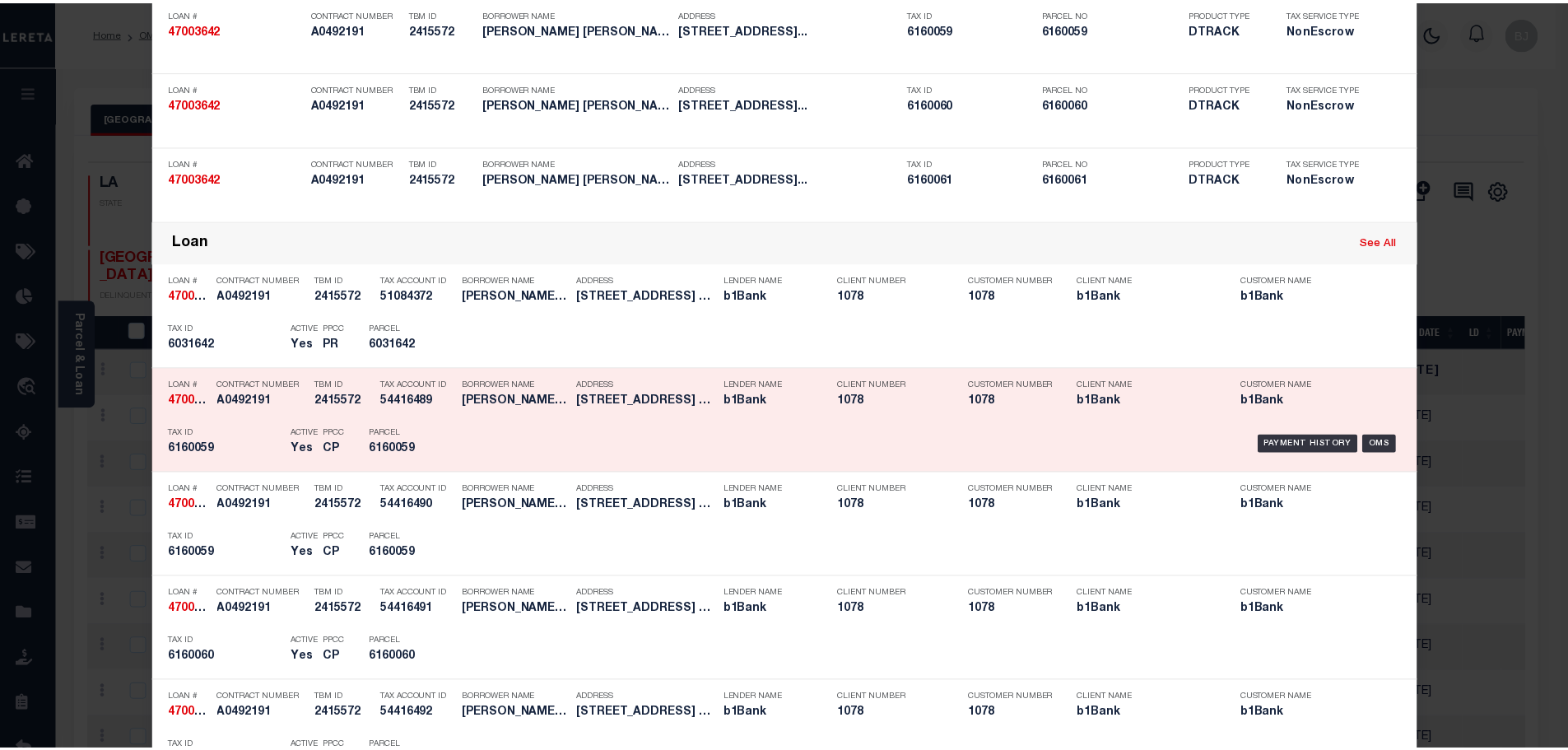
scroll to position [247, 0]
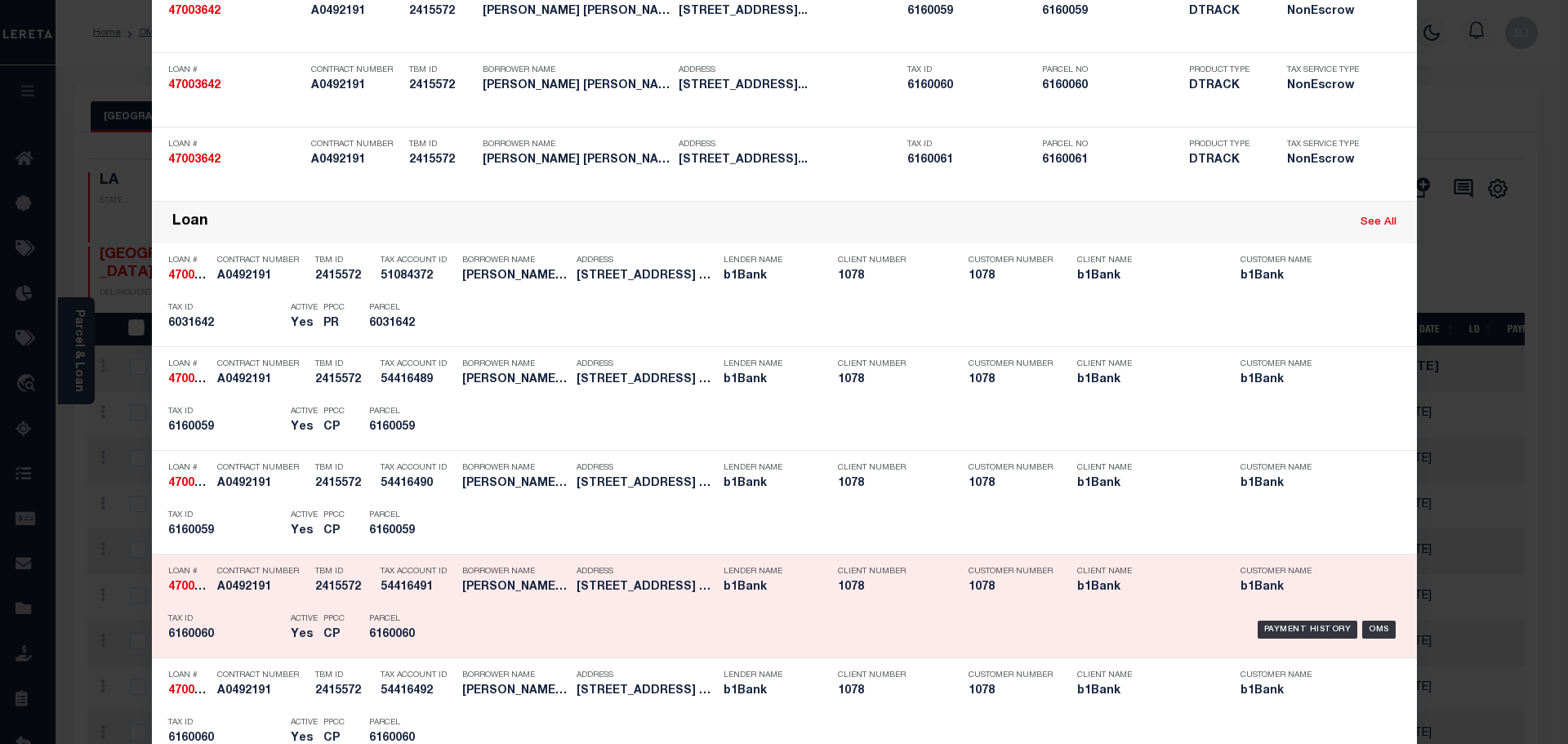
click at [499, 623] on div "Payment History OMS" at bounding box center [933, 630] width 933 height 47
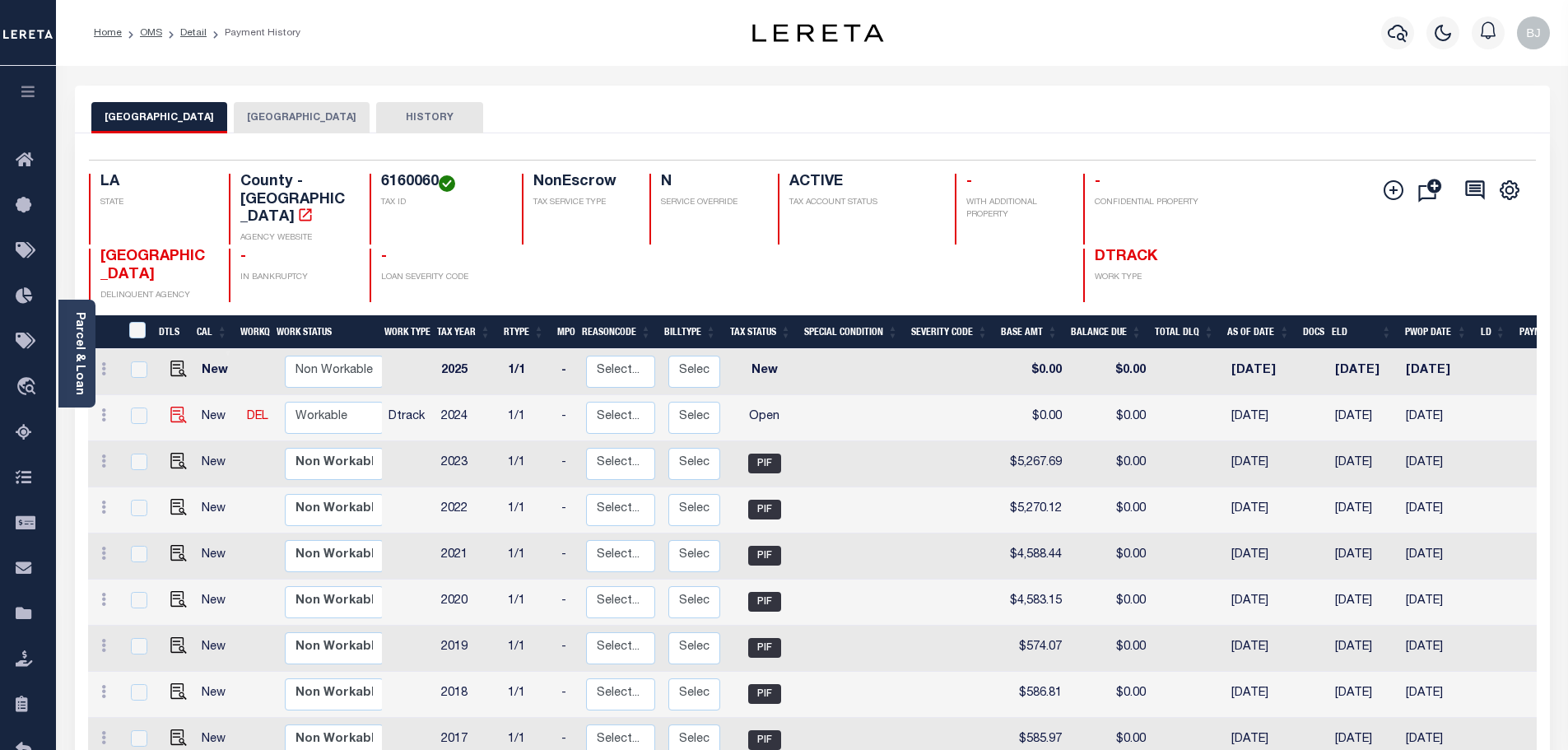
click at [170, 406] on img at bounding box center [179, 415] width 17 height 17
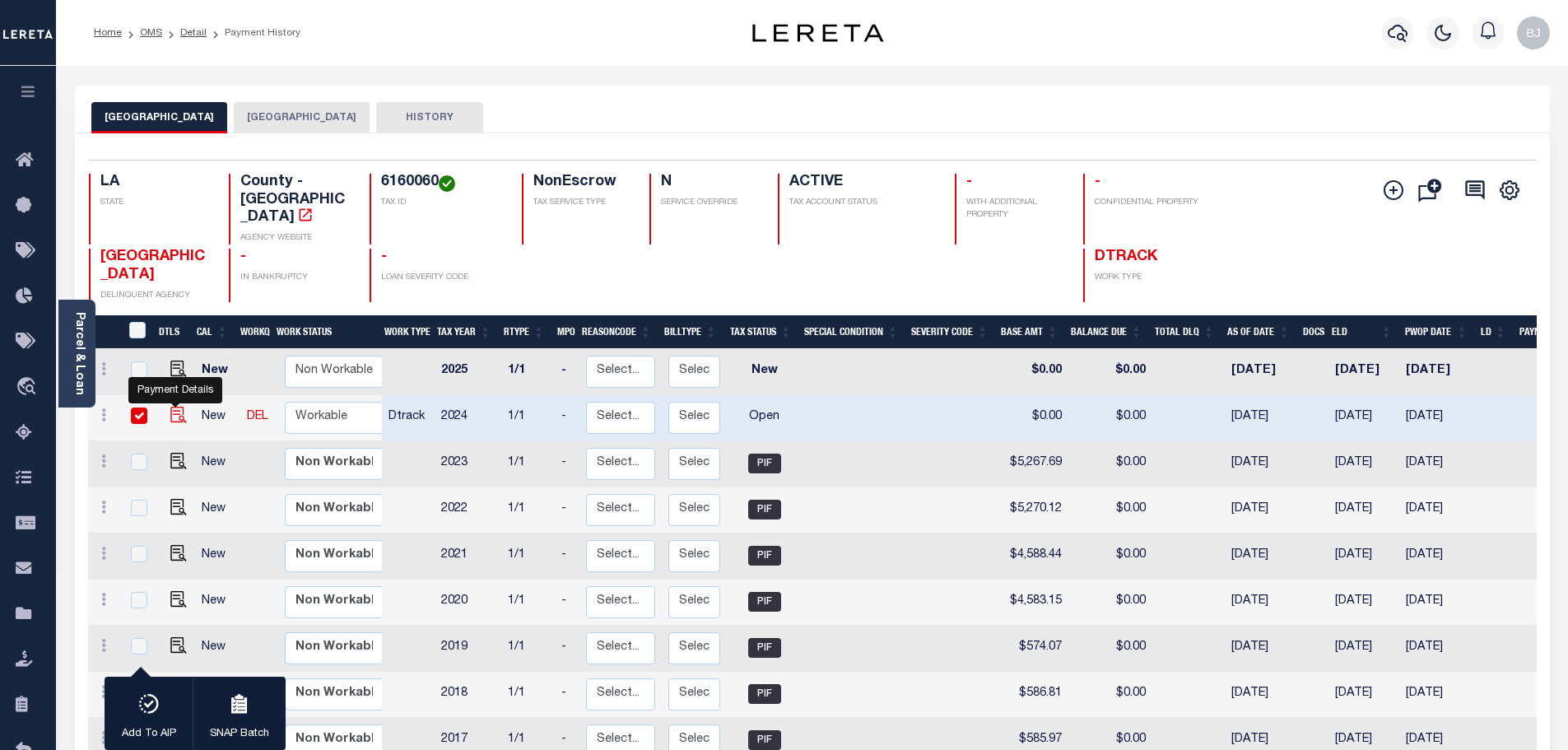
checkbox input "true"
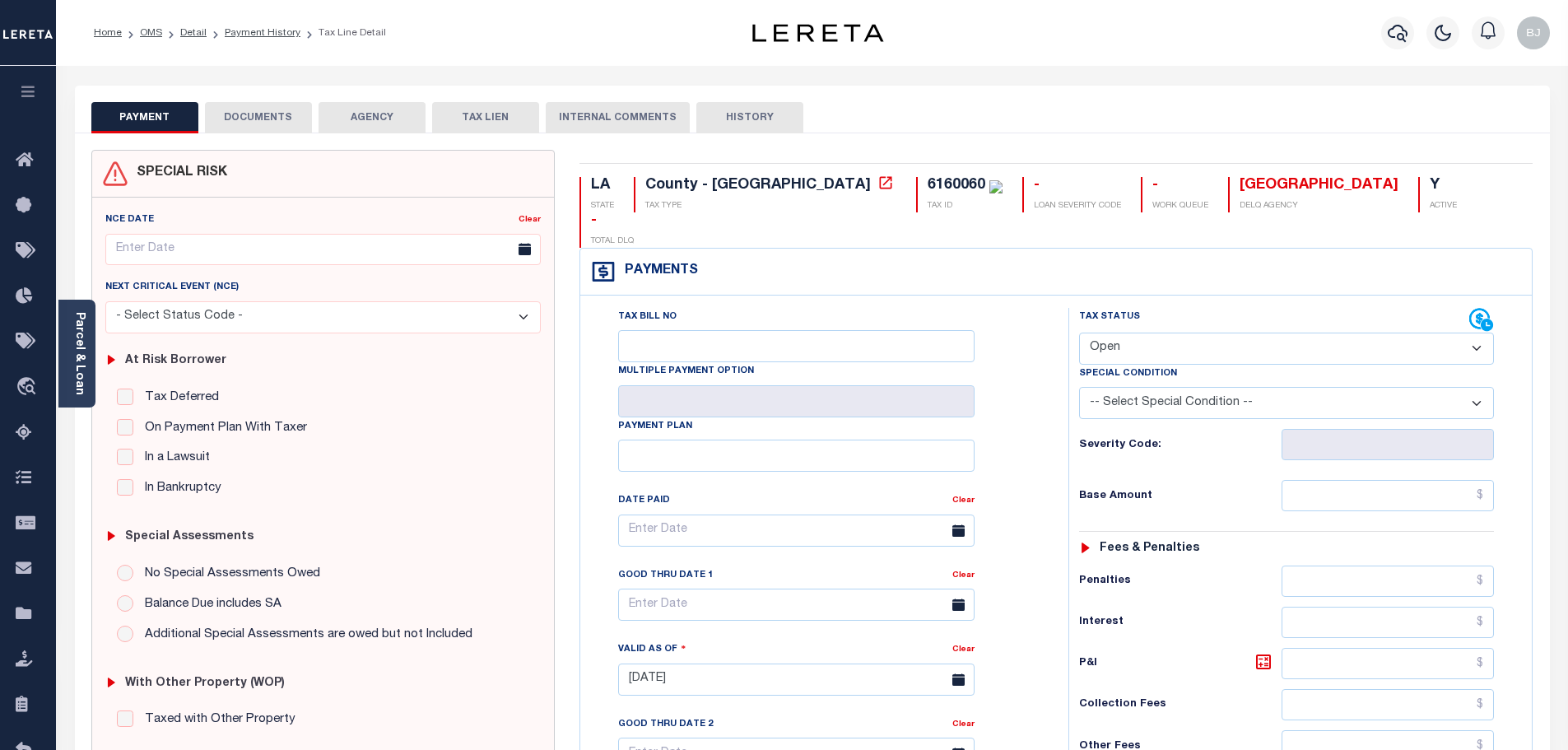
click at [1195, 333] on select "- Select Status Code - Open Due/Unpaid Paid Incomplete No Tax Due Internal Refu…" at bounding box center [1286, 349] width 415 height 32
select select "DUE"
click at [1079, 333] on select "- Select Status Code - Open Due/Unpaid Paid Incomplete No Tax Due Internal Refu…" at bounding box center [1286, 349] width 415 height 32
type input "[DATE]"
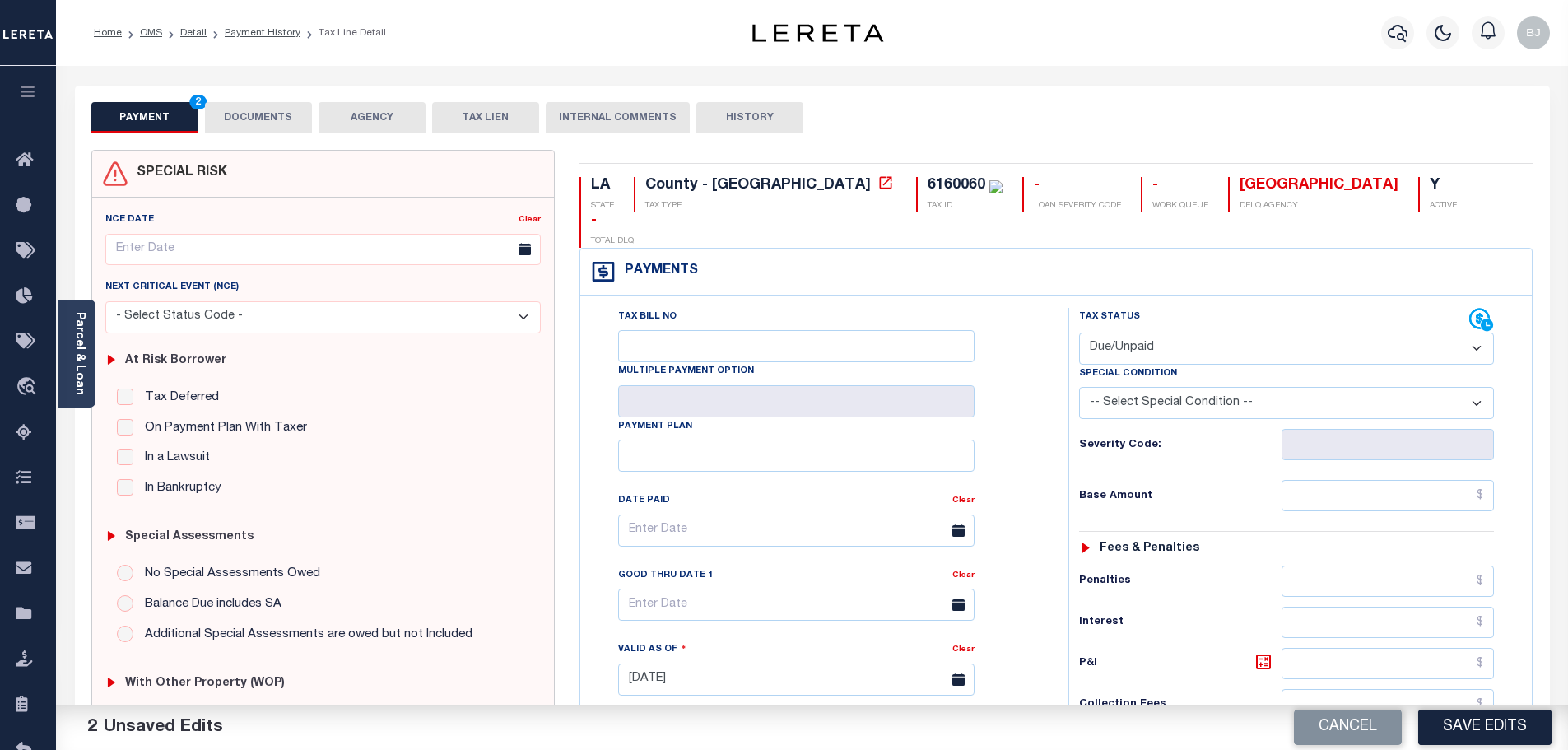
select select "PYD"
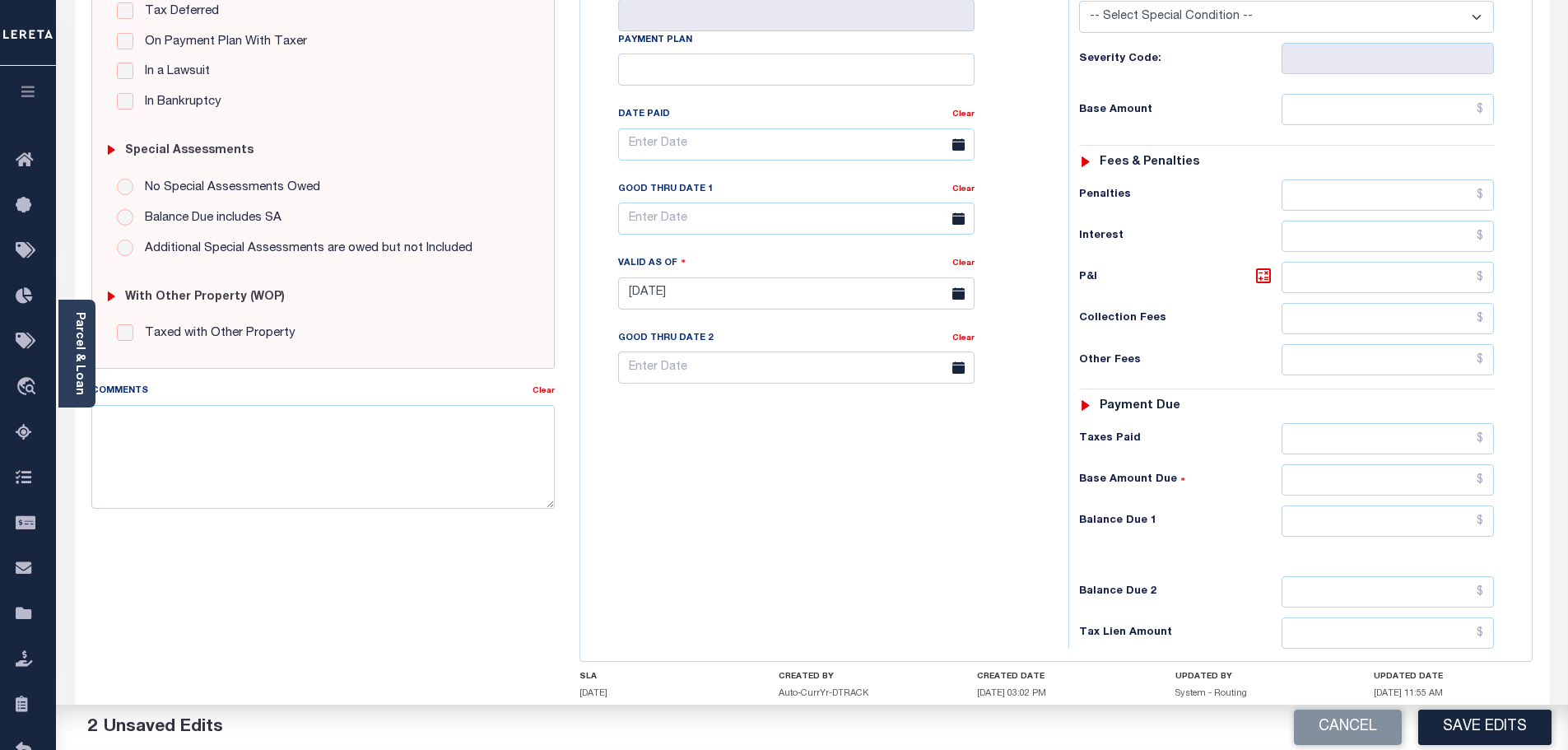
scroll to position [462, 0]
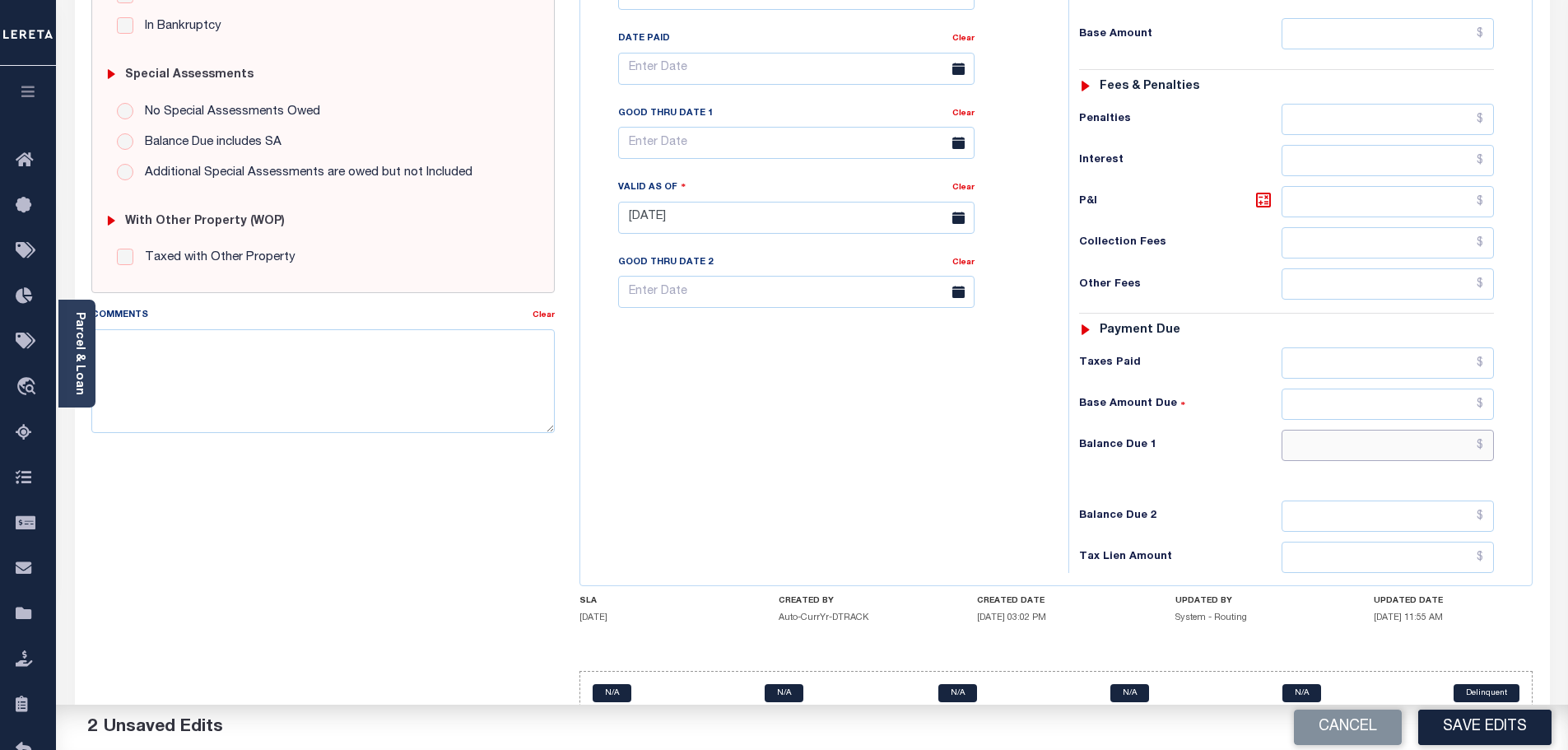
click at [1429, 430] on input "text" at bounding box center [1388, 445] width 213 height 31
type input "$0.00"
drag, startPoint x: 341, startPoint y: 389, endPoint x: 379, endPoint y: 387, distance: 38.1
click at [339, 387] on textarea "Comments" at bounding box center [323, 381] width 464 height 104
paste textarea "Marked paid per file from tax office -bj"
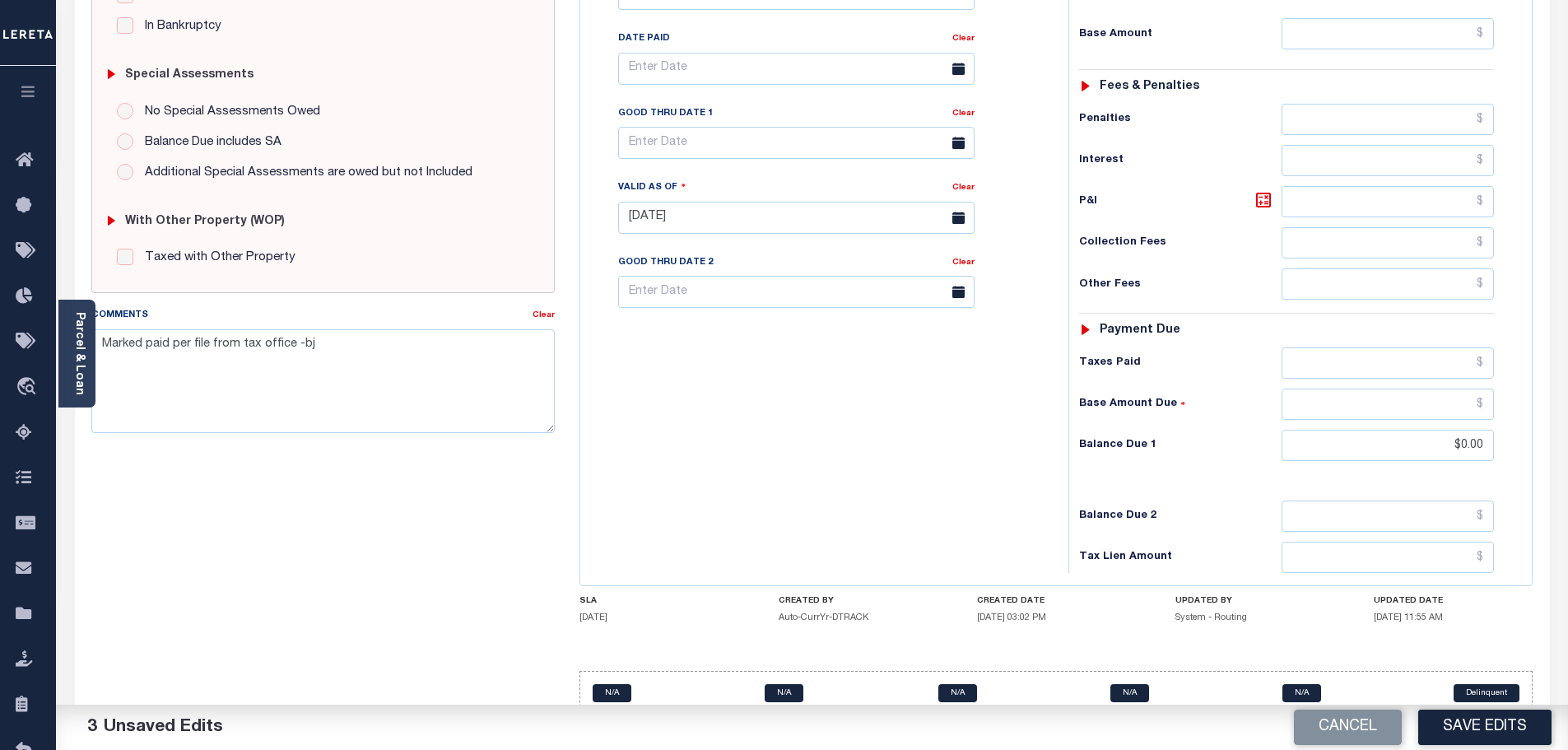
click at [1473, 729] on button "Save Edits" at bounding box center [1484, 727] width 133 height 35
type textarea "Marked paid per file from tax office -bj"
type input "$0"
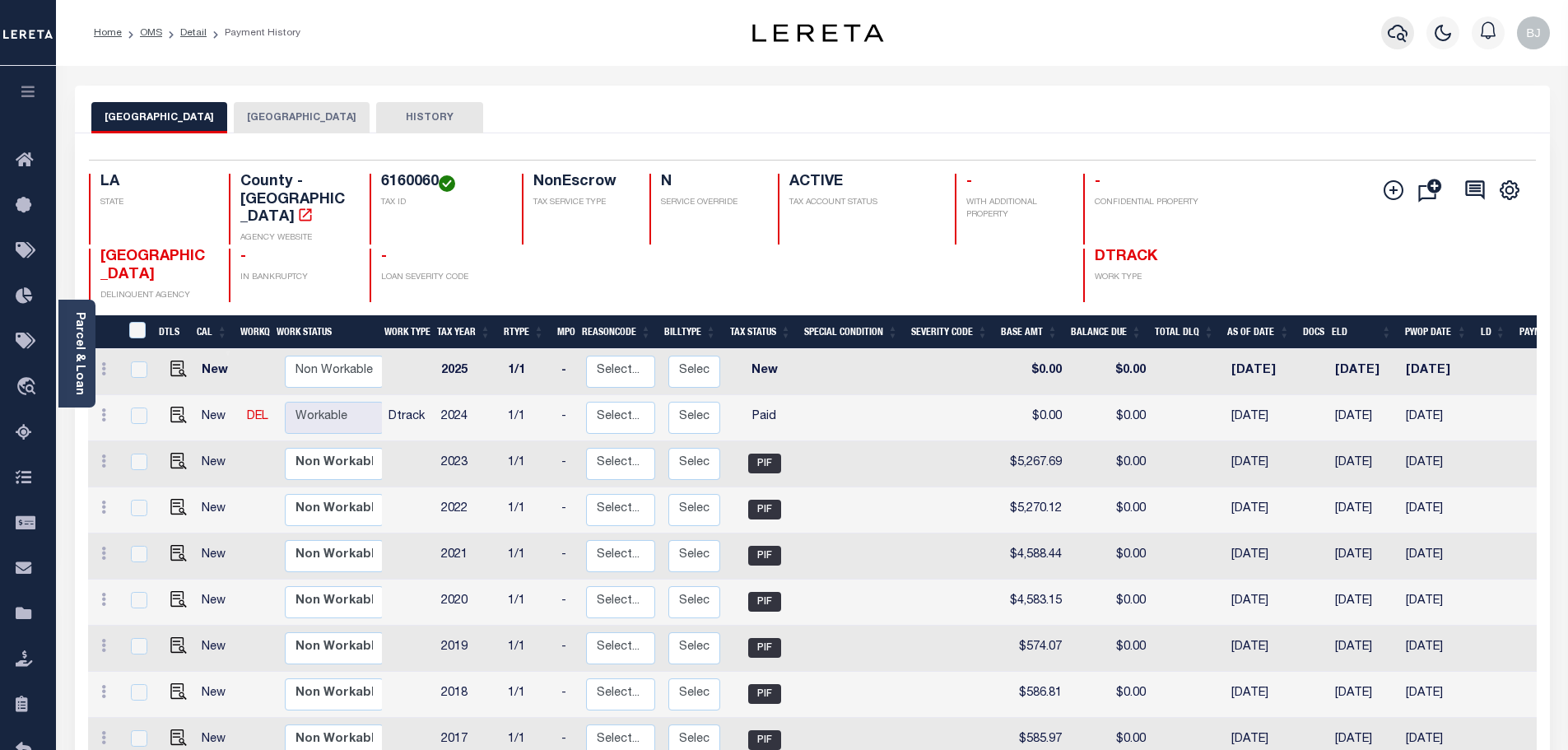
click at [1405, 30] on icon "button" at bounding box center [1398, 33] width 20 height 20
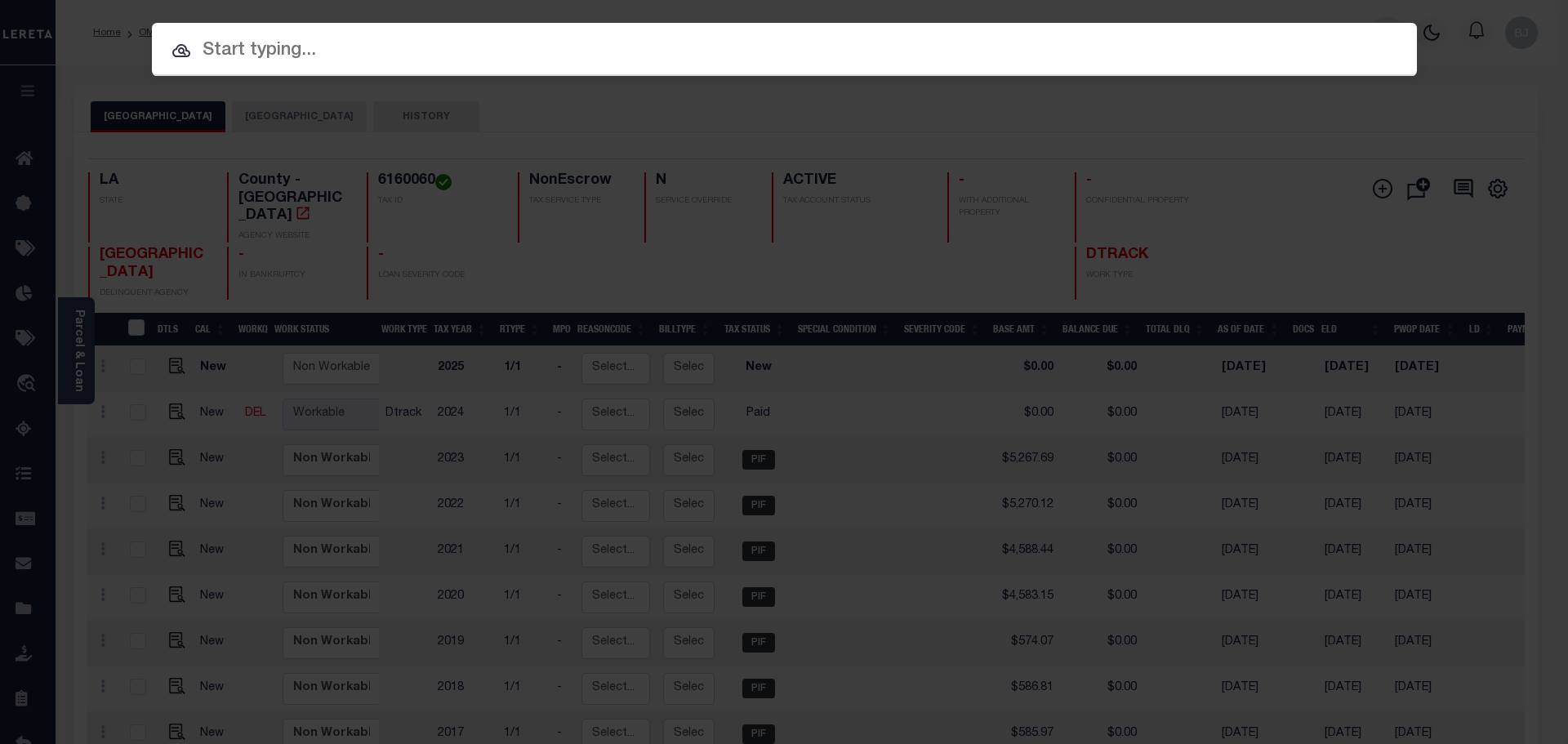
paste input "47003642"
type input "47003642"
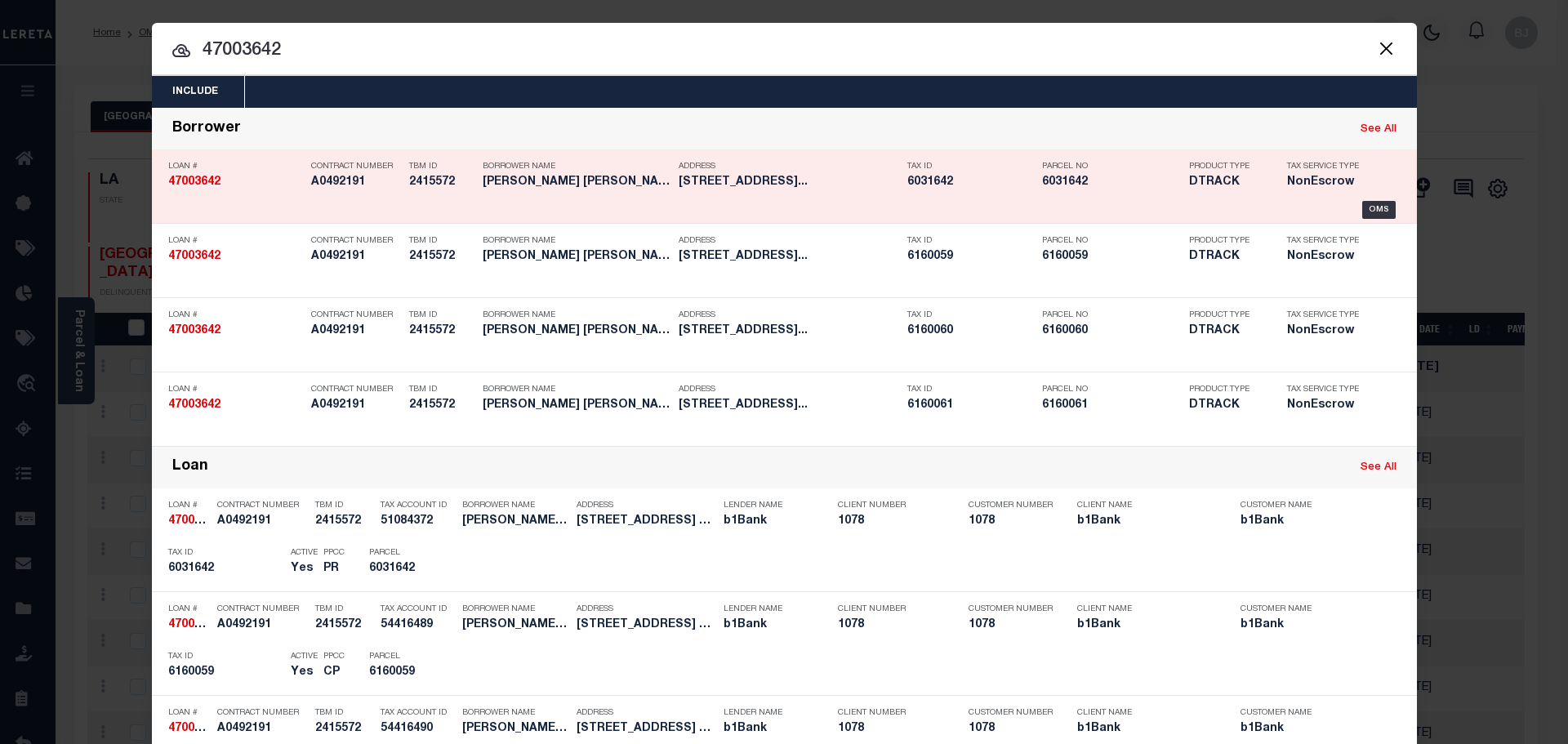
click at [1251, 140] on div "Borrower See All" at bounding box center [784, 129] width 1265 height 42
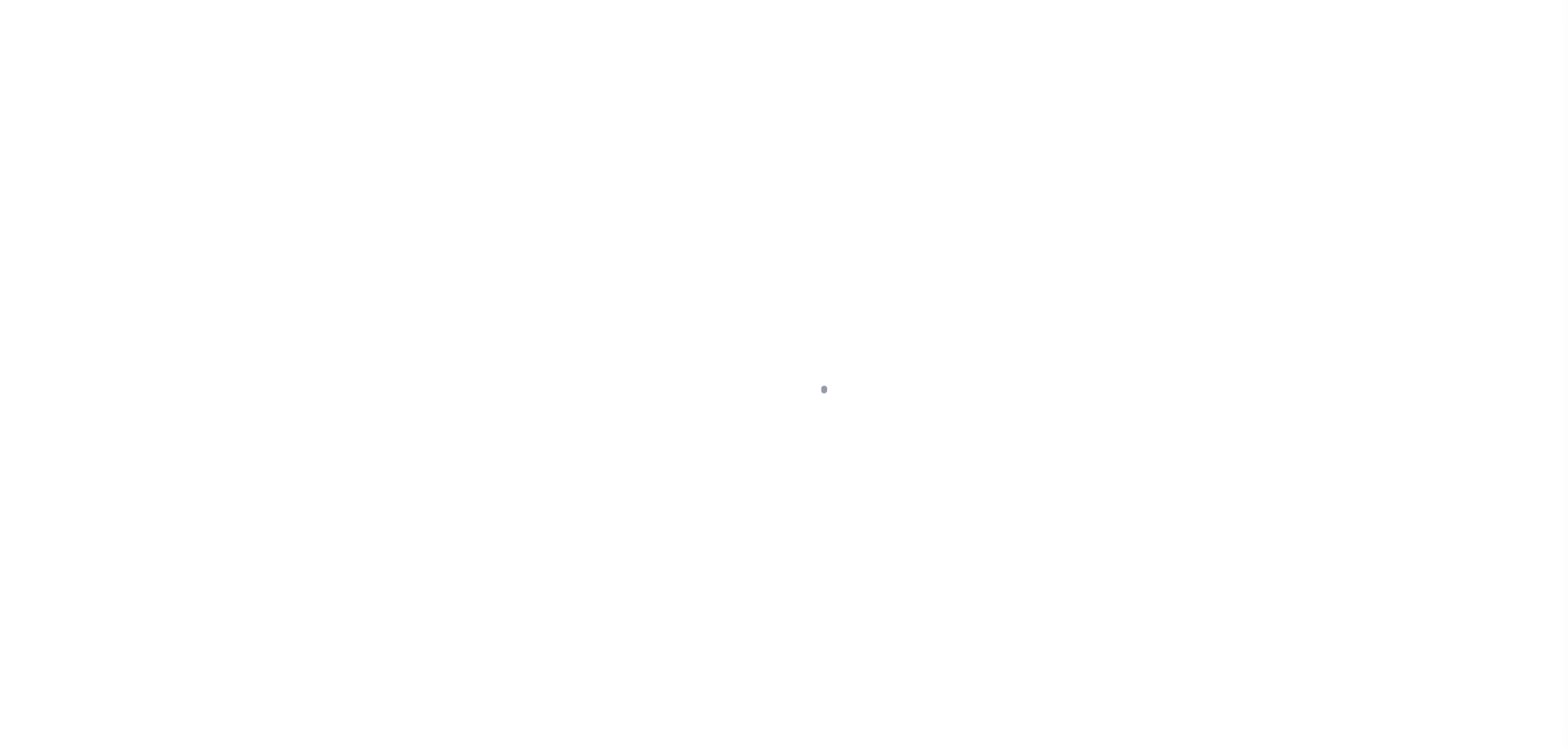
type input "47003642"
type input "[PERSON_NAME] [PERSON_NAME], LLC"
select select
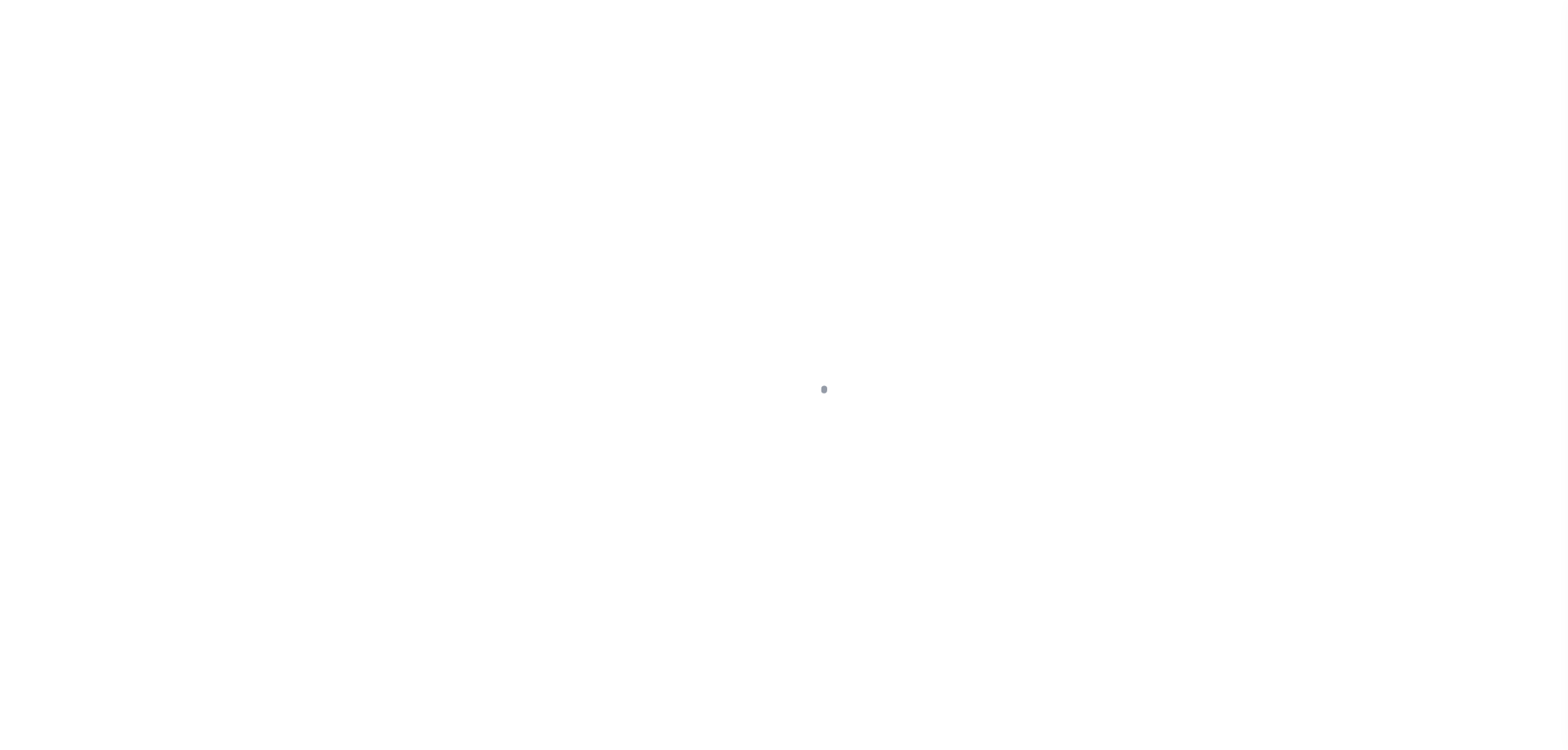
select select "NonEscrow"
type input "[STREET_ADDRESS]"
type input "6301642"
select select
type input "Lafayette LA 70506"
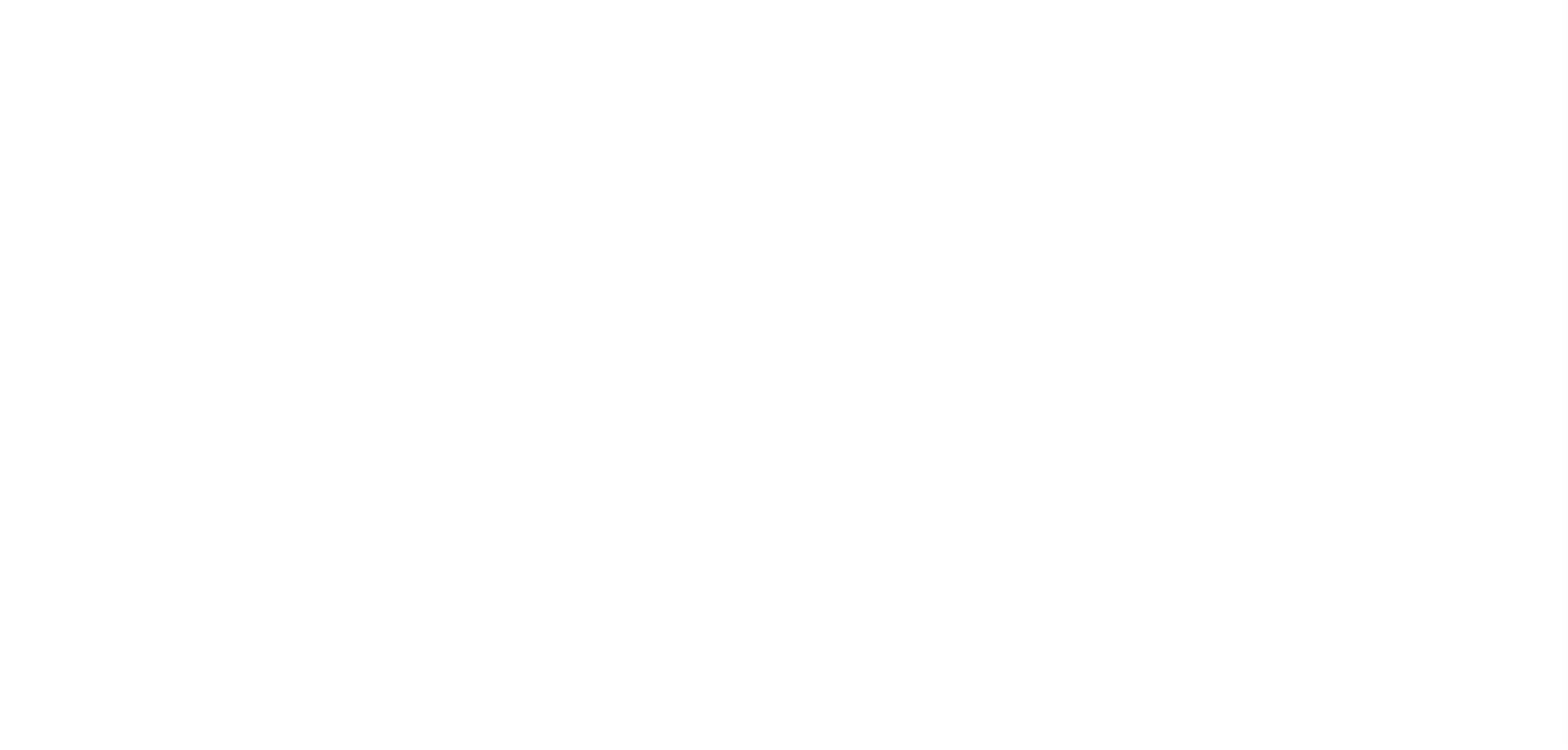
type input "LA"
select select "[GEOGRAPHIC_DATA]"
type textarea "Tract 2, Section 8, T10S, R4E"
select select "470"
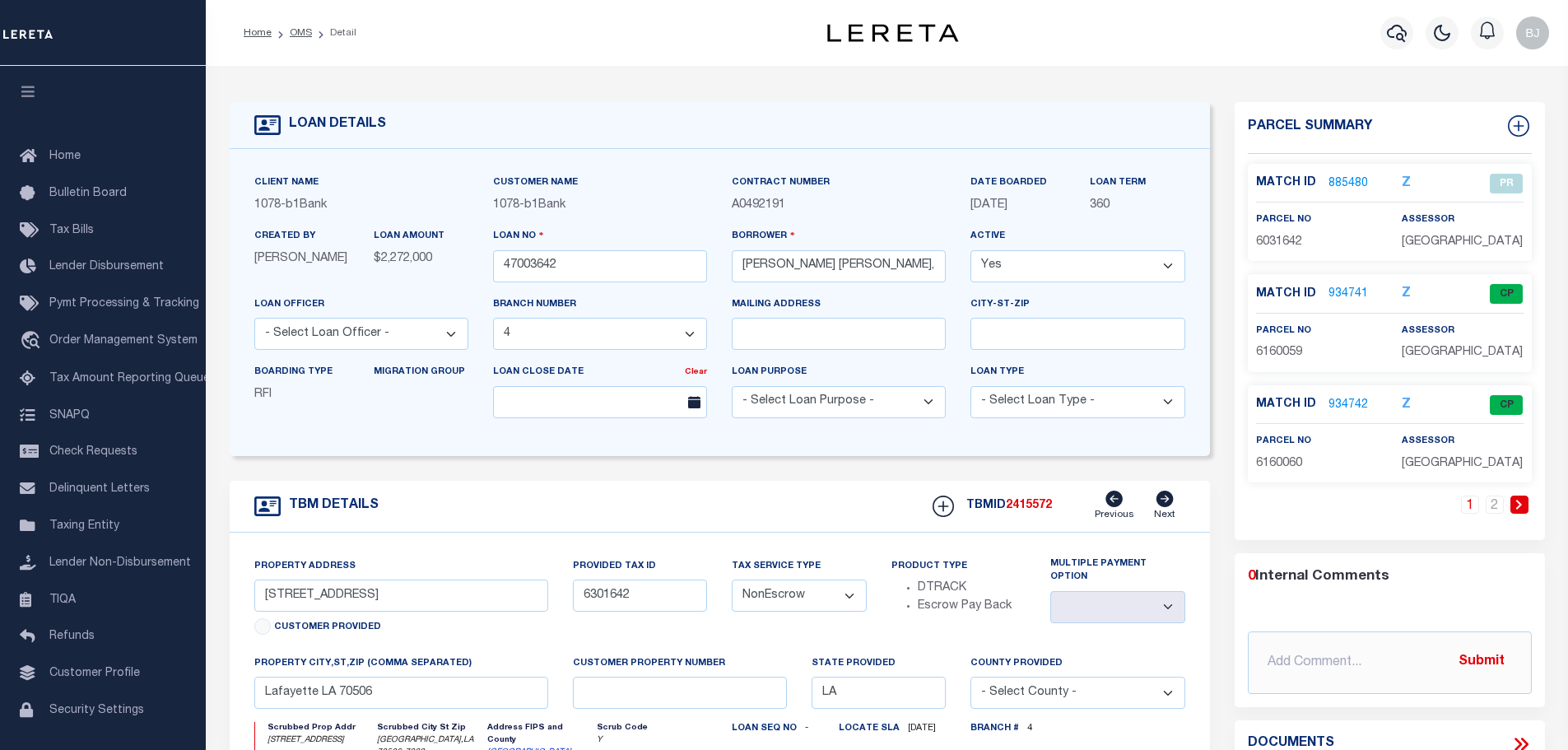
click at [1359, 176] on link "885480" at bounding box center [1348, 184] width 39 height 18
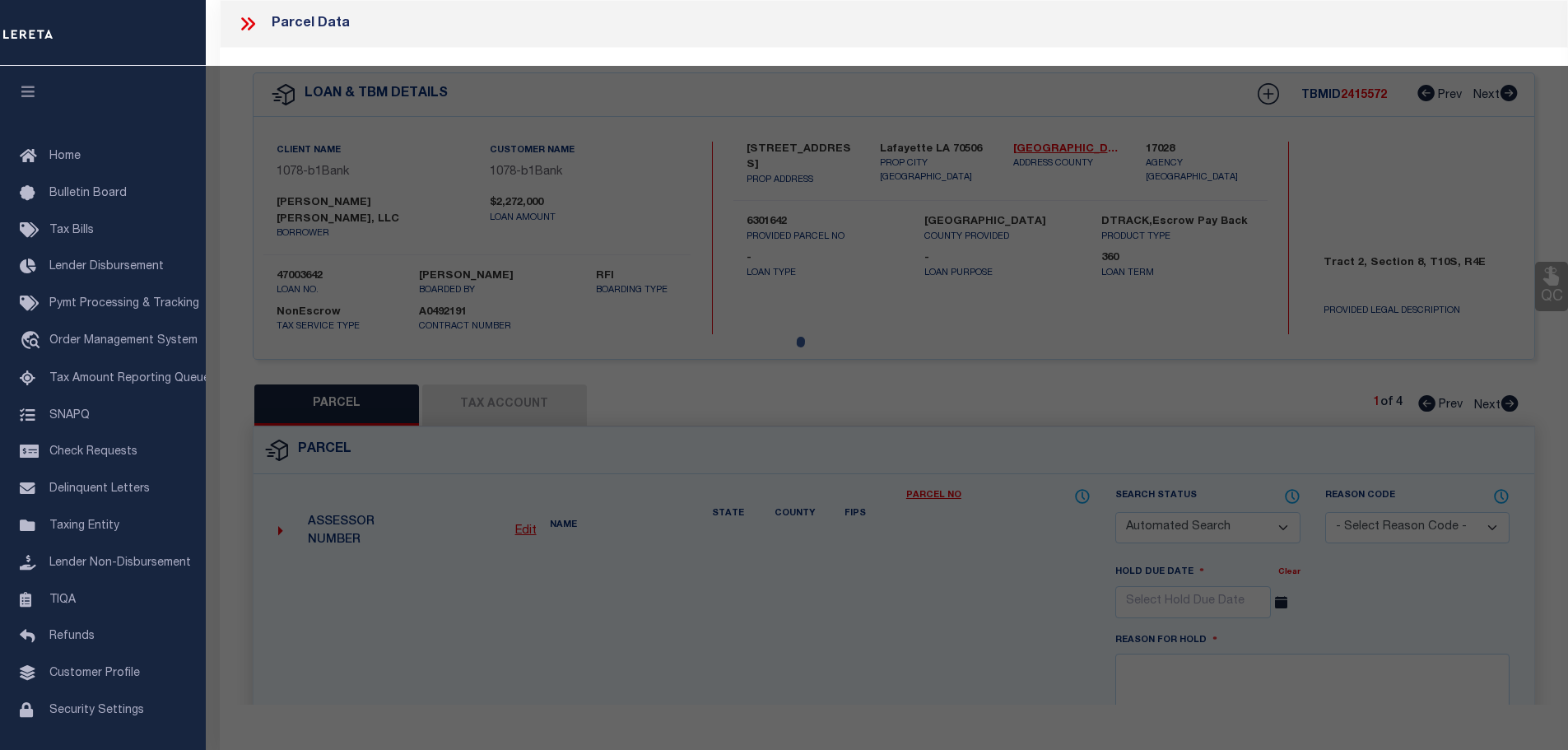
checkbox input "false"
select select "PR"
type input "STOMA MANAGEMENT LLC CORTEZ MANAGEMENT LLC"
type input "238 RIDGE RD LAFAYETTE"
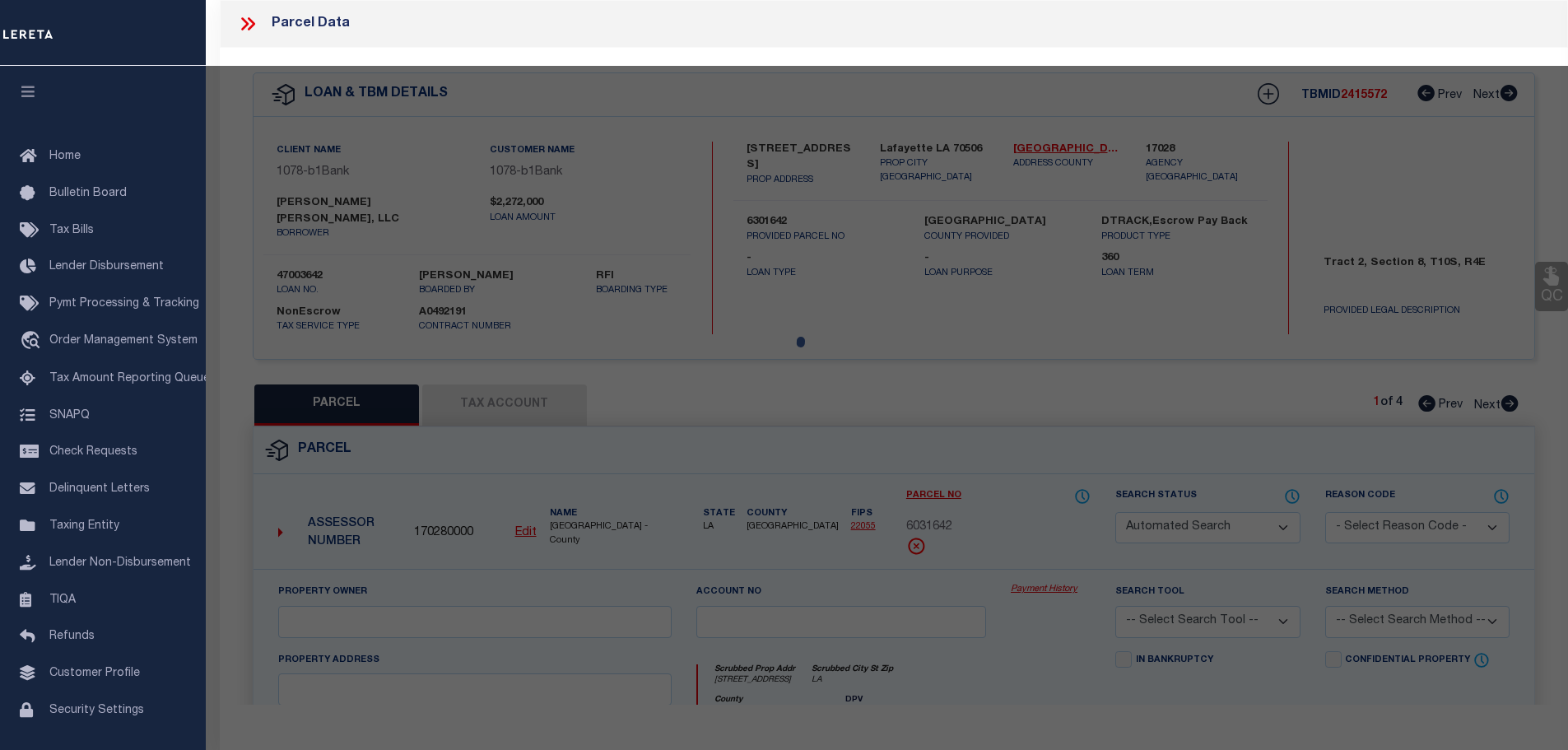
type input "LA"
type textarea "238 RIDGE RD LAFAYETTE 240 RIDGE RD LAFAYETTE 240A RIDGE RD LAFAYETTE NEW TR 1 …"
type textarea "HH reviewed on 9/28/23 - Parcel is valid through 2016 but not after."
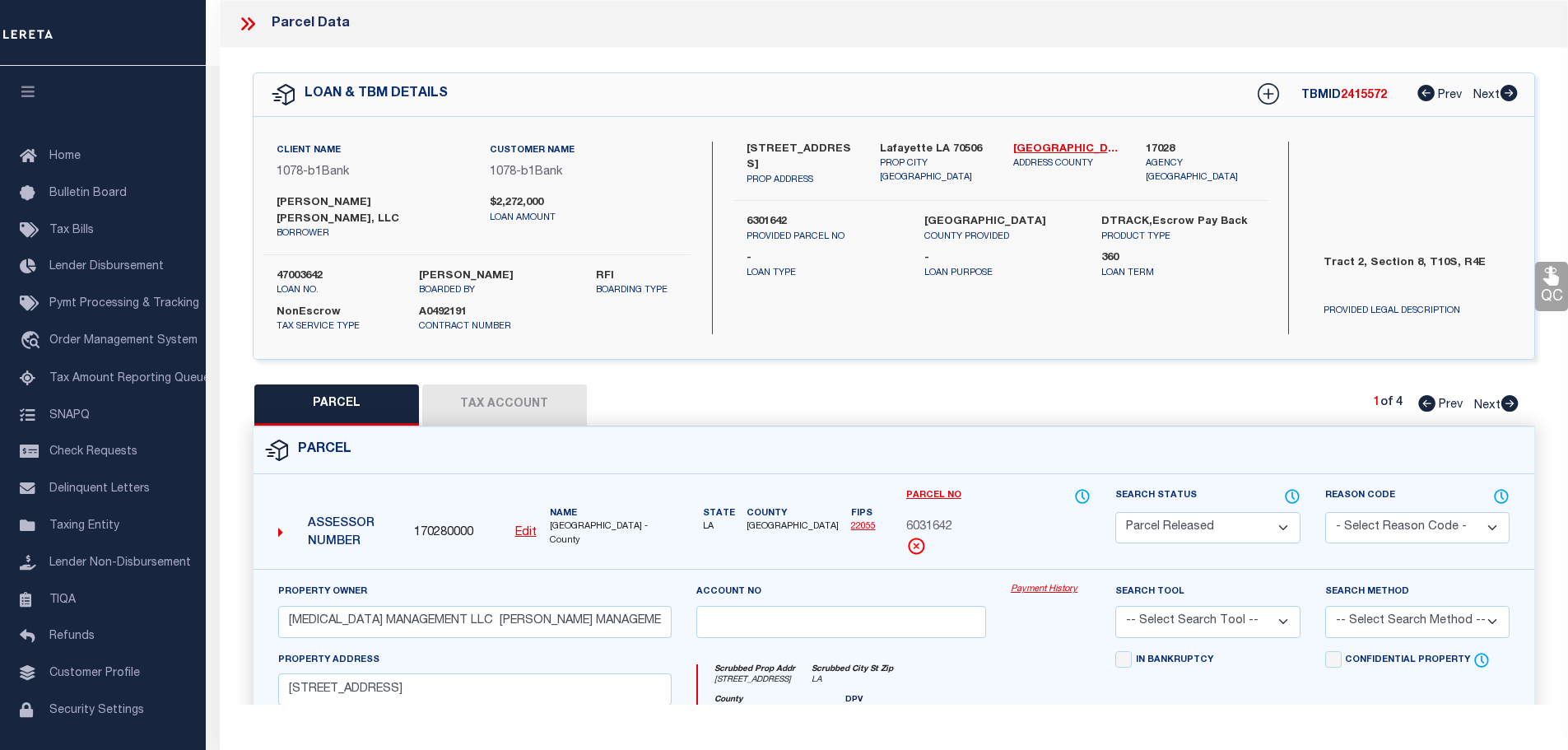
click at [1500, 397] on link "Next" at bounding box center [1496, 403] width 44 height 12
select select "AS"
checkbox input "false"
select select "CP"
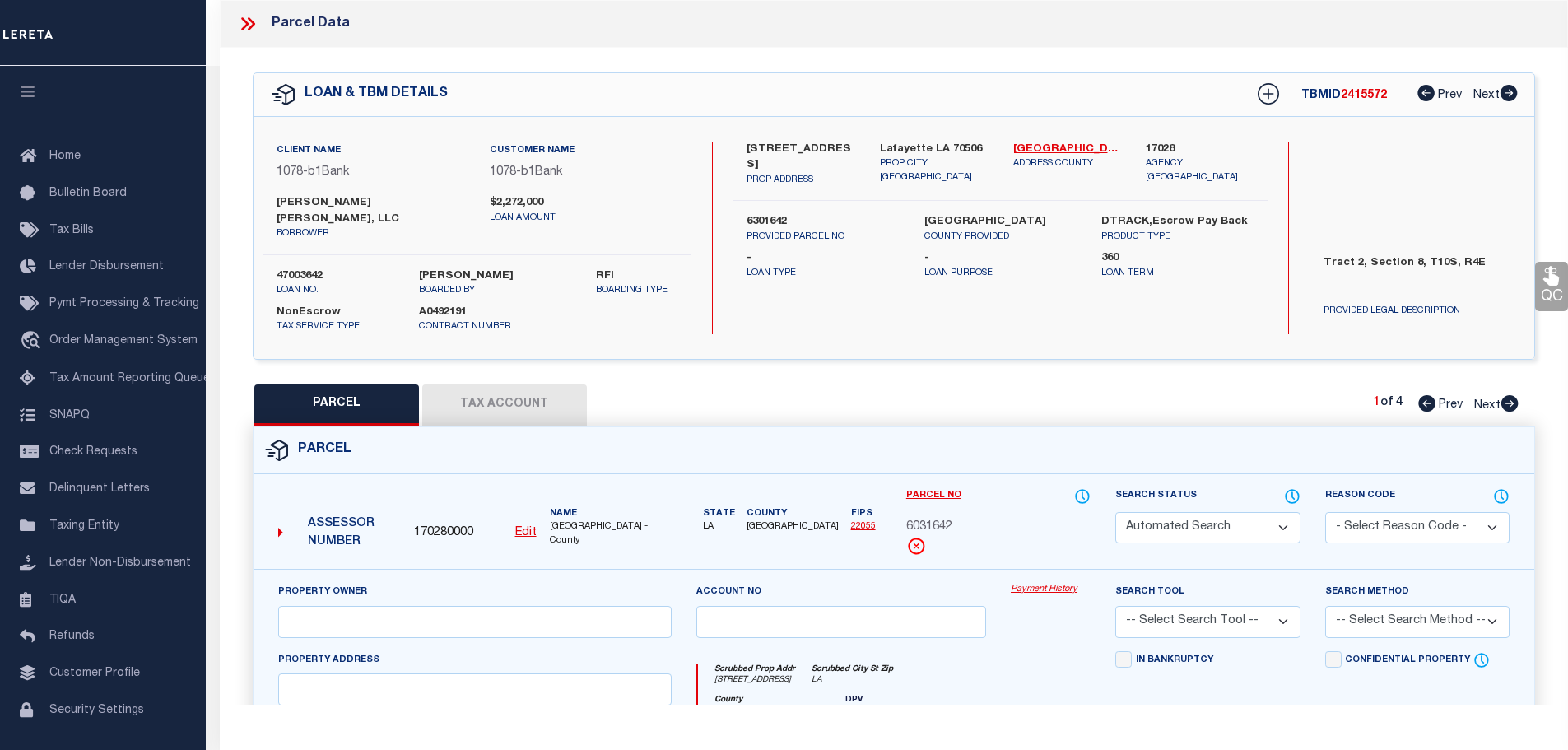
select select
type input "240 A RIDGE RD"
type input "LA"
type textarea "8/17/2017/pk PROPERTY IS A REPLAT OF 6031642. TRACT 2 SPLIT INTO 3 PROPERTIES A…"
click at [1500, 397] on link "Next" at bounding box center [1496, 403] width 44 height 12
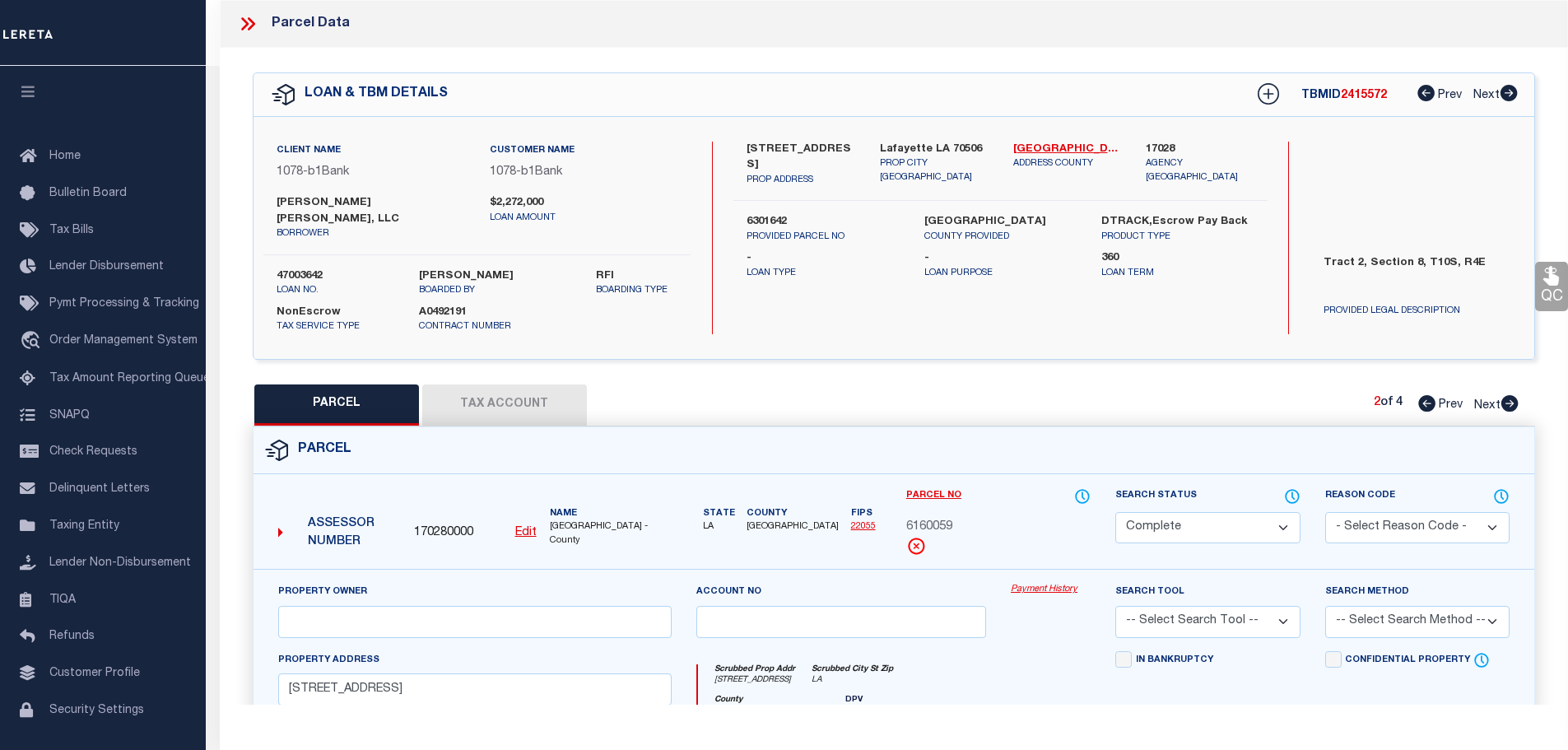
select select "AS"
checkbox input "false"
select select "CP"
select select
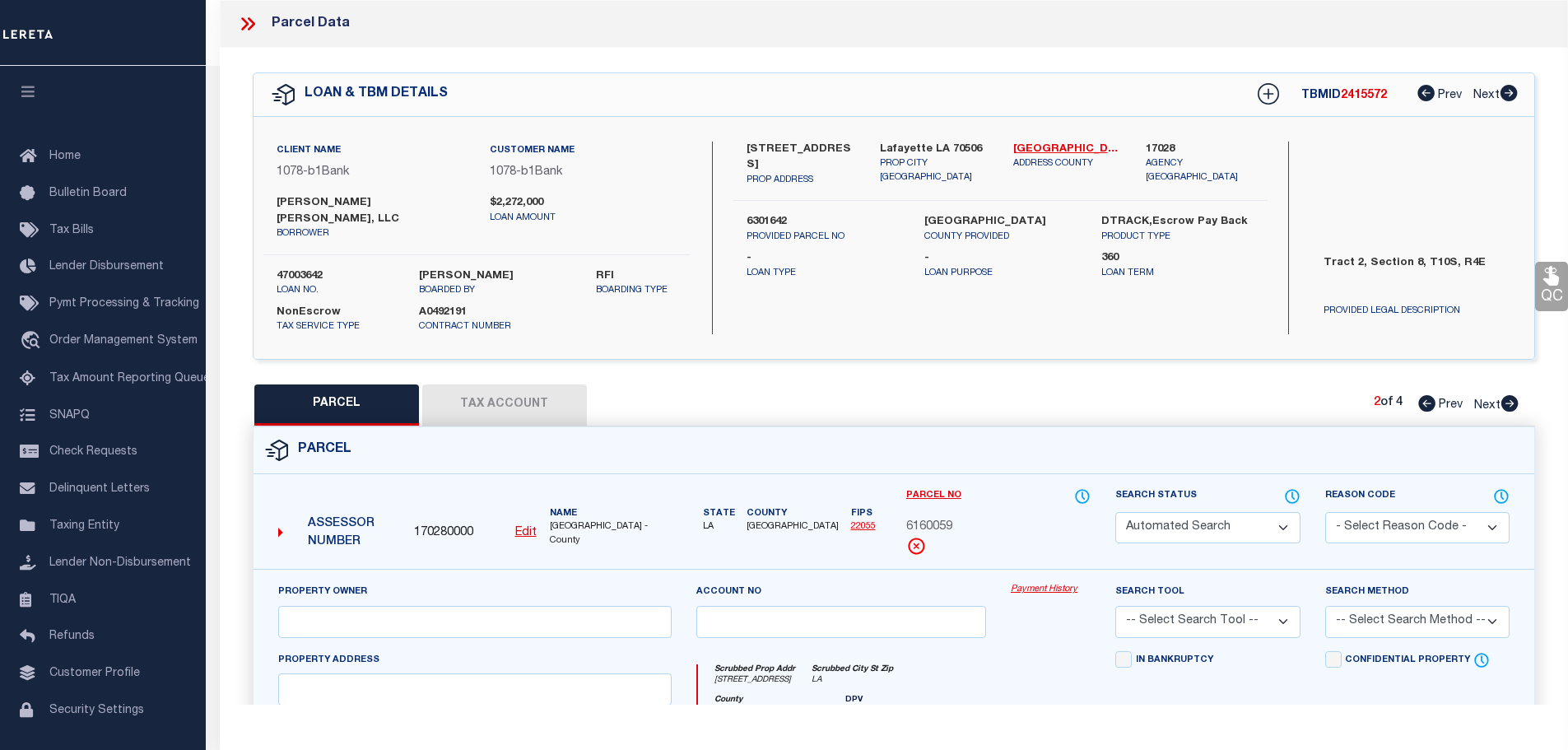
type input "240 B RIDGE RD"
type input "LA"
type textarea "8/17/2017/pk PROPERTY IS A REPLAT OF 6031642. TRACT 2 SPLIT INTO 3 PROPERTIES A…"
click at [1500, 397] on link "Next" at bounding box center [1496, 403] width 44 height 12
select select "AS"
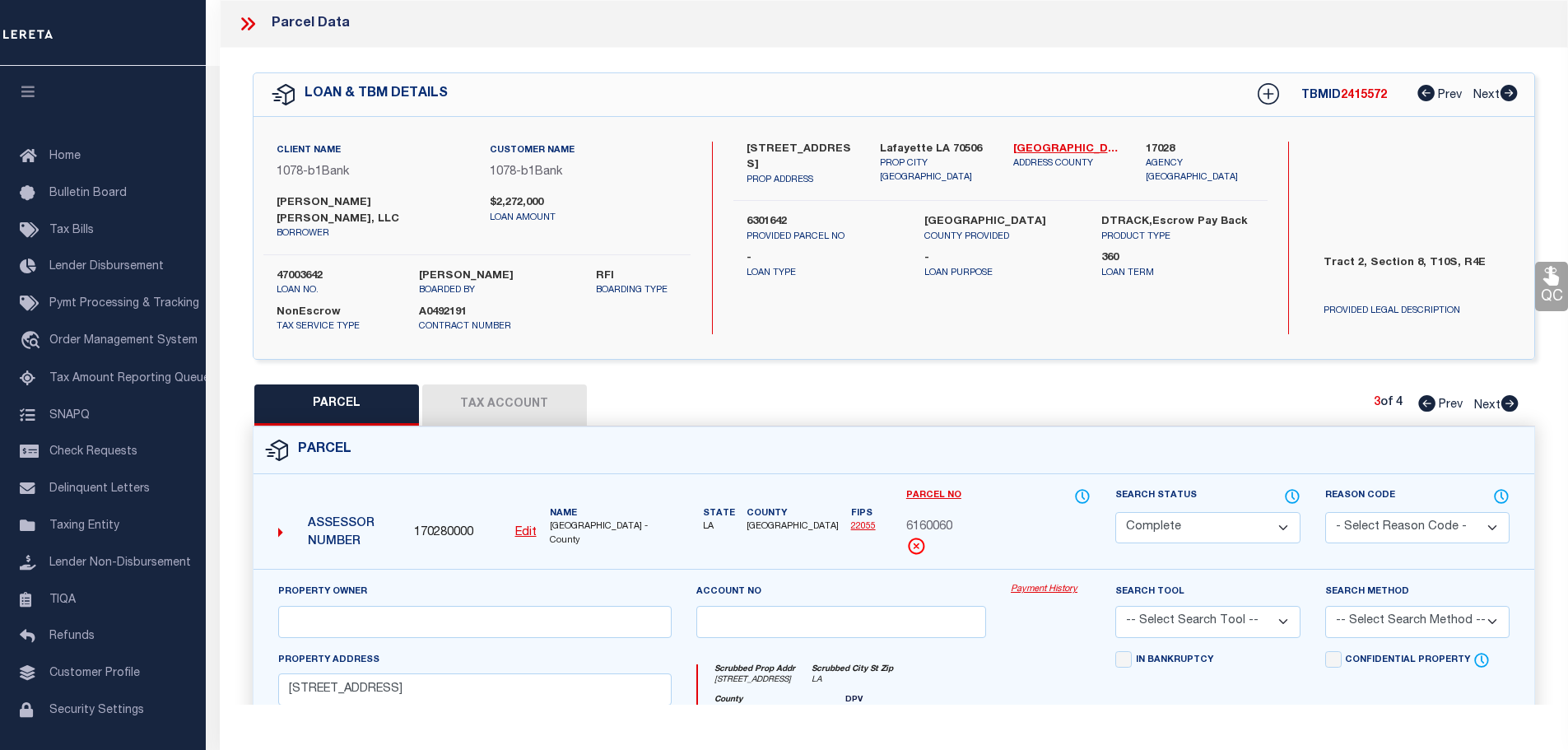
checkbox input "false"
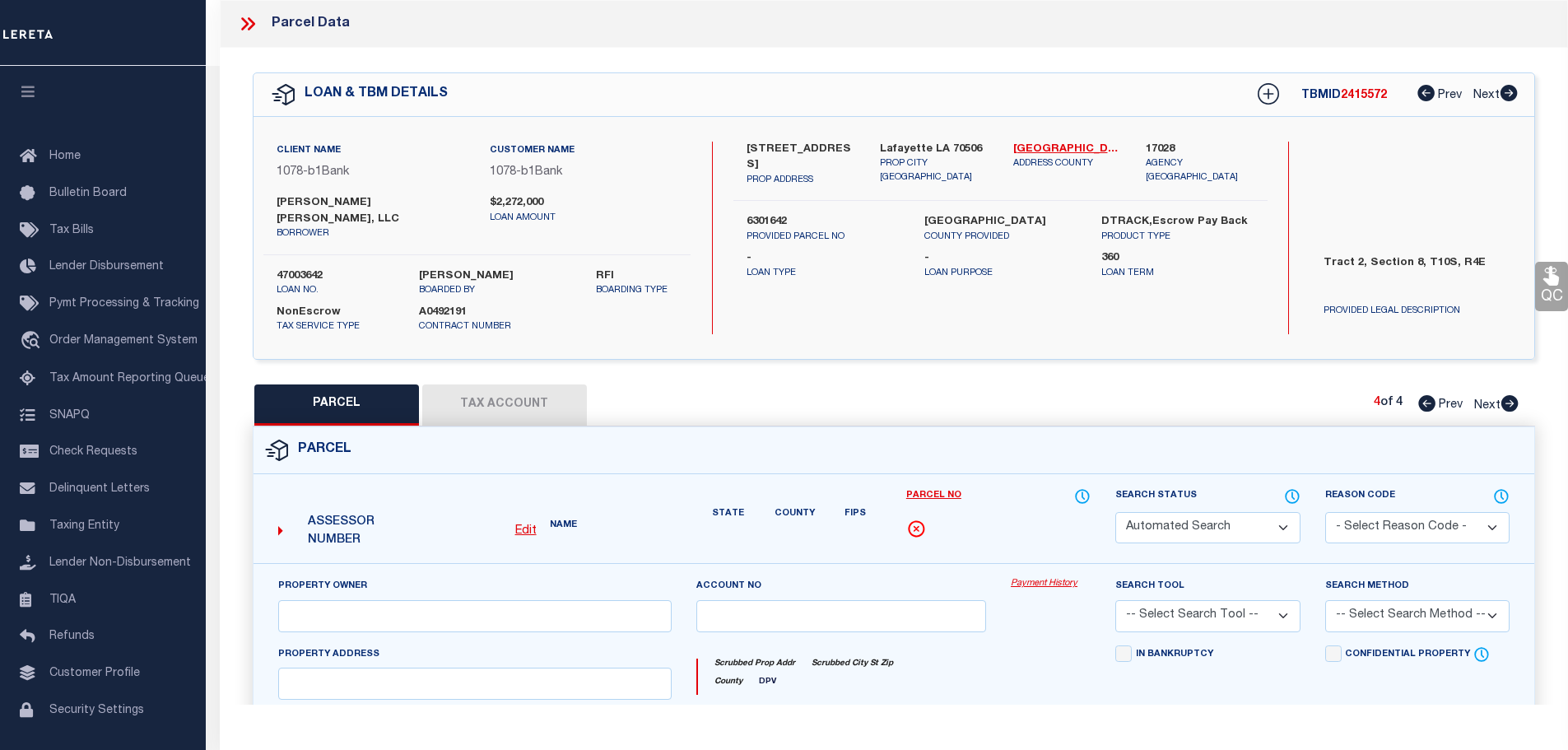
select select "CP"
type input "STOMA MANAGEMENT LLC & CORTEZ MANAGEMENT LLC"
select select
type input "240C RIDGE RD"
type input "LAFAYETTE LA"
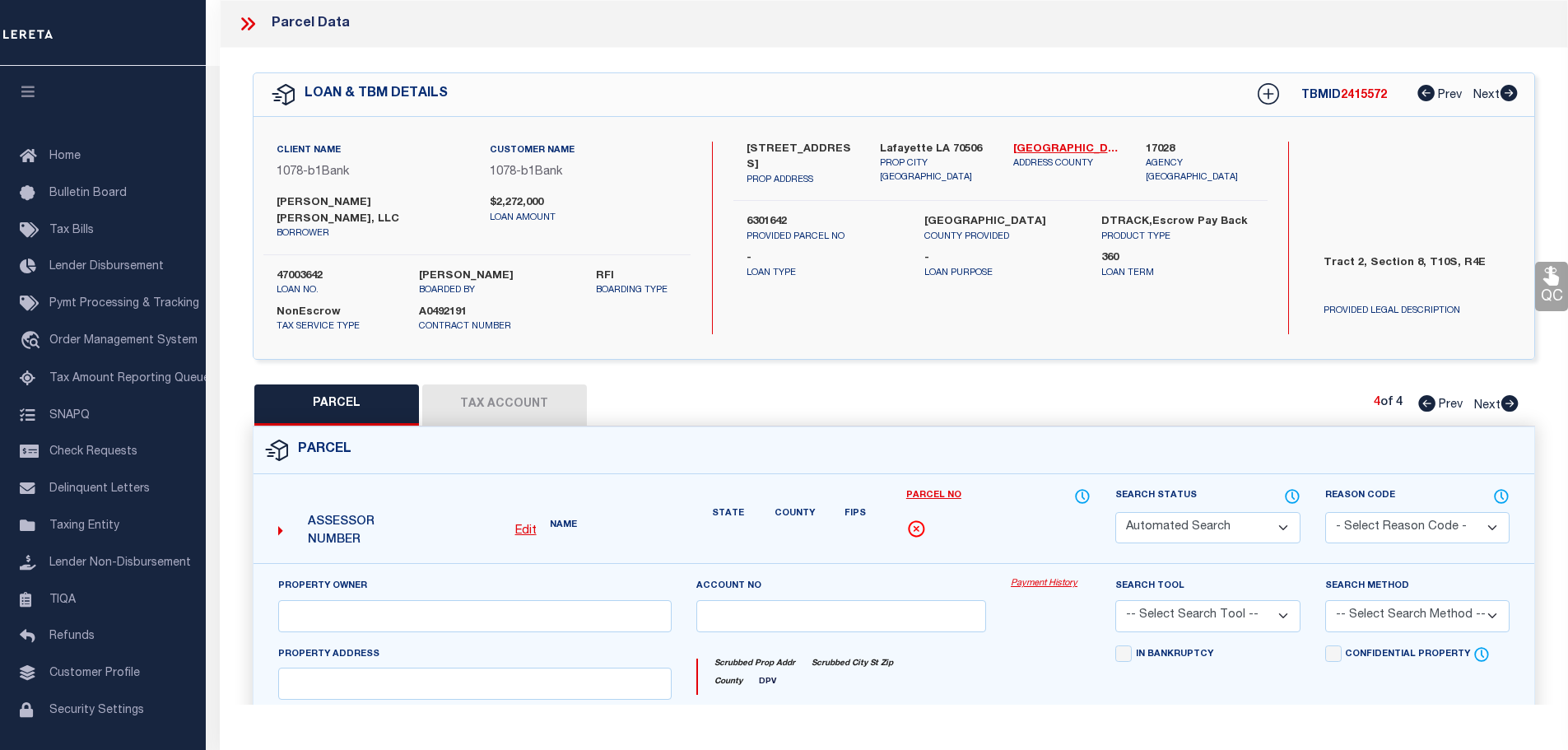
type textarea "UNIT C RIDGE ROAD WAREHOUSE PARK A CONDOMINIUM (24852 SQ FT)(16-3300 PLAT) (40.…"
type textarea "8/17/2017/pk PROPERTY IS A REPLAT OF 6031642. TRACT 2 SPLIT INTO 3 PROPERTIES A…"
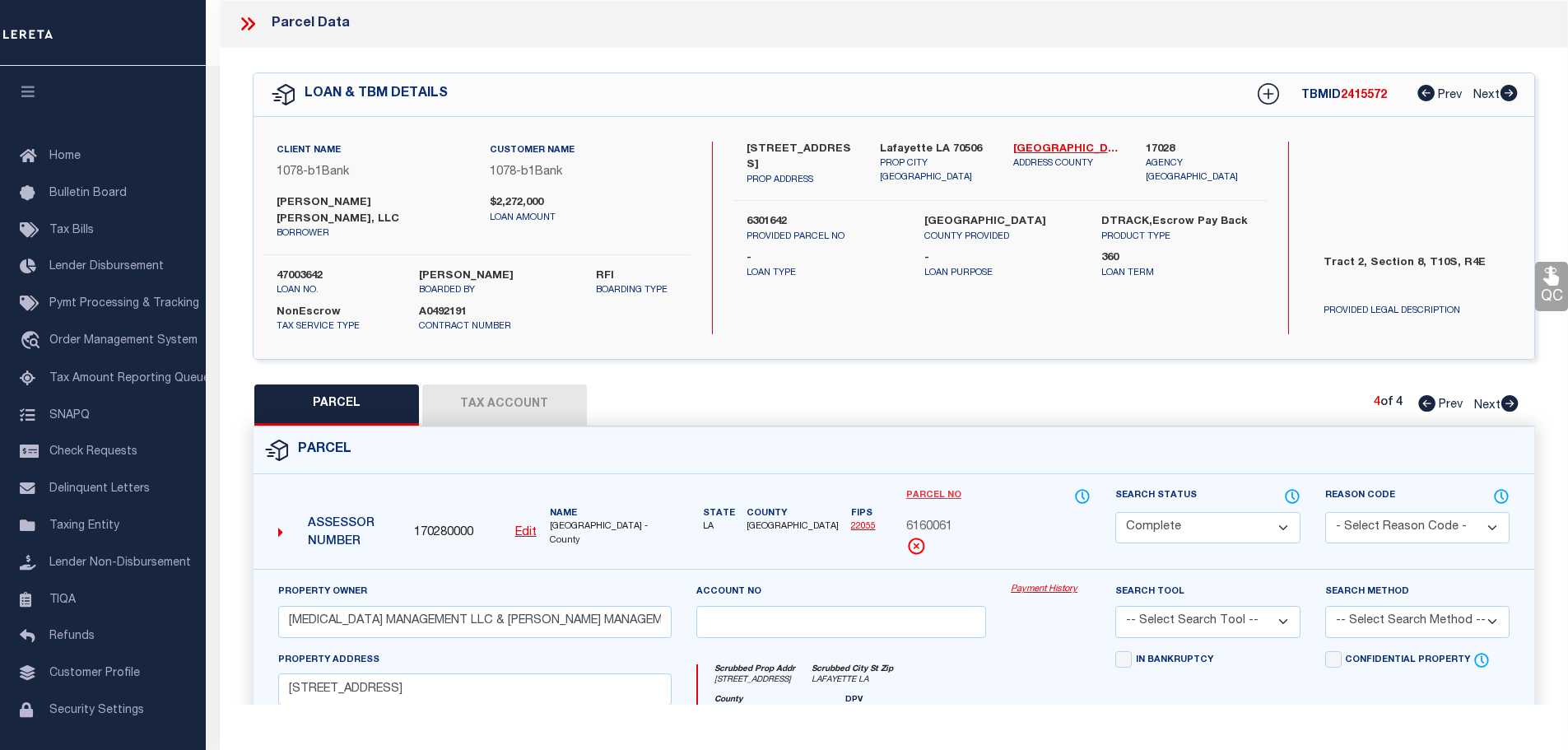
click at [943, 489] on link "Parcel No" at bounding box center [934, 496] width 55 height 14
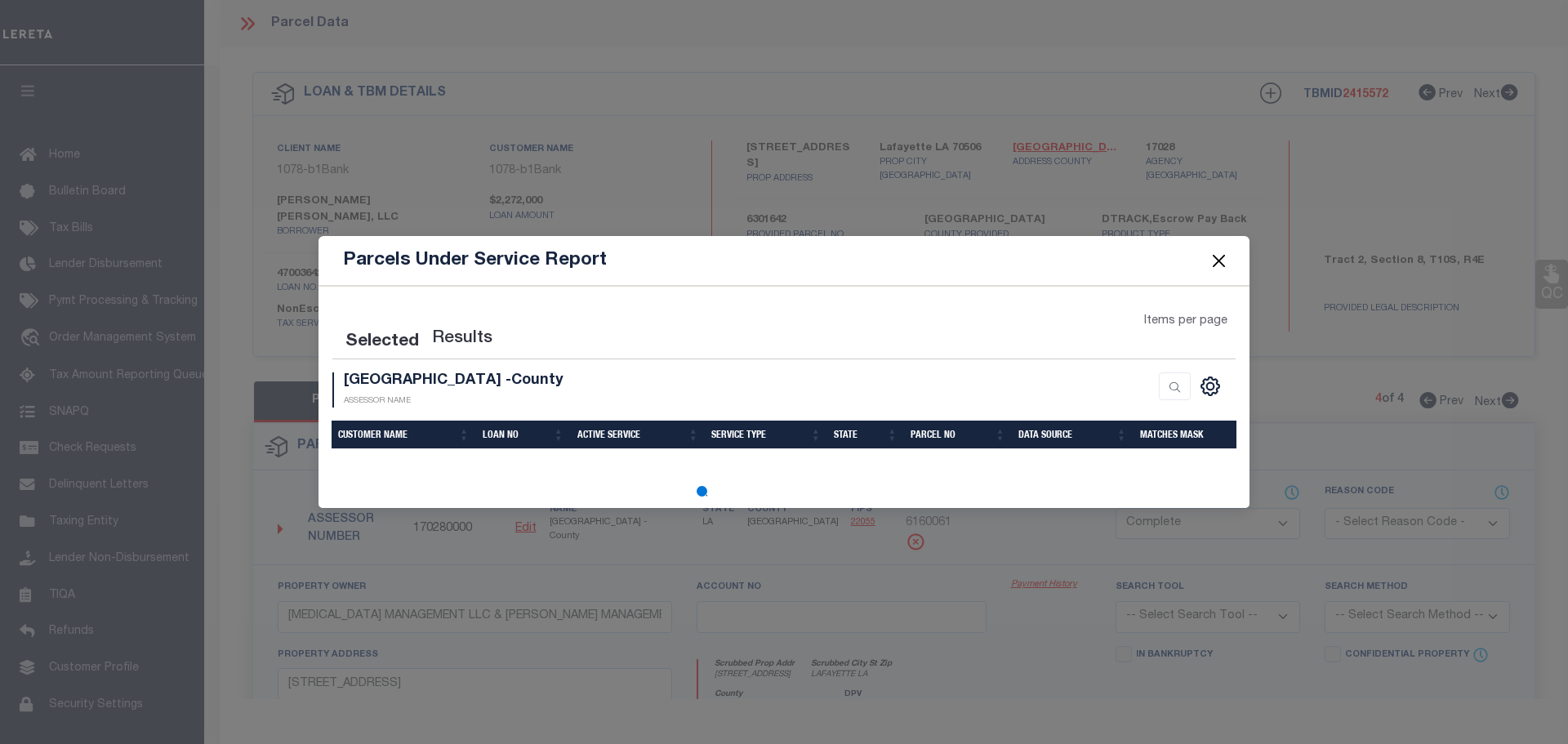
click at [1074, 687] on body "Home OMS Detail" at bounding box center [784, 633] width 1568 height 1267
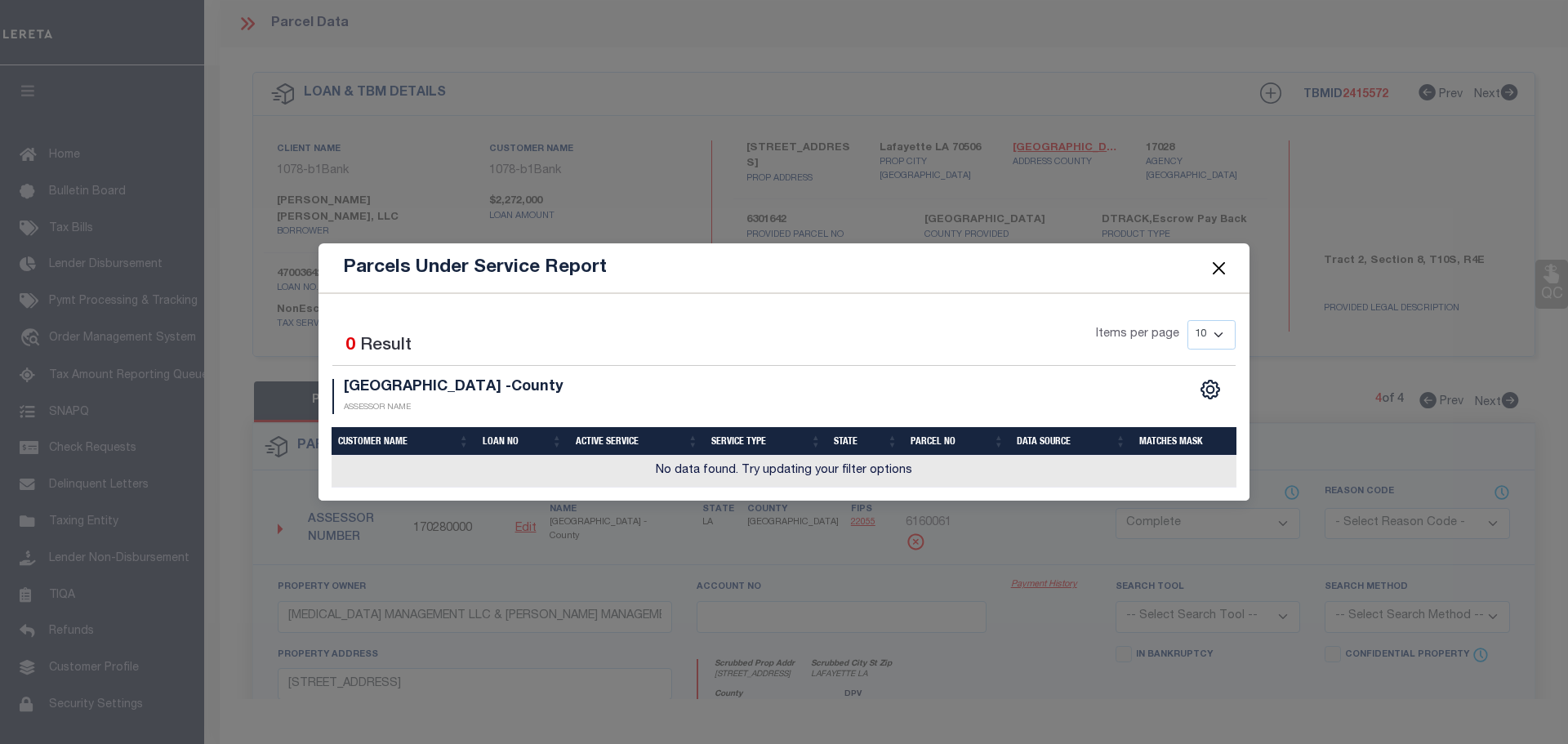
click at [1205, 278] on span at bounding box center [1218, 267] width 62 height 46
click at [1220, 269] on button "Close" at bounding box center [1218, 267] width 21 height 21
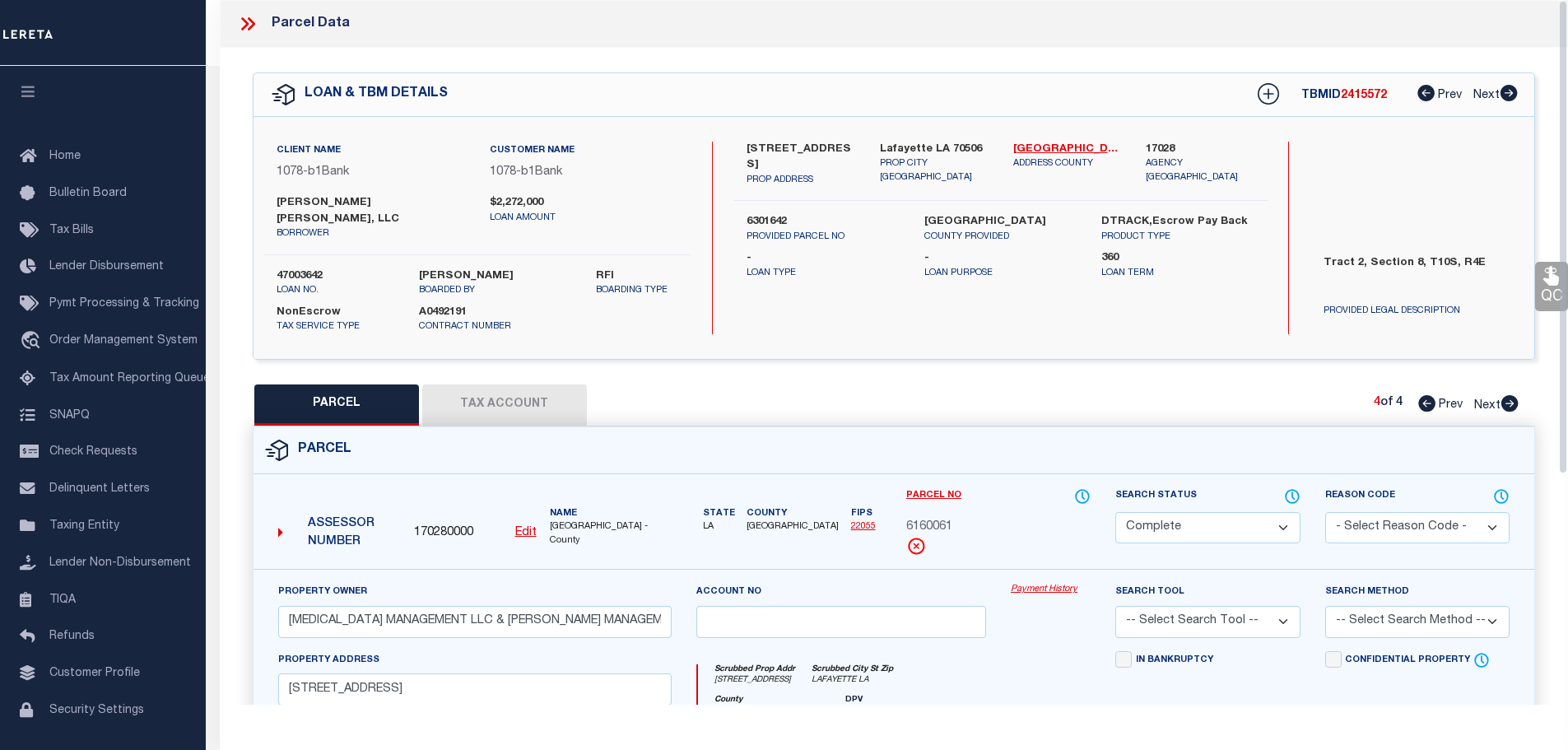
click at [1056, 583] on link "Payment History" at bounding box center [1050, 590] width 80 height 14
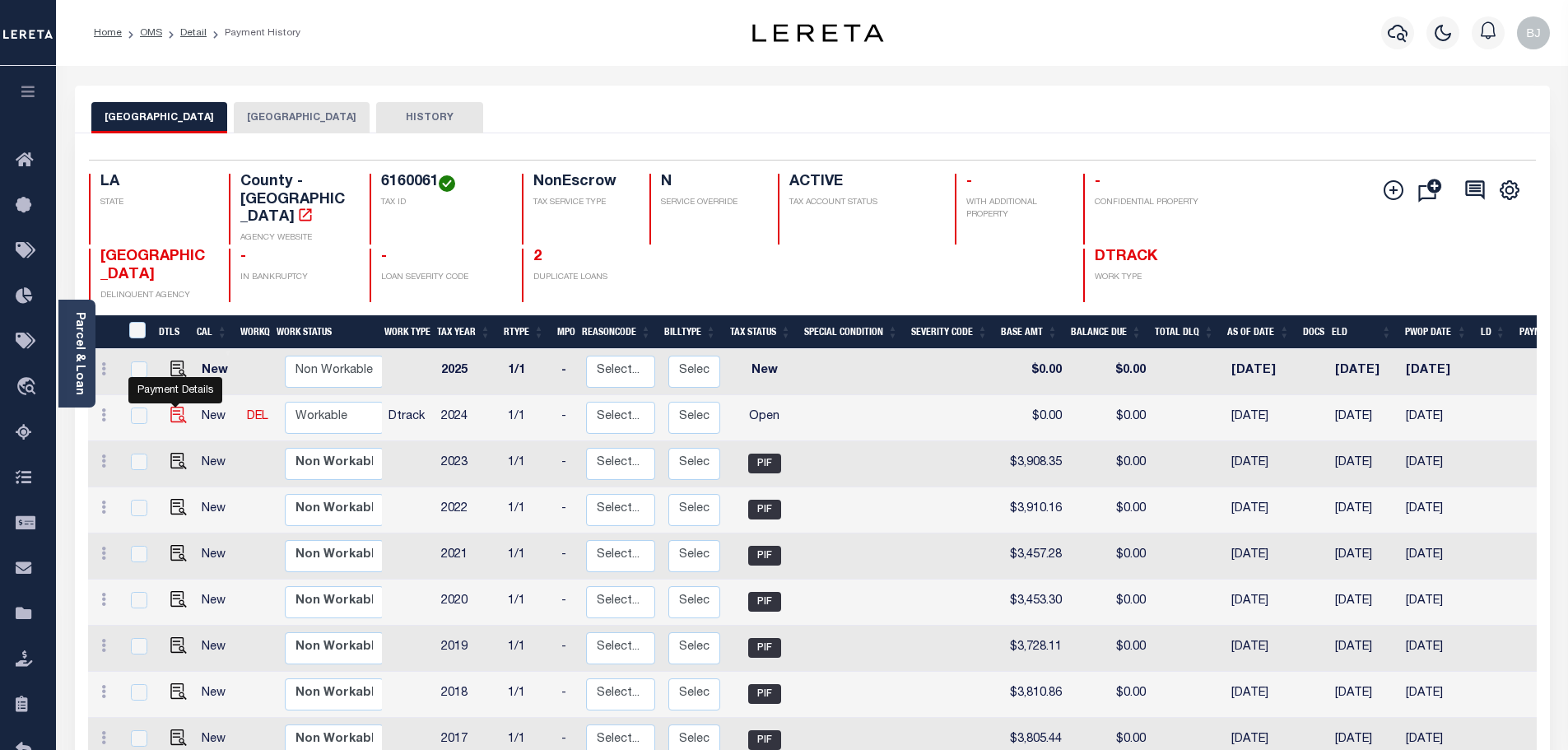
click at [175, 406] on img "" at bounding box center [179, 415] width 17 height 17
checkbox input "true"
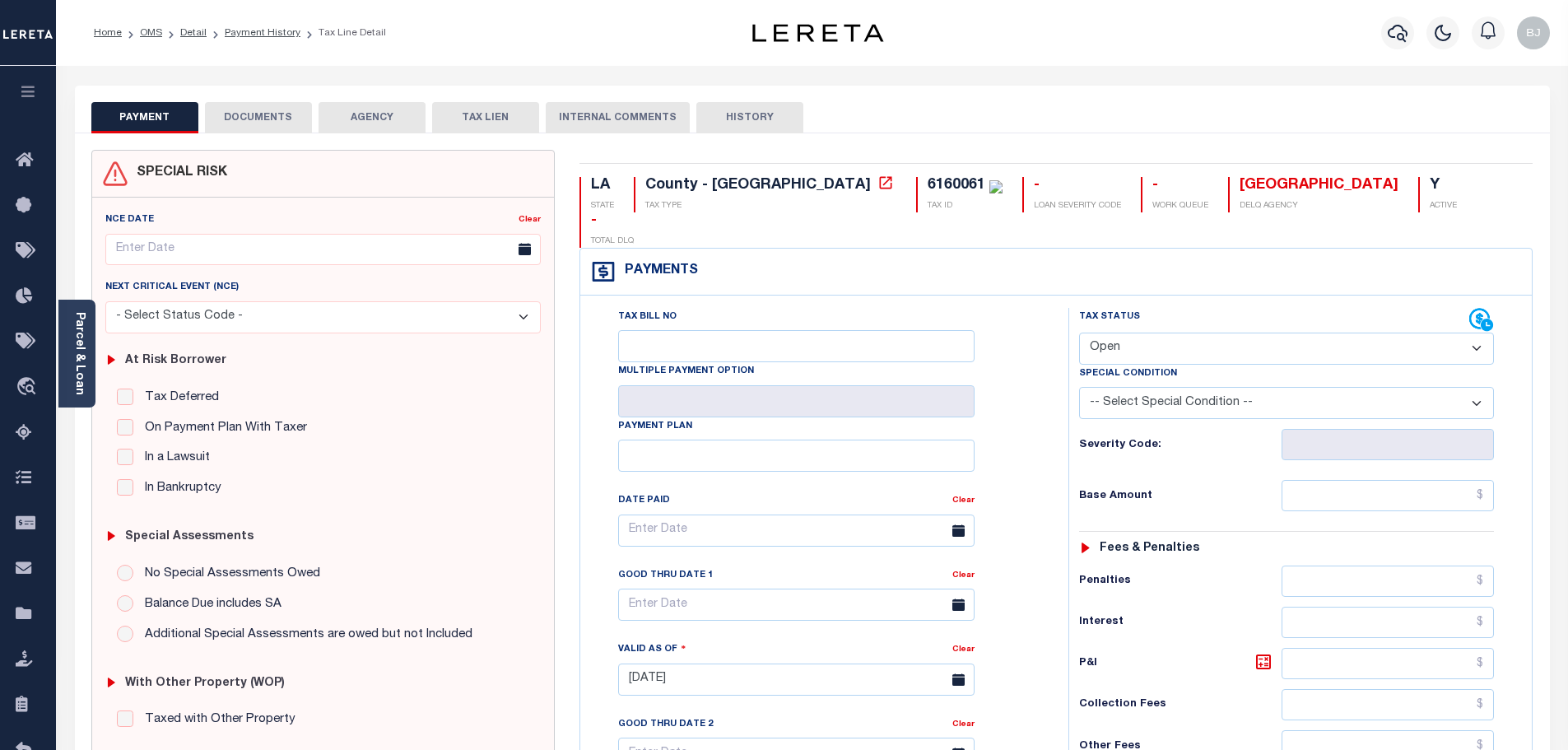
click at [1262, 333] on select "- Select Status Code - Open Due/Unpaid Paid Incomplete No Tax Due Internal Refu…" at bounding box center [1286, 349] width 415 height 32
select select "PYD"
click at [1079, 333] on select "- Select Status Code - Open Due/Unpaid Paid Incomplete No Tax Due Internal Refu…" at bounding box center [1286, 349] width 415 height 32
type input "[DATE]"
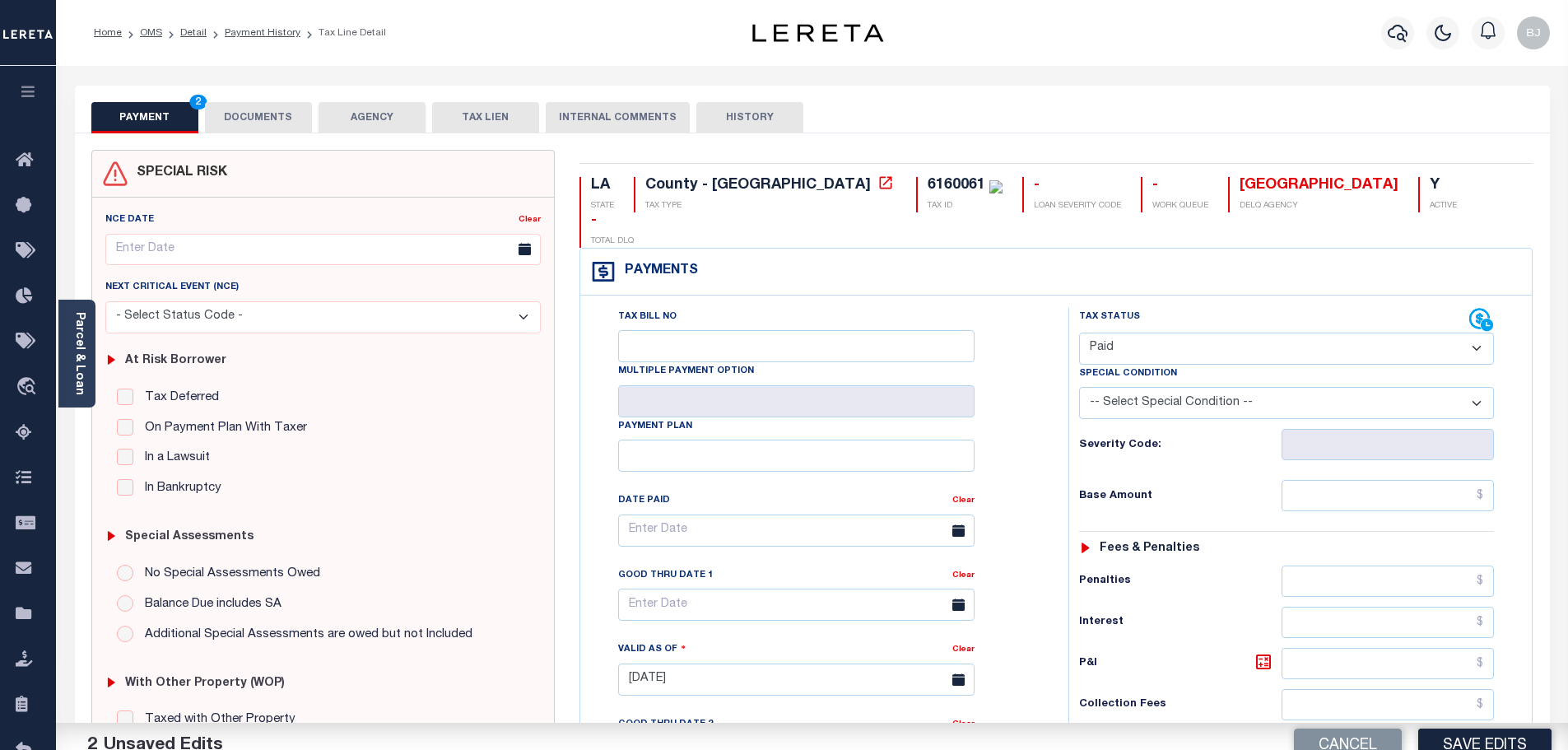
scroll to position [412, 0]
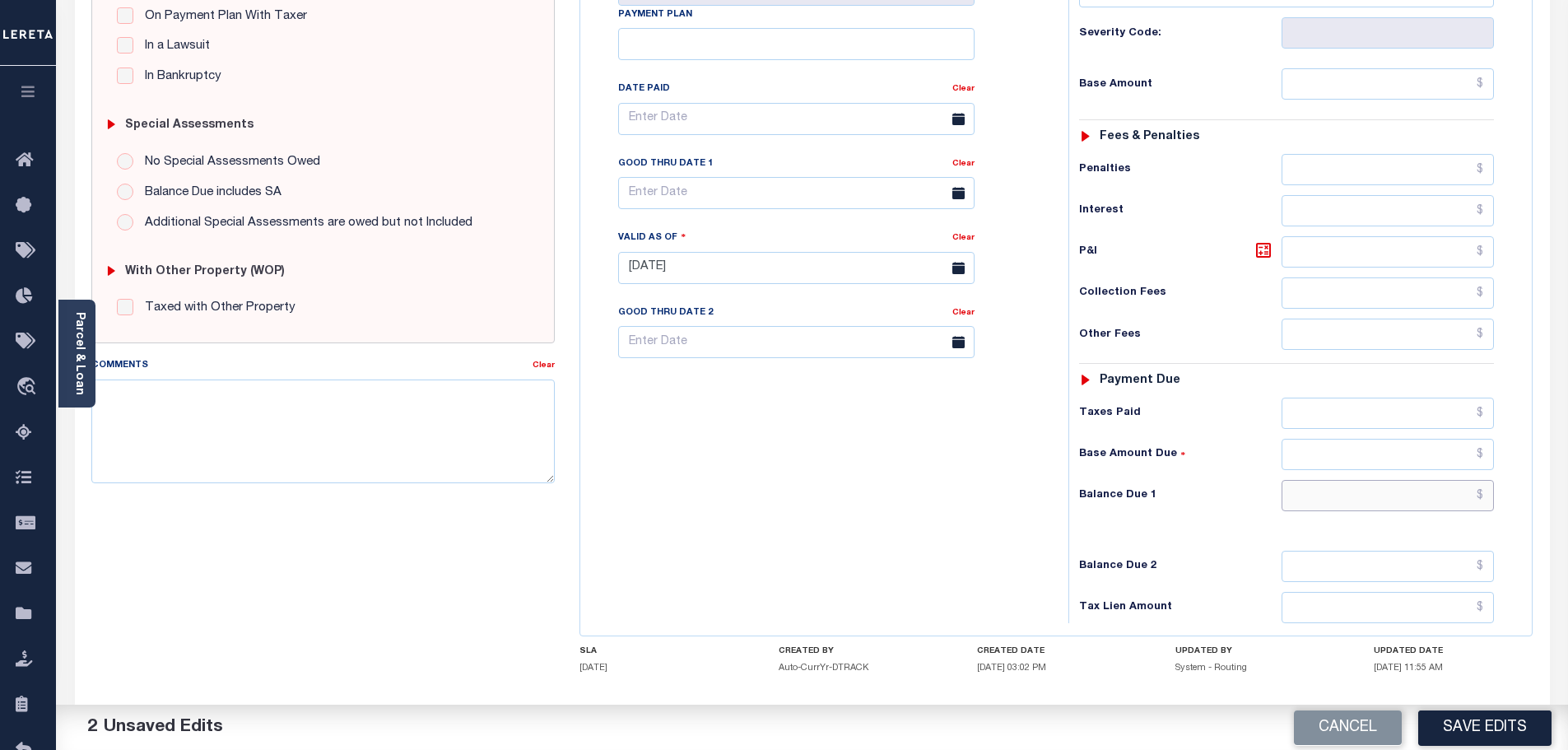
click at [1346, 480] on input "text" at bounding box center [1388, 496] width 213 height 31
type input "$0.00"
click at [285, 433] on textarea "Comments" at bounding box center [323, 432] width 464 height 104
paste textarea "Marked paid per file from tax office -bj"
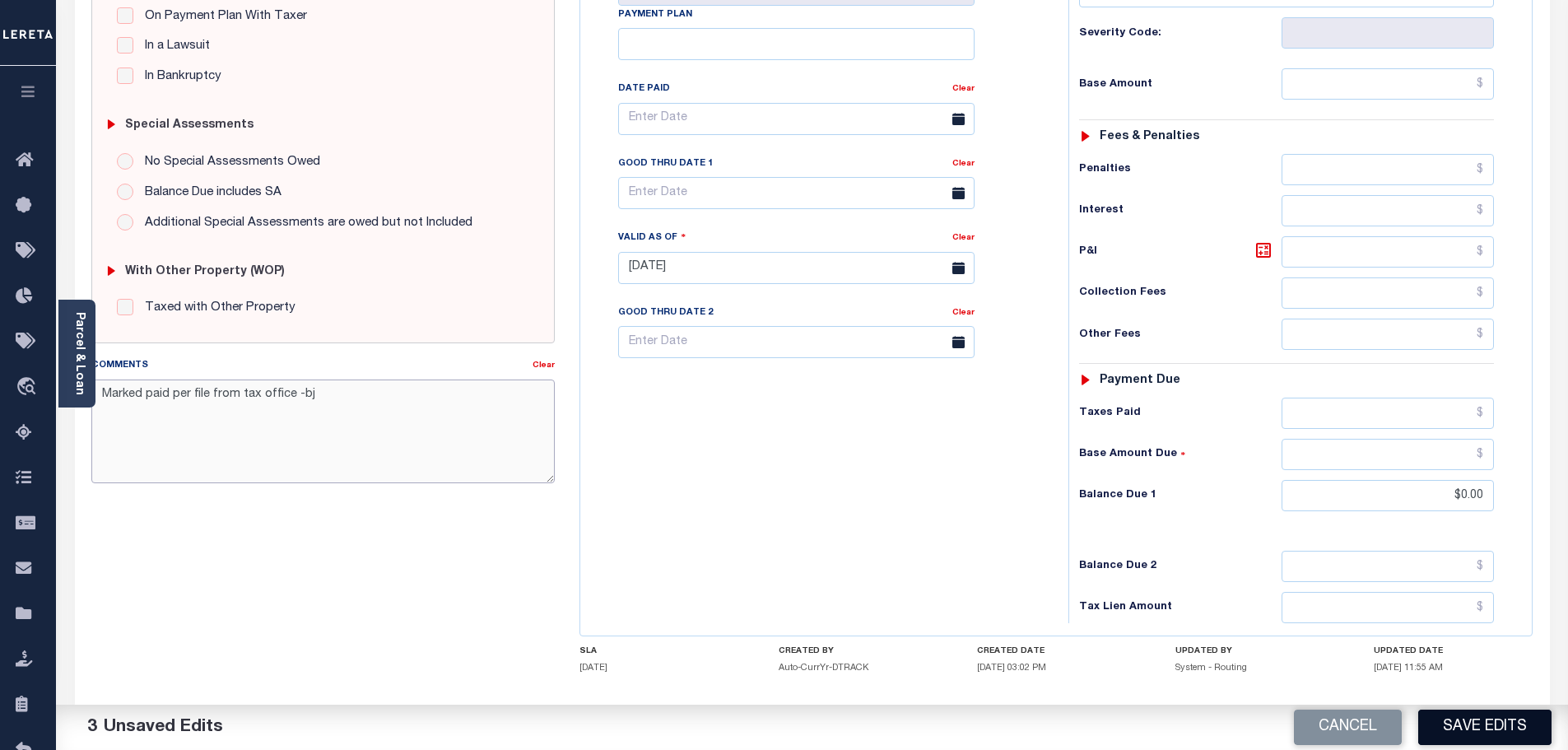
type textarea "Marked paid per file from tax office -bj"
click at [1458, 734] on button "Save Edits" at bounding box center [1484, 727] width 133 height 35
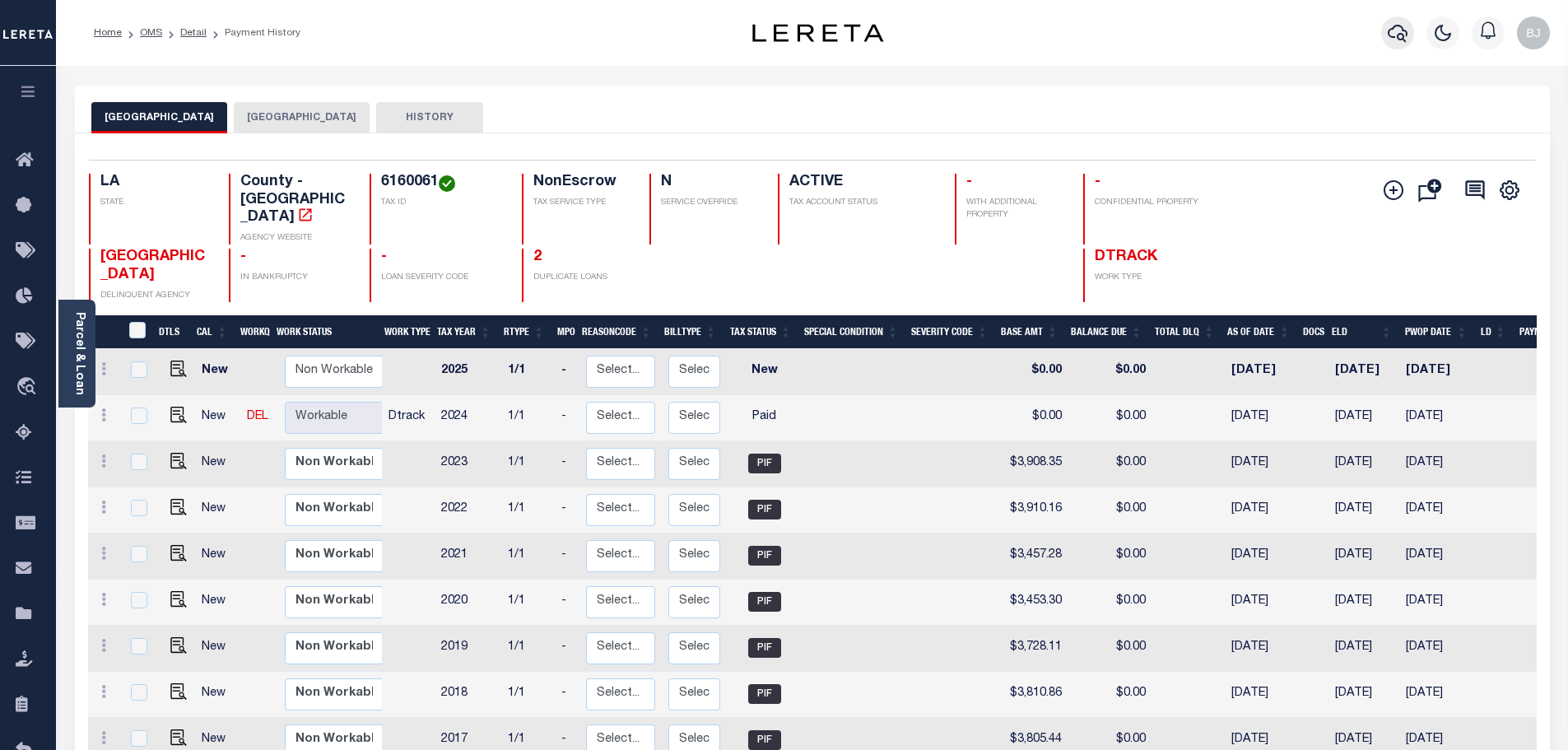
click at [1393, 35] on icon "button" at bounding box center [1398, 33] width 20 height 20
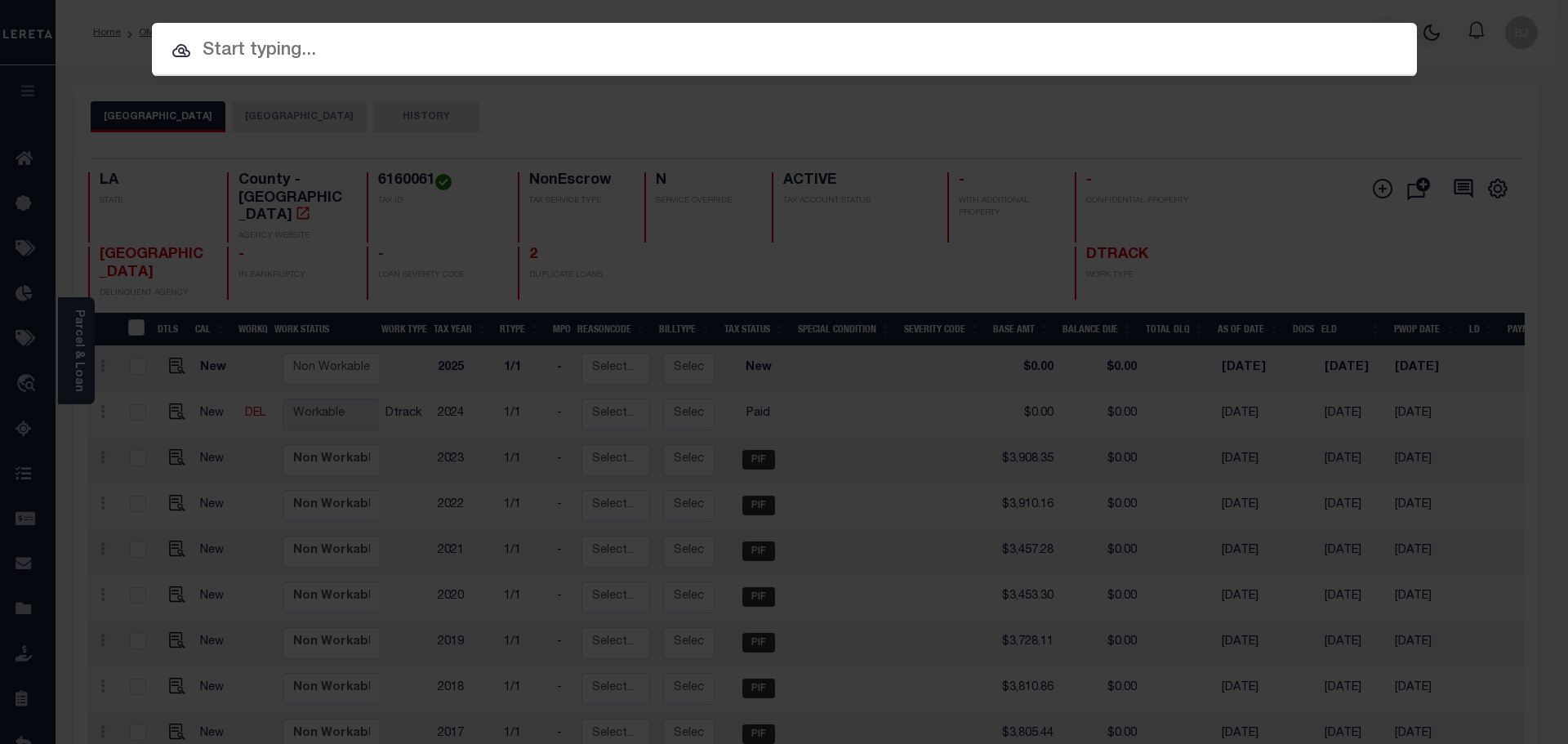
paste input "37009338"
type input "37009338"
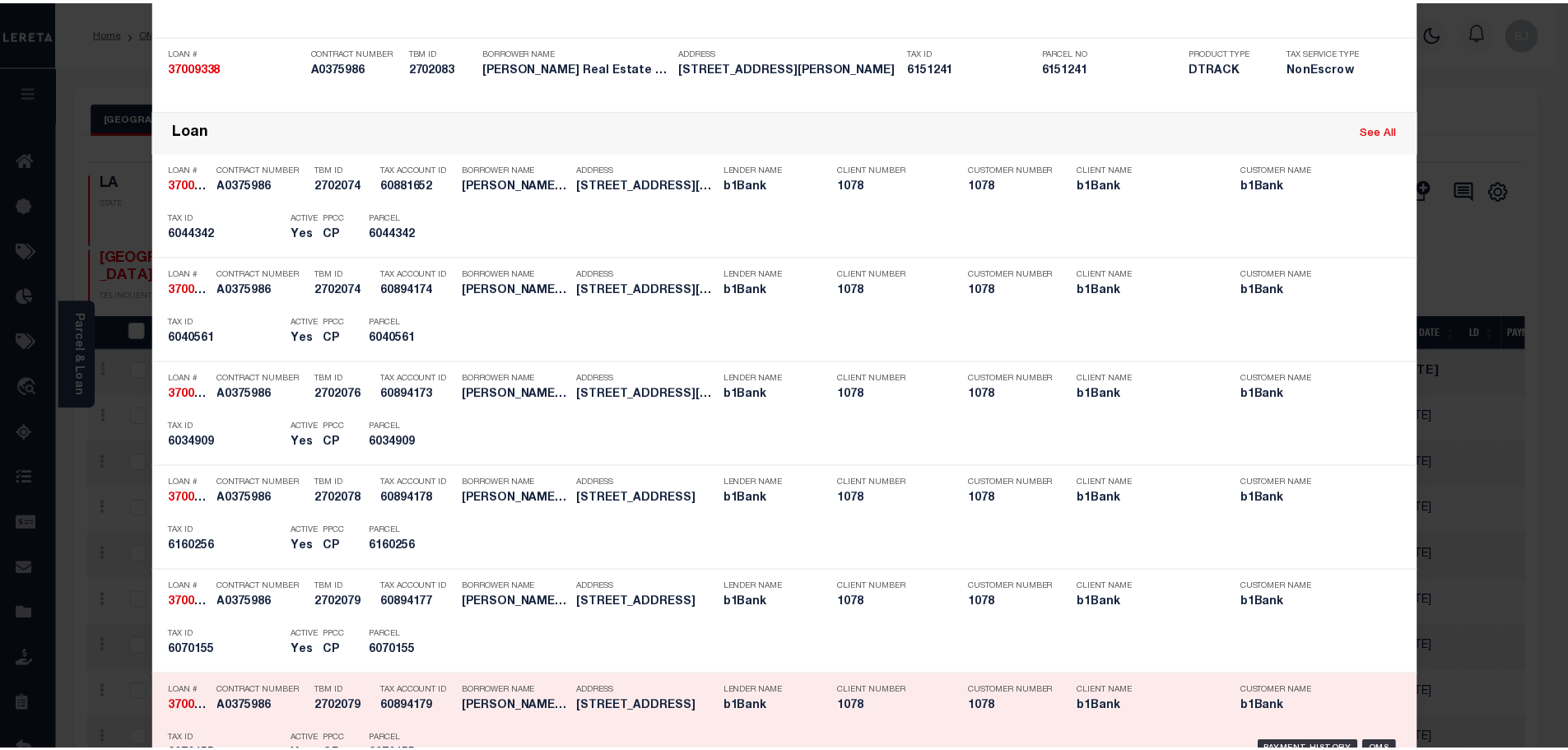
scroll to position [741, 0]
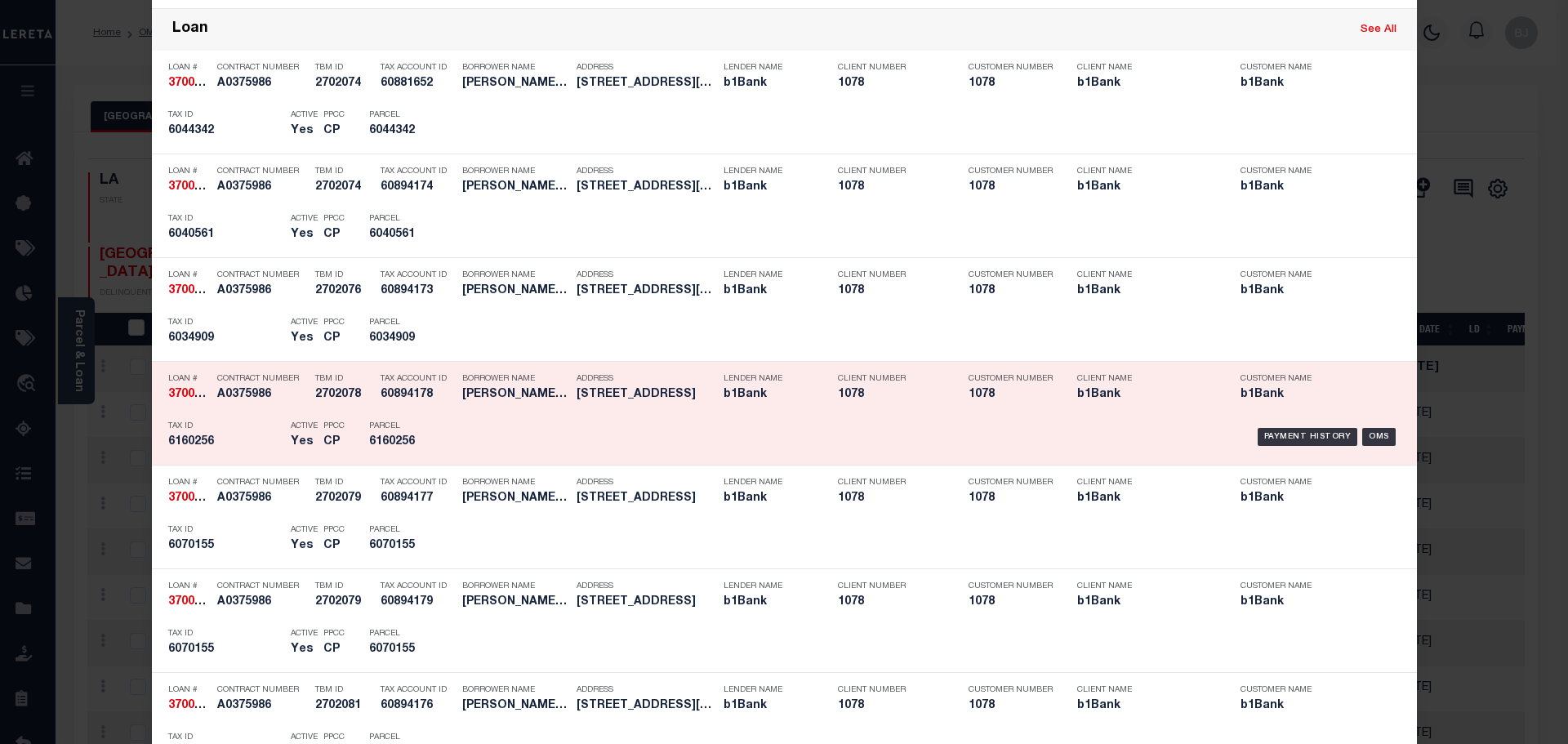
click at [455, 415] on div "Payment History OMS" at bounding box center [933, 437] width 958 height 47
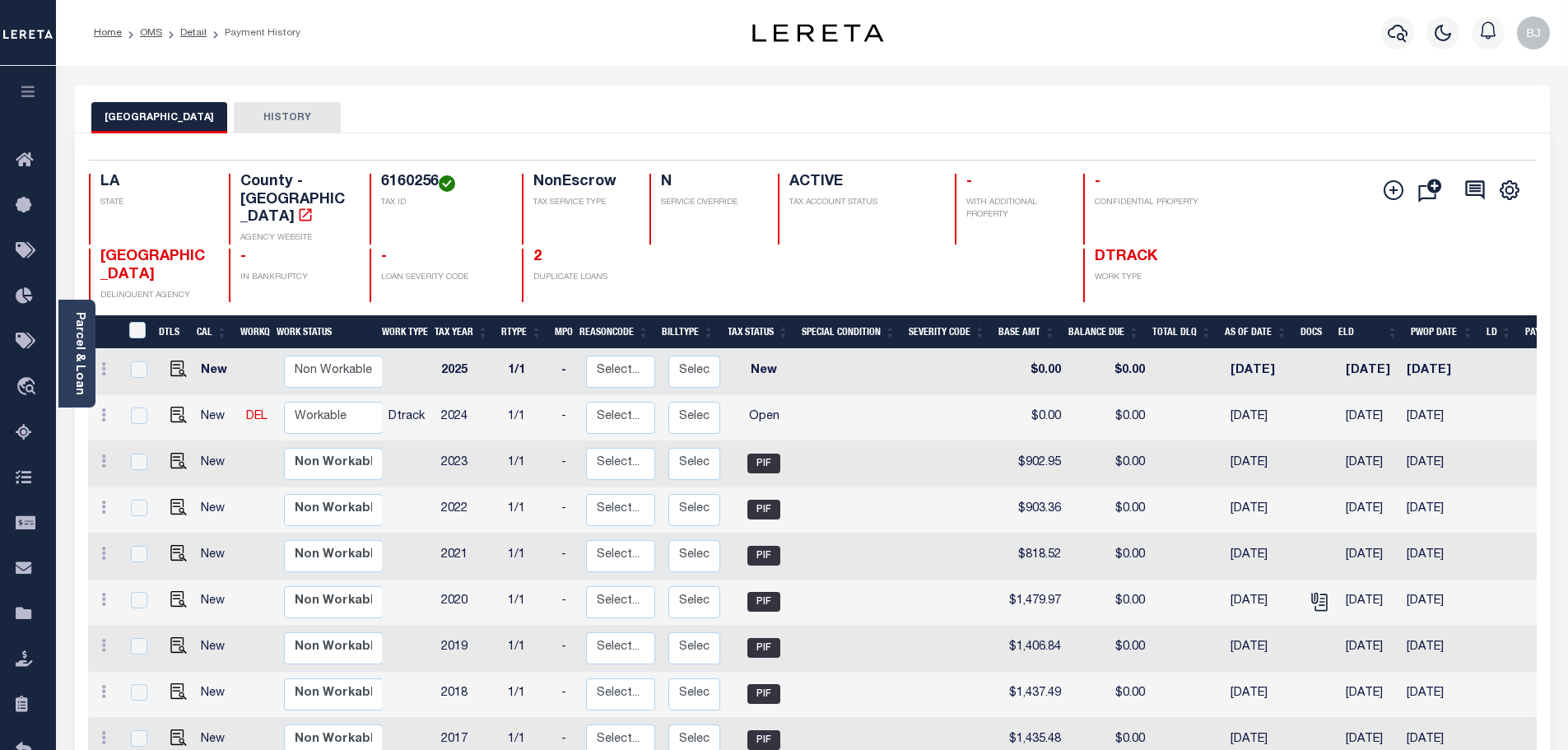
click at [635, 161] on div "Selected 10 Results 1 Items per page 25 50 100 LA STATE County - LA AGENCY WEBS…" at bounding box center [812, 231] width 1473 height 143
click at [635, 128] on div "LAFAYETTE PARISH HISTORY" at bounding box center [813, 118] width 1442 height 30
click at [178, 406] on img "" at bounding box center [179, 415] width 17 height 17
checkbox input "true"
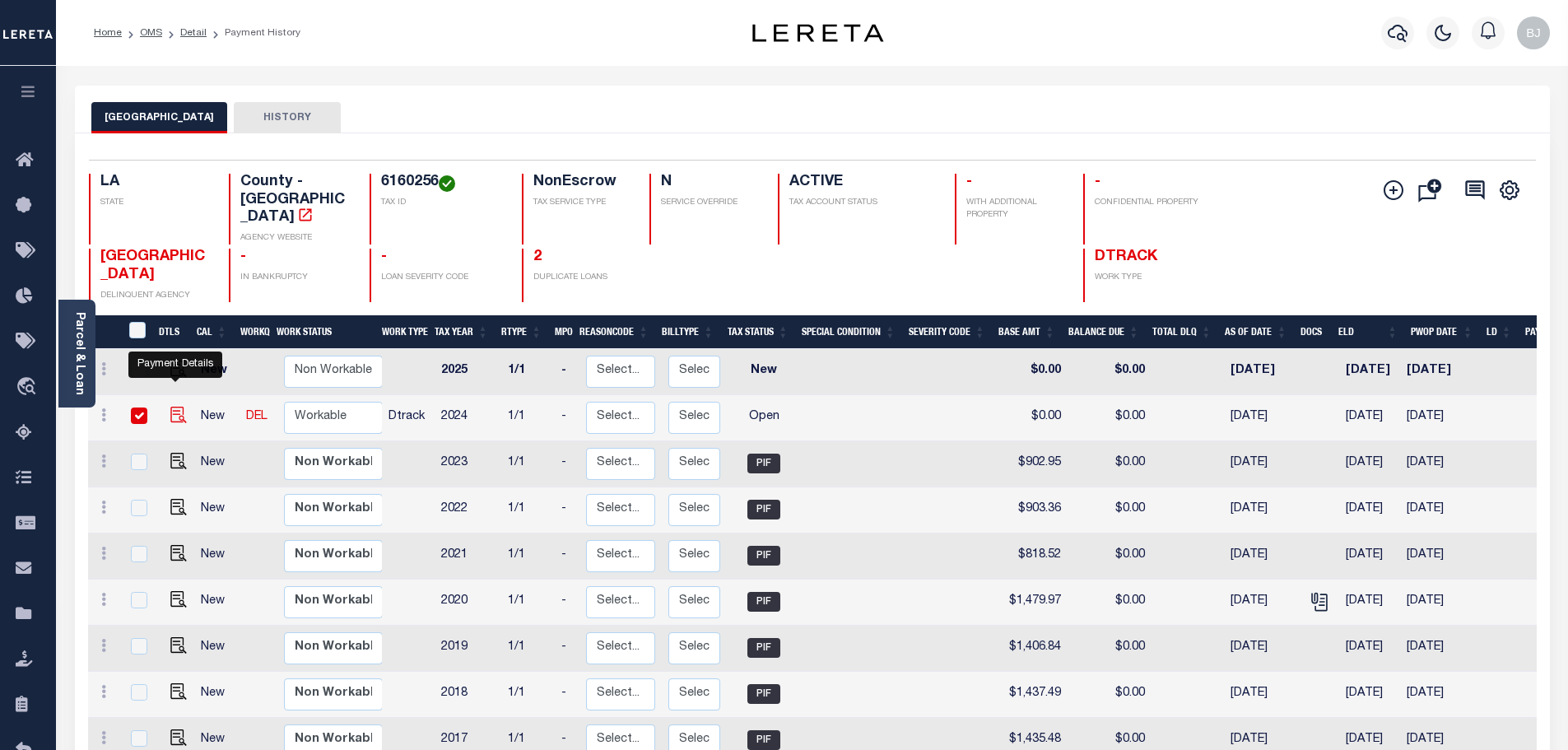
checkbox input "true"
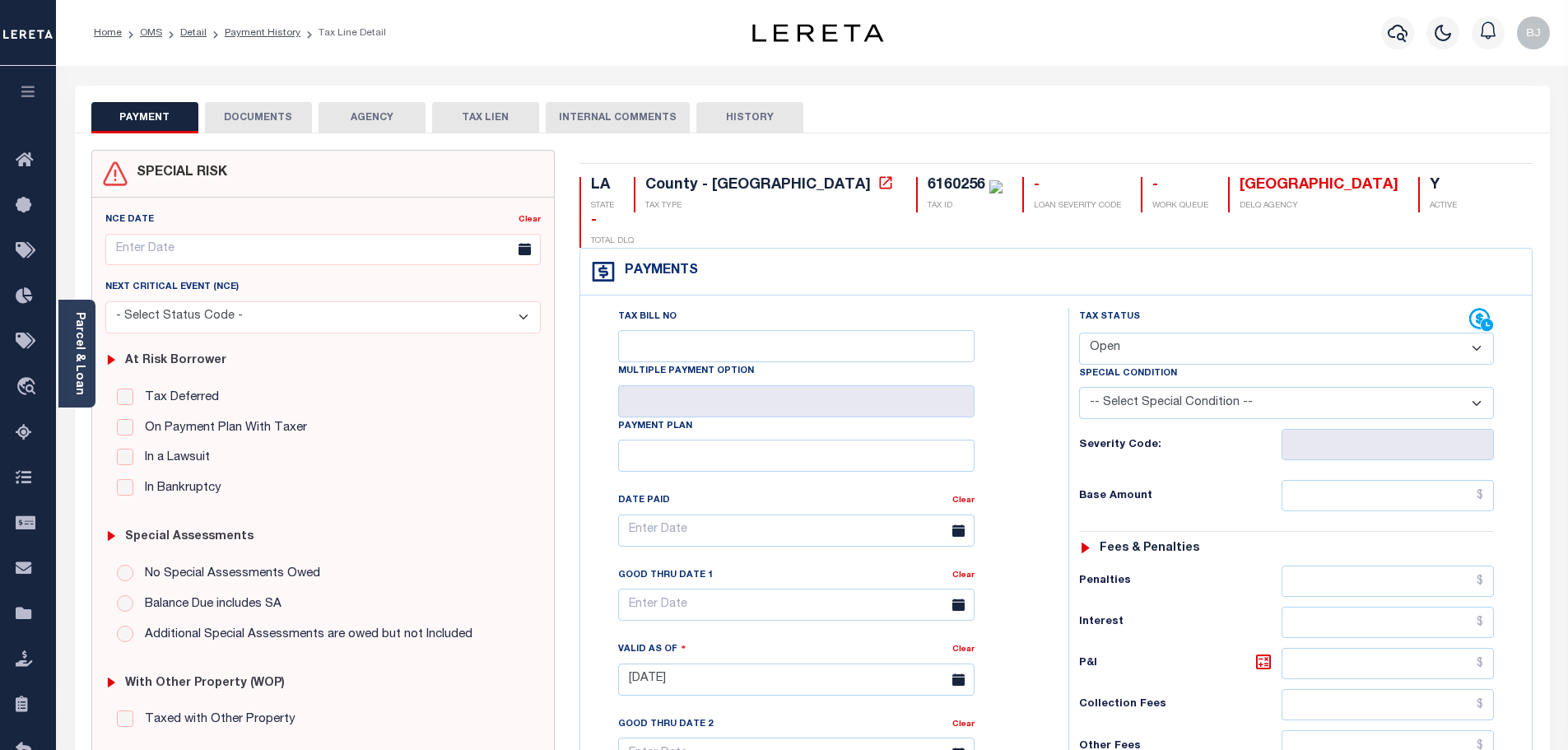
click at [1229, 333] on select "- Select Status Code - Open Due/Unpaid Paid Incomplete No Tax Due Internal Refu…" at bounding box center [1286, 349] width 415 height 32
select select "PYD"
click at [1079, 333] on select "- Select Status Code - Open Due/Unpaid Paid Incomplete No Tax Due Internal Refu…" at bounding box center [1286, 349] width 415 height 32
type input "[DATE]"
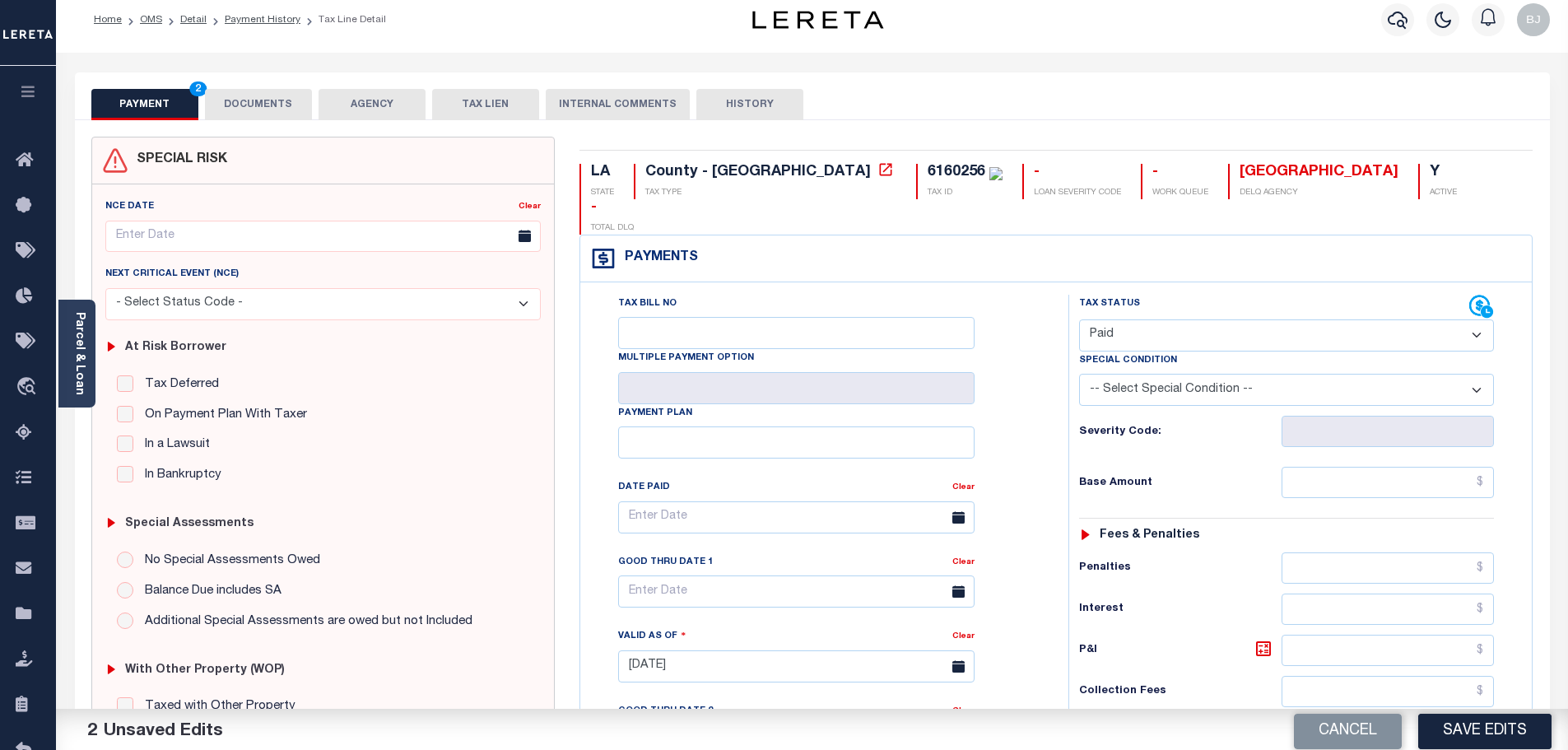
scroll to position [462, 0]
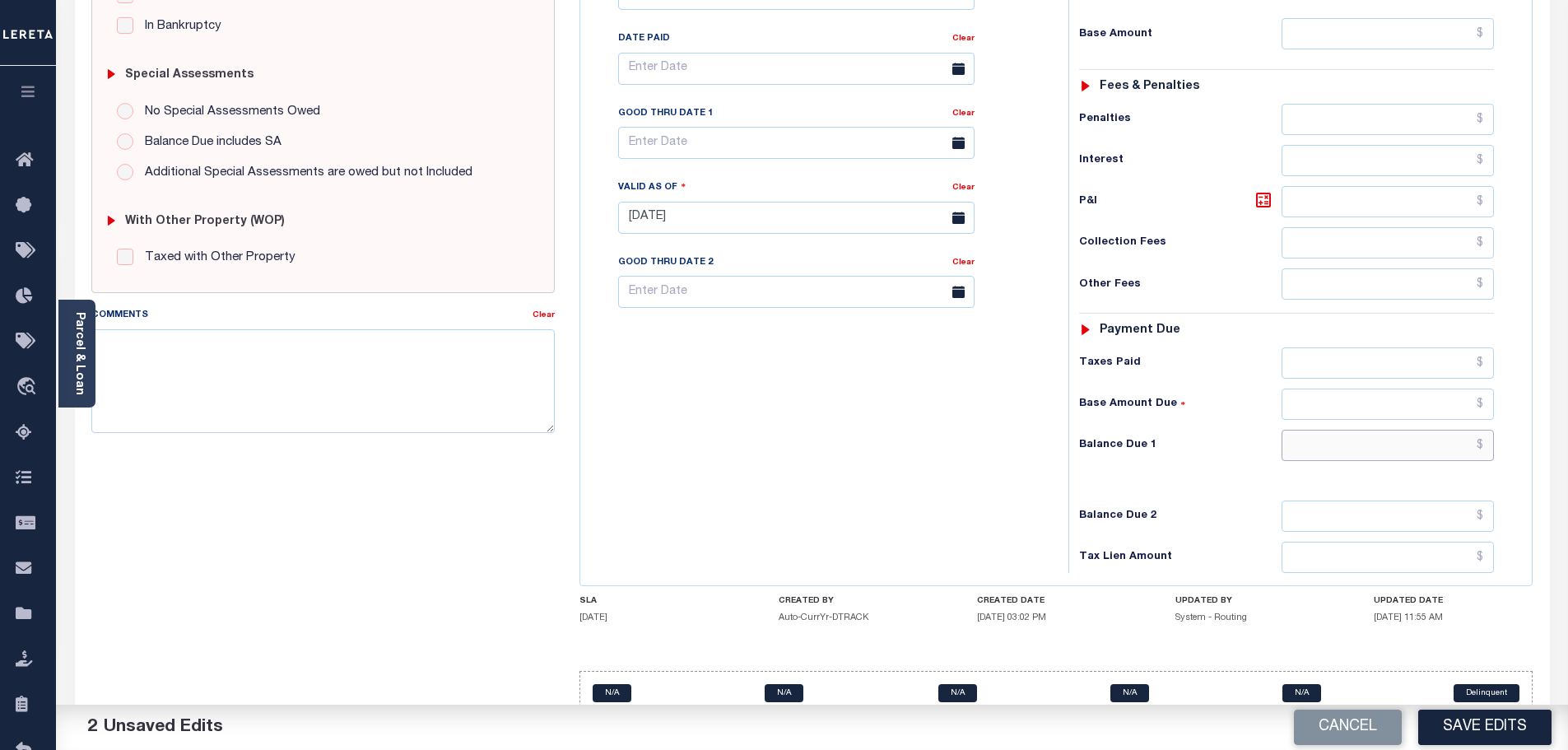
drag, startPoint x: 1312, startPoint y: 403, endPoint x: 1187, endPoint y: 423, distance: 126.6
click at [1312, 430] on input "text" at bounding box center [1388, 445] width 213 height 31
type input "$0.00"
click at [265, 390] on textarea "Comments" at bounding box center [323, 381] width 464 height 104
paste textarea "Marked paid per file from tax office -bj"
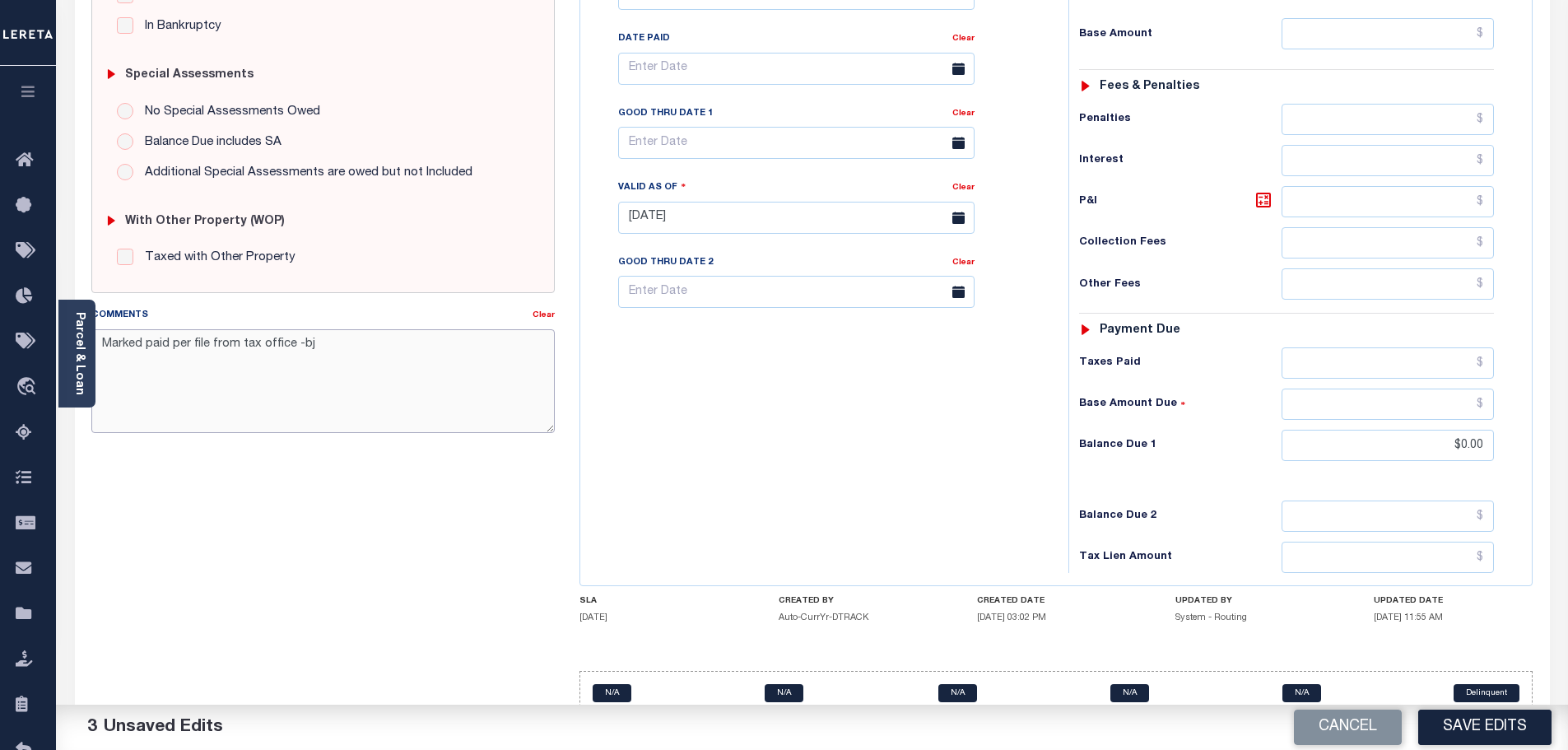
scroll to position [0, 0]
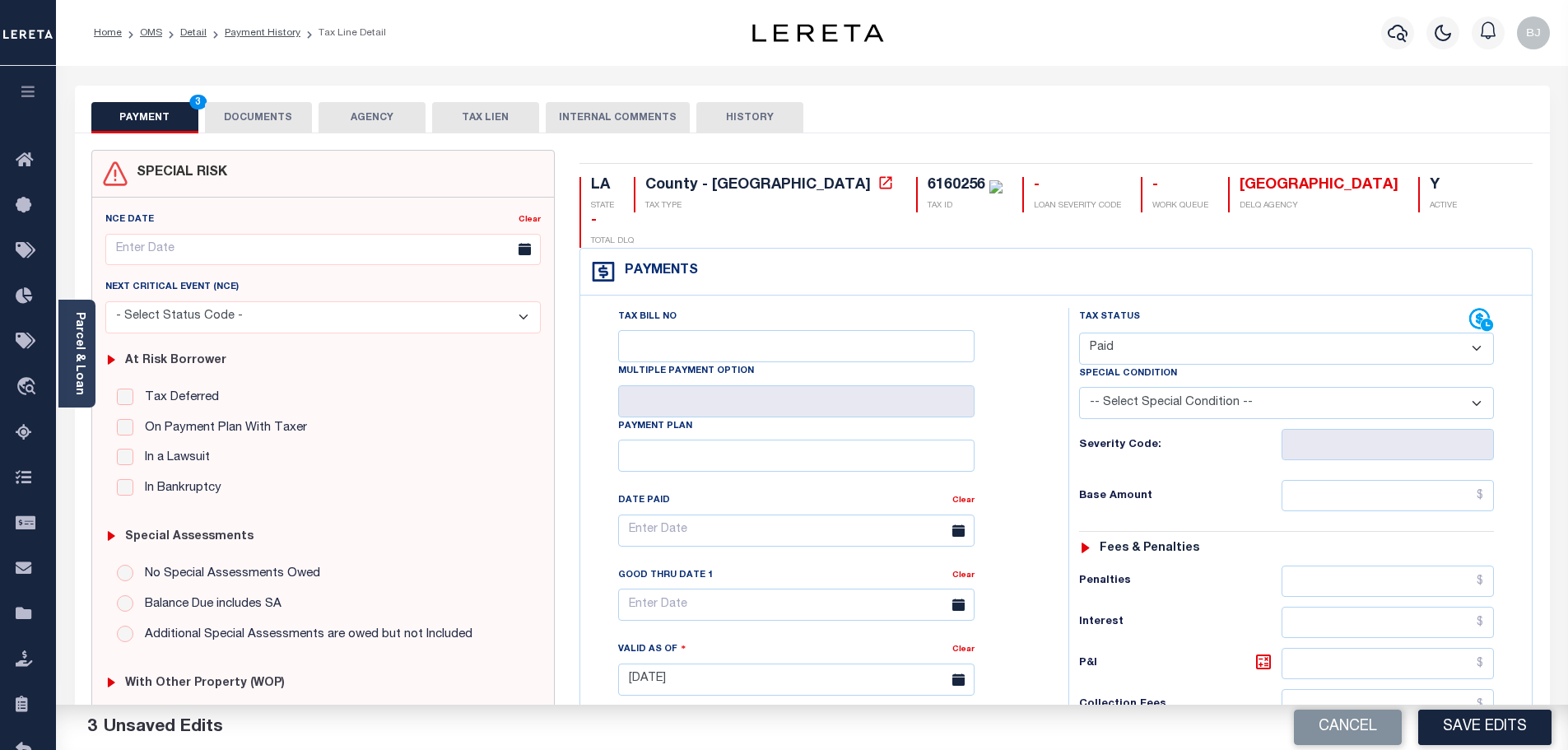
drag, startPoint x: 1529, startPoint y: 732, endPoint x: 1554, endPoint y: 717, distance: 29.2
click at [1529, 726] on button "Save Edits" at bounding box center [1484, 727] width 133 height 35
type textarea "Marked paid per file from tax office -bj"
type input "$0"
